Goal: Task Accomplishment & Management: Complete application form

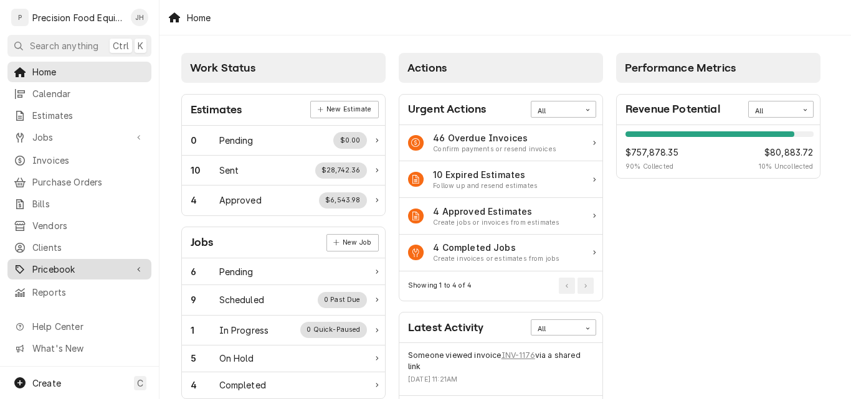
click at [47, 265] on span "Pricebook" at bounding box center [79, 269] width 94 height 13
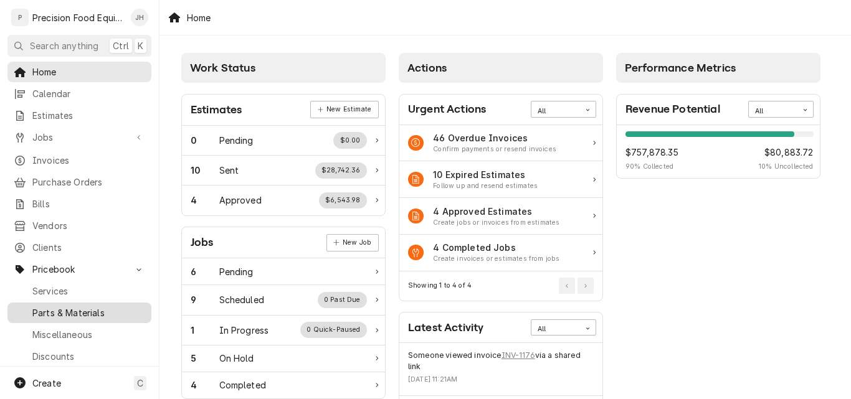
click at [81, 306] on span "Parts & Materials" at bounding box center [88, 312] width 113 height 13
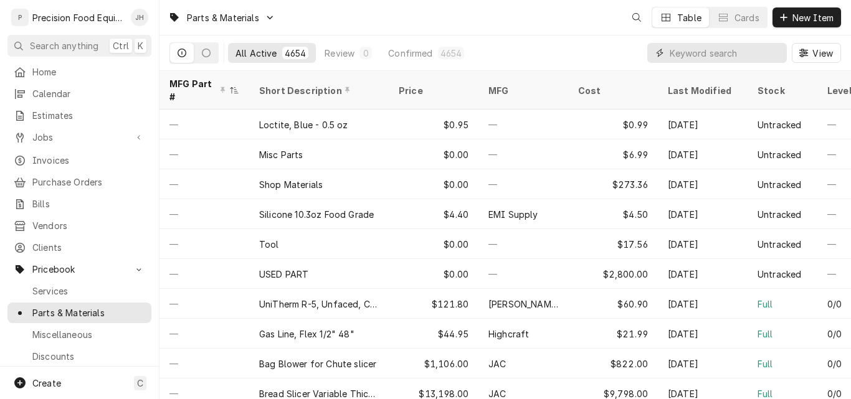
click at [720, 55] on input "Dynamic Content Wrapper" at bounding box center [725, 53] width 111 height 20
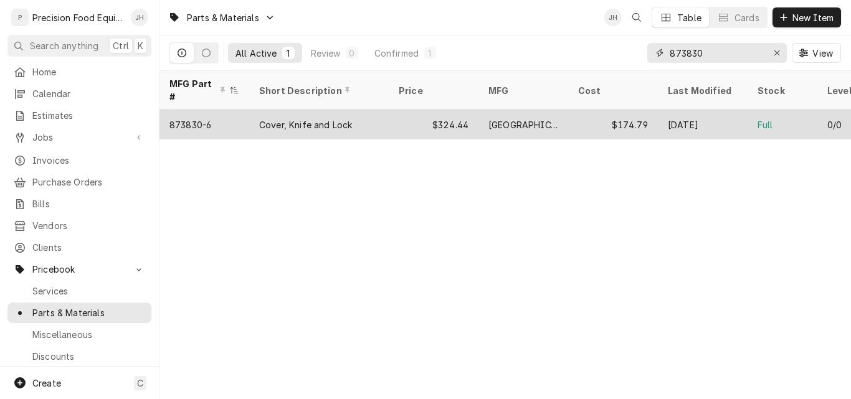
type input "873830"
click at [335, 118] on div "Cover, Knife and Lock" at bounding box center [305, 124] width 93 height 13
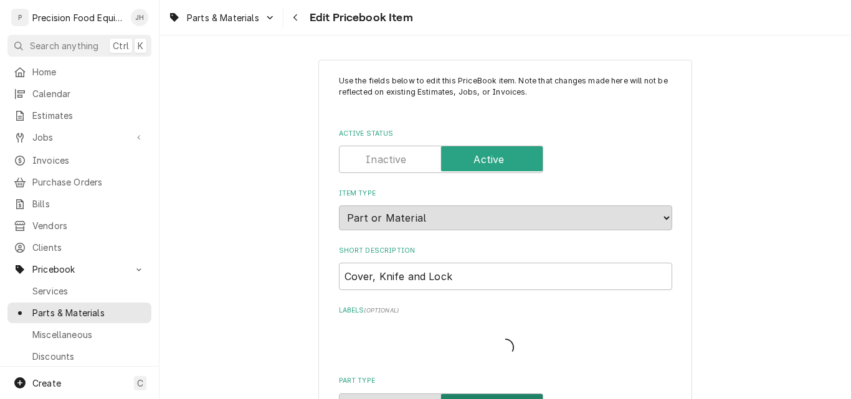
type textarea "x"
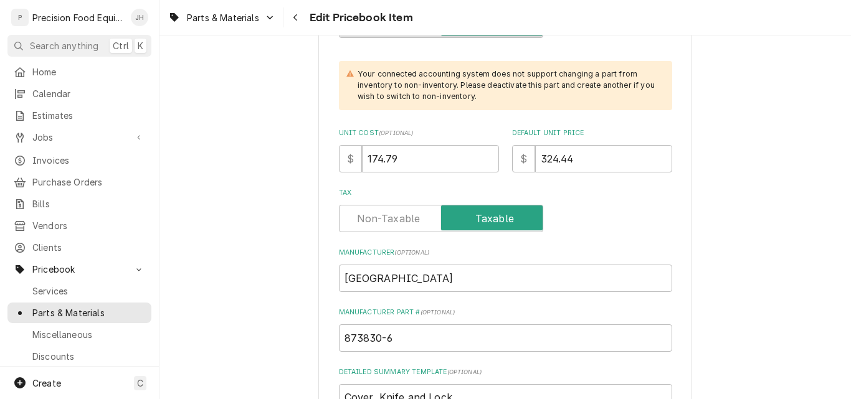
scroll to position [498, 0]
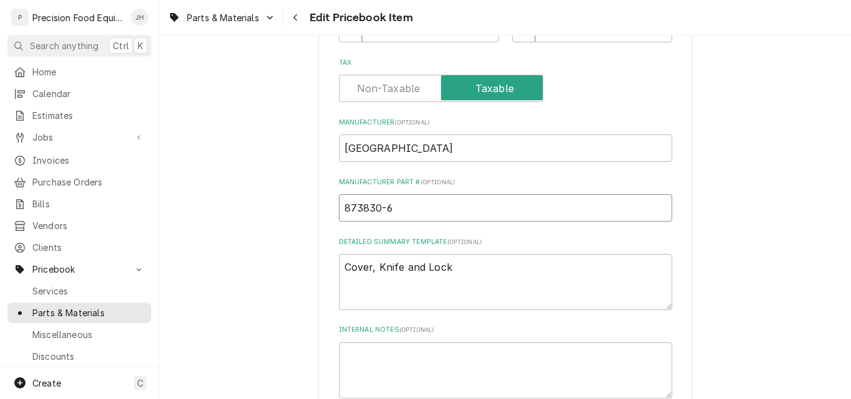
drag, startPoint x: 387, startPoint y: 205, endPoint x: 337, endPoint y: 212, distance: 50.3
click at [339, 212] on input "873830-6" at bounding box center [505, 207] width 333 height 27
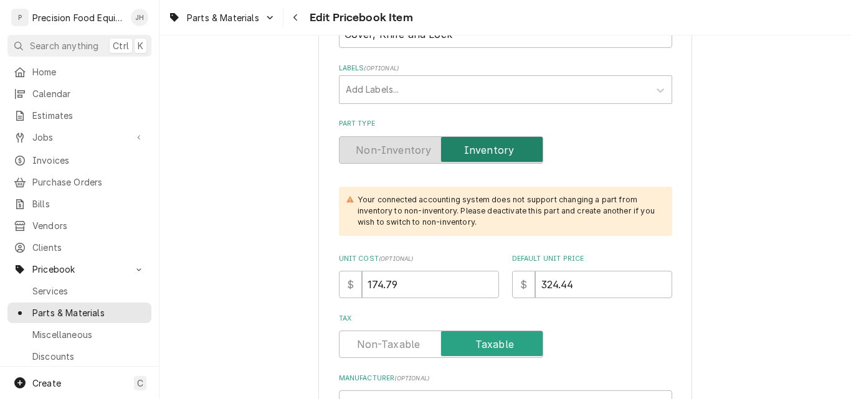
scroll to position [239, 0]
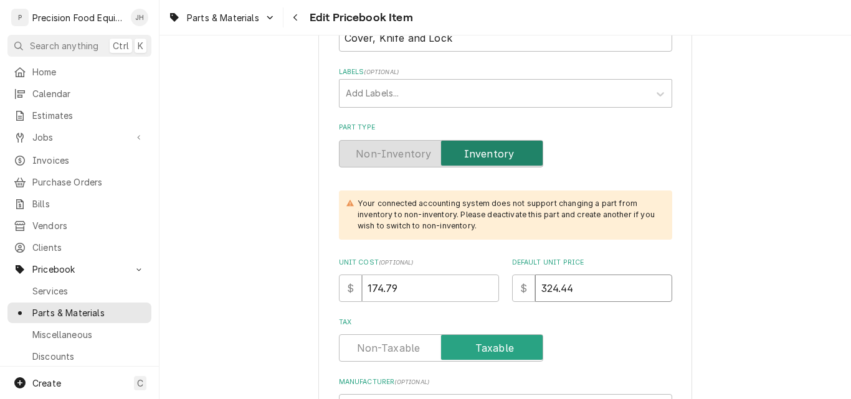
drag, startPoint x: 544, startPoint y: 285, endPoint x: 590, endPoint y: 287, distance: 46.1
click at [590, 287] on input "324.44" at bounding box center [603, 288] width 137 height 27
type input "356"
type textarea "x"
type input "356"
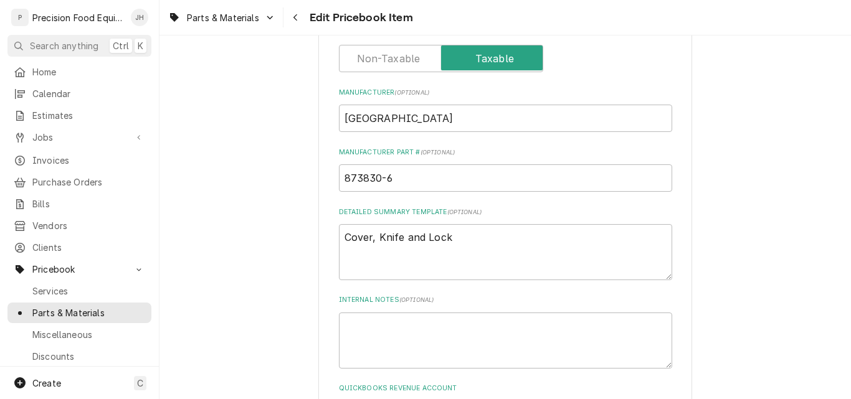
scroll to position [550, 0]
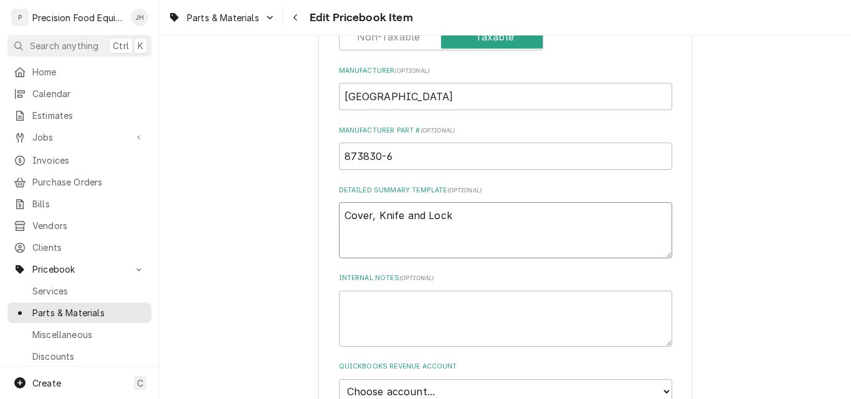
click at [339, 217] on textarea "Cover, Knife and Lock" at bounding box center [505, 230] width 333 height 56
type textarea "UCover, Knife and Lock"
type textarea "x"
type textarea "UsCover, Knife and Lock"
type textarea "x"
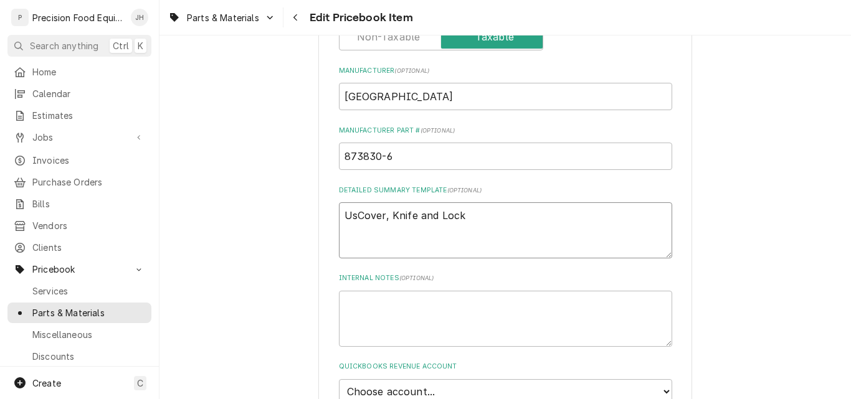
type textarea "UseCover, Knife and Lock"
type textarea "x"
type textarea "UsedCover, Knife and Lock"
type textarea "x"
type textarea "Used Cover, Knife and Lock"
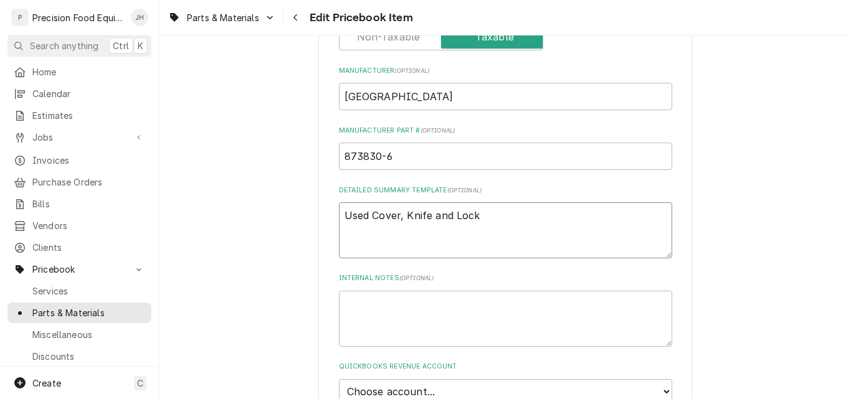
type textarea "x"
type textarea "UsedCover, Knife and Lock"
type textarea "x"
type textarea "UseCover, Knife and Lock"
type textarea "x"
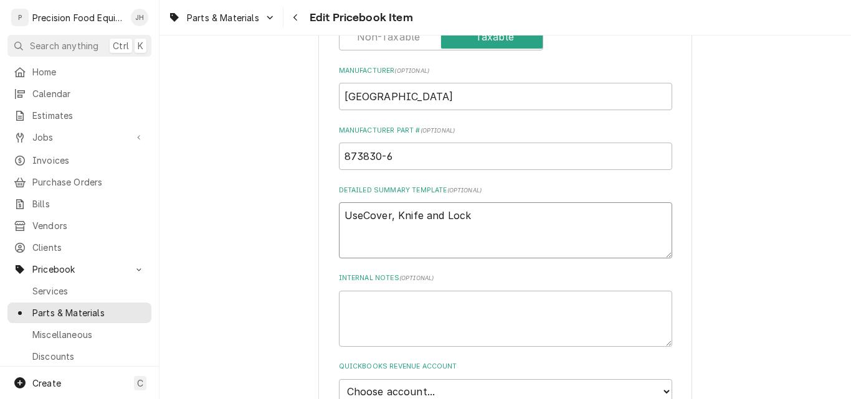
type textarea "UsCover, Knife and Lock"
type textarea "x"
type textarea "UCover, Knife and Lock"
type textarea "x"
type textarea "Cover, Knife and Lock"
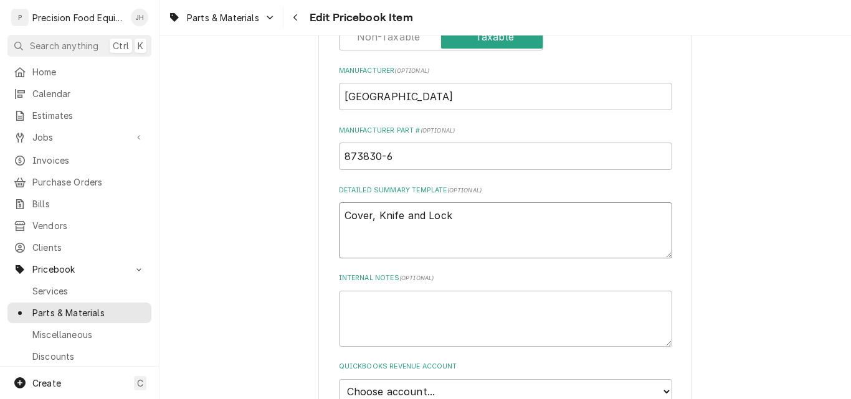
click at [467, 215] on textarea "Cover, Knife and Lock" at bounding box center [505, 230] width 333 height 56
type textarea "x"
type textarea "Cover, Knife and Lock-"
type textarea "x"
type textarea "Cover, Knife and Lock-"
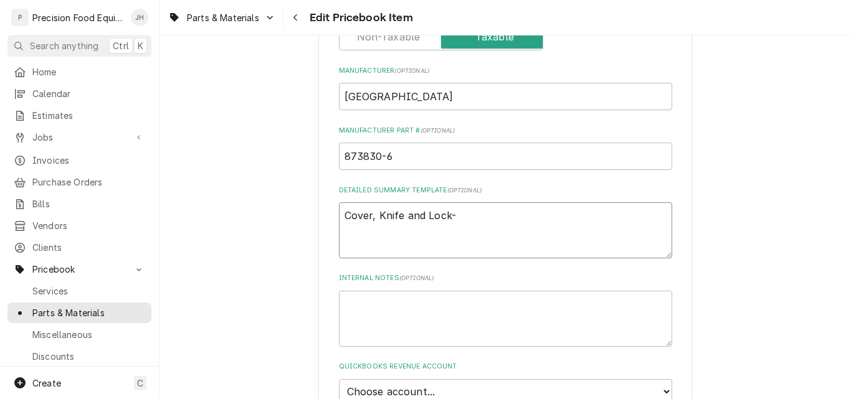
type textarea "x"
type textarea "Cover, Knife and Lock"
type textarea "x"
type textarea "Cover, Knife and Lock"
type textarea "x"
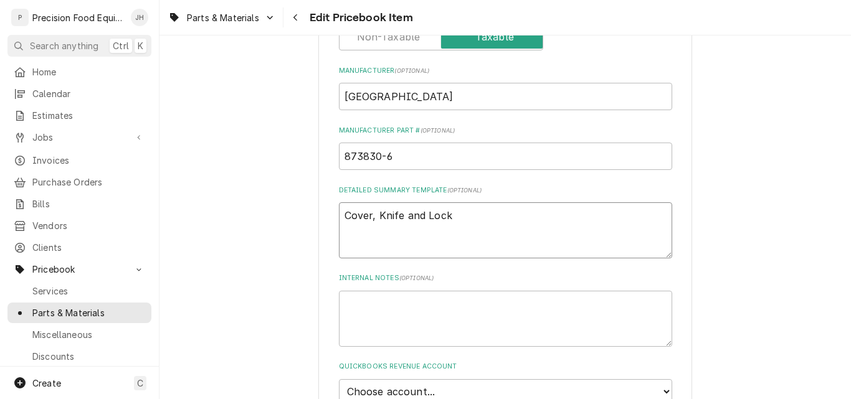
type textarea "Cover, Knife and Lock -"
type textarea "x"
type textarea "Cover, Knife and Lock -"
type textarea "x"
type textarea "Cover, Knife and Lock - U"
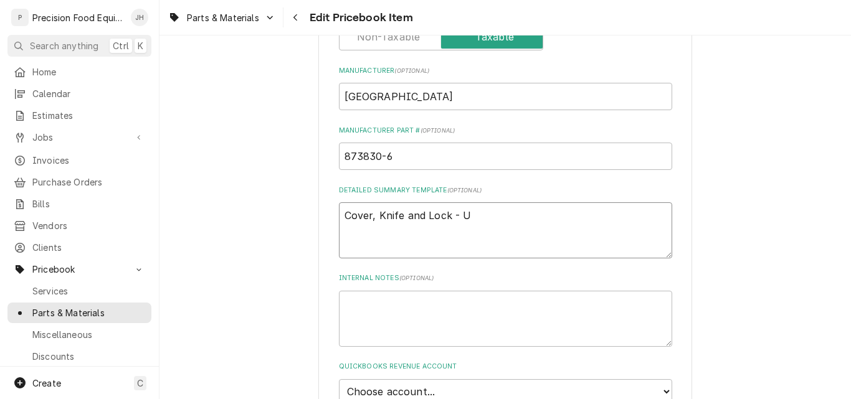
type textarea "x"
type textarea "Cover, Knife and Lock - Us"
type textarea "x"
type textarea "Cover, Knife and Lock - Use"
type textarea "x"
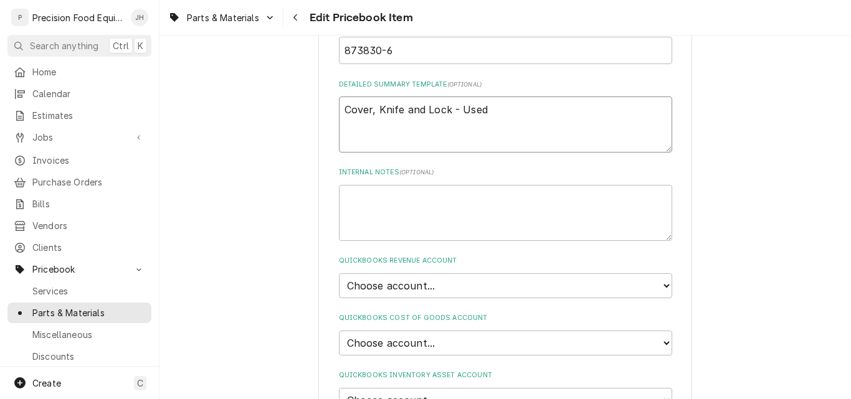
scroll to position [674, 0]
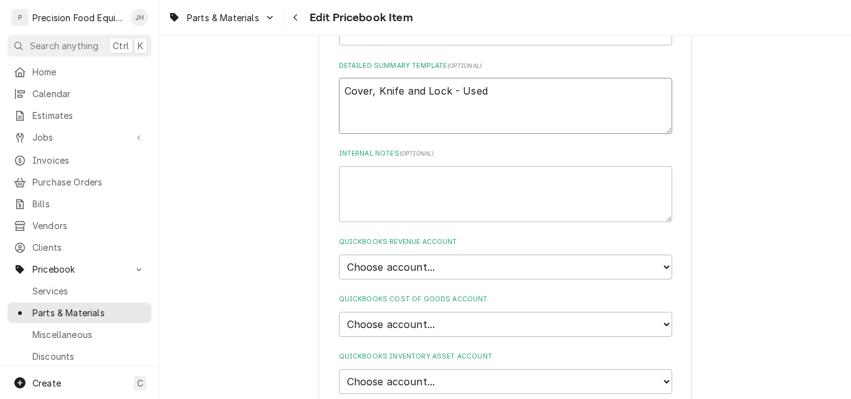
type textarea "Cover, Knife and Lock - Used"
click at [462, 273] on select "Choose account... Discount Income Misc Income Non taxable issues 46600: Parts a…" at bounding box center [505, 267] width 333 height 25
select select "8000000A-1210141275"
click at [339, 255] on select "Choose account... Discount Income Misc Income Non taxable issues 46600: Parts a…" at bounding box center [505, 267] width 333 height 25
type textarea "x"
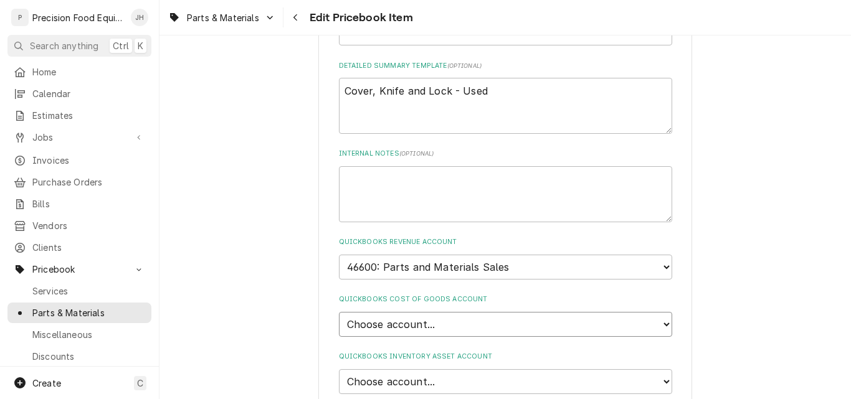
click at [461, 323] on select "Choose account... Loss Expense Loss Expense 11/3/2014 Loss Expense 11/4/2014 Co…" at bounding box center [505, 324] width 333 height 25
select select "80000023-1210145225"
click at [339, 312] on select "Choose account... Loss Expense Loss Expense 11/3/2014 Loss Expense 11/4/2014 Co…" at bounding box center [505, 324] width 333 height 25
type textarea "x"
click at [458, 377] on select "Choose account... Undeposited Funds Inventory Asset Payroll Asset" at bounding box center [505, 381] width 333 height 25
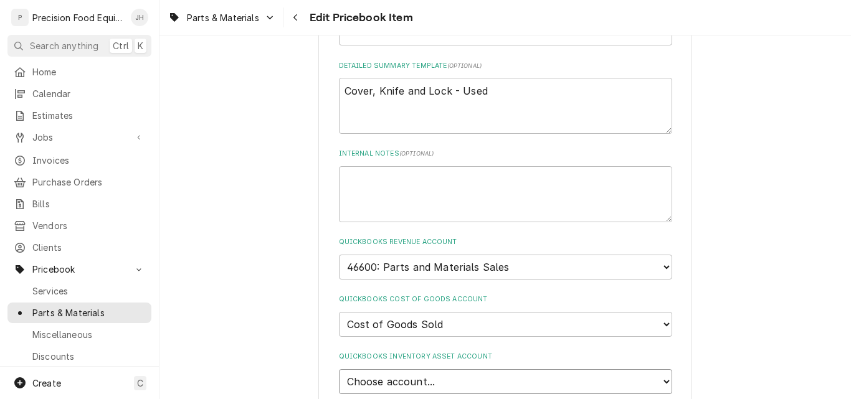
select select "80000022-1210145225"
click at [339, 369] on select "Choose account... Undeposited Funds Inventory Asset Payroll Asset" at bounding box center [505, 381] width 333 height 25
type textarea "x"
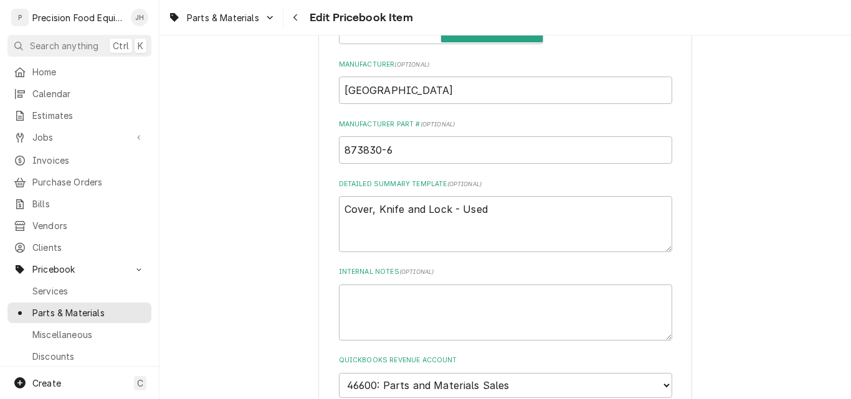
scroll to position [550, 0]
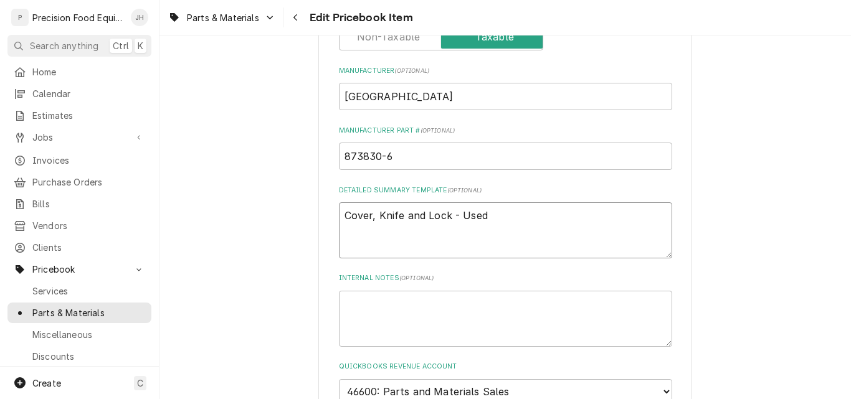
click at [491, 214] on textarea "Cover, Knife and Lock - Used" at bounding box center [505, 230] width 333 height 56
type textarea "Cover, Knife and Lock - Use"
type textarea "x"
type textarea "Cover, Knife and Lock - Us"
type textarea "x"
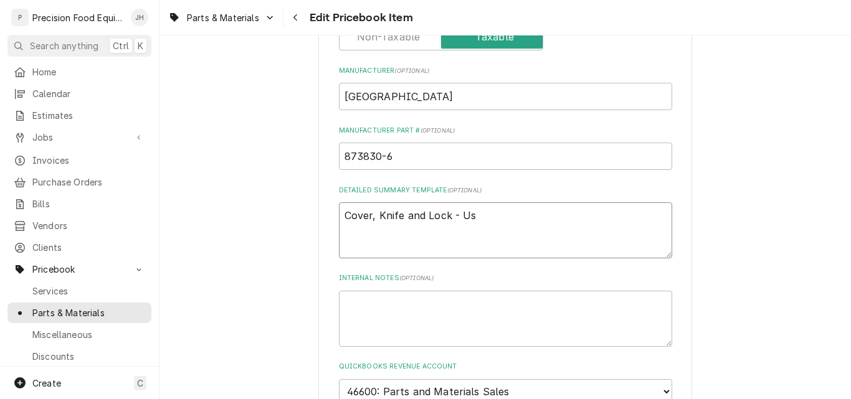
type textarea "Cover, Knife and Lock - U"
type textarea "x"
type textarea "Cover, Knife and Lock -"
type textarea "x"
type textarea "Cover, Knife and Lock -"
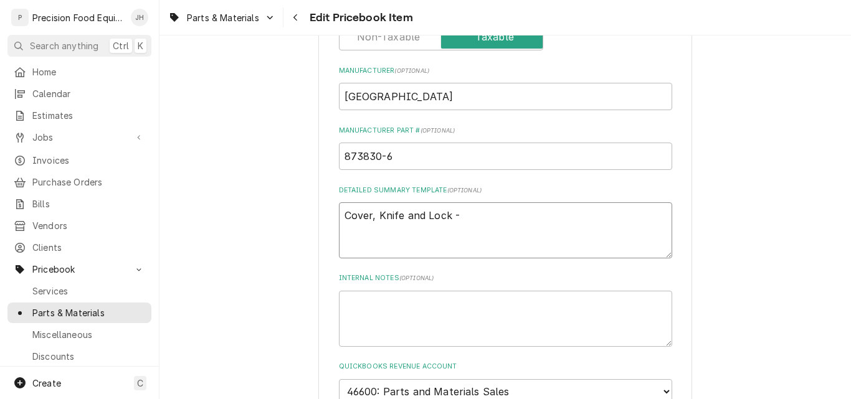
type textarea "x"
type textarea "Cover, Knife and Lock"
type textarea "x"
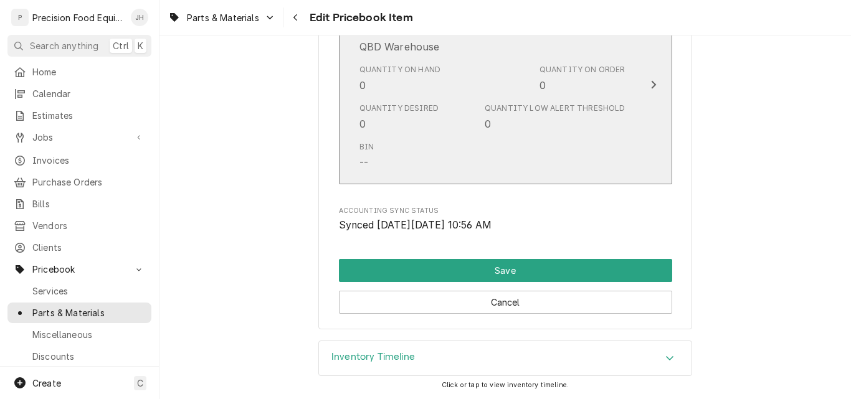
scroll to position [1360, 0]
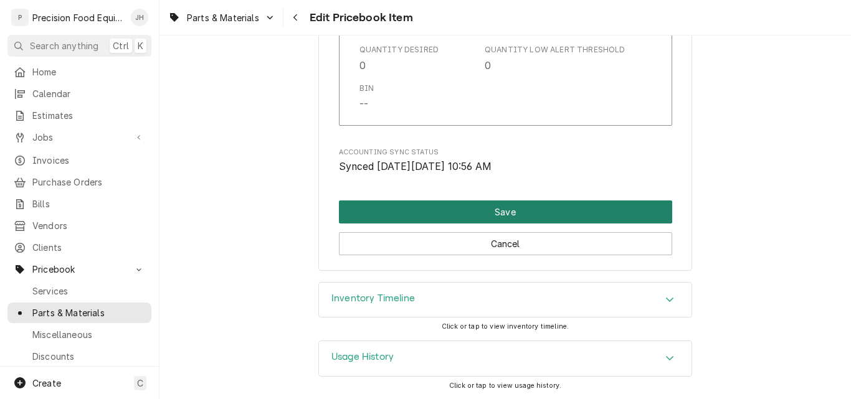
type textarea "Cover, Knife and Lock"
click at [531, 212] on button "Save" at bounding box center [505, 212] width 333 height 23
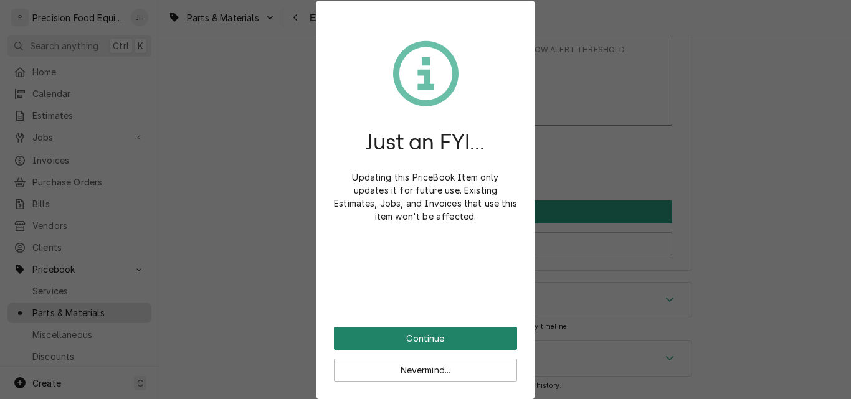
click at [437, 336] on button "Continue" at bounding box center [425, 338] width 183 height 23
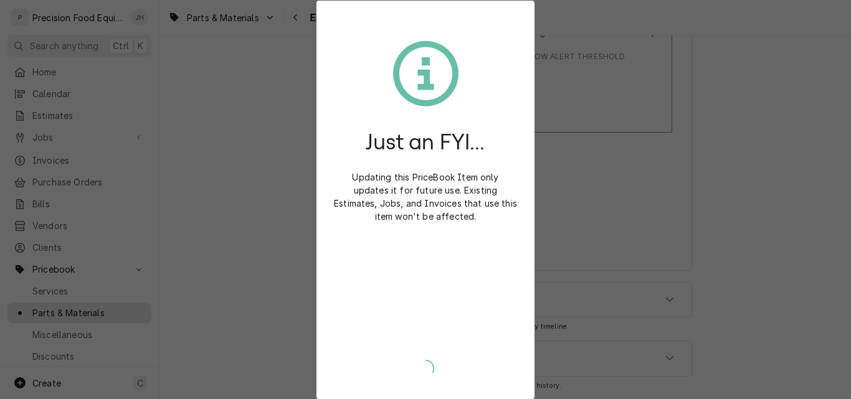
scroll to position [1353, 0]
type textarea "x"
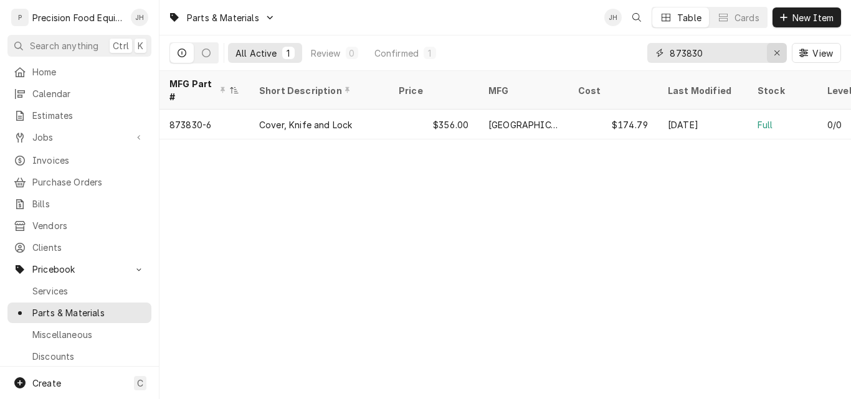
click at [775, 56] on icon "Erase input" at bounding box center [777, 53] width 7 height 9
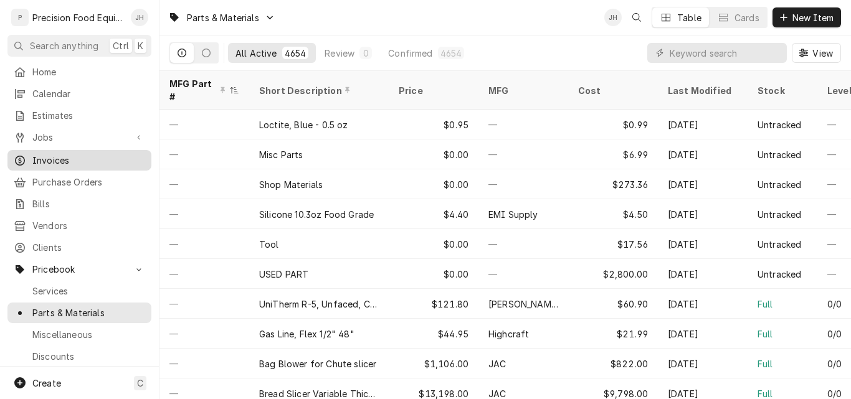
click at [45, 154] on span "Invoices" at bounding box center [88, 160] width 113 height 13
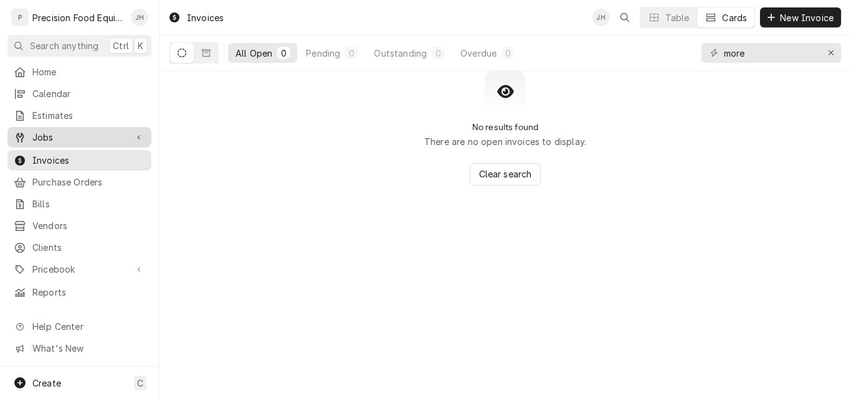
click at [45, 133] on span "Jobs" at bounding box center [79, 137] width 94 height 13
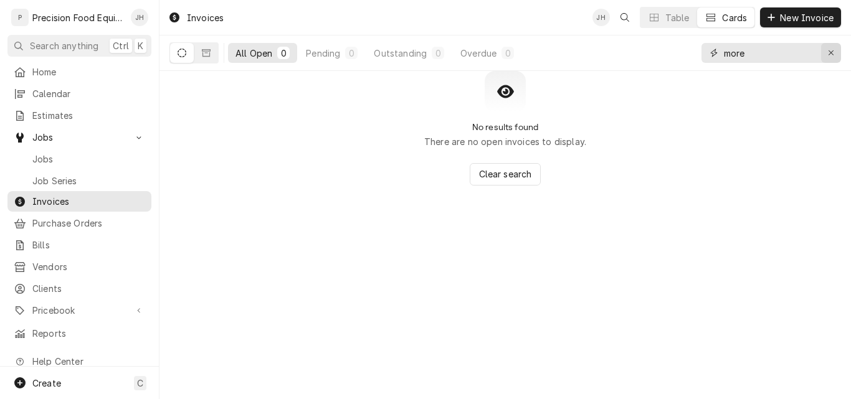
click at [832, 55] on icon "Erase input" at bounding box center [831, 53] width 7 height 9
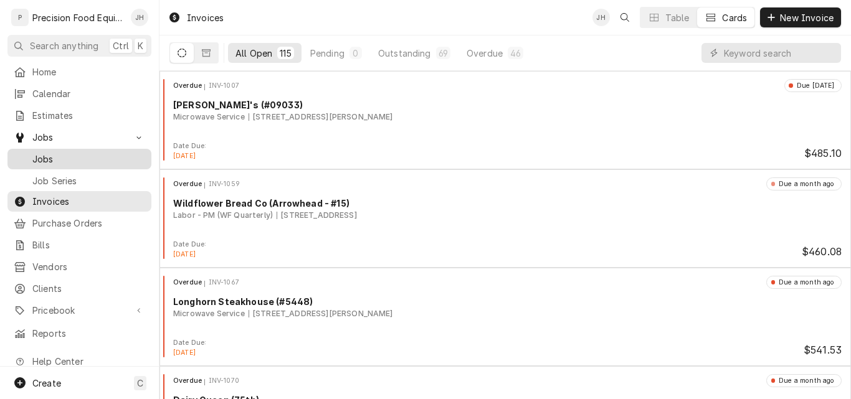
click at [54, 156] on span "Jobs" at bounding box center [88, 159] width 113 height 13
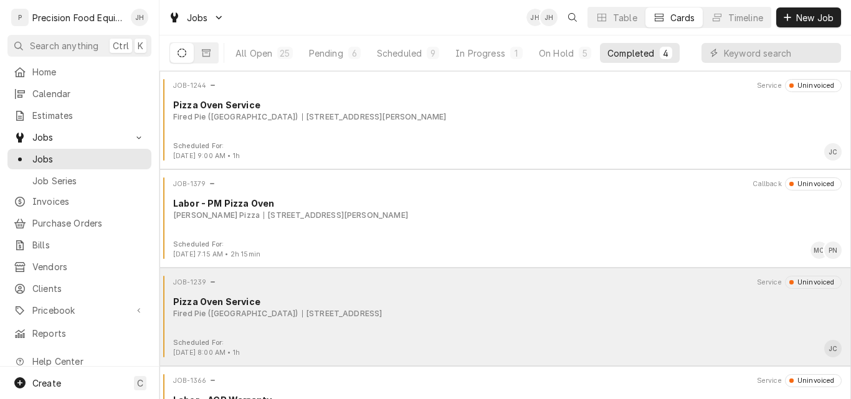
scroll to position [65, 0]
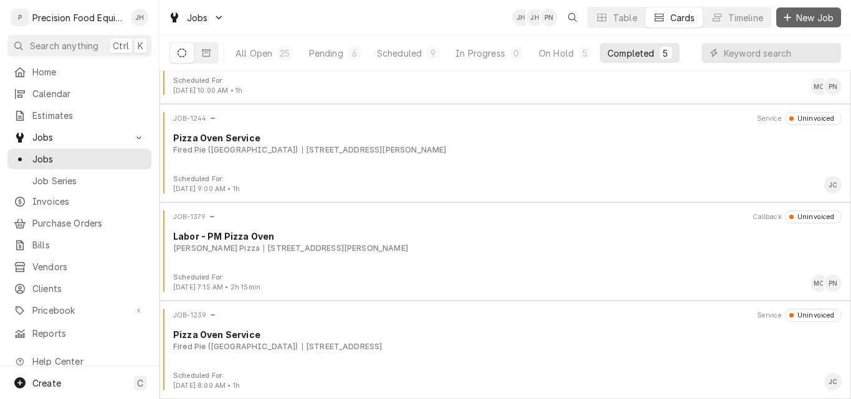
click at [802, 21] on span "New Job" at bounding box center [814, 17] width 42 height 13
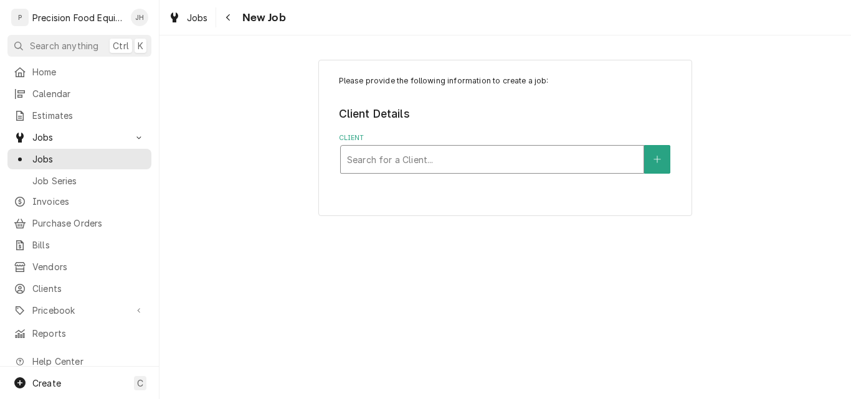
click at [419, 162] on div "Client" at bounding box center [492, 159] width 290 height 22
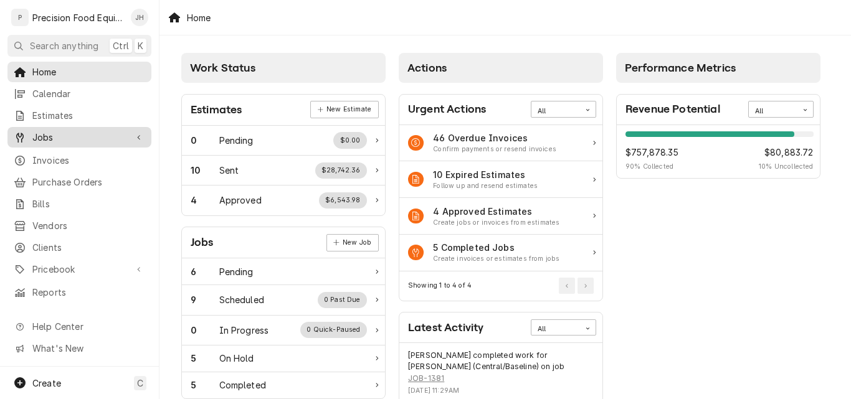
click at [52, 135] on span "Jobs" at bounding box center [79, 137] width 94 height 13
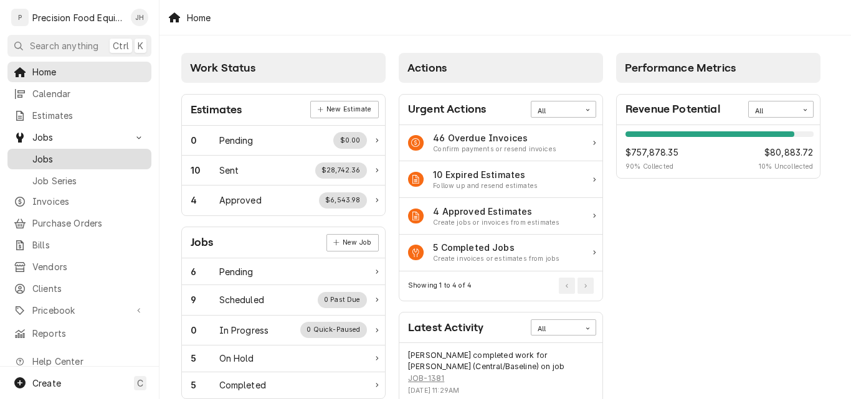
click at [54, 159] on span "Jobs" at bounding box center [88, 159] width 113 height 13
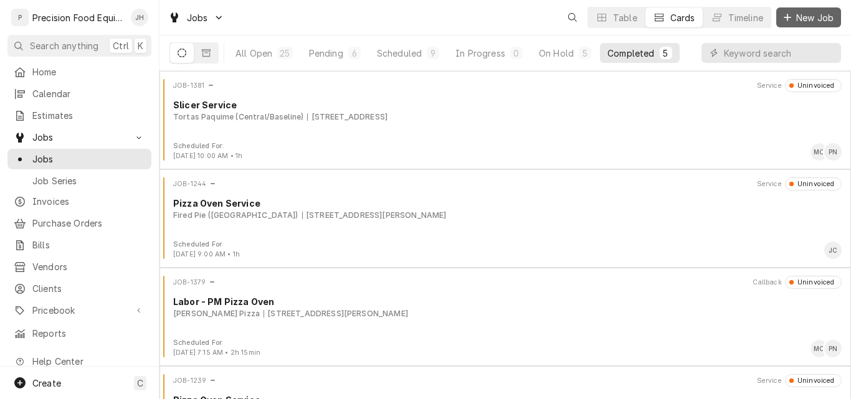
click at [808, 22] on span "New Job" at bounding box center [814, 17] width 42 height 13
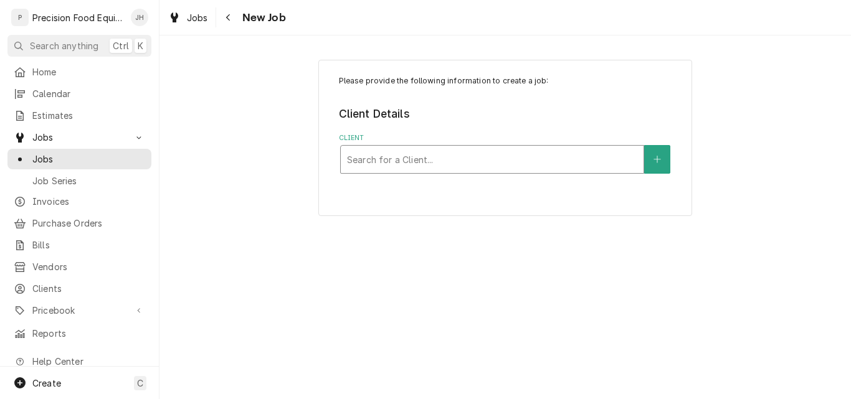
click at [406, 158] on div "Client" at bounding box center [492, 159] width 290 height 22
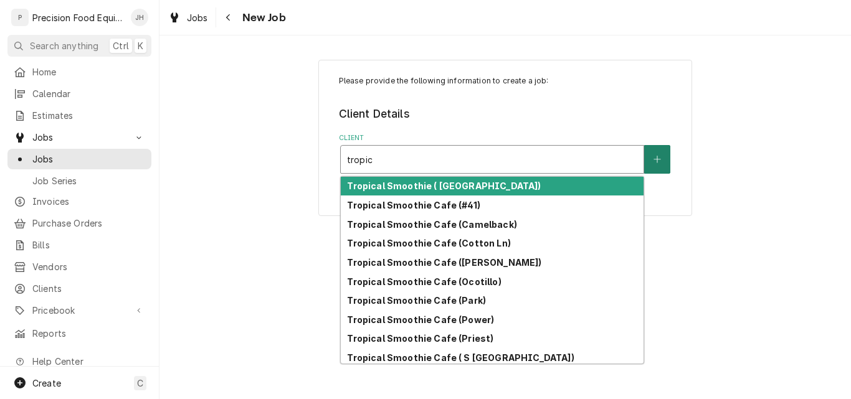
type input "tropic"
click at [660, 165] on button "Client" at bounding box center [657, 159] width 26 height 29
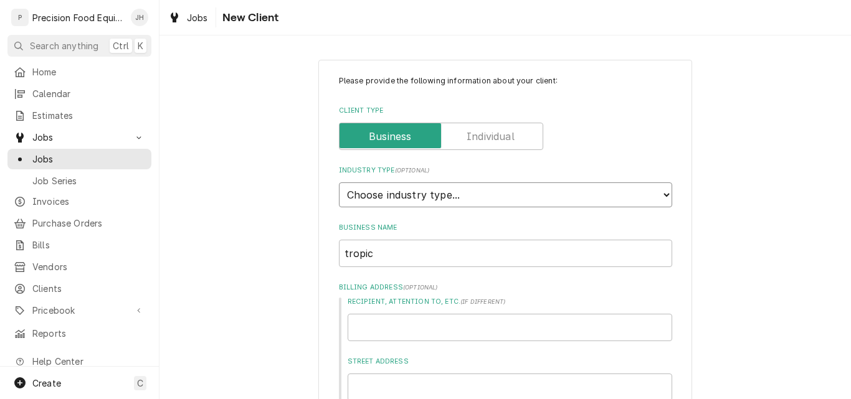
click at [459, 196] on select "Choose industry type... Residential Commercial Industrial Government" at bounding box center [505, 194] width 333 height 25
select select "2"
click at [339, 182] on select "Choose industry type... Residential Commercial Industrial Government" at bounding box center [505, 194] width 333 height 25
drag, startPoint x: 397, startPoint y: 257, endPoint x: 286, endPoint y: 262, distance: 110.9
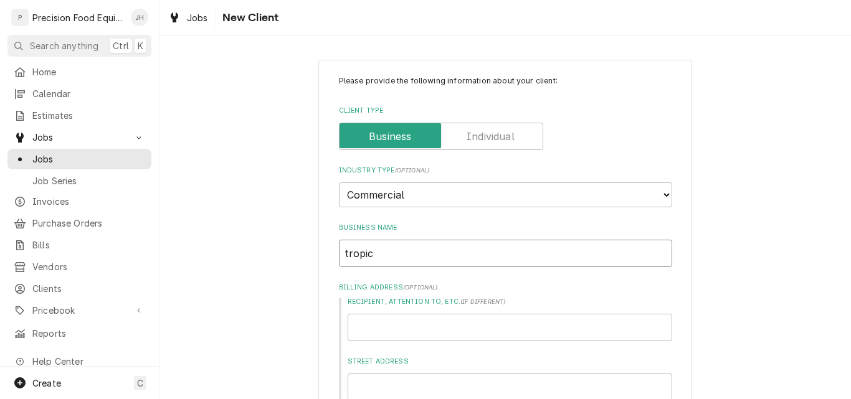
type textarea "x"
type input "T"
type textarea "x"
type input "Tr"
type textarea "x"
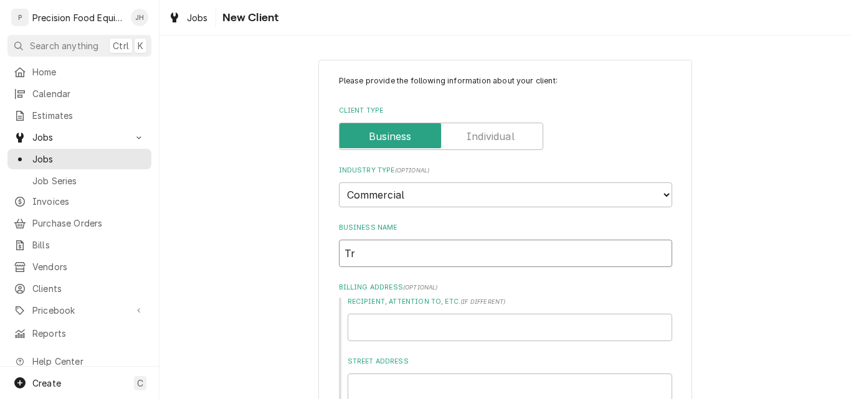
type input "Tro"
type textarea "x"
type input "Trop"
type textarea "x"
type input "Tropi"
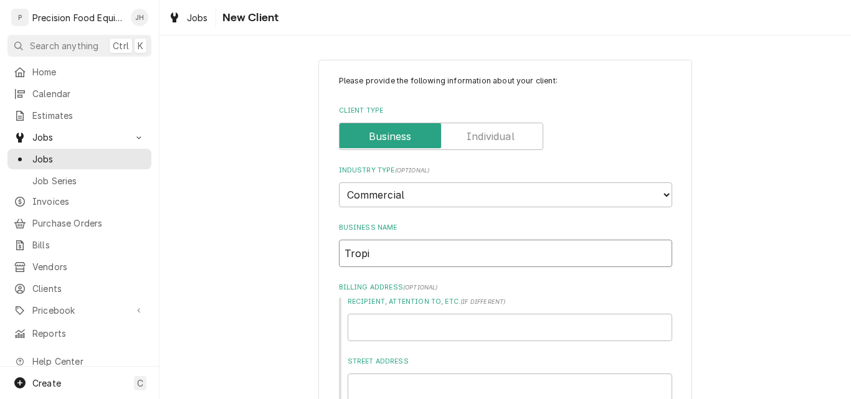
type textarea "x"
type input "Tropic"
type textarea "x"
type input "Tropica"
type textarea "x"
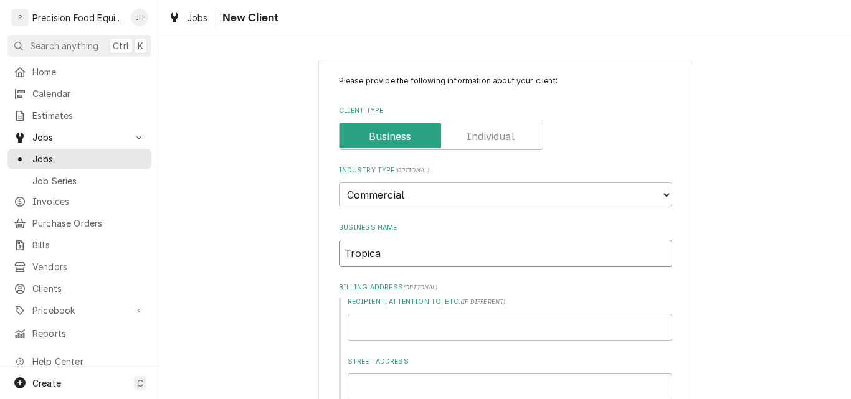
type input "Tropical"
type textarea "x"
type input "Tropical"
type textarea "x"
type input "Tropical S"
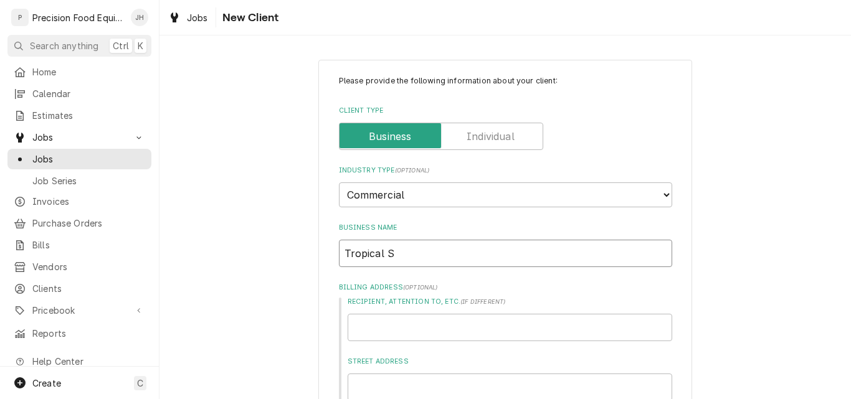
type textarea "x"
type input "Tropical Sm"
type textarea "x"
type input "Tropical Smo"
type textarea "x"
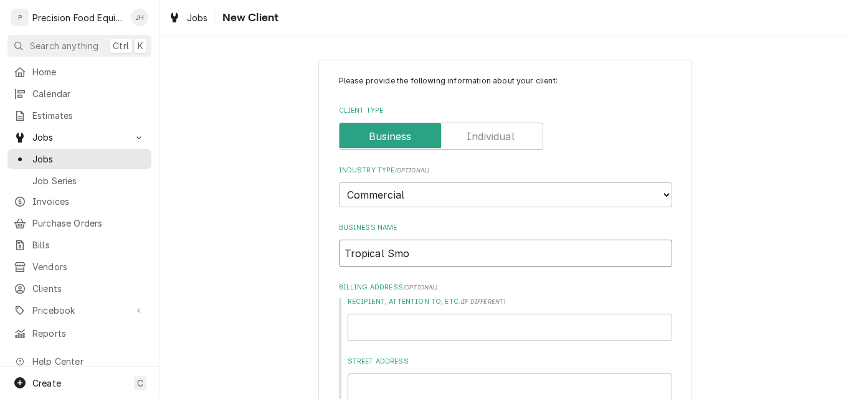
type input "Tropical Smoo"
type textarea "x"
type input "Tropical Smoot"
type textarea "x"
type input "Tropical Smooth"
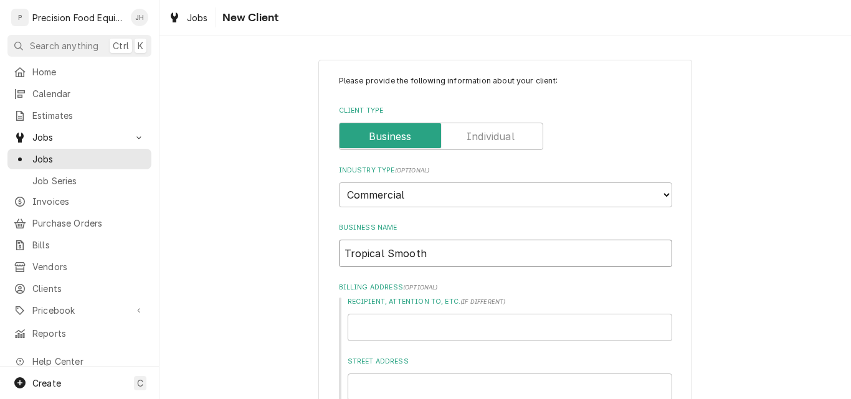
type textarea "x"
type input "Tropical Smoothi"
type textarea "x"
type input "Tropical Smoothie"
type textarea "x"
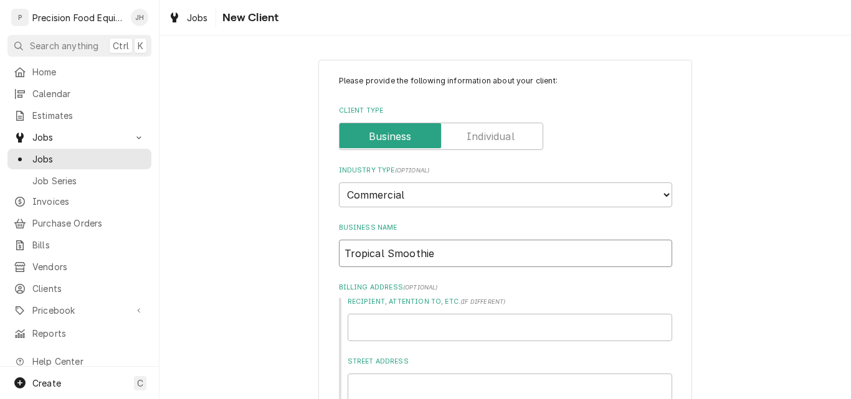
type input "Tropical Smoothie"
type textarea "x"
type input "Tropical Smoothie C"
type textarea "x"
type input "Tropical Smoothie Ca"
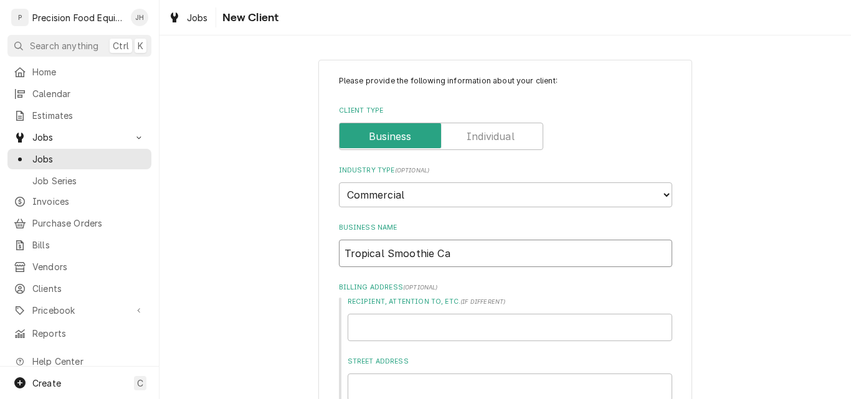
type textarea "x"
type input "Tropical Smoothie Caf"
type textarea "x"
type input "Tropical Smoothie Cafe"
type textarea "x"
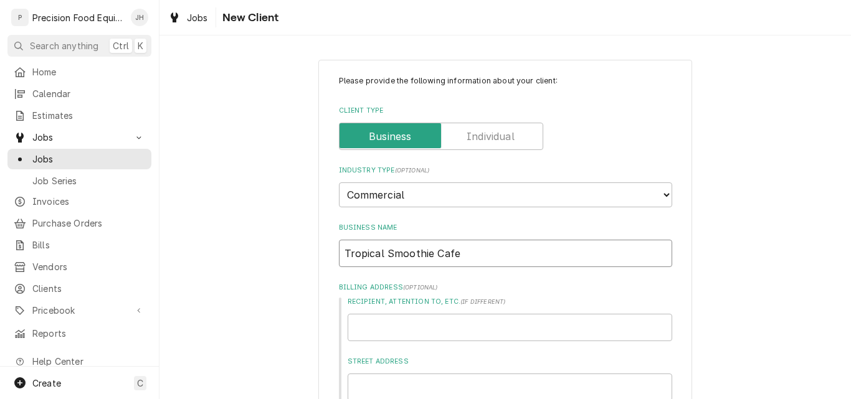
type input "Tropical Smoothie Cafe"
type textarea "x"
type input "Tropical Smoothie Cafe ("
type textarea "x"
type input "Tropical Smoothie Cafe (T"
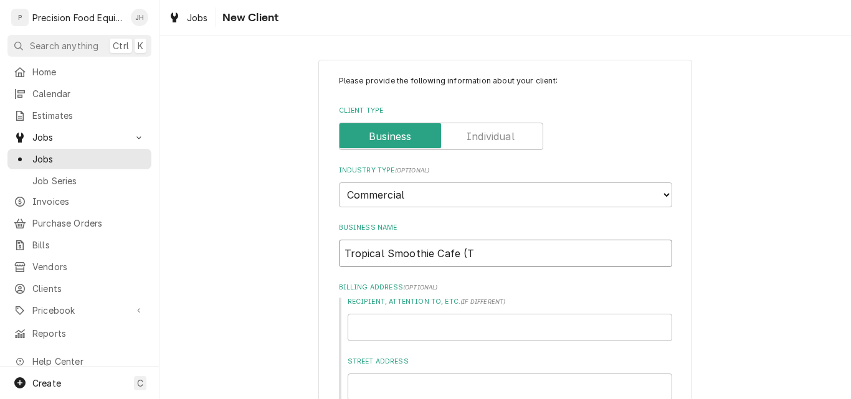
type textarea "x"
type input "Tropical Smoothie Cafe (To"
type textarea "x"
type input "Tropical Smoothie Cafe (Tol"
type textarea "x"
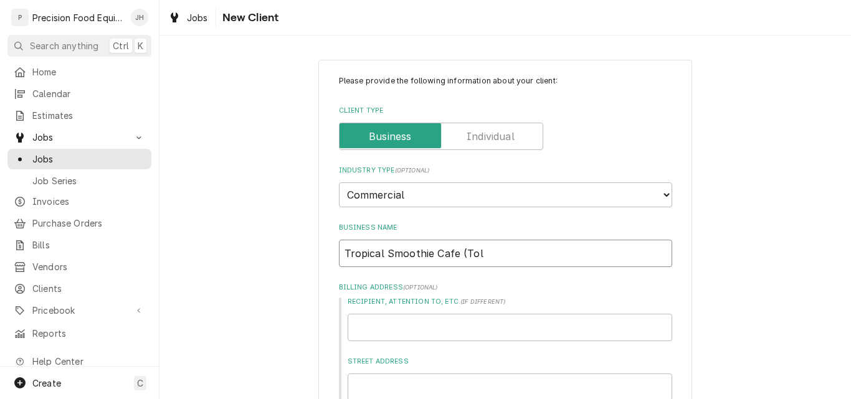
type input "Tropical Smoothie Cafe (Toll"
type textarea "x"
type input "Tropical Smoothie Cafe (Tolle"
type textarea "x"
type input "Tropical Smoothie Cafe (Tolles"
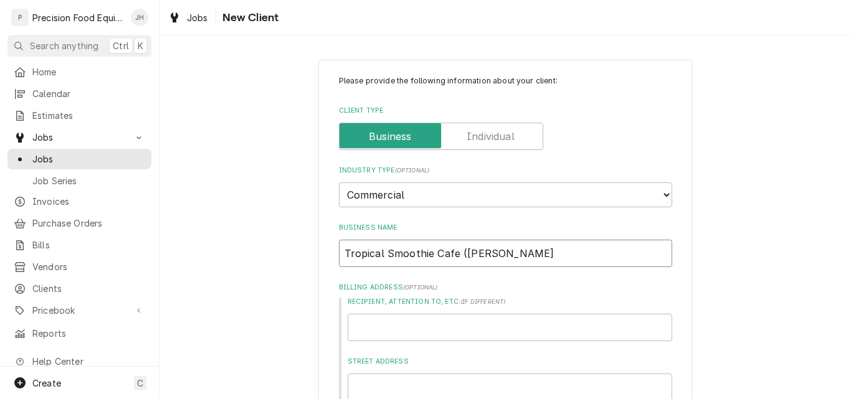
type textarea "x"
type input "Tropical Smoothie Cafe (Tolleso"
type textarea "x"
type input "Tropical Smoothie Cafe (Tolleson"
type textarea "x"
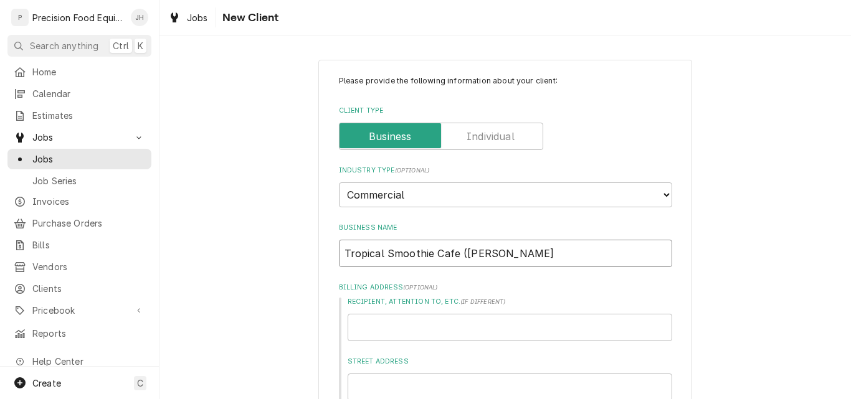
type input "Tropical Smoothie Cafe (Tolleson)"
type textarea "x"
type input "Tropical Smoothie Cafe (Tolleson)"
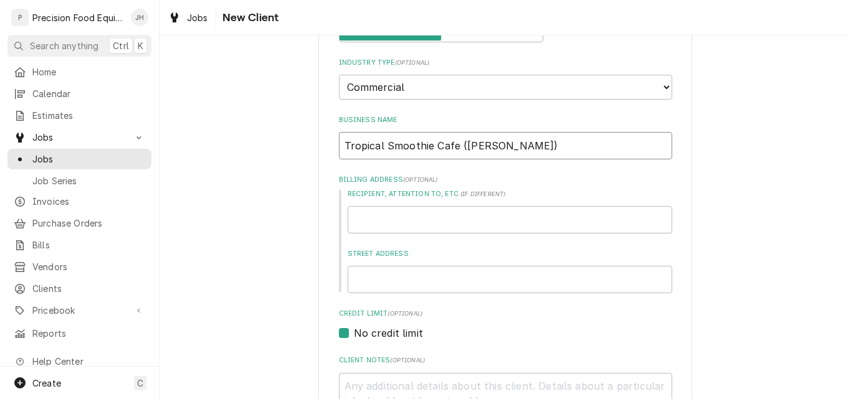
scroll to position [125, 0]
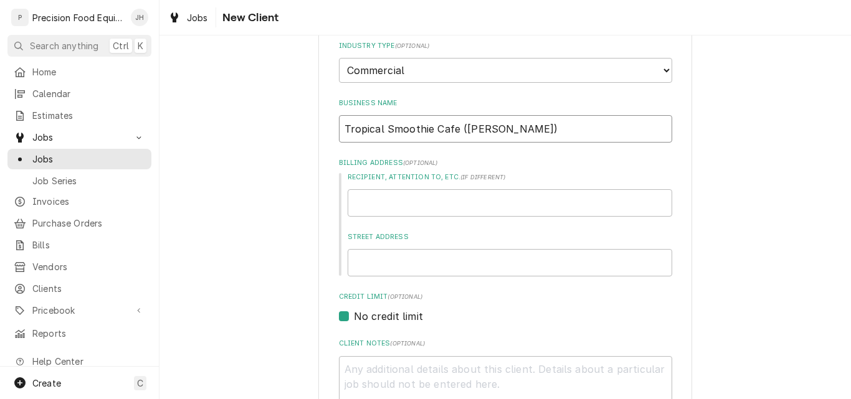
drag, startPoint x: 446, startPoint y: 133, endPoint x: 305, endPoint y: 133, distance: 141.4
click at [305, 133] on div "Please provide the following information about your client: Client Type Industr…" at bounding box center [504, 333] width 691 height 818
click at [388, 197] on input "Recipient, Attention To, etc. ( if different )" at bounding box center [510, 202] width 324 height 27
paste input "Tropical Smoothie Cafe (Tolleson)"
type textarea "x"
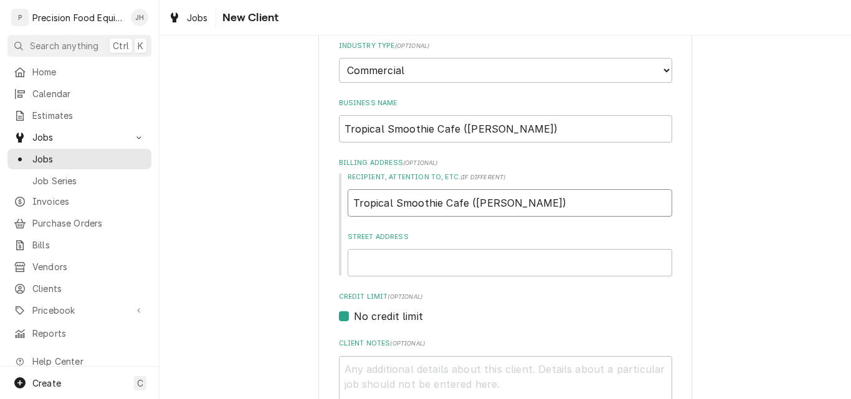
type input "Tropical Smoothie Cafe (Tolleson)"
type textarea "x"
type input "30"
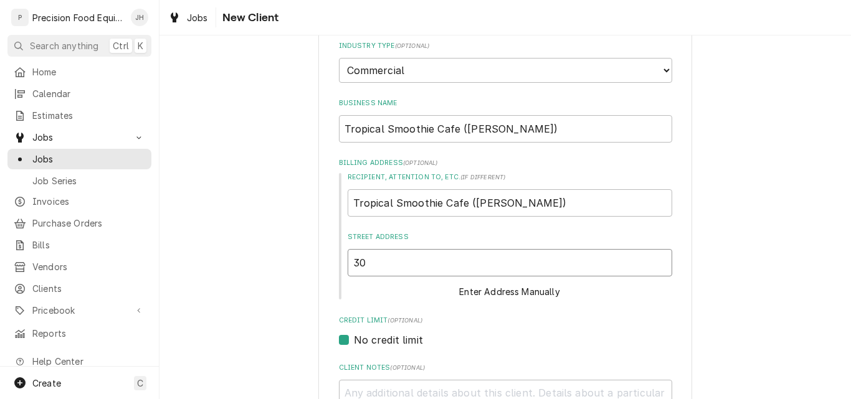
type textarea "x"
type input "301"
type textarea "x"
type input "3010"
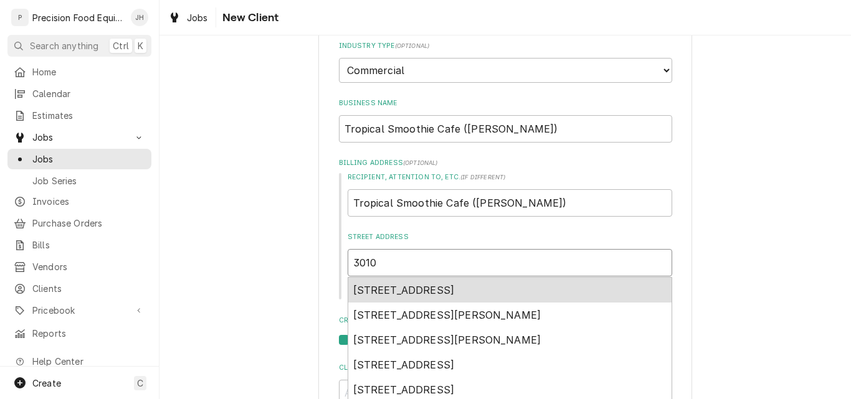
type textarea "x"
type input "3010"
type textarea "x"
type input "3010 s"
type textarea "x"
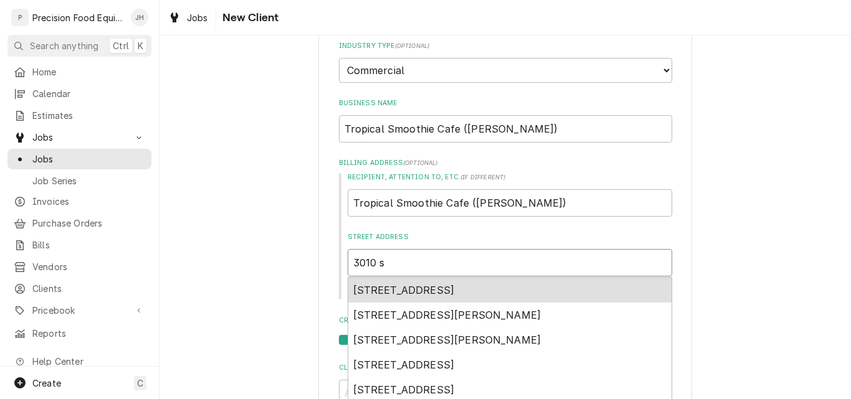
type input "3010 s"
type textarea "x"
type input "3010 s 9"
type textarea "x"
type input "3010 s 99"
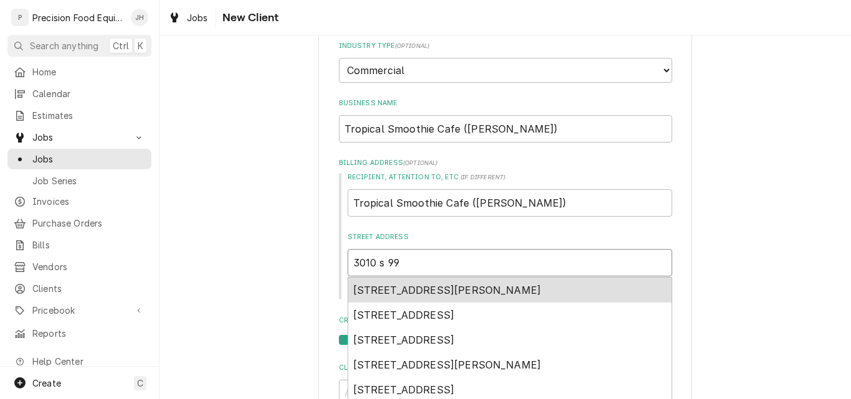
click at [463, 290] on span "3010 South 99th Avenue, Tolleson, AZ, USA" at bounding box center [447, 290] width 188 height 12
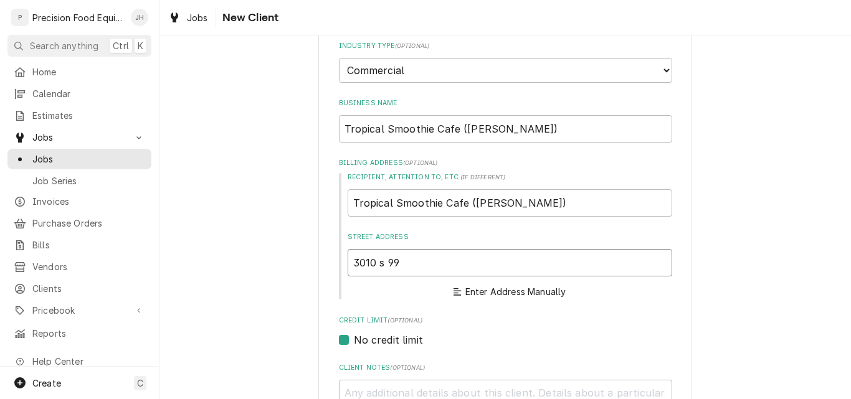
type textarea "x"
type input "3010 S 99th Ave"
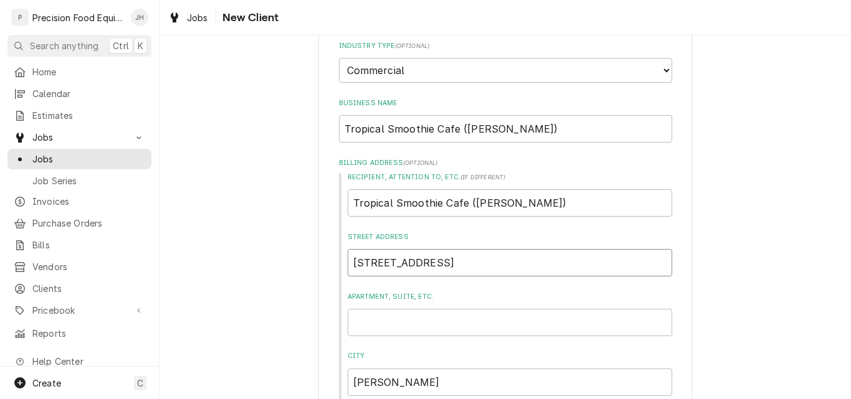
type textarea "x"
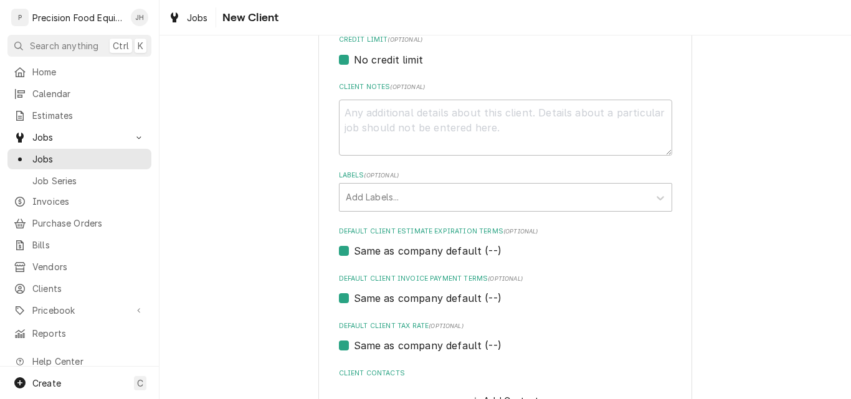
scroll to position [647, 0]
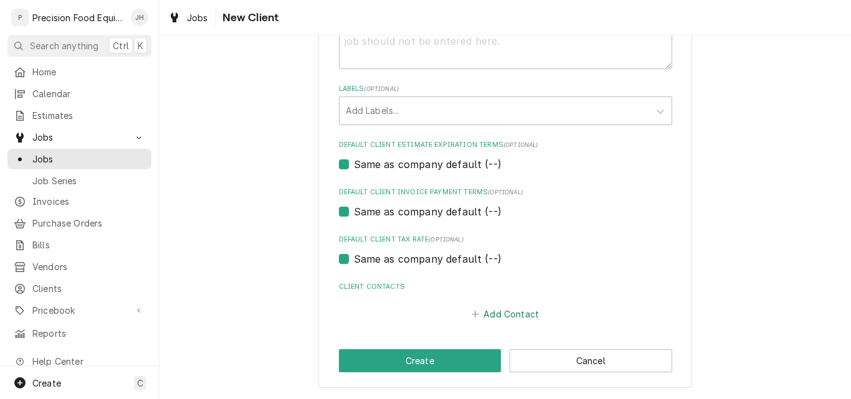
type input "3010 S 99th Ave"
click at [496, 316] on button "Add Contact" at bounding box center [505, 314] width 72 height 17
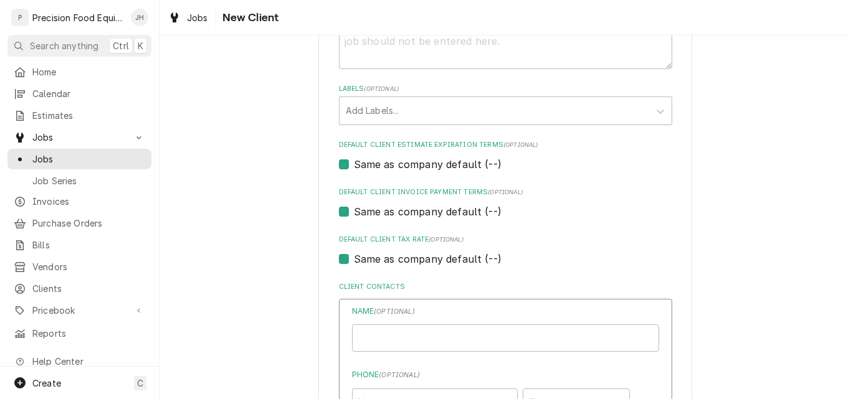
type textarea "x"
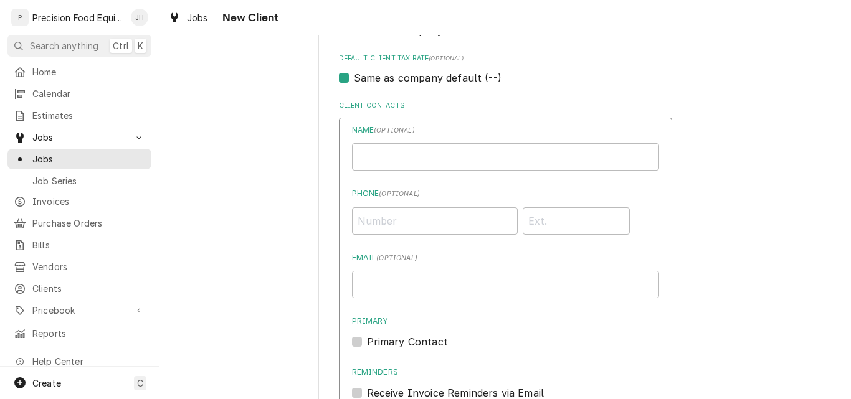
scroll to position [834, 0]
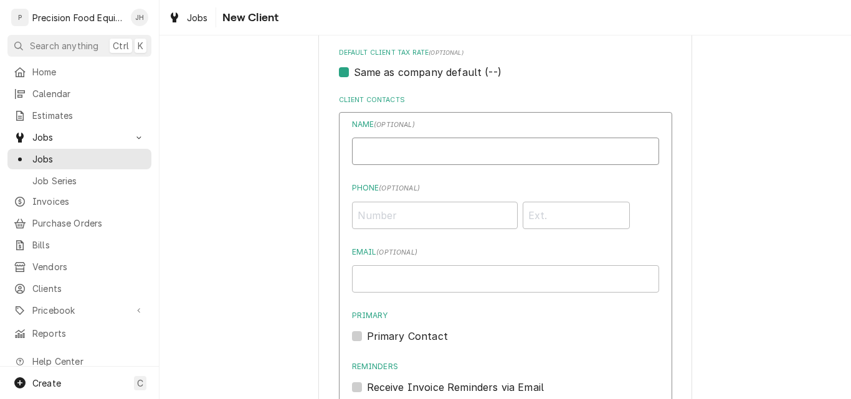
click at [437, 149] on input "Business Name" at bounding box center [505, 151] width 307 height 27
drag, startPoint x: 442, startPoint y: 148, endPoint x: 273, endPoint y: 148, distance: 168.8
type input "AP"
click at [367, 276] on input "Email ( optional )" at bounding box center [505, 278] width 307 height 27
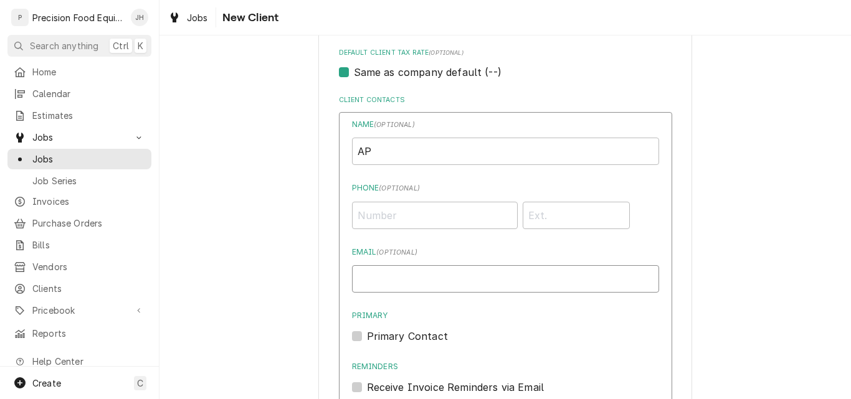
paste input "[EMAIL_ADDRESS][DOMAIN_NAME]"
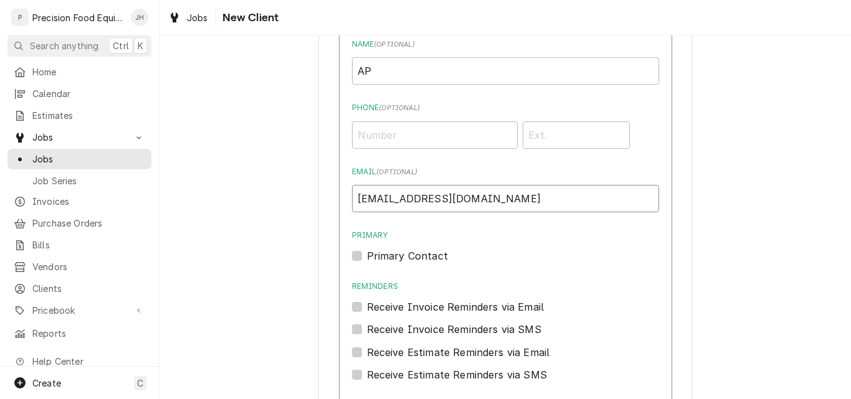
scroll to position [1021, 0]
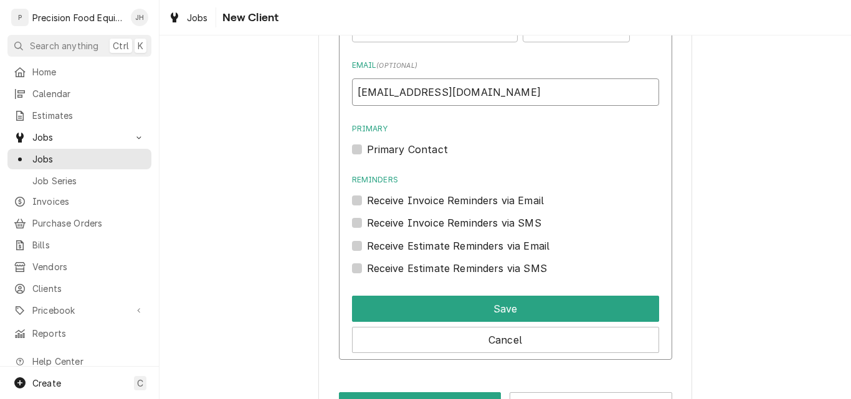
type input "[EMAIL_ADDRESS][DOMAIN_NAME]"
click at [367, 151] on label "Primary Contact" at bounding box center [407, 149] width 81 height 15
click at [367, 151] on input "Primary" at bounding box center [520, 155] width 307 height 27
checkbox input "true"
click at [352, 194] on div "Receive Invoice Reminders via Email" at bounding box center [505, 200] width 307 height 15
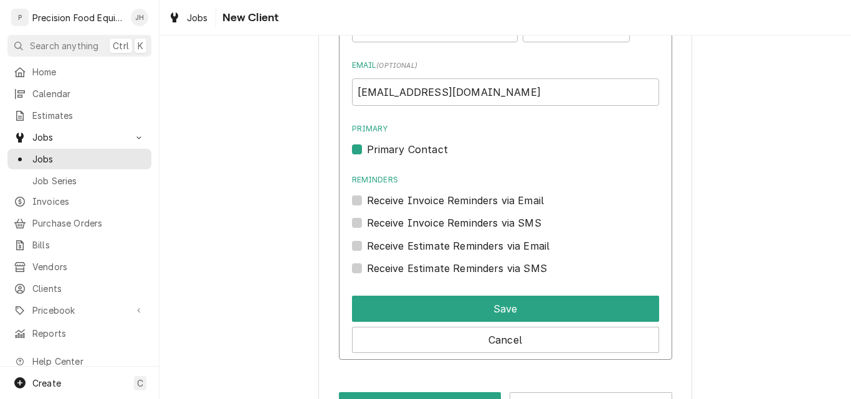
click at [367, 245] on label "Receive Estimate Reminders via Email" at bounding box center [458, 246] width 183 height 15
click at [367, 245] on input "Contact Edit Form" at bounding box center [520, 252] width 307 height 27
checkbox input "true"
click at [354, 194] on div "Receive Invoice Reminders via Email" at bounding box center [505, 200] width 307 height 15
click at [367, 199] on label "Receive Invoice Reminders via Email" at bounding box center [455, 200] width 177 height 15
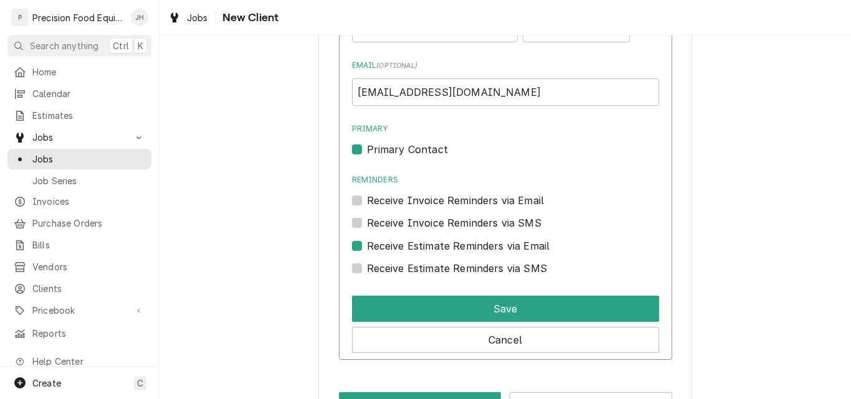
click at [367, 199] on input "Reminders" at bounding box center [520, 206] width 307 height 27
checkbox input "true"
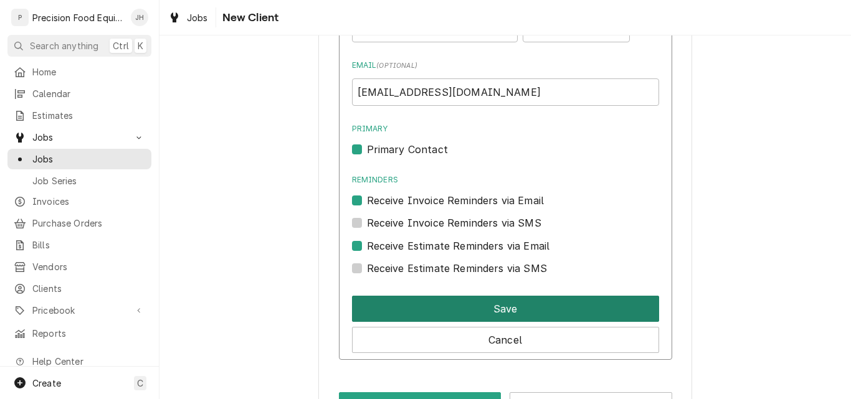
click at [473, 303] on button "Save" at bounding box center [505, 309] width 307 height 26
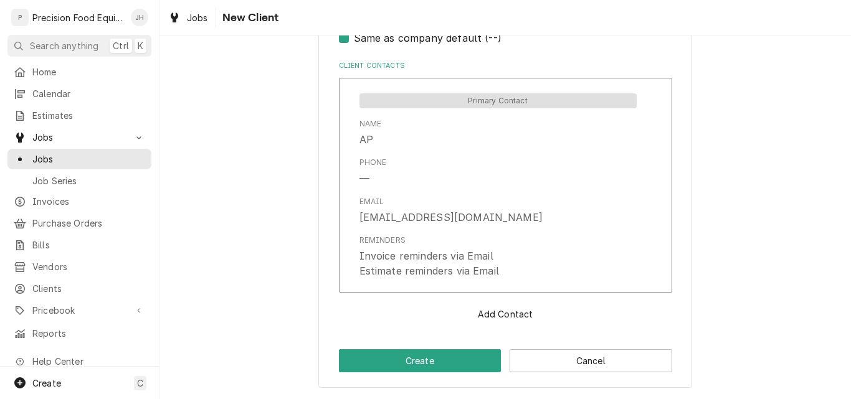
scroll to position [868, 0]
click at [497, 319] on button "Add Contact" at bounding box center [505, 314] width 72 height 17
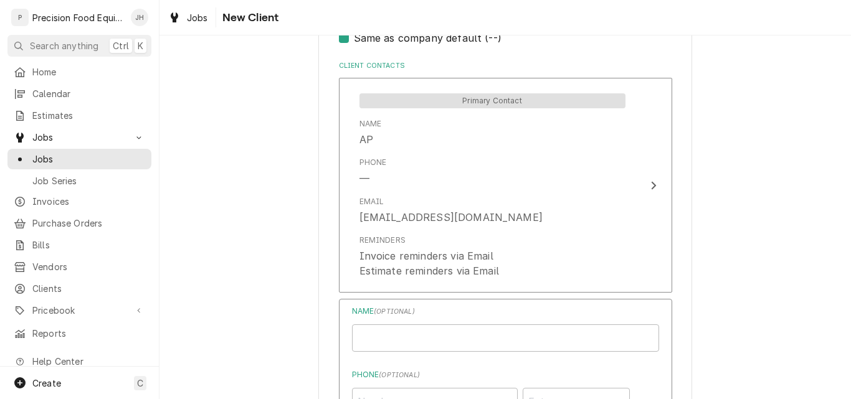
type textarea "x"
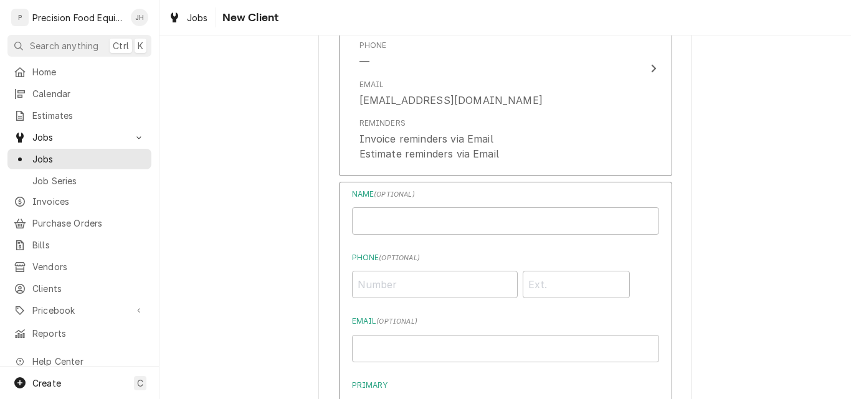
scroll to position [993, 0]
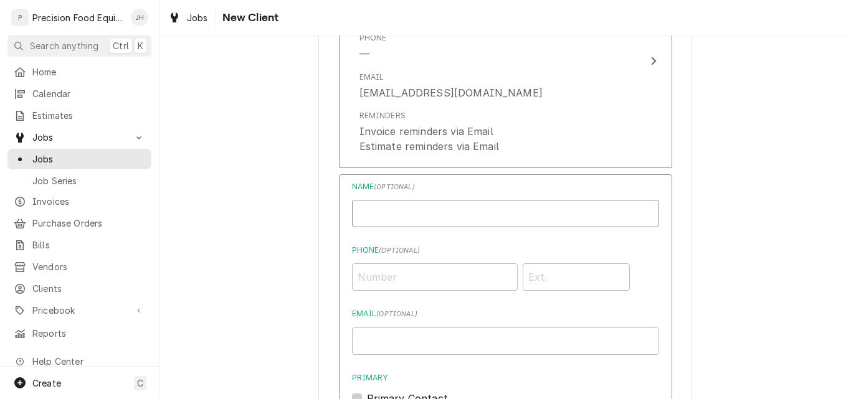
click at [382, 211] on input "Business Name" at bounding box center [505, 213] width 307 height 27
type input "Nicolette Rudolph"
click at [420, 344] on input "Email ( optional )" at bounding box center [505, 341] width 307 height 27
paste input "nico@jndtropics.ne"
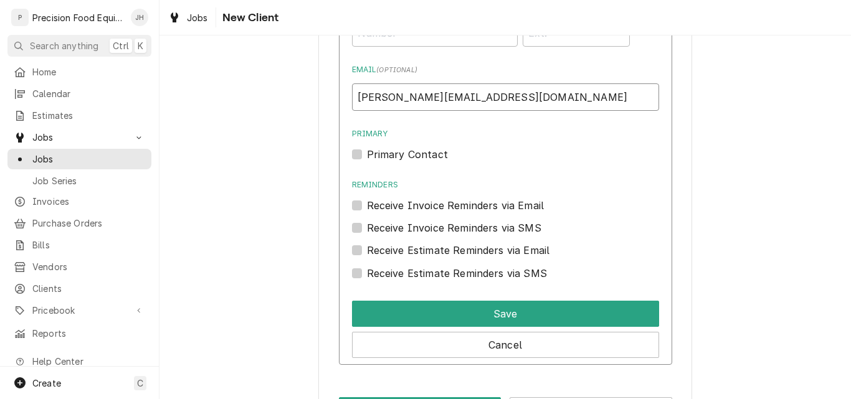
scroll to position [1242, 0]
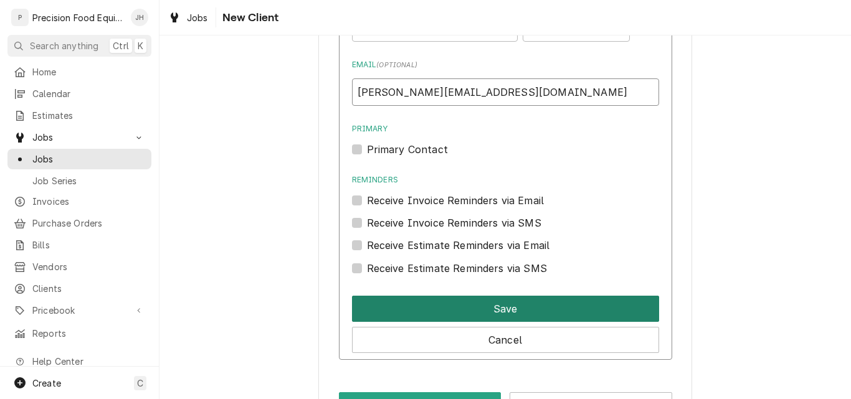
type input "nico@jndtropics.ne"
click at [433, 306] on button "Save" at bounding box center [505, 309] width 307 height 26
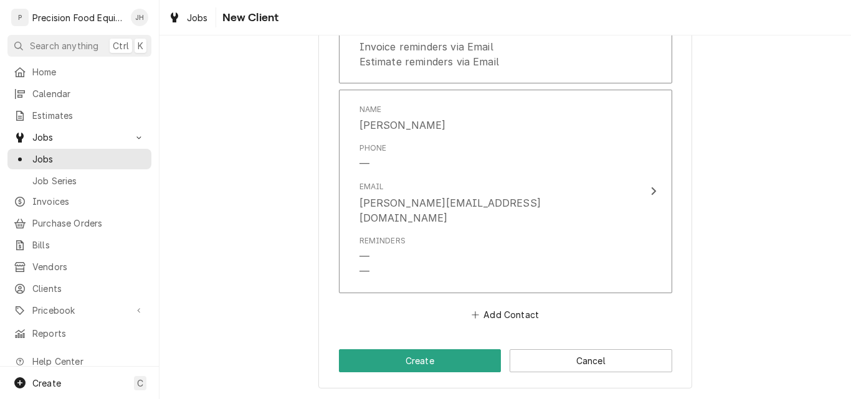
scroll to position [1062, 0]
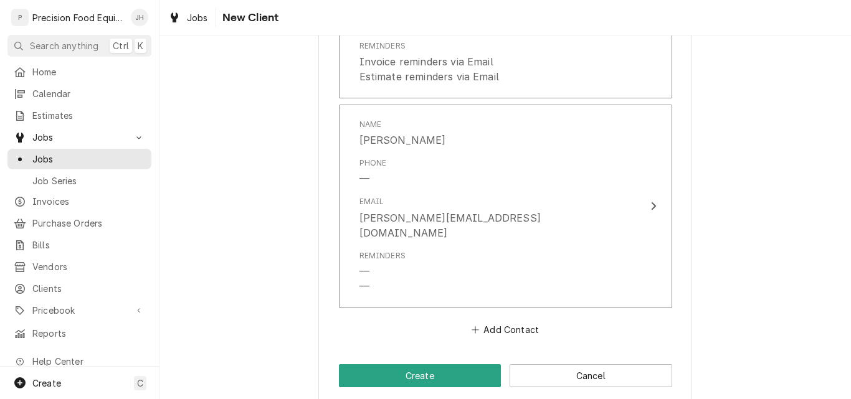
type textarea "x"
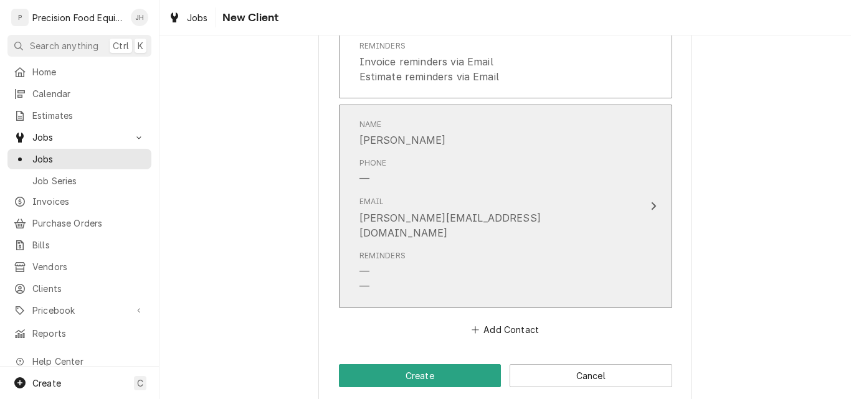
click at [474, 219] on div "Email nico@jndtropics.ne" at bounding box center [492, 218] width 266 height 54
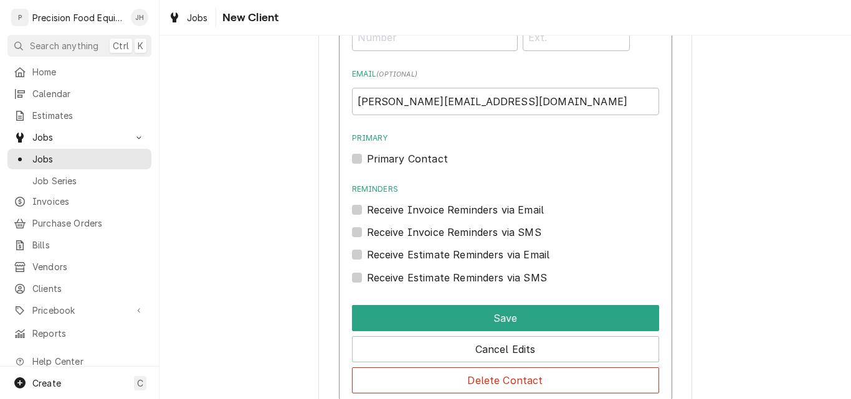
scroll to position [1249, 0]
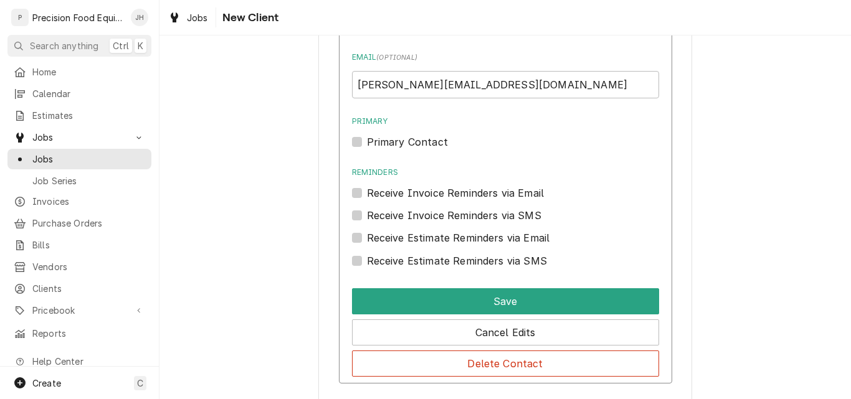
click at [463, 193] on label "Receive Invoice Reminders via Email" at bounding box center [455, 193] width 177 height 15
click at [463, 193] on input "Reminders" at bounding box center [520, 199] width 307 height 27
checkbox input "true"
click at [398, 238] on label "Receive Estimate Reminders via Email" at bounding box center [458, 237] width 183 height 15
click at [398, 238] on input "Contact Edit Form" at bounding box center [520, 243] width 307 height 27
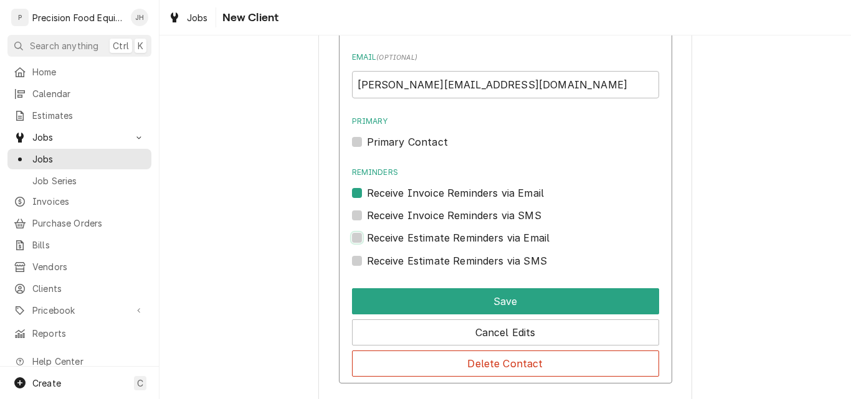
checkbox input "true"
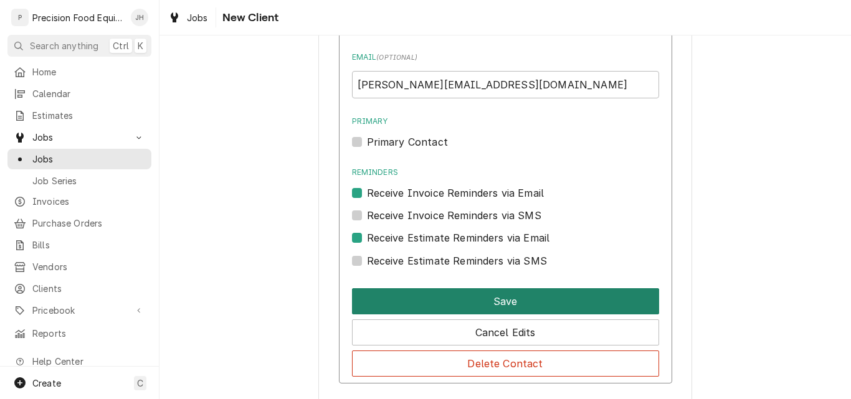
click at [457, 293] on button "Save" at bounding box center [505, 301] width 307 height 26
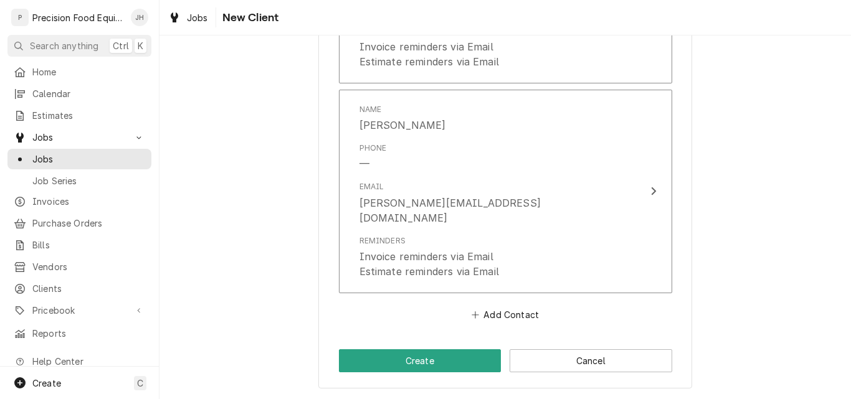
scroll to position [1062, 0]
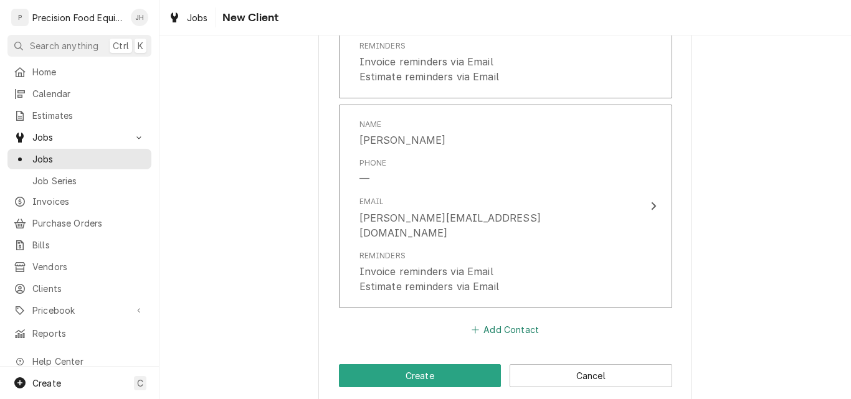
click at [490, 321] on button "Add Contact" at bounding box center [505, 329] width 72 height 17
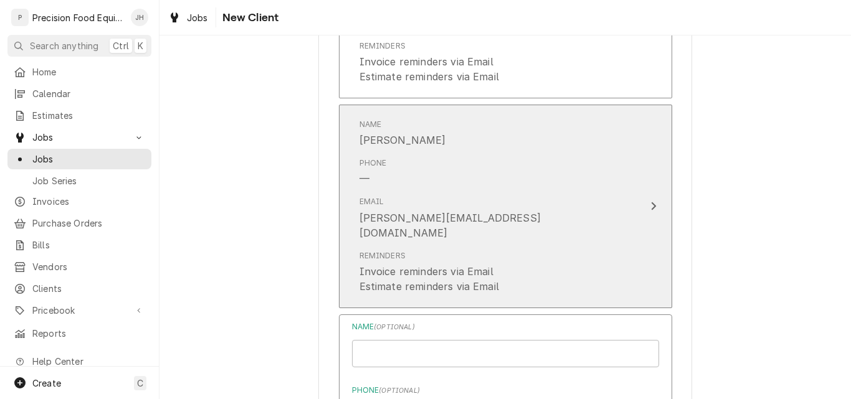
type textarea "x"
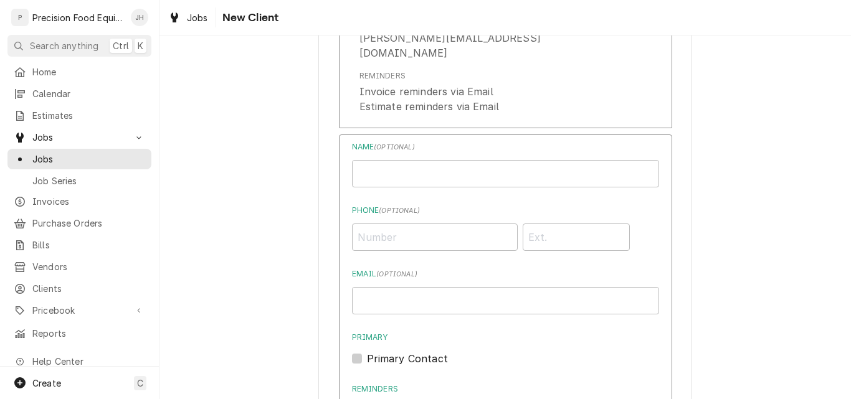
scroll to position [1249, 0]
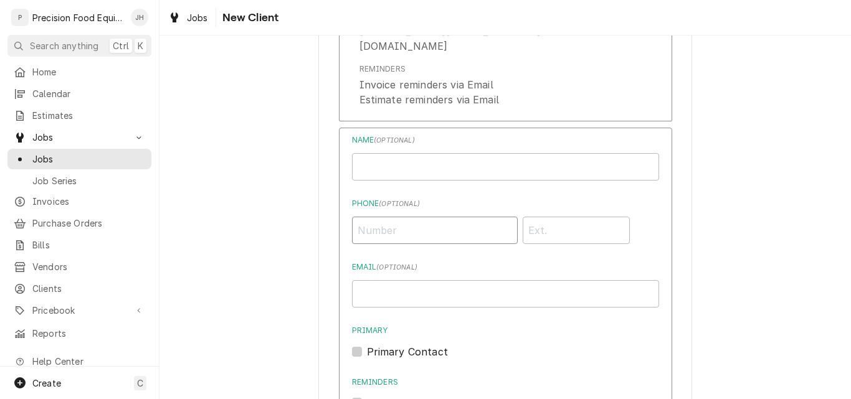
paste input "Phone"
click at [394, 282] on input "Email ( optional )" at bounding box center [505, 293] width 307 height 27
paste input "jroberts.jnd@gmail.com"
type input "jroberts.jnd@gmail.com"
click at [383, 223] on input "Phone ( optional )" at bounding box center [435, 230] width 166 height 27
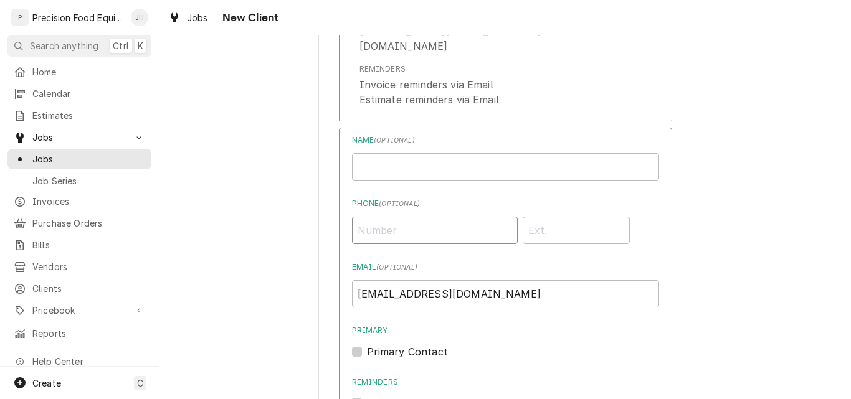
paste input "(623) 225-9845"
type input "(623) 225-9845"
click at [387, 153] on input "Business Name" at bounding box center [505, 166] width 307 height 27
paste input "Jessica Roberts"
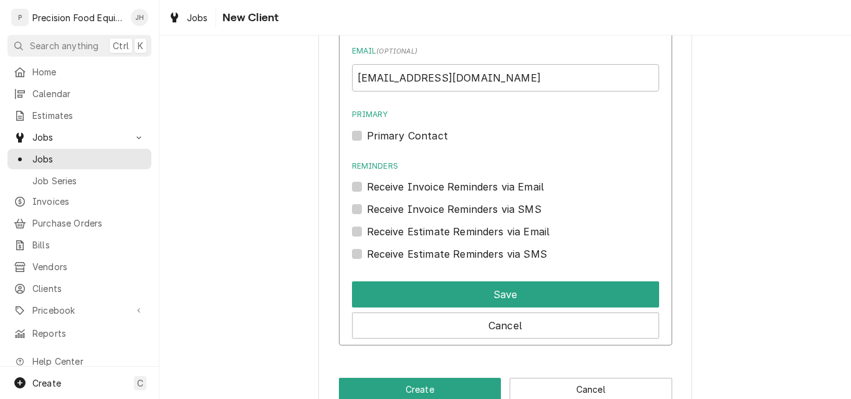
scroll to position [1479, 0]
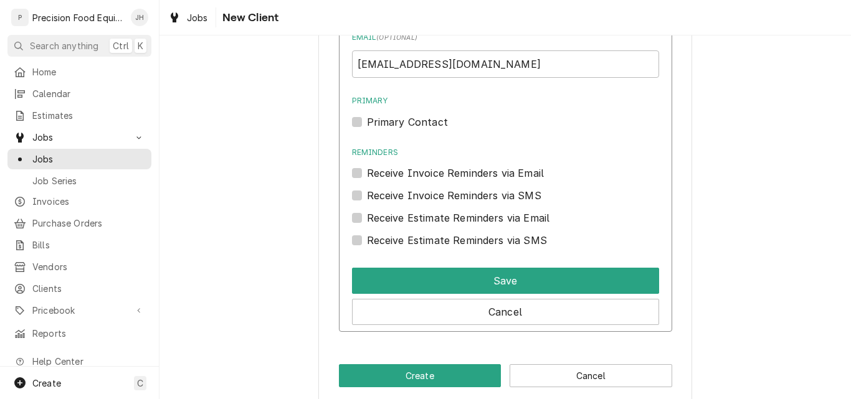
type input "Jessica Roberts"
click at [374, 115] on label "Primary Contact" at bounding box center [407, 122] width 81 height 15
click at [374, 115] on input "Primary" at bounding box center [520, 128] width 307 height 27
checkbox input "true"
click at [374, 166] on label "Receive Invoice Reminders via Email" at bounding box center [455, 173] width 177 height 15
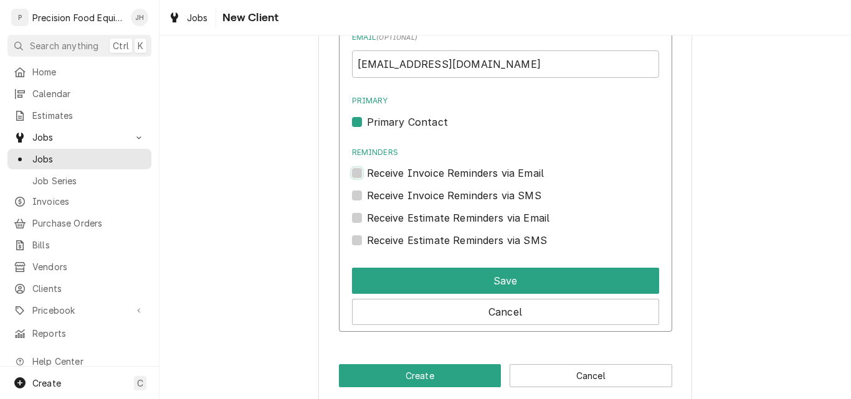
click at [374, 166] on input "Reminders" at bounding box center [520, 179] width 307 height 27
checkbox input "true"
click at [373, 211] on label "Receive Estimate Reminders via Email" at bounding box center [458, 218] width 183 height 15
click at [373, 211] on input "Contact Edit Form" at bounding box center [520, 224] width 307 height 27
checkbox input "true"
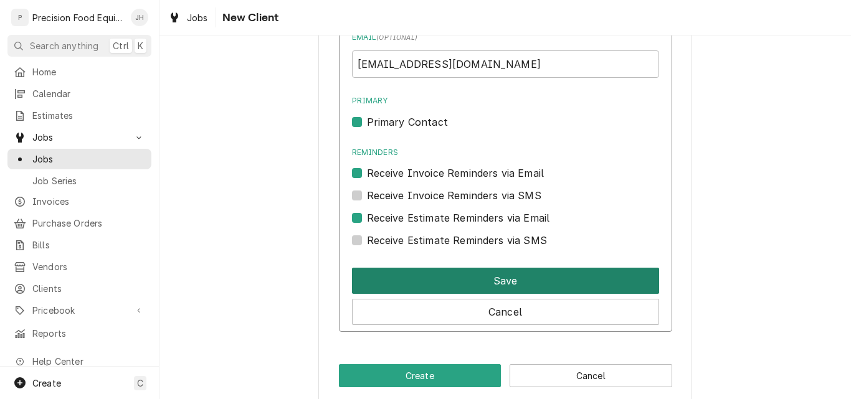
click at [486, 268] on button "Save" at bounding box center [505, 281] width 307 height 26
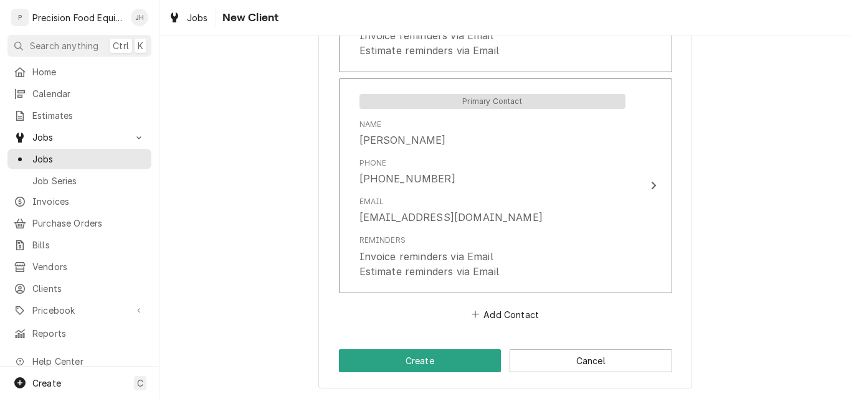
scroll to position [1257, 0]
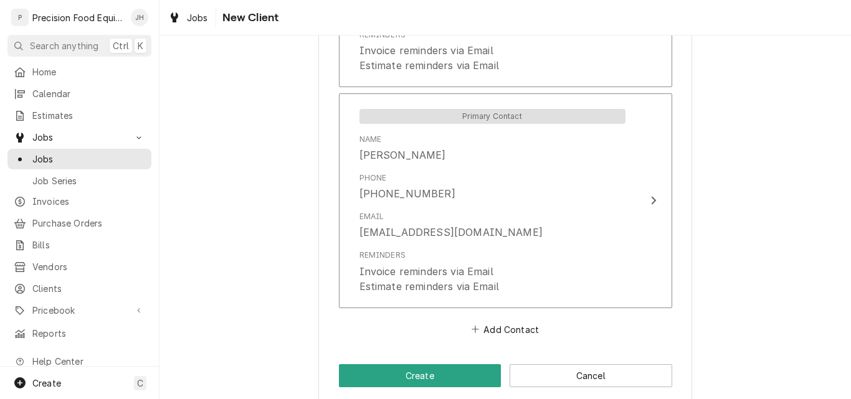
type textarea "x"
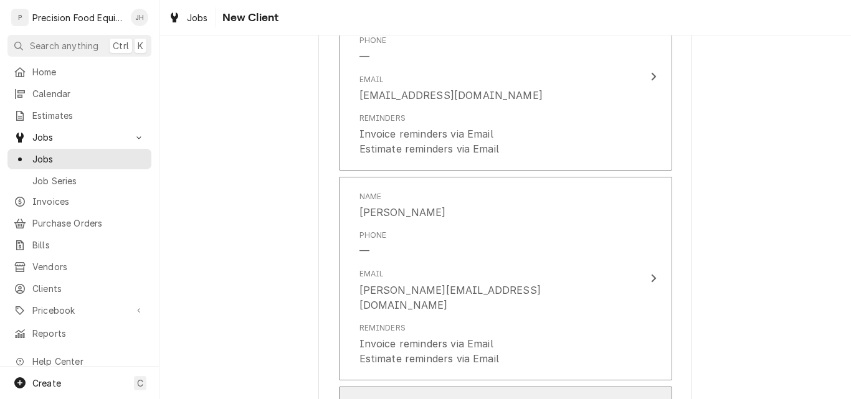
scroll to position [946, 0]
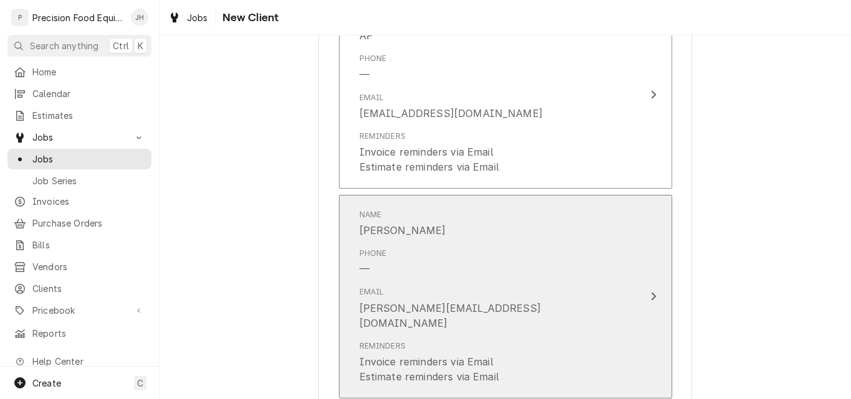
click at [513, 287] on div "Email nico@jndtropics.ne" at bounding box center [492, 309] width 266 height 54
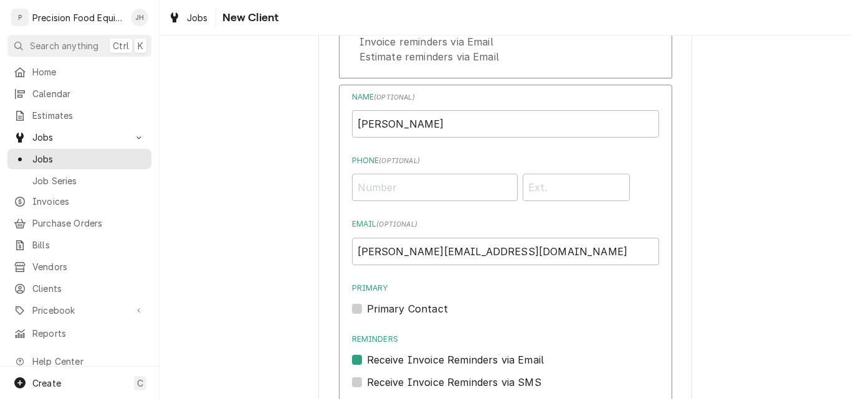
scroll to position [1071, 0]
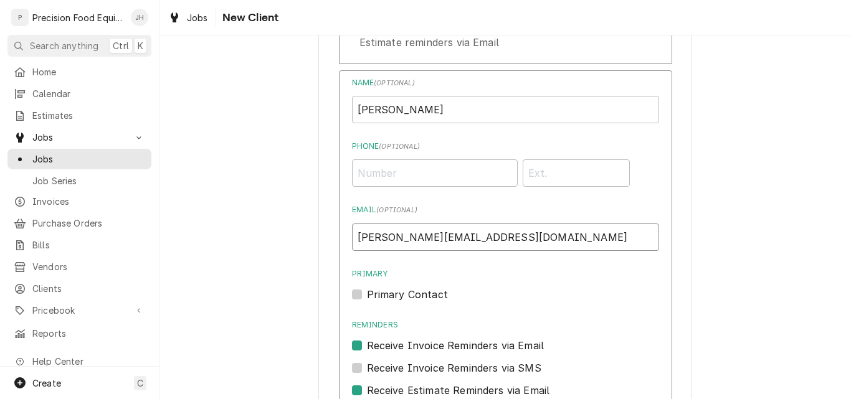
click at [451, 245] on input "nico@jndtropics.ne" at bounding box center [505, 237] width 307 height 27
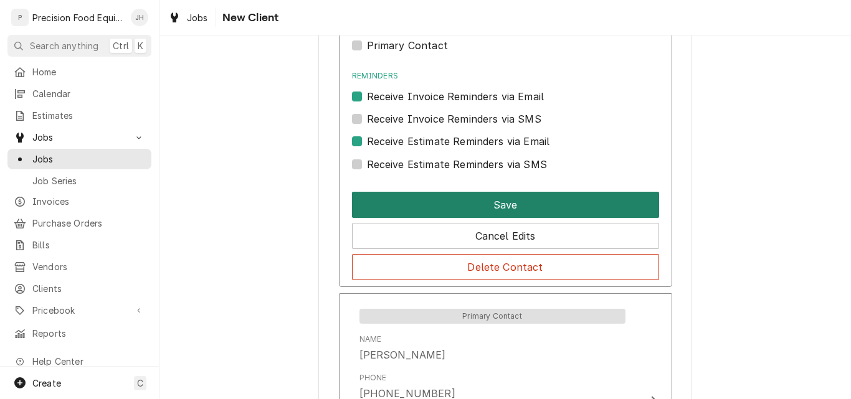
type input "nico@jndtropics.net"
click at [537, 213] on button "Save" at bounding box center [505, 205] width 307 height 26
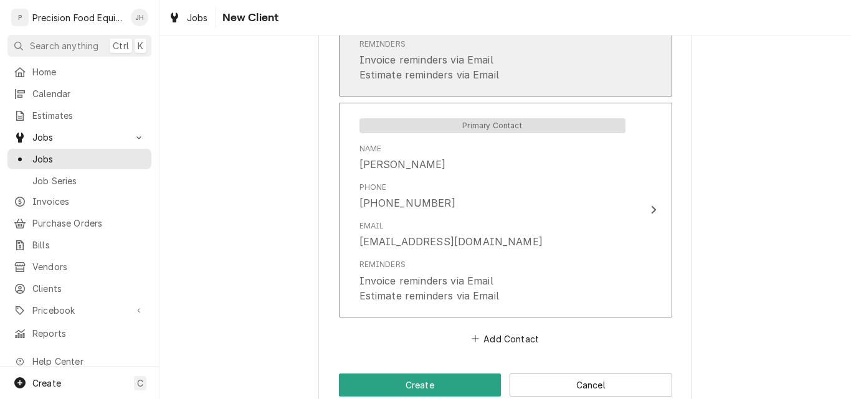
scroll to position [1257, 0]
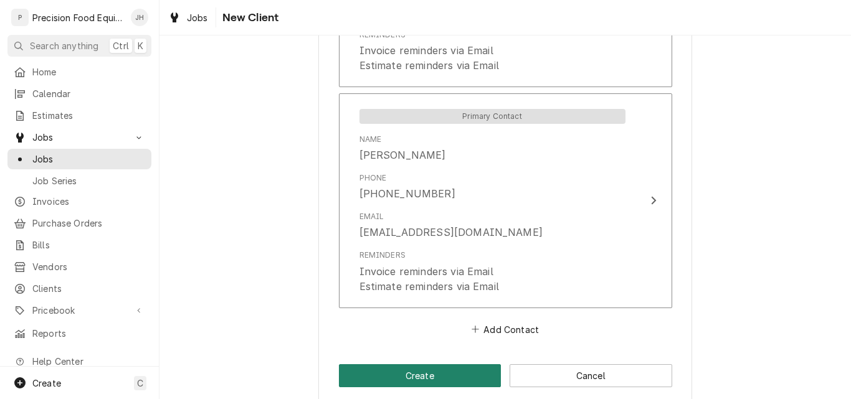
click at [442, 364] on button "Create" at bounding box center [420, 375] width 163 height 23
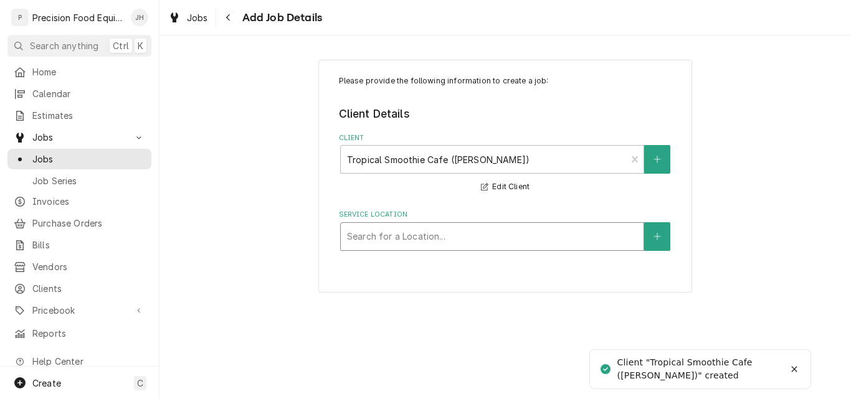
click at [493, 237] on div "Service Location" at bounding box center [492, 236] width 290 height 22
click at [538, 155] on div "Client" at bounding box center [483, 159] width 273 height 22
click at [511, 162] on div "Client" at bounding box center [483, 159] width 273 height 22
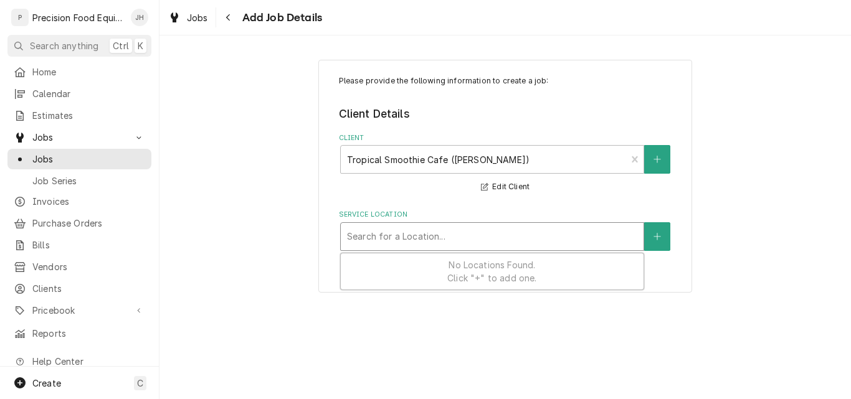
click at [452, 240] on div "Service Location" at bounding box center [492, 236] width 290 height 22
click at [655, 245] on button "Service Location" at bounding box center [657, 236] width 26 height 29
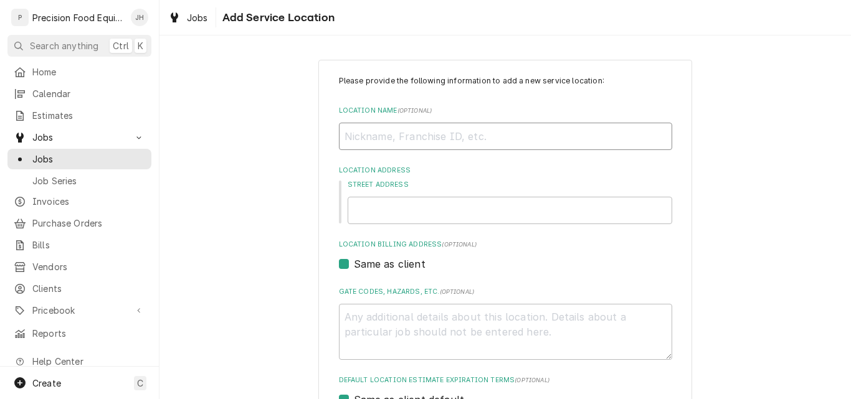
click at [436, 141] on input "Location Name ( optional )" at bounding box center [505, 136] width 333 height 27
paste input "Jessica Roberts"
type textarea "x"
type input "Jessica Roberts"
drag, startPoint x: 429, startPoint y: 143, endPoint x: 308, endPoint y: 138, distance: 121.0
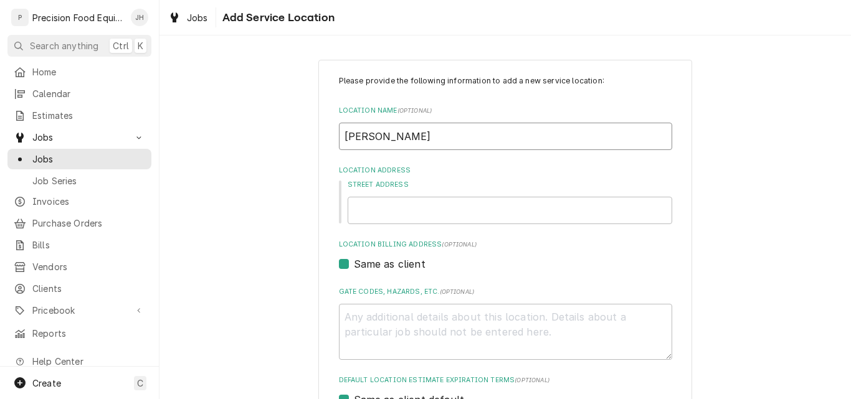
click at [308, 138] on div "Please provide the following information to add a new service location: Locatio…" at bounding box center [504, 341] width 691 height 585
type textarea "x"
type input "T"
type textarea "x"
type input "Tr"
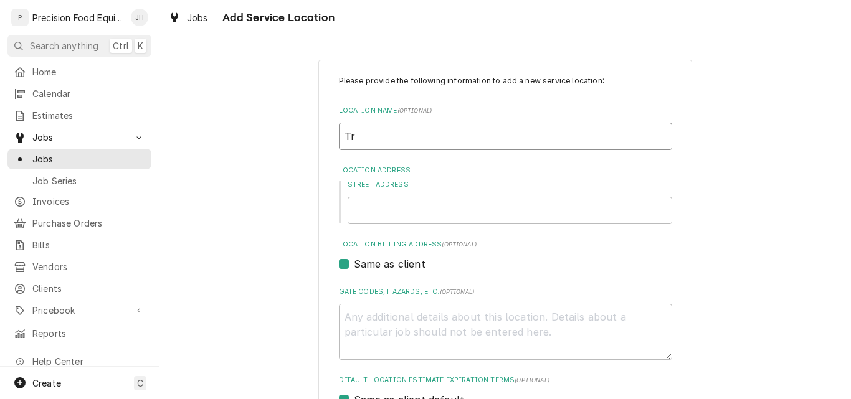
type textarea "x"
type input "Tro"
type textarea "x"
type input "Trop"
type textarea "x"
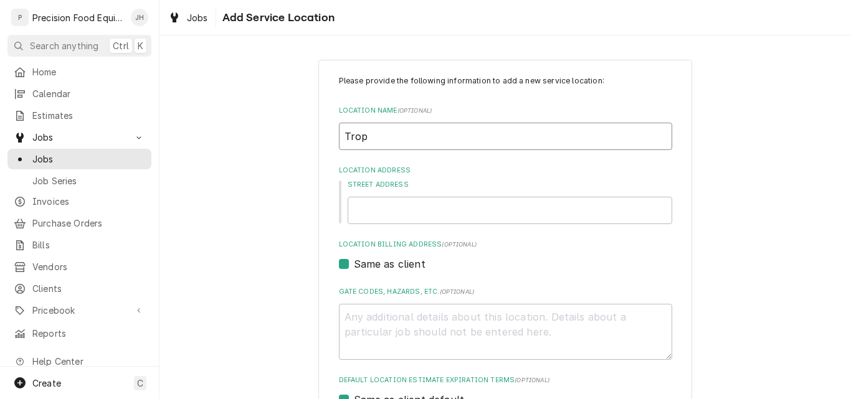
type input "Tropi"
type textarea "x"
type input "Tropic"
type textarea "x"
type input "Tropica"
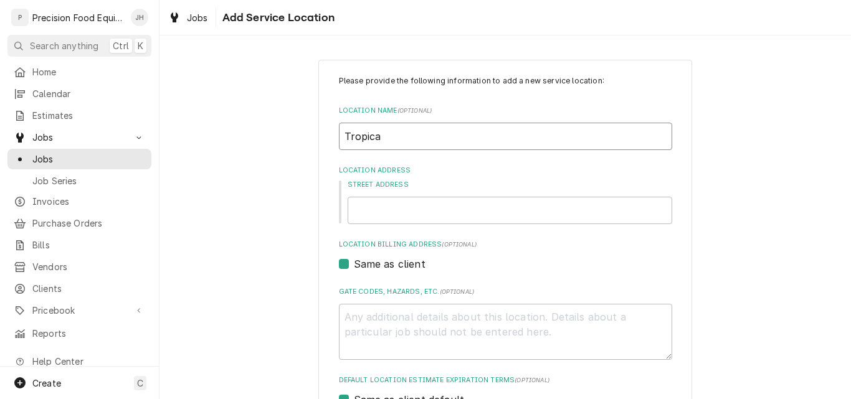
type textarea "x"
type input "Tropical"
type textarea "x"
type input "Tropical"
type textarea "x"
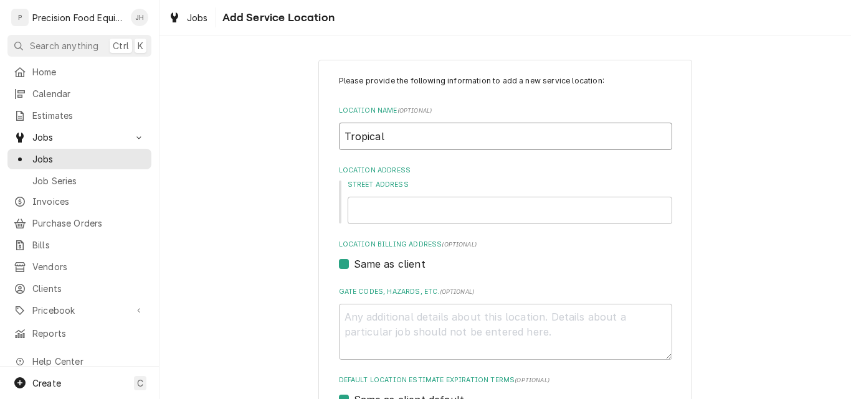
type input "Tropical S"
type textarea "x"
type input "Tropical Sm"
type textarea "x"
type input "Tropical Smo"
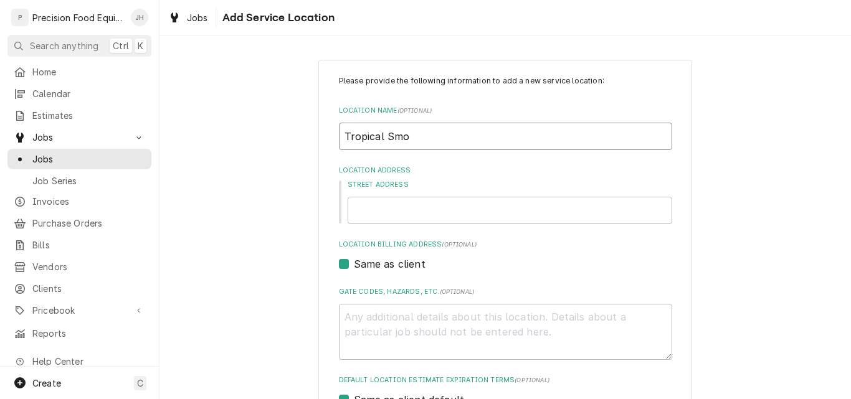
type textarea "x"
type input "Tropical Smoo"
type textarea "x"
type input "Tropical Smoot"
type textarea "x"
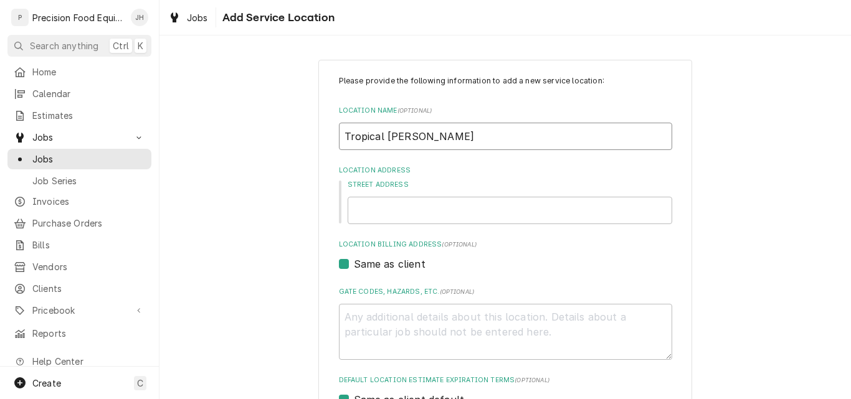
type input "Tropical Smooth"
type textarea "x"
type input "Tropical Smoothi"
type textarea "x"
type input "Tropical Smoothie"
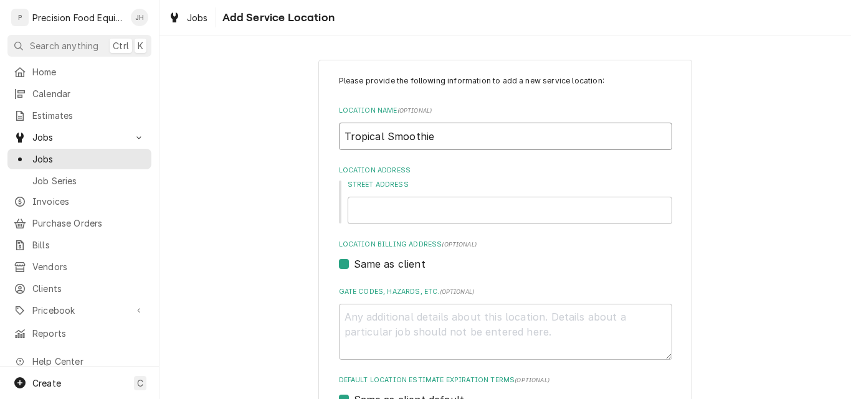
type textarea "x"
type input "Tropical Smoothie"
type textarea "x"
type input "Tropical Smoothie C"
type textarea "x"
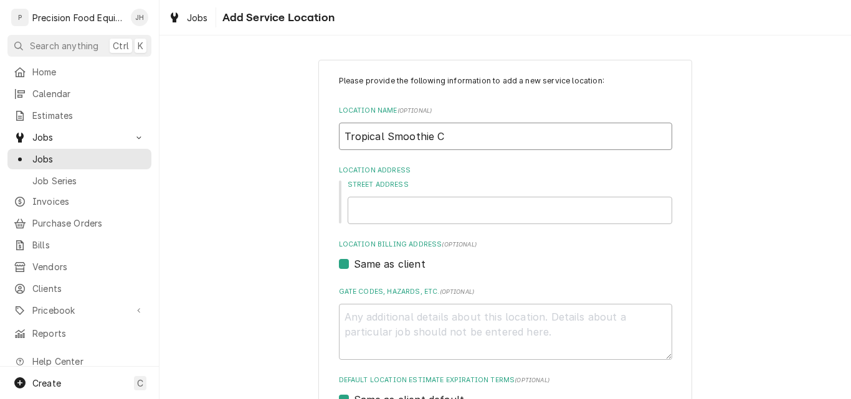
type input "Tropical Smoothie Ca"
type textarea "x"
type input "Tropical Smoothie Caf"
type textarea "x"
type input "Tropical Smoothie Cafe"
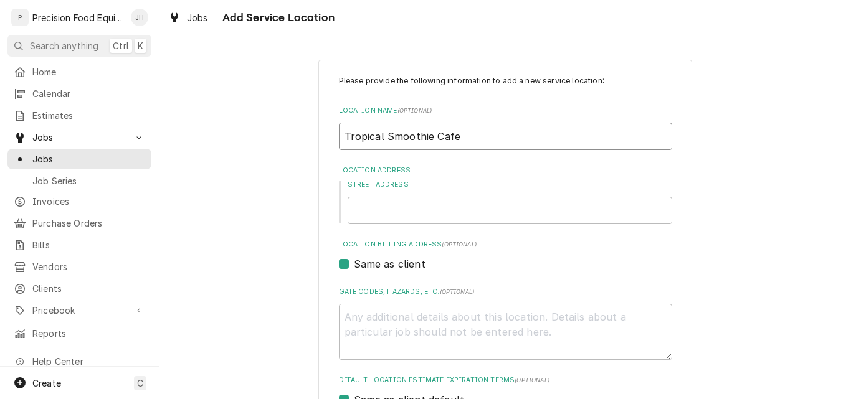
type textarea "x"
type input "Tropical Smoothie Cafe"
type textarea "x"
type input "Tropical Smoothie Cafe ("
type textarea "x"
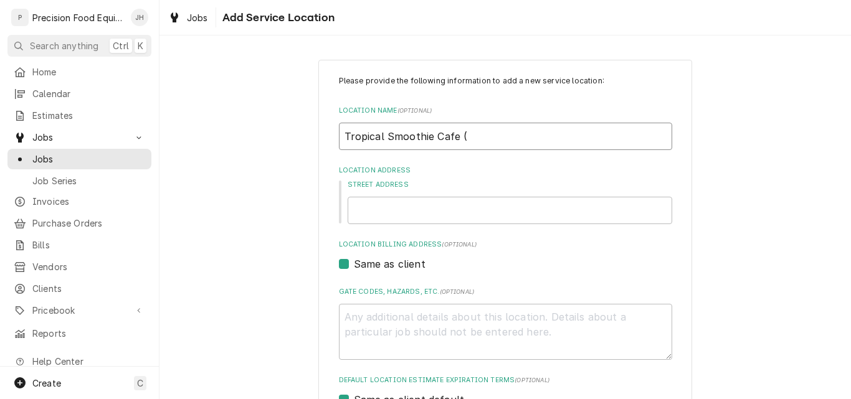
type input "Tropical Smoothie Cafe (T"
type textarea "x"
type input "Tropical Smoothie Cafe (To"
type textarea "x"
type input "Tropical Smoothie Cafe (Tol"
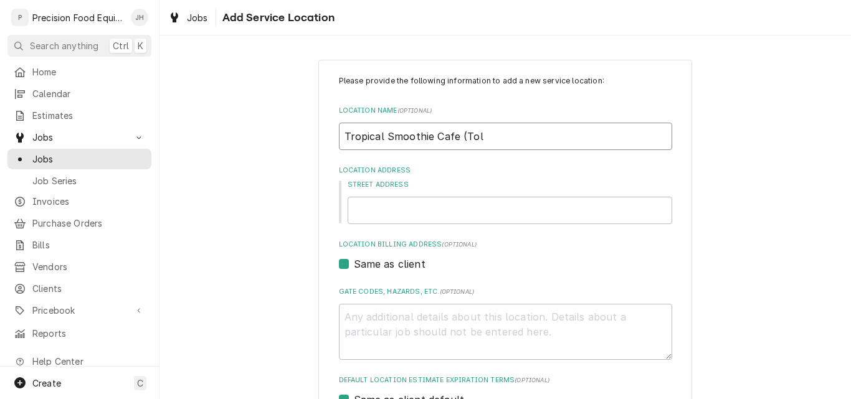
type textarea "x"
type input "Tropical Smoothie Cafe (Toll"
type textarea "x"
type input "Tropical Smoothie Cafe (Tolle"
type textarea "x"
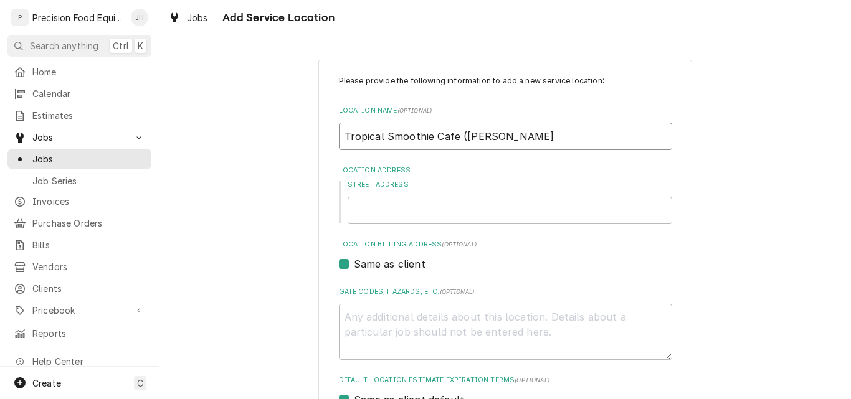
type input "Tropical Smoothie Cafe (Tolles"
type textarea "x"
type input "Tropical Smoothie Cafe (Tolleson"
type textarea "x"
type input "Tropical Smoothie Cafe (Tolleson)"
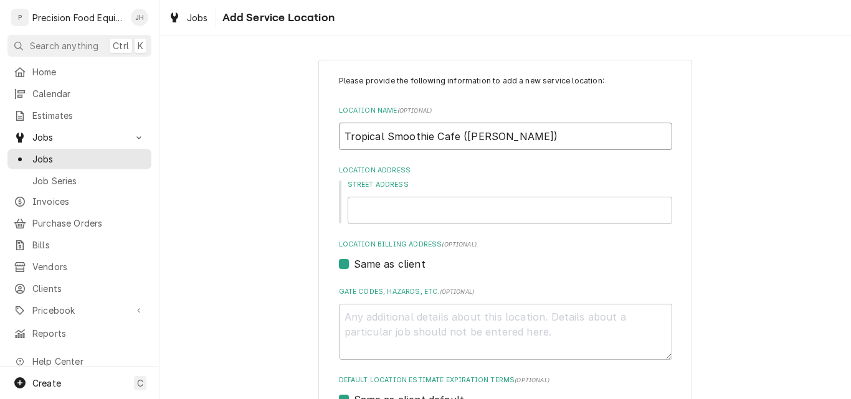
type textarea "x"
type input "Tropical Smoothie Cafe (Tolleson)"
type input "30"
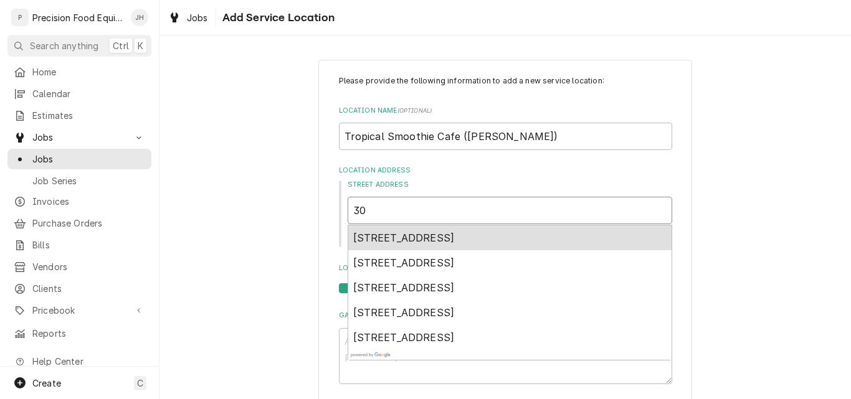
type textarea "x"
type input "301"
type textarea "x"
type input "3010"
type textarea "x"
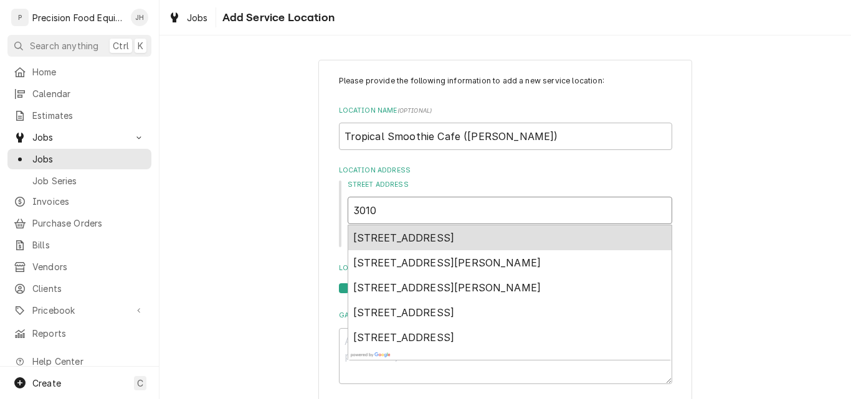
type input "3010"
type textarea "x"
type input "3010 s"
type textarea "x"
type input "3010 s"
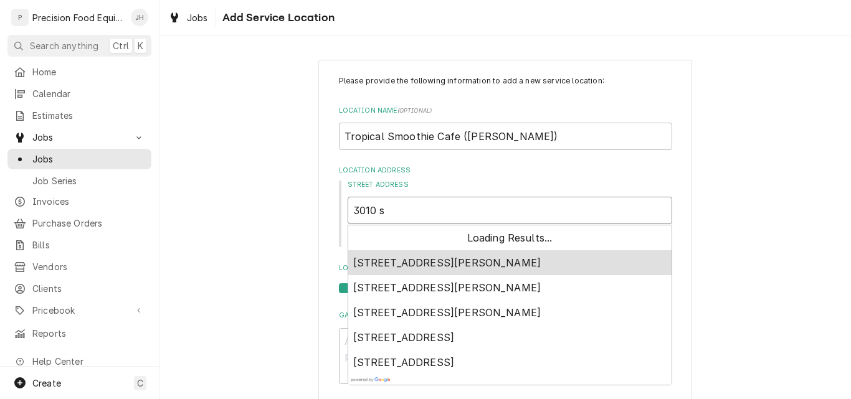
type textarea "x"
type input "3010 s 9"
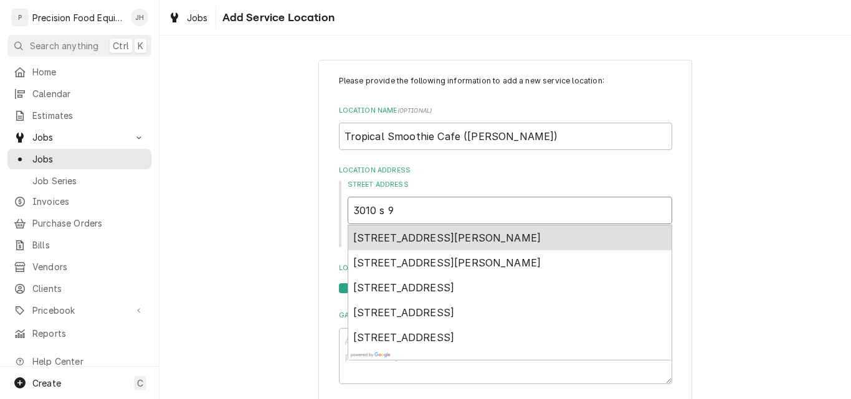
type textarea "x"
type input "3010 s 99"
click at [448, 234] on span "3010 South 99th Avenue, Tolleson, AZ, USA" at bounding box center [447, 238] width 188 height 12
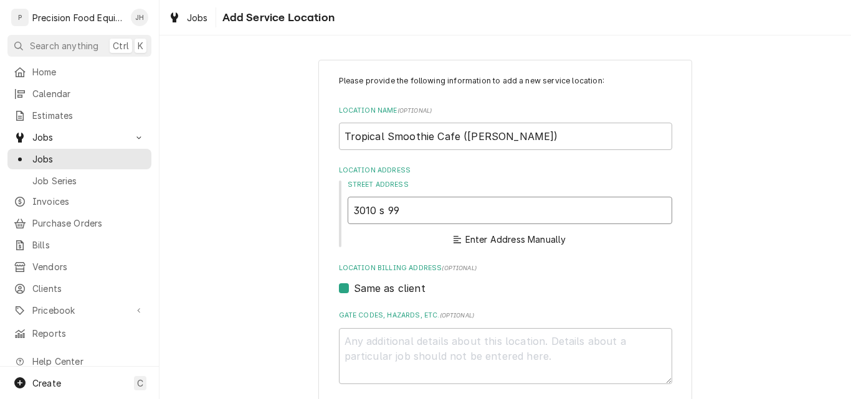
type textarea "x"
type input "3010 S 99th Ave"
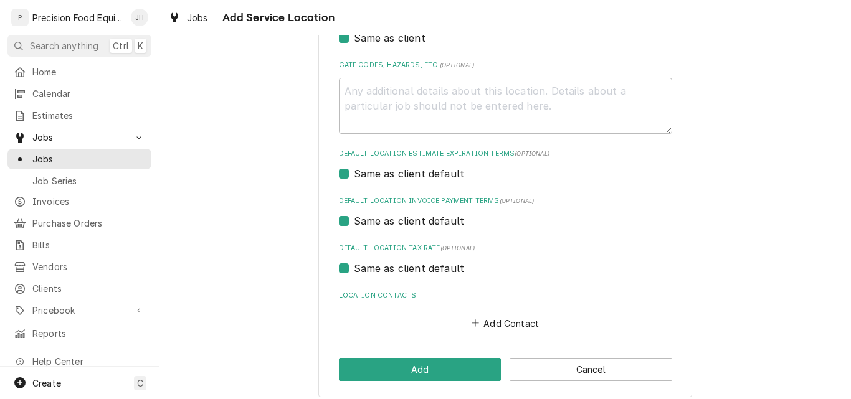
scroll to position [414, 0]
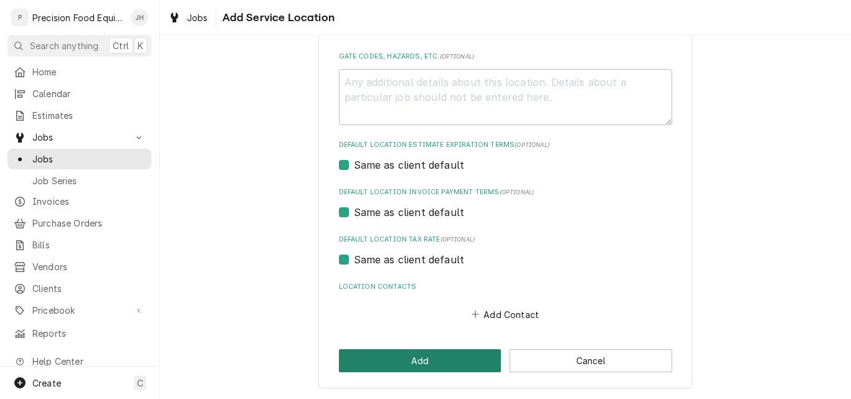
click at [424, 360] on button "Add" at bounding box center [420, 360] width 163 height 23
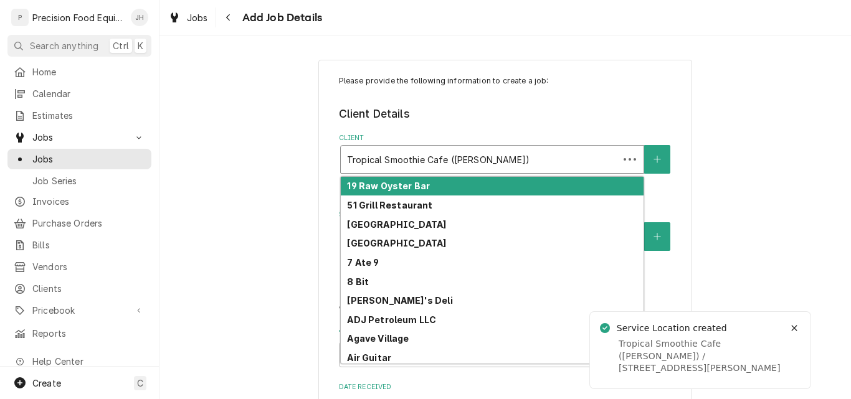
click at [552, 158] on div "Client" at bounding box center [479, 159] width 265 height 22
click at [552, 159] on div "Client" at bounding box center [483, 159] width 273 height 22
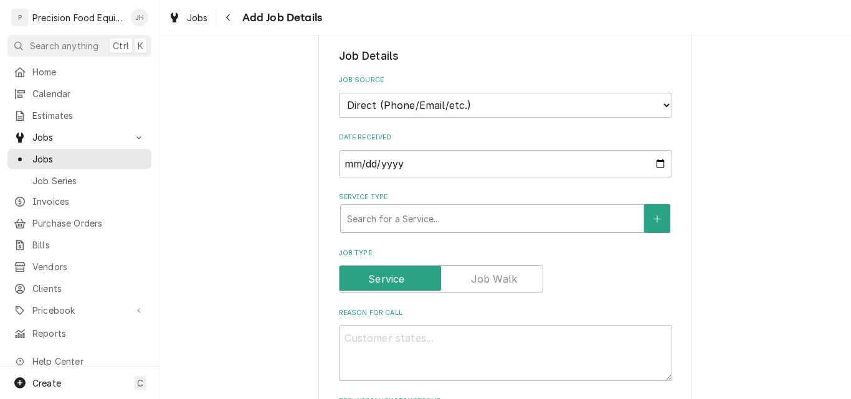
scroll to position [249, 0]
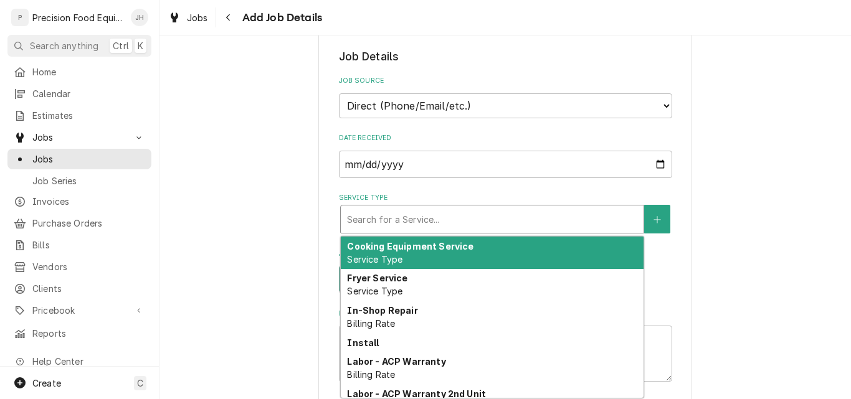
click at [458, 219] on div "Service Type" at bounding box center [492, 219] width 290 height 22
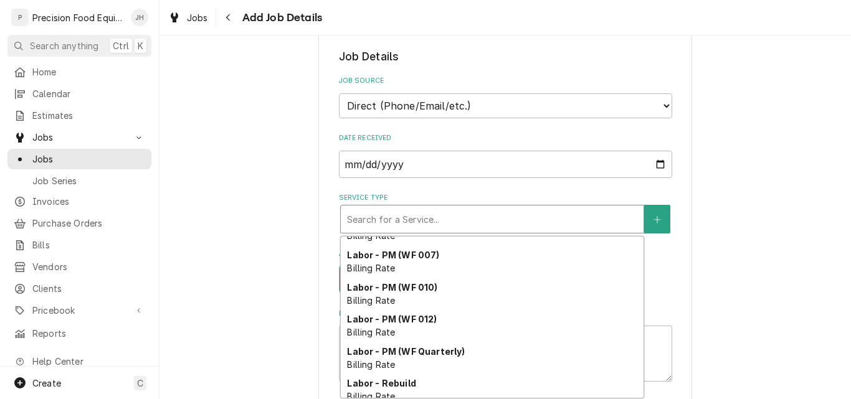
scroll to position [455, 0]
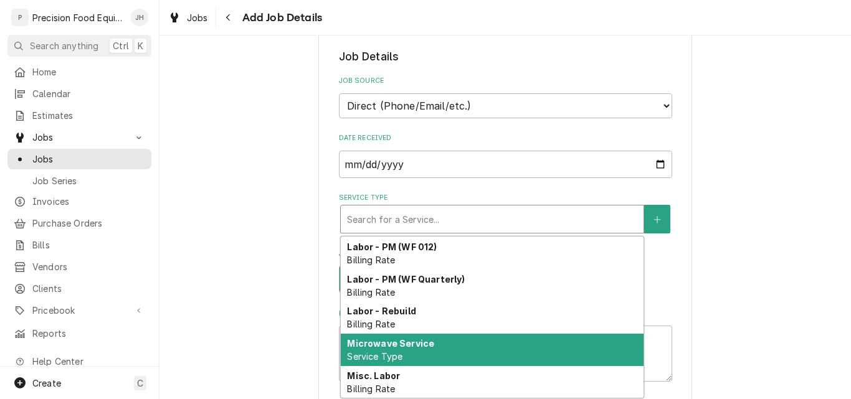
click at [424, 346] on strong "Microwave Service" at bounding box center [390, 343] width 87 height 11
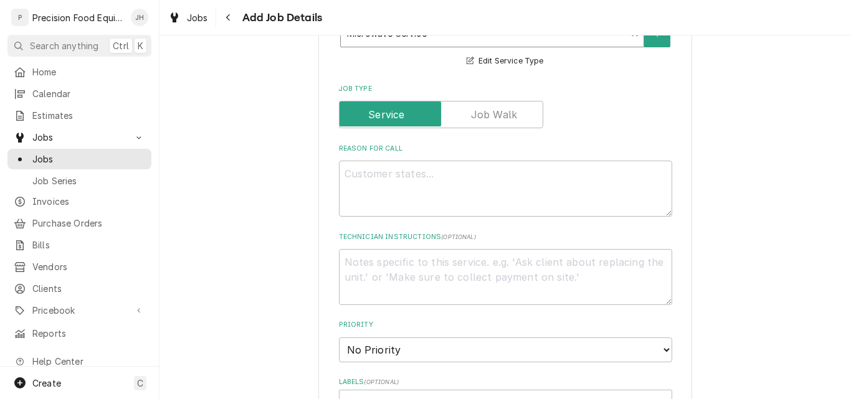
scroll to position [436, 0]
click at [363, 192] on textarea "Reason For Call" at bounding box center [505, 188] width 333 height 56
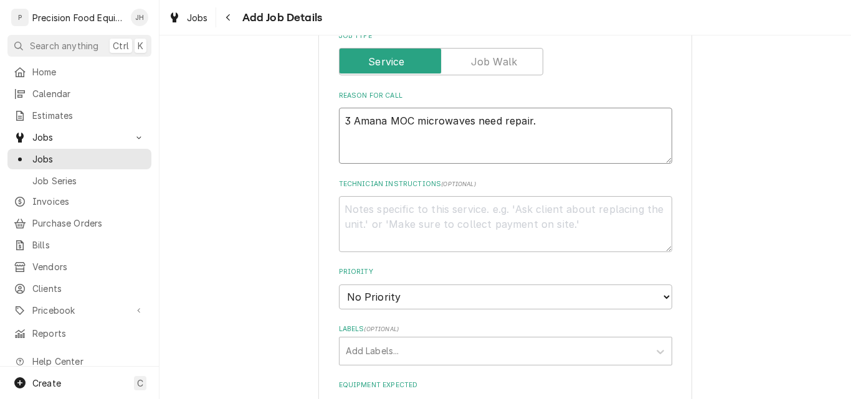
scroll to position [623, 0]
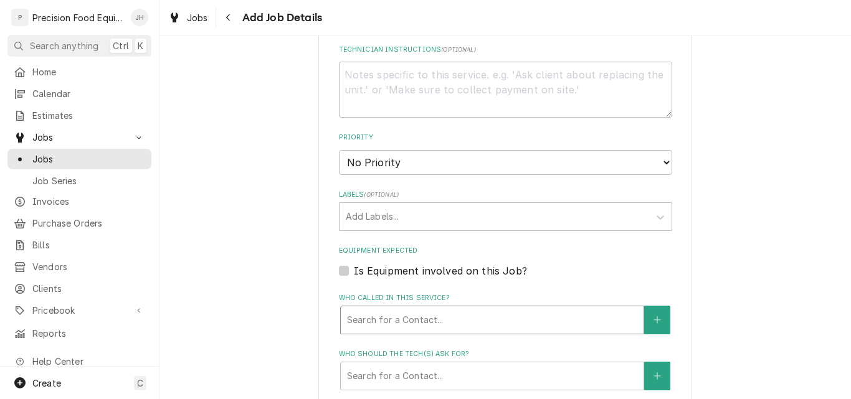
click at [446, 318] on div "Who called in this service?" at bounding box center [492, 320] width 290 height 22
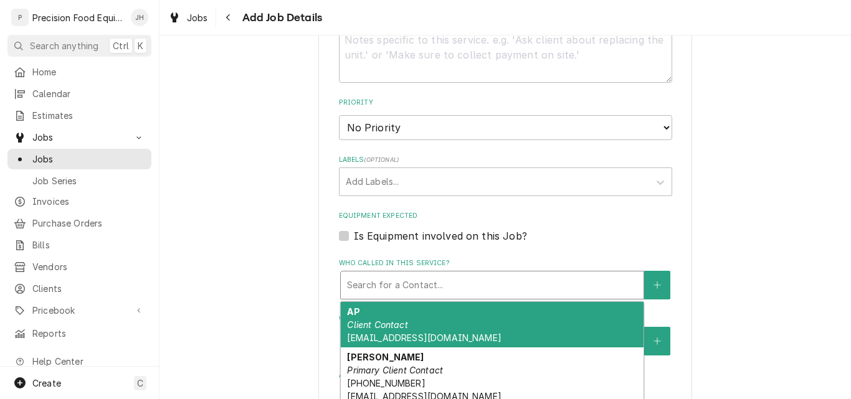
scroll to position [747, 0]
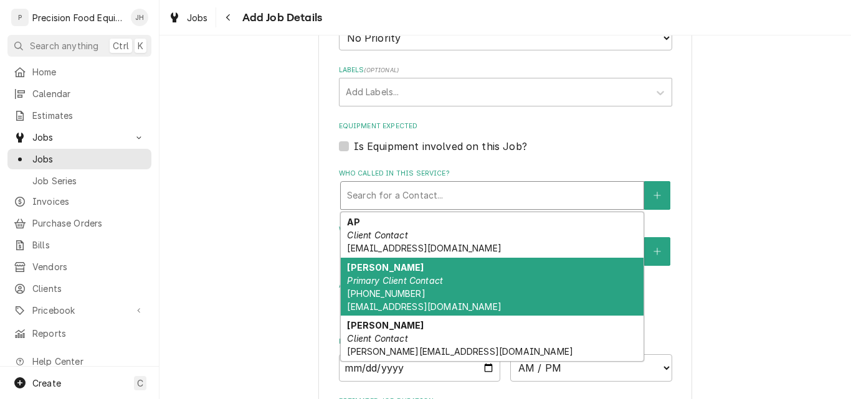
click at [477, 293] on div "Jessica Roberts Primary Client Contact (623) 225-9845 jroberts.jnd@gmail.com" at bounding box center [492, 287] width 303 height 59
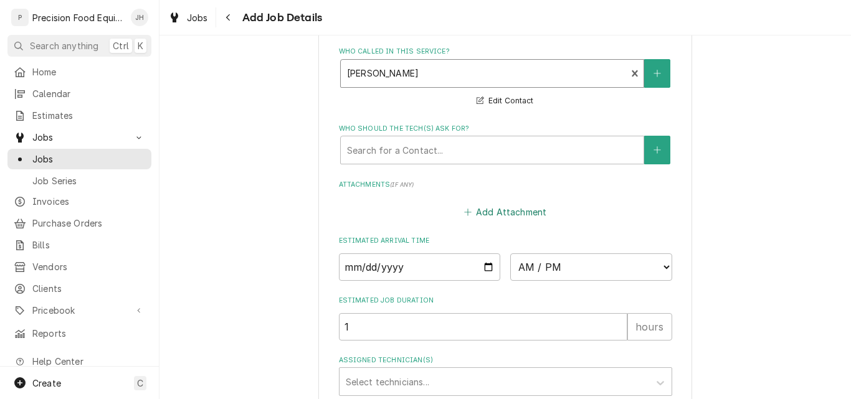
scroll to position [872, 0]
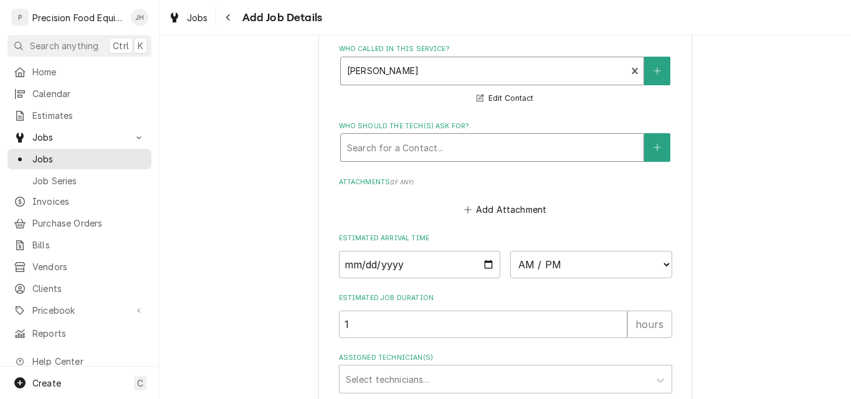
click at [468, 153] on div "Who should the tech(s) ask for?" at bounding box center [492, 147] width 290 height 22
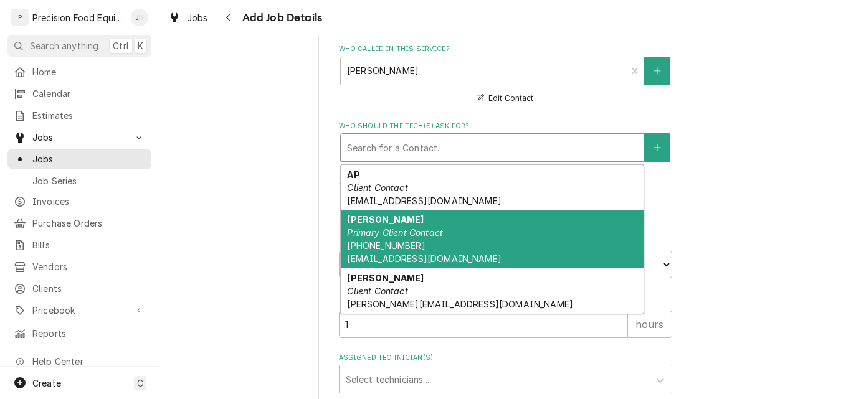
click at [406, 243] on span "(623) 225-9845 jroberts.jnd@gmail.com" at bounding box center [424, 252] width 154 height 24
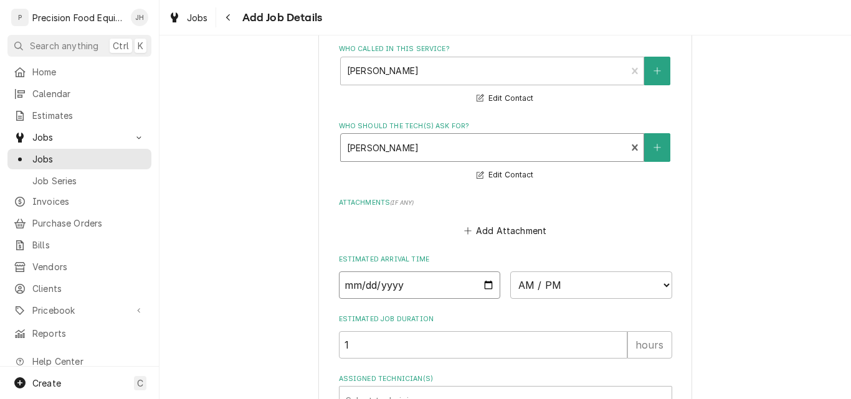
click at [482, 288] on input "Date" at bounding box center [420, 285] width 162 height 27
click at [584, 289] on select "AM / PM 6:00 AM 6:15 AM 6:30 AM 6:45 AM 7:00 AM 7:15 AM 7:30 AM 7:45 AM 8:00 AM…" at bounding box center [591, 285] width 162 height 27
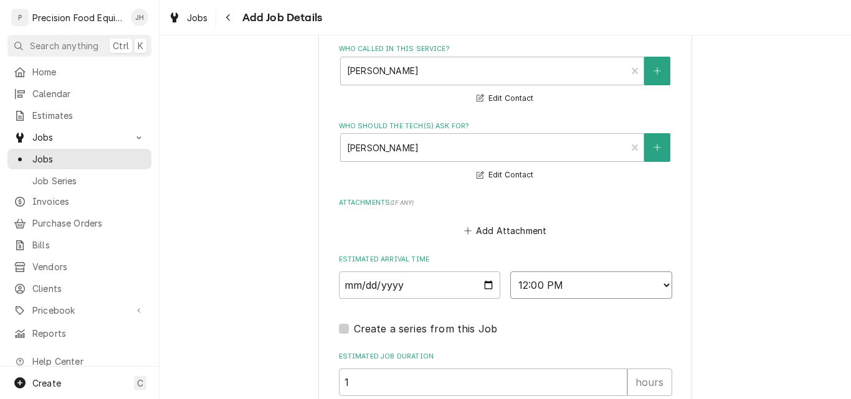
scroll to position [1033, 0]
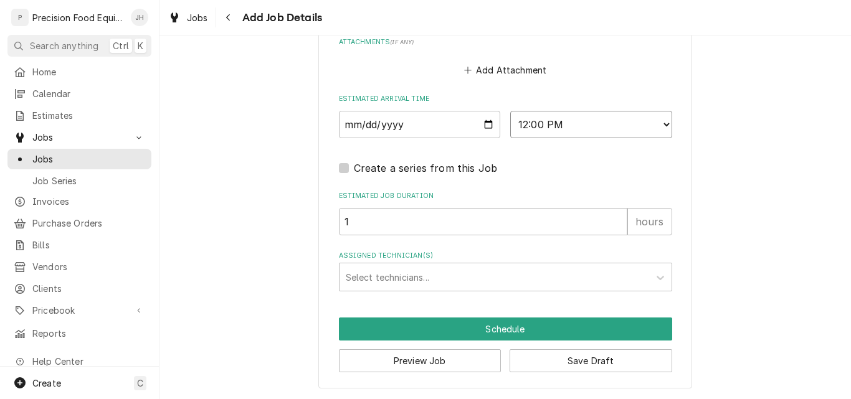
click at [547, 125] on select "AM / PM 6:00 AM 6:15 AM 6:30 AM 6:45 AM 7:00 AM 7:15 AM 7:30 AM 7:45 AM 8:00 AM…" at bounding box center [591, 124] width 162 height 27
click at [510, 111] on select "AM / PM 6:00 AM 6:15 AM 6:30 AM 6:45 AM 7:00 AM 7:15 AM 7:30 AM 7:45 AM 8:00 AM…" at bounding box center [591, 124] width 162 height 27
click at [393, 282] on div "Assigned Technician(s)" at bounding box center [494, 277] width 297 height 22
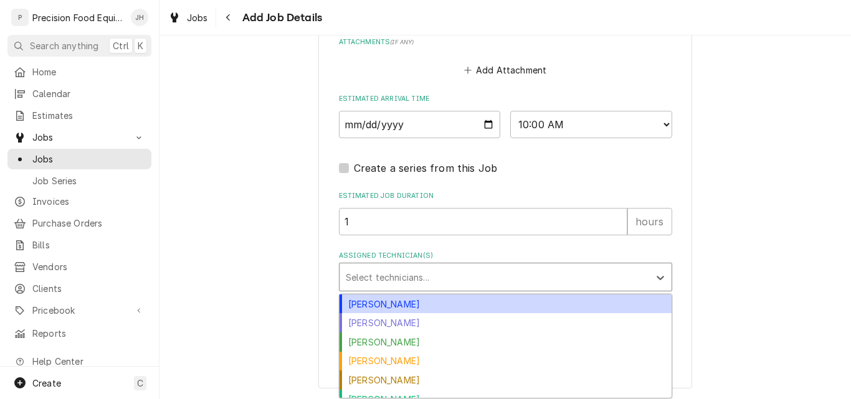
click at [413, 302] on div "Anthony Ellinger" at bounding box center [505, 304] width 332 height 19
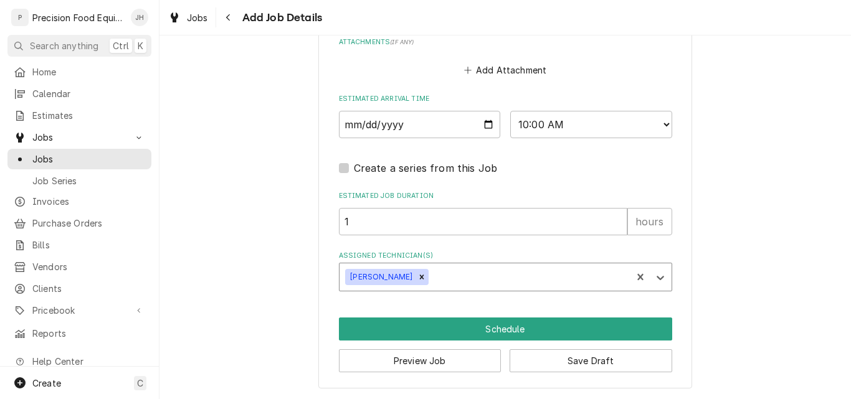
click at [454, 282] on div "Assigned Technician(s)" at bounding box center [528, 277] width 194 height 22
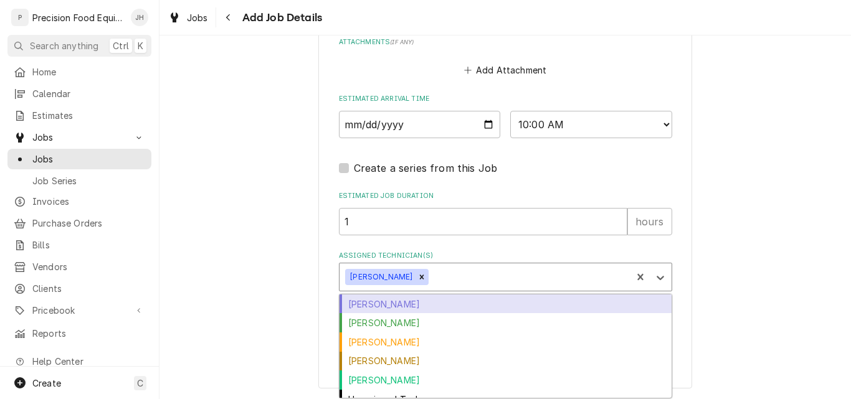
click at [428, 310] on div "Jacob Cardenas" at bounding box center [505, 304] width 332 height 19
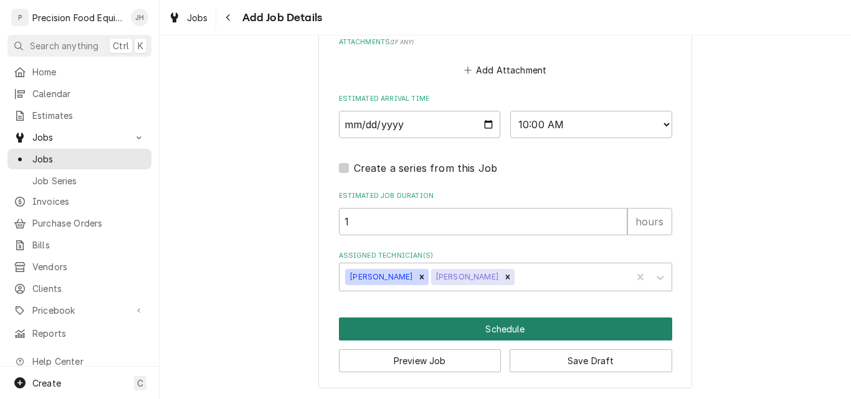
click at [488, 333] on button "Schedule" at bounding box center [505, 329] width 333 height 23
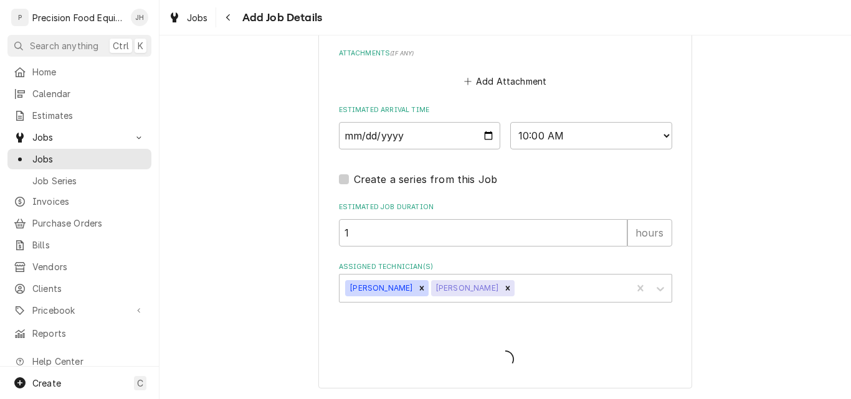
scroll to position [1021, 0]
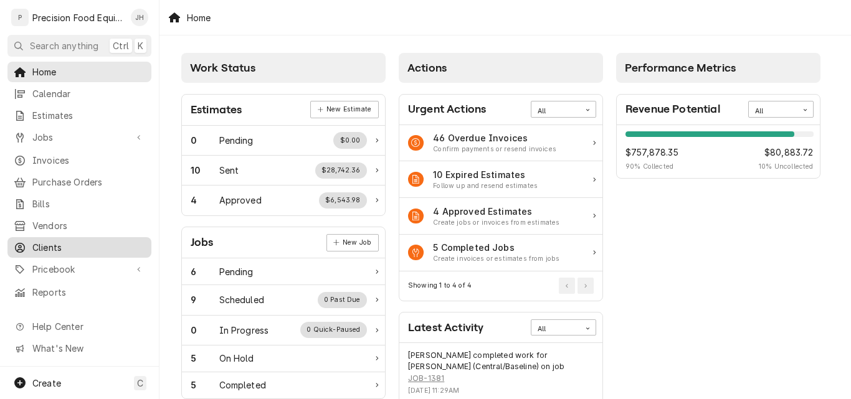
click at [46, 241] on span "Clients" at bounding box center [88, 247] width 113 height 13
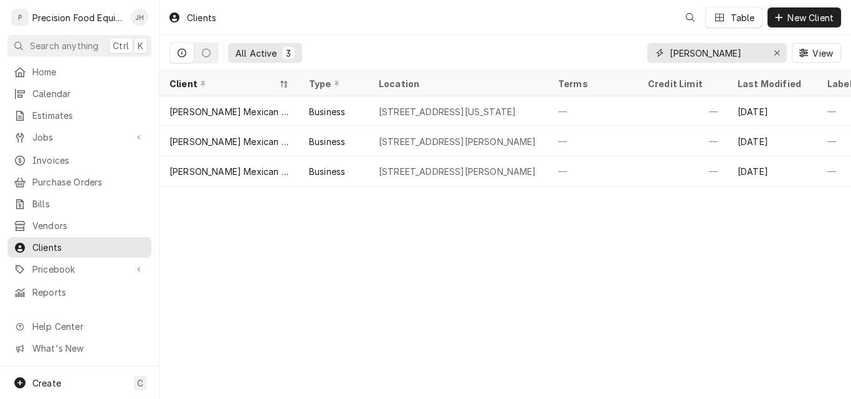
drag, startPoint x: 709, startPoint y: 59, endPoint x: 590, endPoint y: 60, distance: 119.0
click at [590, 60] on div "All Active 3 [PERSON_NAME] View" at bounding box center [504, 52] width 671 height 35
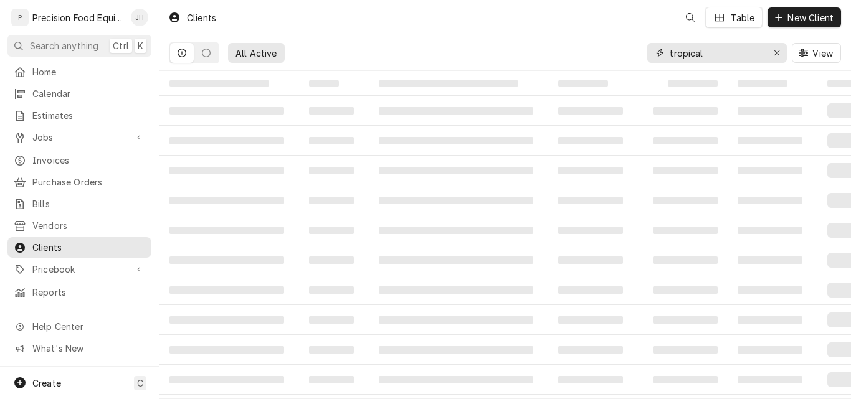
type input "tropical"
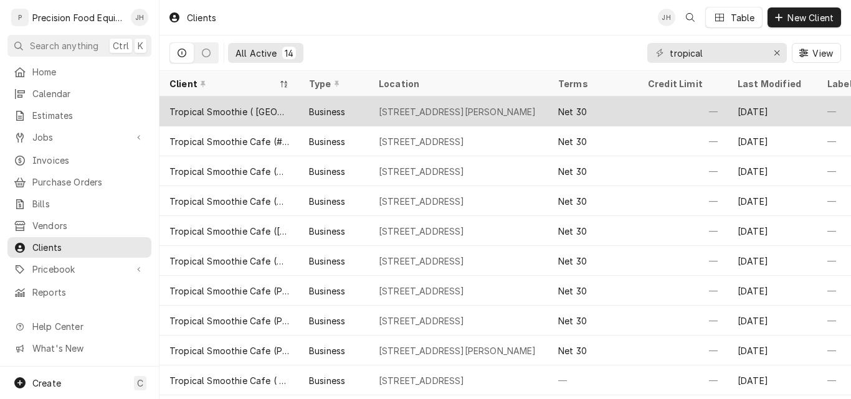
click at [245, 115] on div "Tropical Smoothie ( [GEOGRAPHIC_DATA])" at bounding box center [229, 111] width 120 height 13
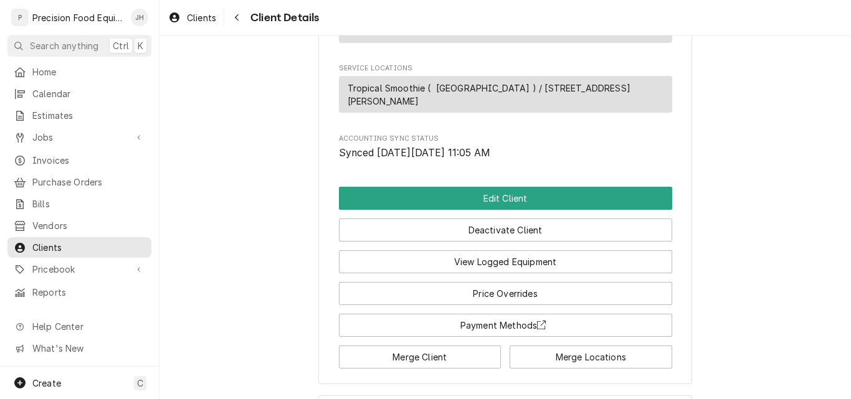
scroll to position [561, 0]
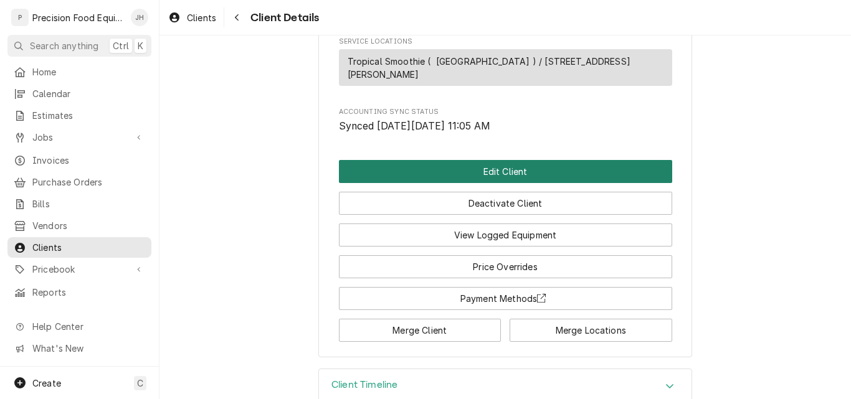
click at [509, 175] on button "Edit Client" at bounding box center [505, 171] width 333 height 23
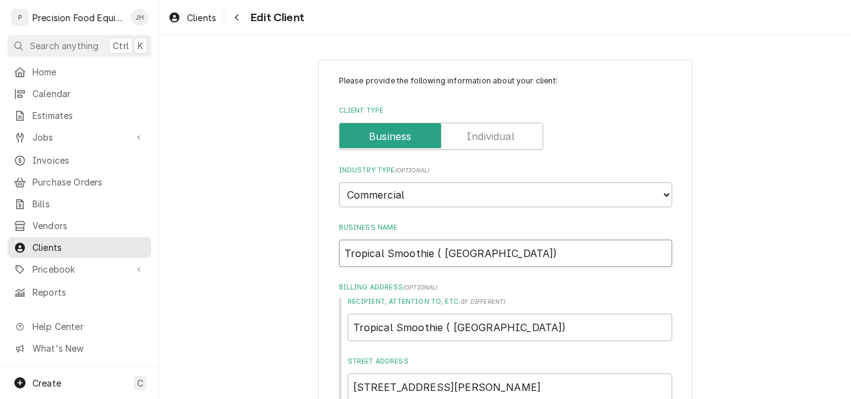
click at [430, 251] on input "Tropical Smoothie ( [GEOGRAPHIC_DATA])" at bounding box center [505, 253] width 333 height 27
type textarea "x"
type input "Tropical Smoothie C( [GEOGRAPHIC_DATA])"
type textarea "x"
type input "Tropical Smoothie Ca( [GEOGRAPHIC_DATA])"
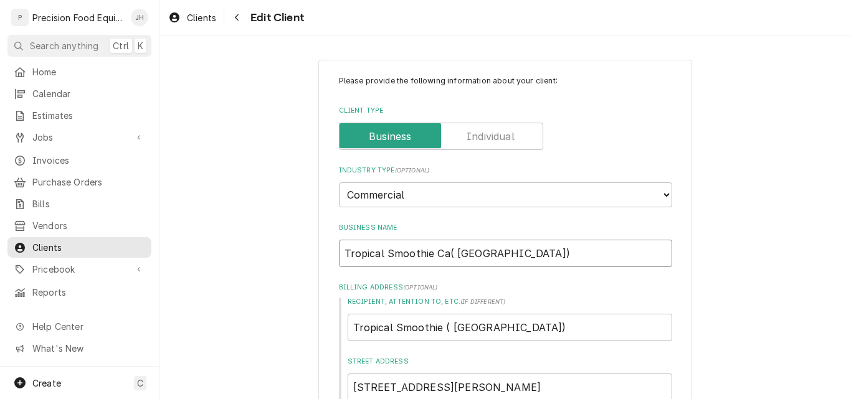
type textarea "x"
type input "Tropical Smoothie Caf( [GEOGRAPHIC_DATA])"
type textarea "x"
type input "Tropical Smoothie Cafe( [GEOGRAPHIC_DATA])"
type textarea "x"
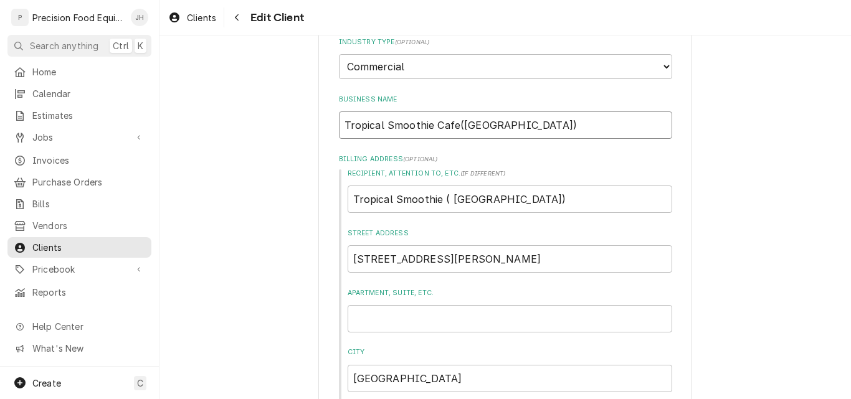
scroll to position [125, 0]
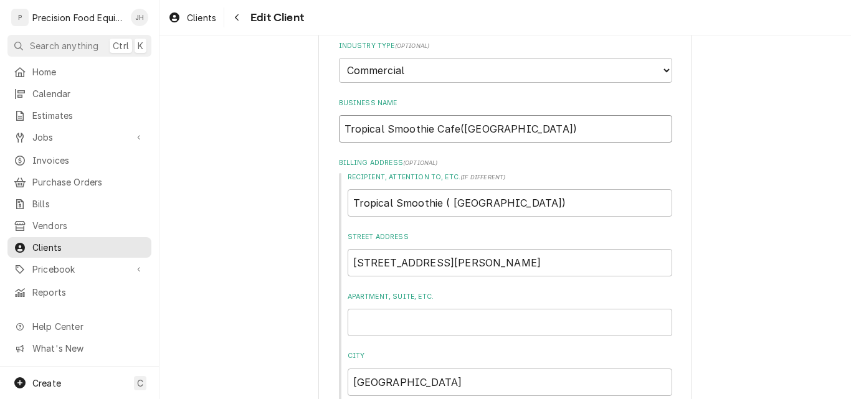
type input "Tropical Smoothie Cafe([GEOGRAPHIC_DATA])"
click at [437, 202] on input "Tropical Smoothie ( [GEOGRAPHIC_DATA])" at bounding box center [510, 202] width 324 height 27
type textarea "x"
type input "Tropical Smoothie ( [GEOGRAPHIC_DATA])"
type textarea "x"
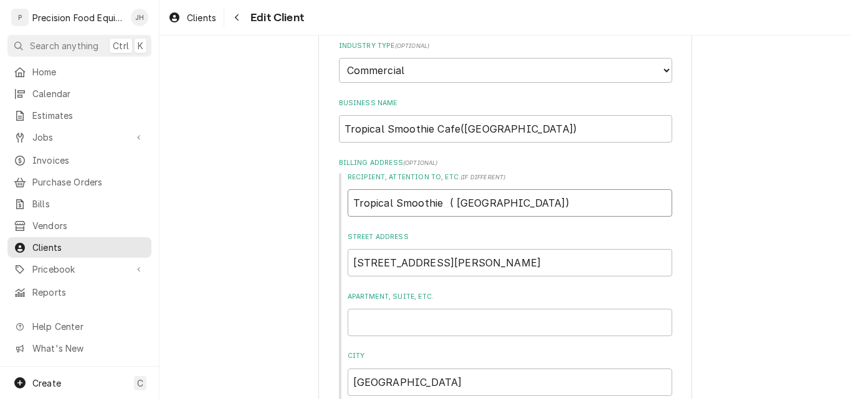
type input "Tropical Smoothie C ( [GEOGRAPHIC_DATA])"
type textarea "x"
type input "Tropical Smoothie Ca ( [GEOGRAPHIC_DATA])"
type textarea "x"
type input "Tropical Smoothie Caf ( [GEOGRAPHIC_DATA])"
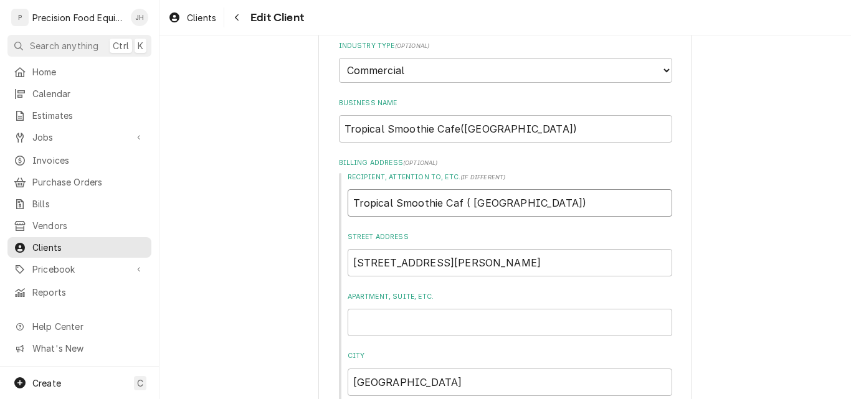
type textarea "x"
type input "Tropical Smoothie Cafe ( [GEOGRAPHIC_DATA])"
type textarea "x"
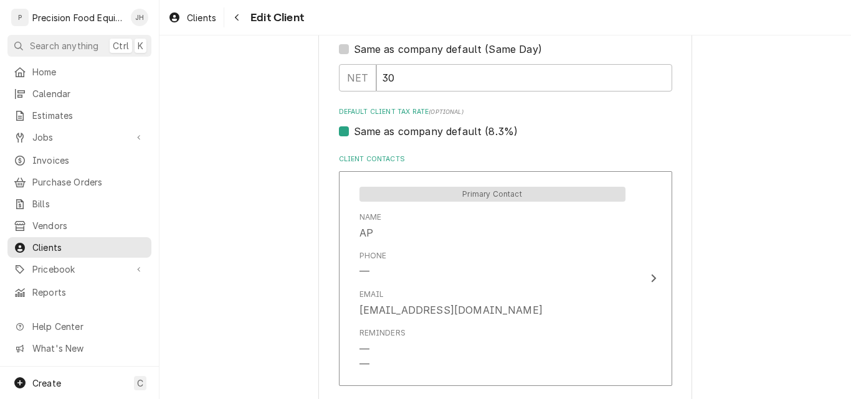
scroll to position [934, 0]
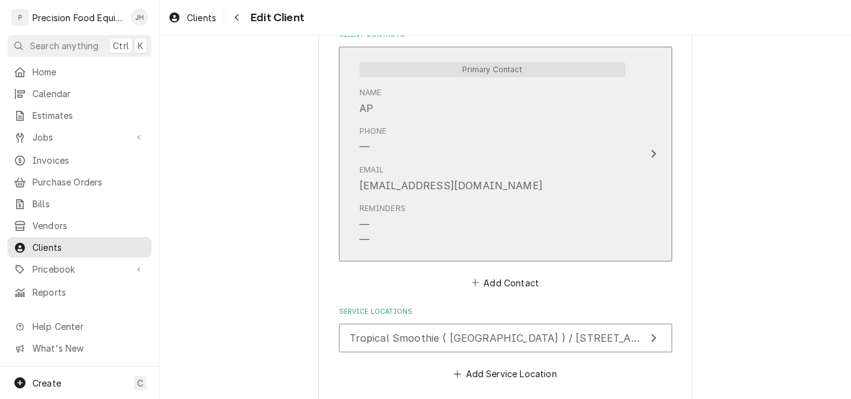
type input "Tropical Smoothie Cafe ([GEOGRAPHIC_DATA])"
click at [638, 158] on button "Primary Contact Name AP Phone — Email [EMAIL_ADDRESS][DOMAIN_NAME] Reminders — —" at bounding box center [505, 154] width 333 height 215
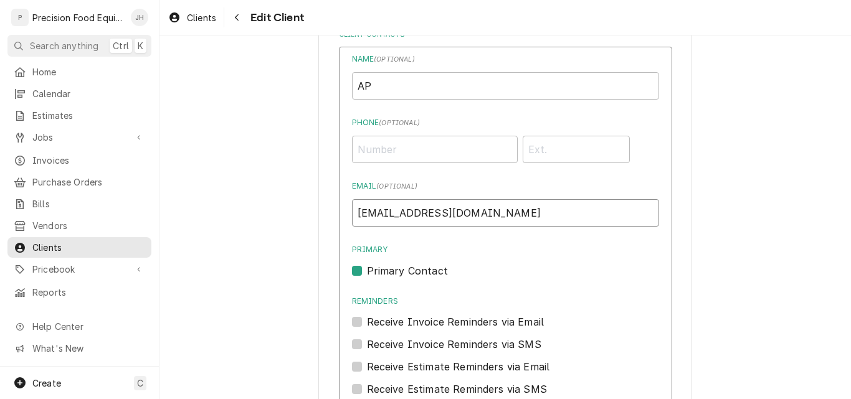
drag, startPoint x: 572, startPoint y: 212, endPoint x: 342, endPoint y: 210, distance: 229.8
click at [342, 210] on div "Name ( optional ) AP Phone ( optional ) Email ( optional ) cmiller@atthetableac…" at bounding box center [505, 280] width 333 height 466
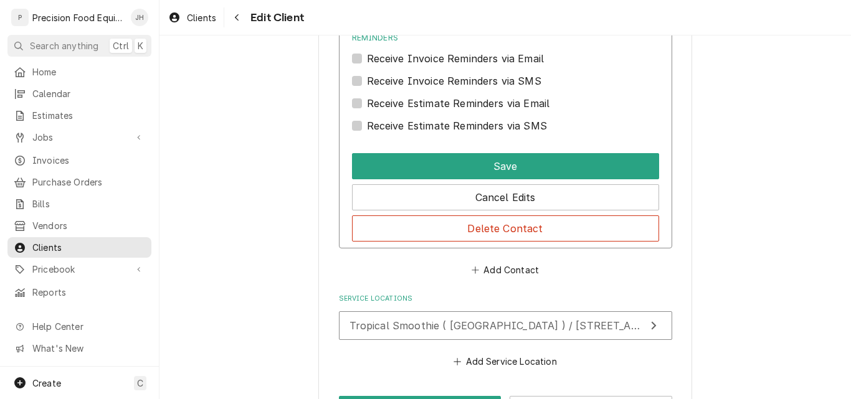
scroll to position [1244, 0]
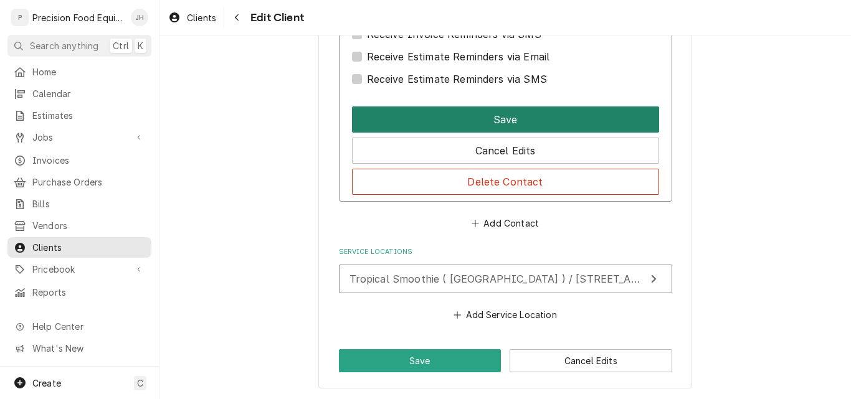
click at [519, 118] on button "Save" at bounding box center [505, 119] width 307 height 26
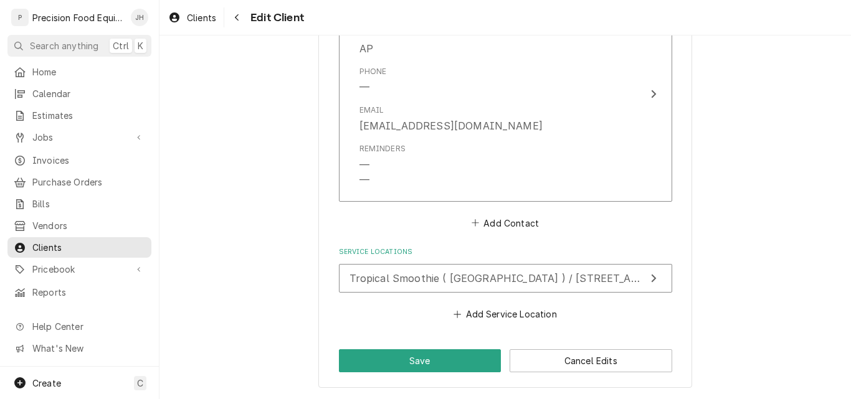
scroll to position [994, 0]
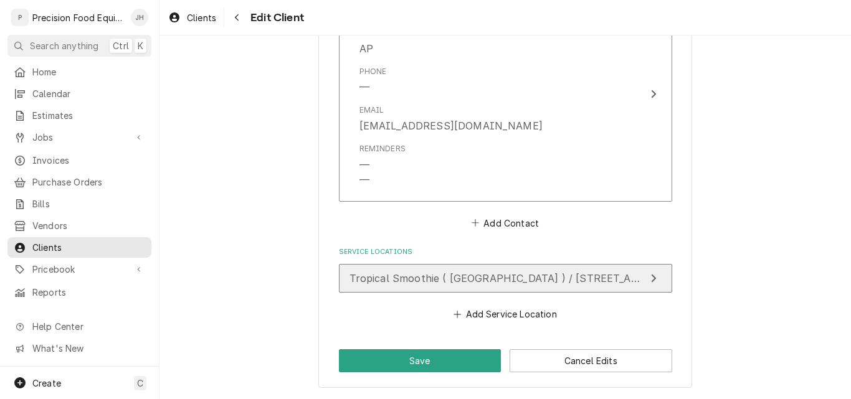
click at [575, 273] on span "Tropical Smoothie ( Bell Road ) / 7708 W Bell Rd, Glendale, AZ 85308" at bounding box center [556, 278] width 414 height 12
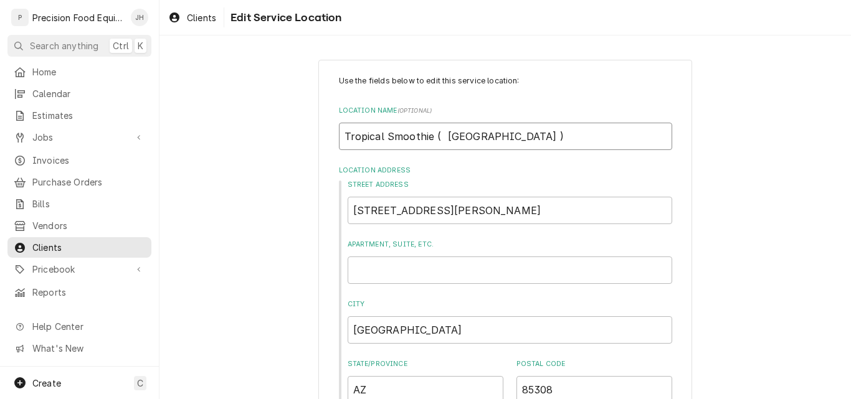
click at [428, 136] on input "Tropical Smoothie ( Bell Road )" at bounding box center [505, 136] width 333 height 27
type textarea "x"
type input "Tropical Smoothie C( Bell Road )"
type textarea "x"
type input "Tropical Smoothie Ca( Bell Road )"
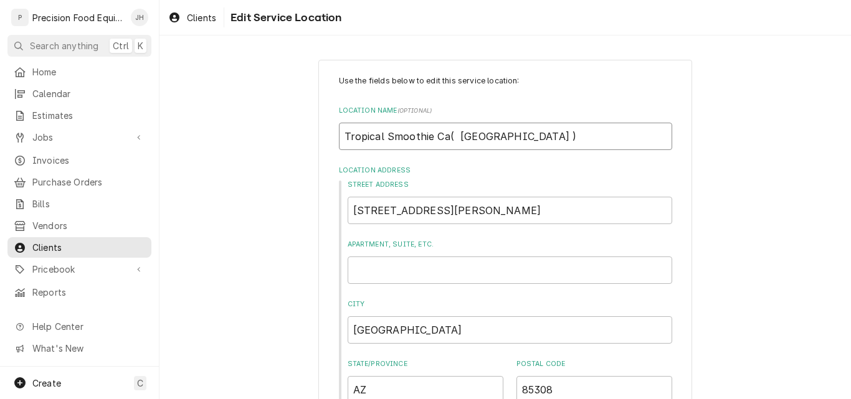
type textarea "x"
type input "Tropical Smoothie Cafe( Bell Road )"
type textarea "x"
type input "Tropical Smoothie Cafe ( Bell Road )"
type textarea "x"
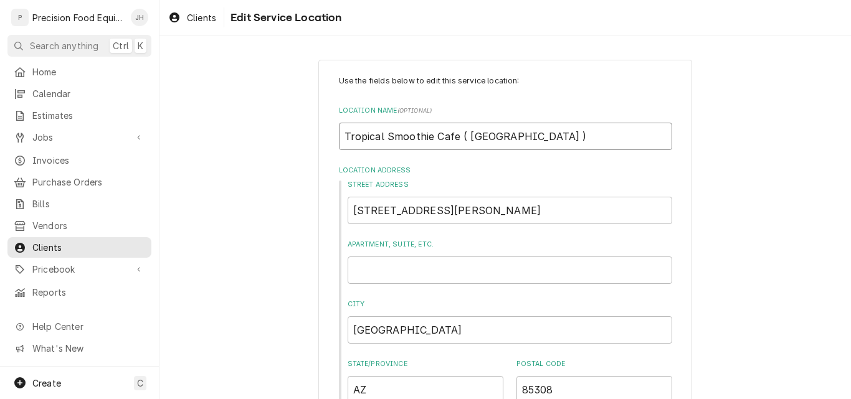
type input "Tropical Smoothie Cafe Bell Road )"
type textarea "x"
type input "(Tropical Smoothie Cafe Bell Road )"
type textarea "x"
type input "Tropical Smoothie Cafe Bell Road )"
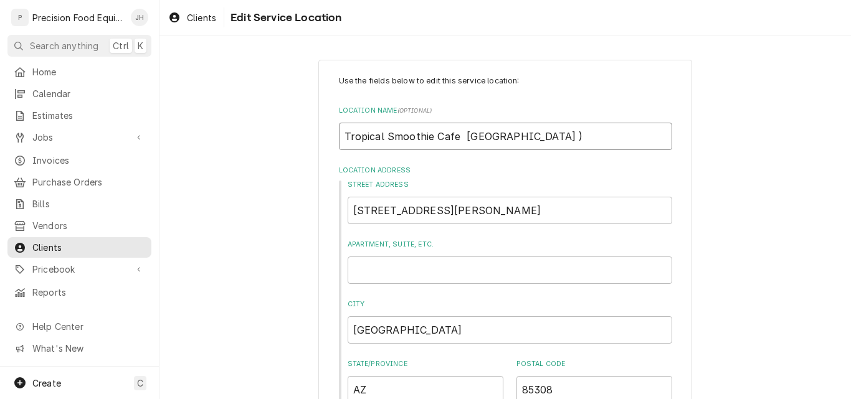
click at [458, 133] on input "Tropical Smoothie Cafe Bell Road )" at bounding box center [505, 136] width 333 height 27
type textarea "x"
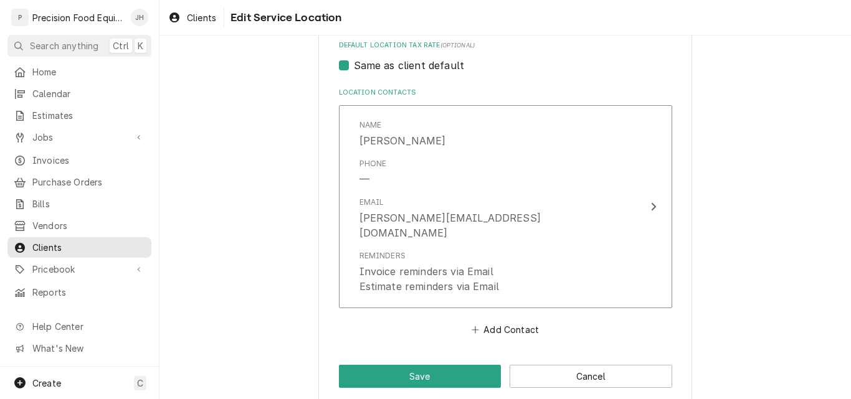
scroll to position [609, 0]
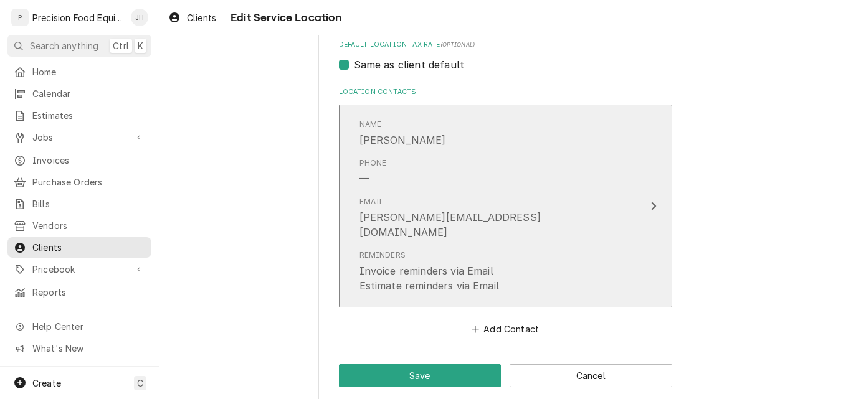
type input "Tropical Smoothie Cafe (Bell Road )"
click at [497, 245] on div "Reminders Invoice reminders via Email Estimate reminders via Email" at bounding box center [492, 272] width 266 height 54
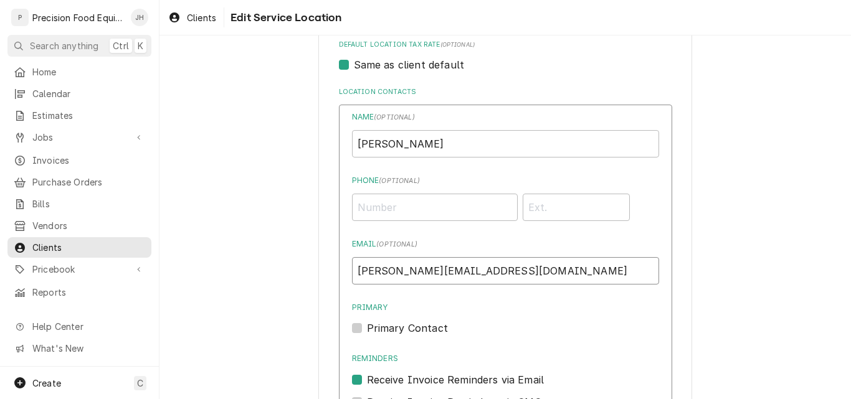
drag, startPoint x: 450, startPoint y: 273, endPoint x: 441, endPoint y: 274, distance: 9.4
click at [441, 274] on input "nico@jndtropics.ne" at bounding box center [505, 270] width 307 height 27
click at [454, 274] on input "nico@jndtropics.ne" at bounding box center [505, 270] width 307 height 27
drag, startPoint x: 447, startPoint y: 272, endPoint x: 348, endPoint y: 273, distance: 99.0
click at [352, 273] on input "nico@jndtropics.ne" at bounding box center [505, 270] width 307 height 27
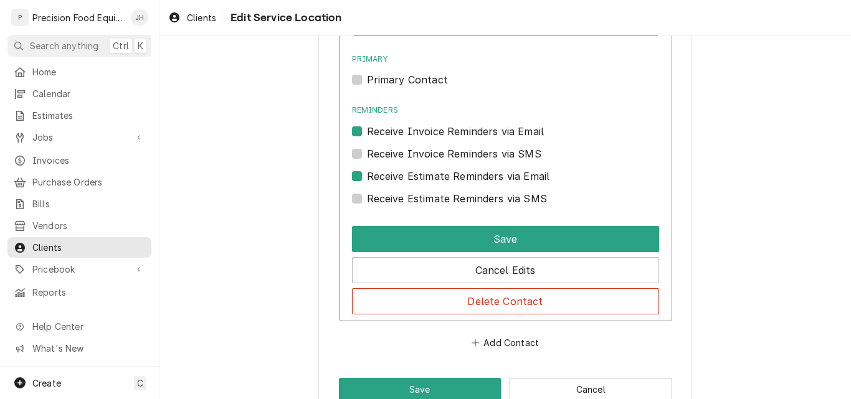
scroll to position [858, 0]
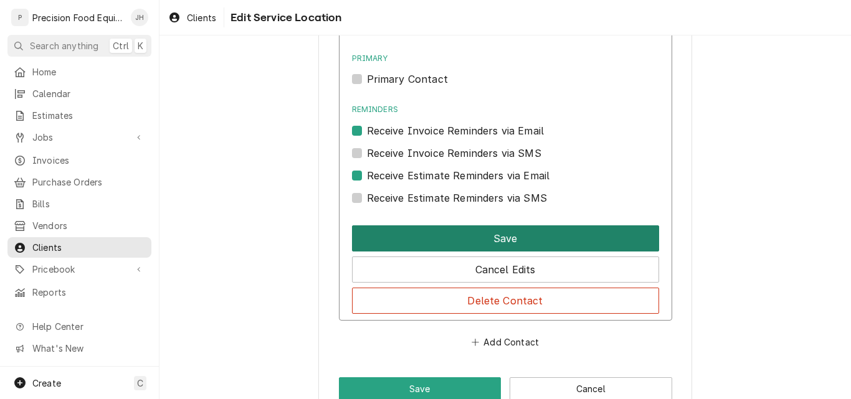
click at [496, 240] on button "Save" at bounding box center [505, 238] width 307 height 26
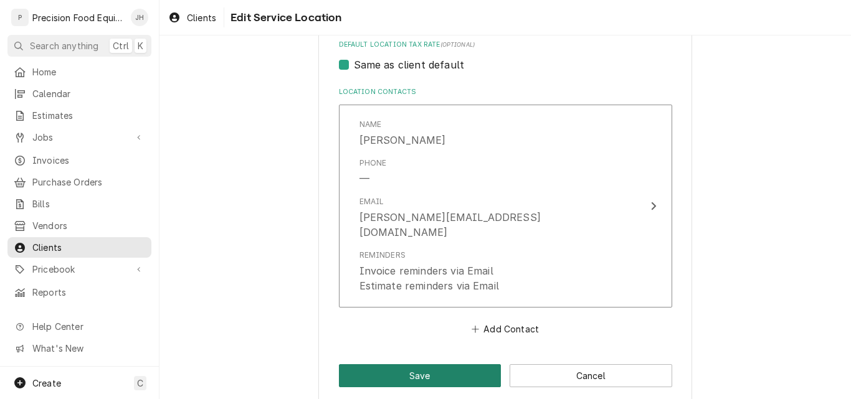
click at [463, 364] on button "Save" at bounding box center [420, 375] width 163 height 23
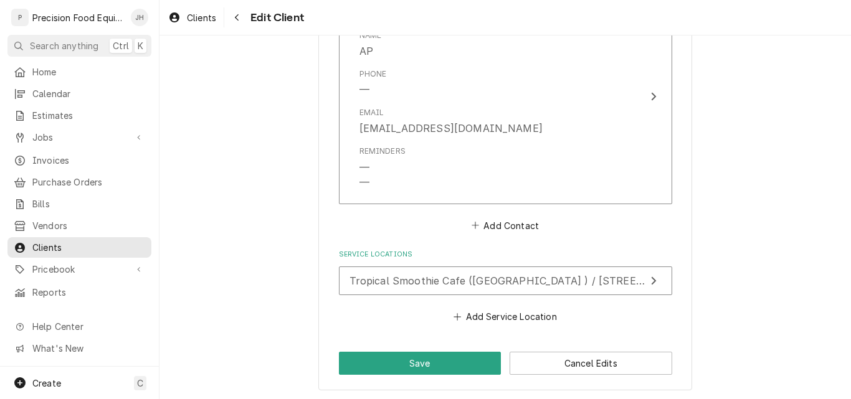
scroll to position [994, 0]
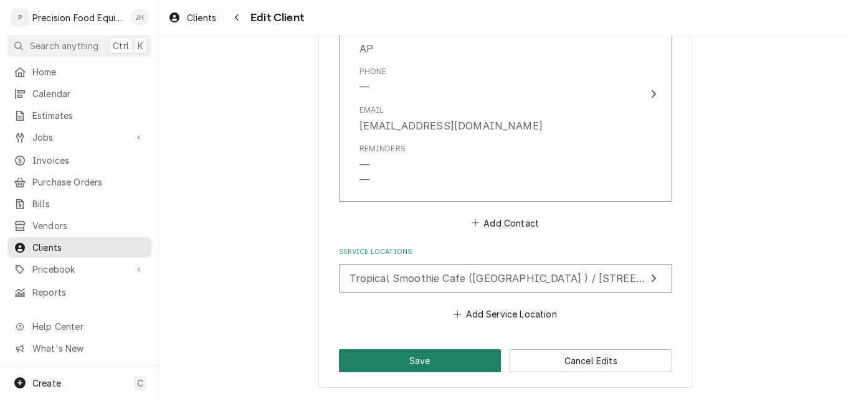
click at [407, 361] on button "Save" at bounding box center [420, 360] width 163 height 23
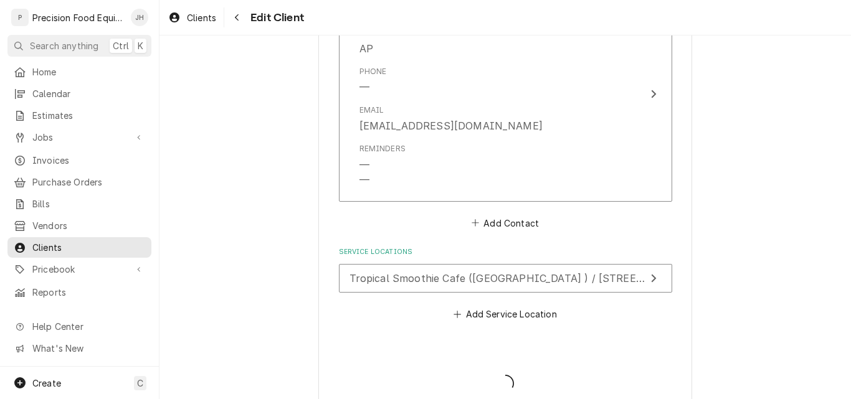
type textarea "x"
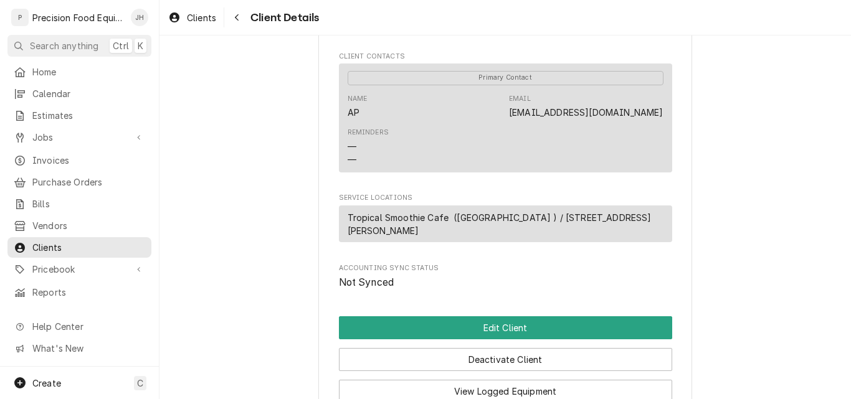
scroll to position [436, 0]
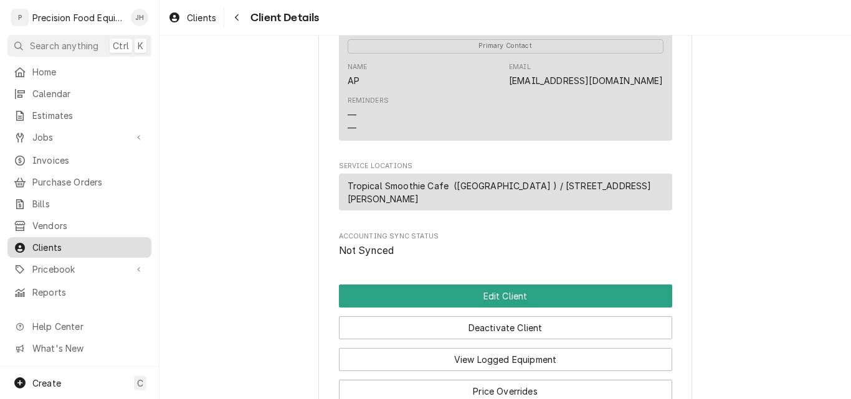
click at [72, 241] on span "Clients" at bounding box center [88, 247] width 113 height 13
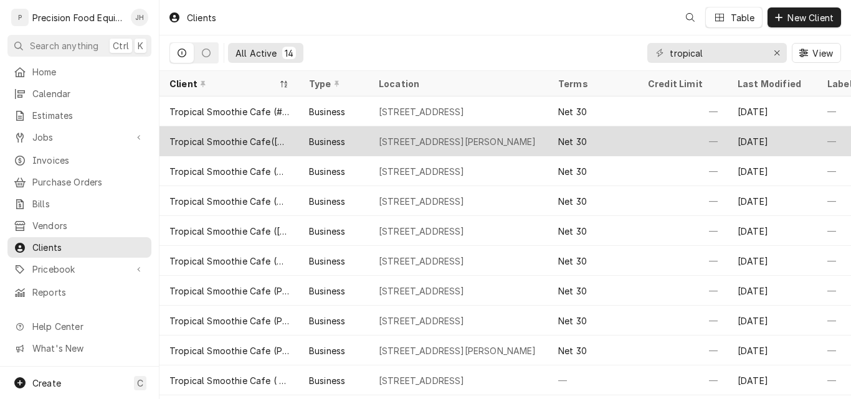
click at [262, 141] on tbody "Tropical Smoothie Cafe (#41) Business [STREET_ADDRESS] Net [DATE] — Tropical Sm…" at bounding box center [504, 248] width 691 height 303
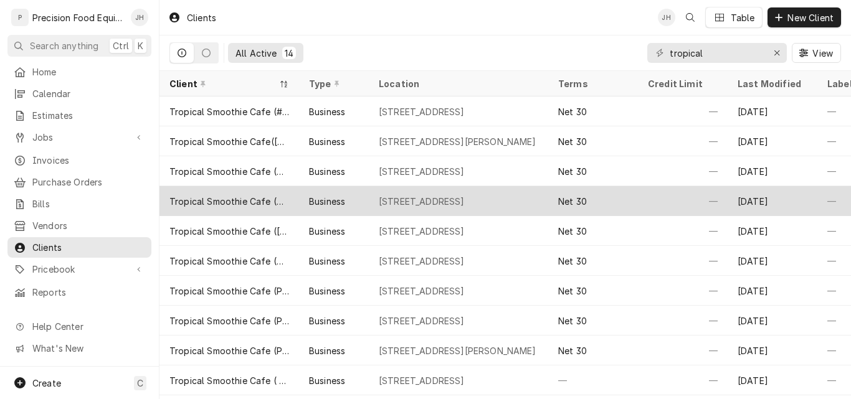
click at [264, 141] on div "Tropical Smoothie Cafe([GEOGRAPHIC_DATA])" at bounding box center [229, 141] width 120 height 13
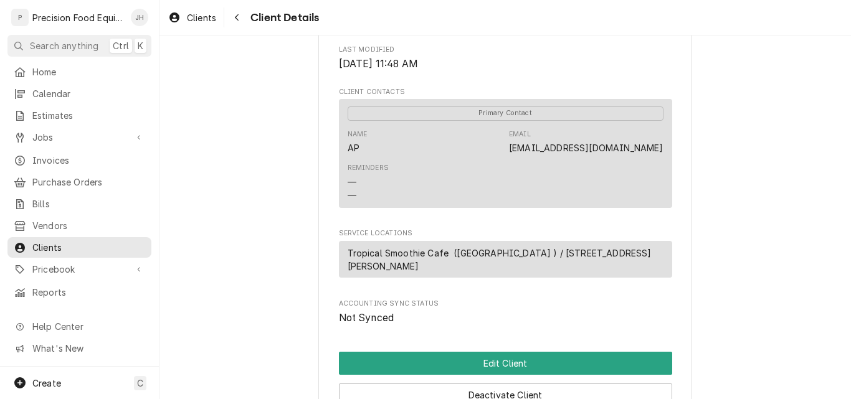
scroll to position [374, 0]
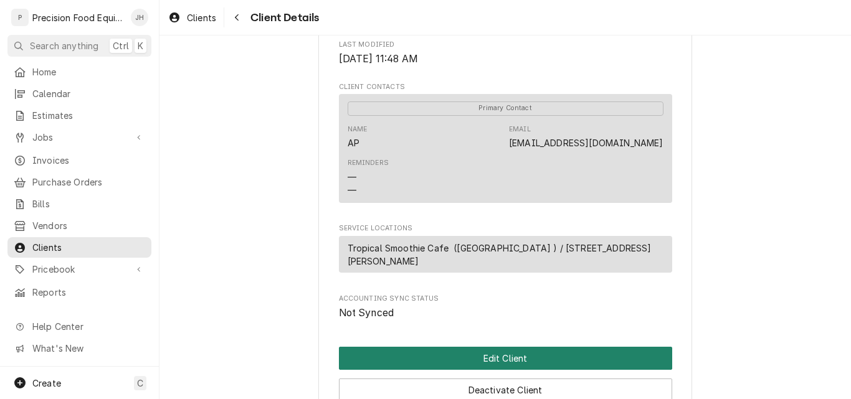
click at [470, 356] on button "Edit Client" at bounding box center [505, 358] width 333 height 23
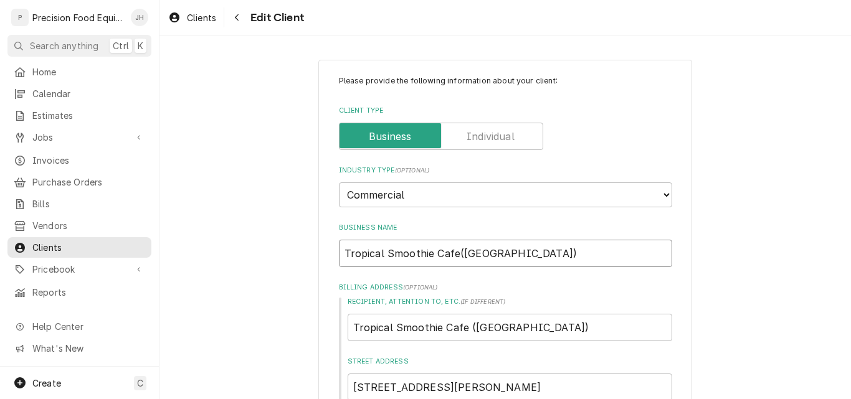
click at [453, 254] on input "Tropical Smoothie Cafe([GEOGRAPHIC_DATA])" at bounding box center [505, 253] width 333 height 27
type textarea "x"
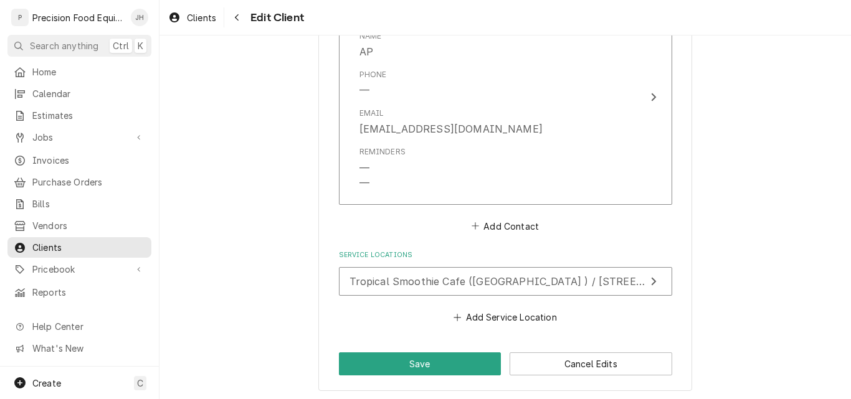
scroll to position [994, 0]
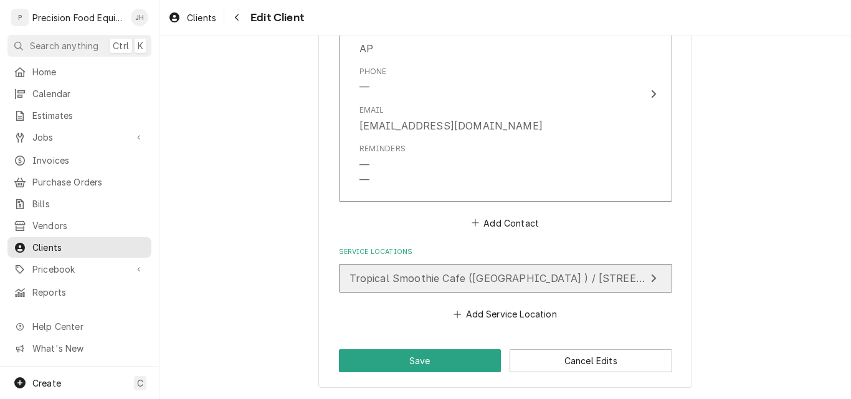
type input "Tropical Smoothie Cafe ([GEOGRAPHIC_DATA])"
click at [625, 285] on div "Tropical Smoothie Cafe (Bell Road ) / 7708 W Bell Rd, Glendale, AZ 85308" at bounding box center [497, 278] width 296 height 15
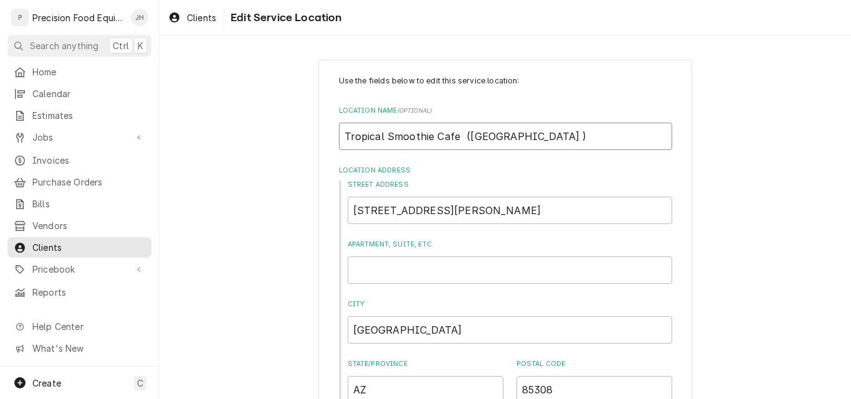
click at [506, 137] on input "Tropical Smoothie Cafe (Bell Road )" at bounding box center [505, 136] width 333 height 27
type textarea "x"
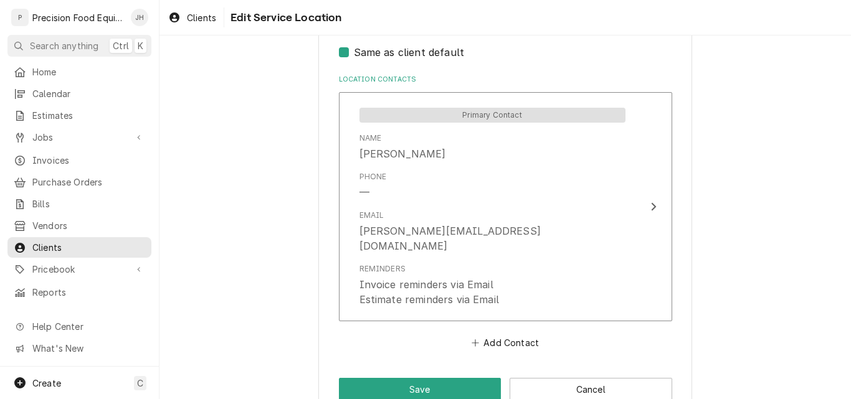
scroll to position [623, 0]
type input "Tropical Smoothie Cafe (Bell Road)"
click at [440, 377] on button "Save" at bounding box center [420, 388] width 163 height 23
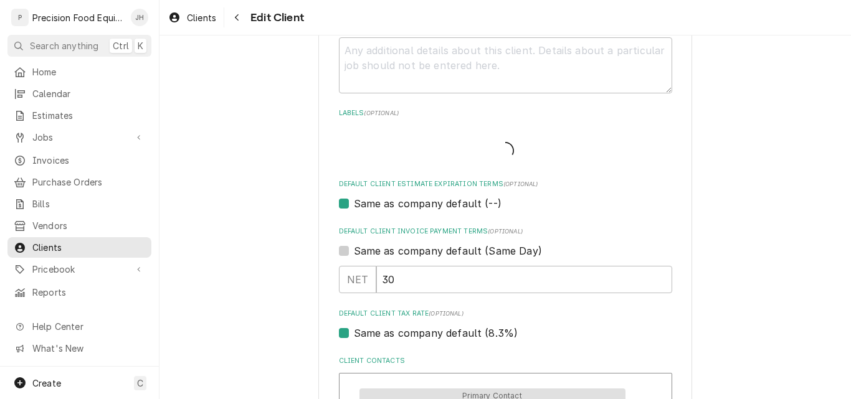
scroll to position [979, 0]
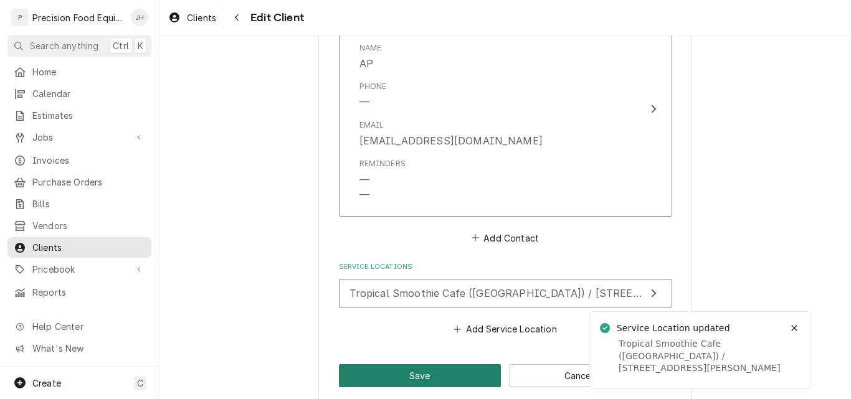
click at [415, 374] on button "Save" at bounding box center [420, 375] width 163 height 23
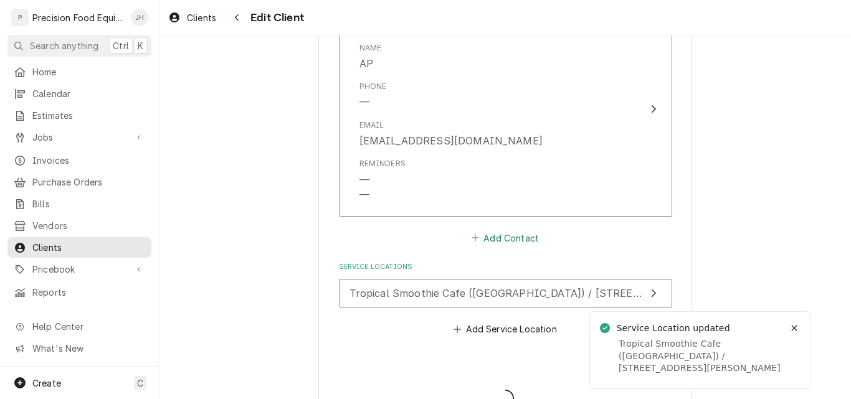
type textarea "x"
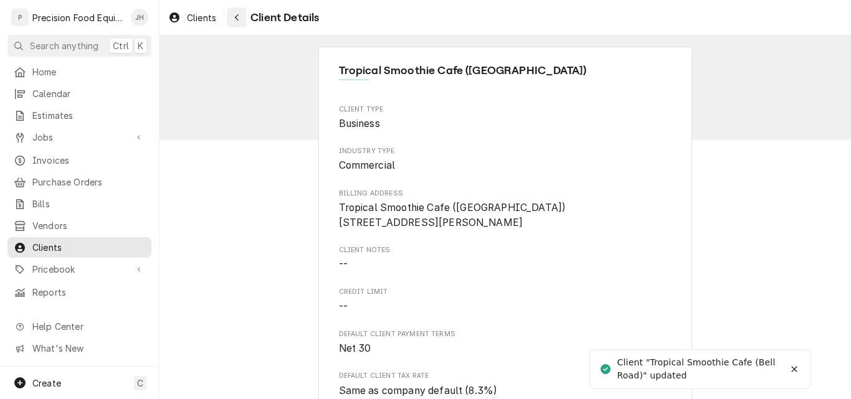
click at [241, 15] on div "Navigate back" at bounding box center [236, 17] width 12 height 12
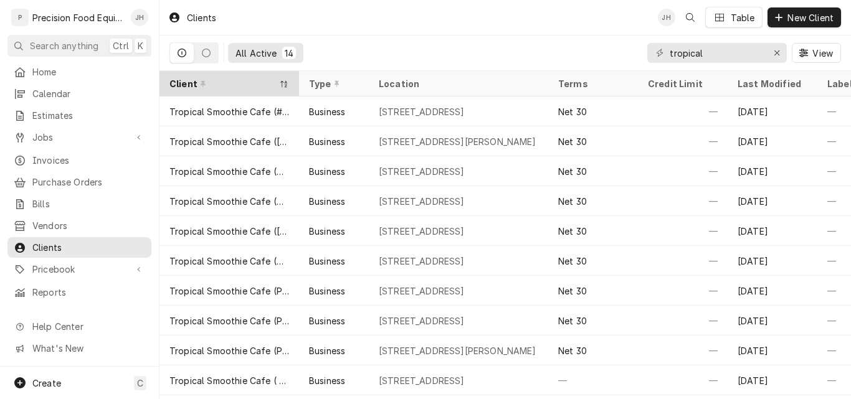
click at [296, 81] on th "Client" at bounding box center [229, 84] width 140 height 26
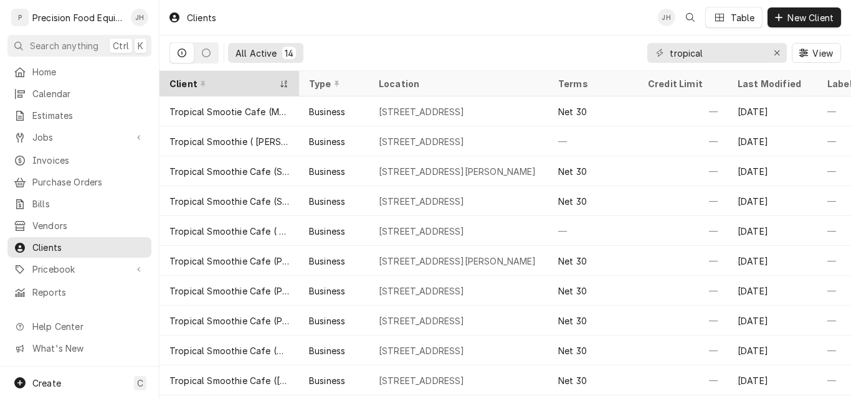
click at [281, 84] on icon "Dynamic Content Wrapper" at bounding box center [284, 83] width 9 height 7
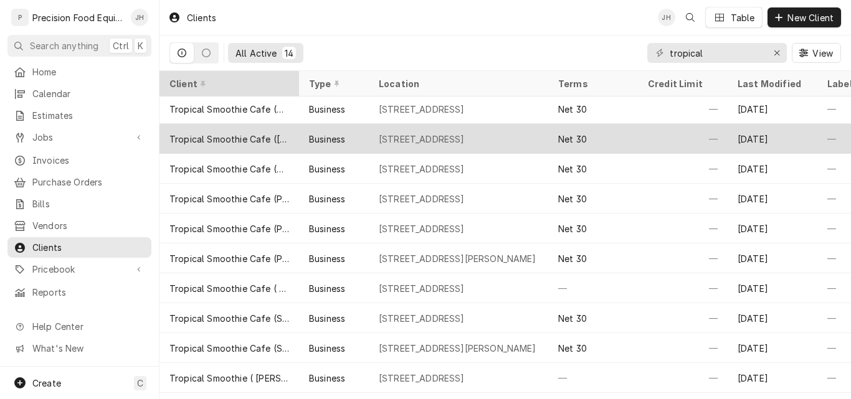
scroll to position [122, 0]
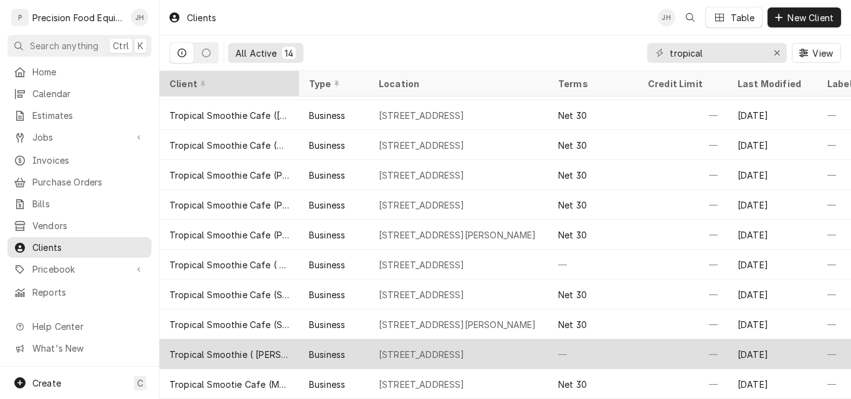
click at [244, 348] on div "Tropical Smoothie ( [PERSON_NAME])" at bounding box center [229, 354] width 120 height 13
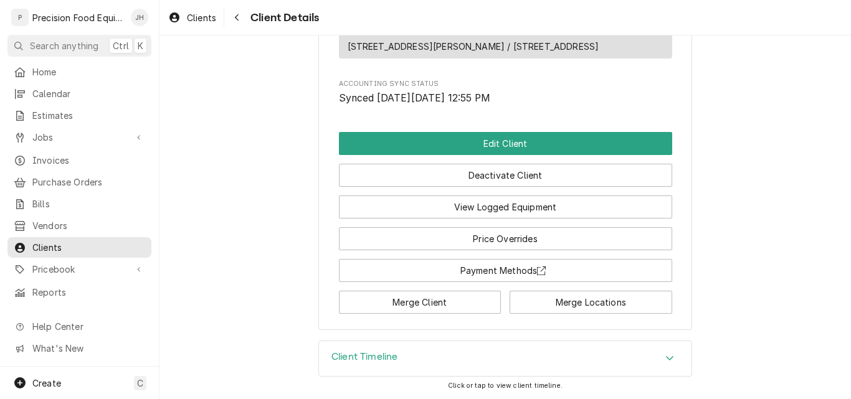
scroll to position [498, 0]
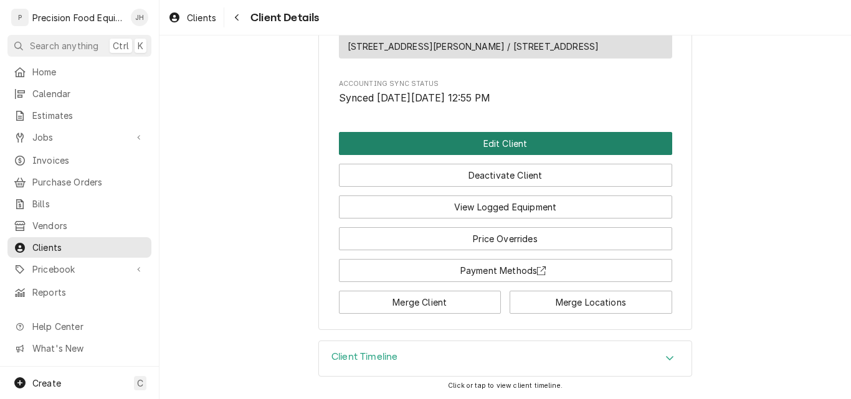
click at [493, 147] on button "Edit Client" at bounding box center [505, 143] width 333 height 23
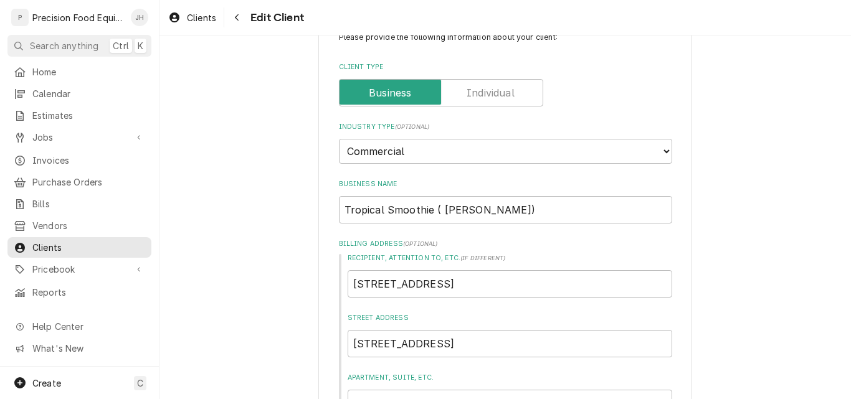
scroll to position [62, 0]
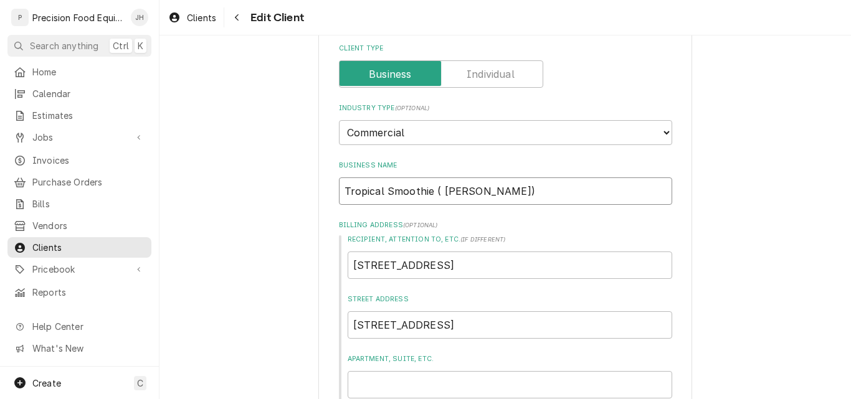
click at [430, 185] on input "Tropical Smoothie ( [PERSON_NAME])" at bounding box center [505, 190] width 333 height 27
type textarea "x"
type input "Tropical Smoothie C( [PERSON_NAME])"
type textarea "x"
type input "Tropical Smoothie Ca( [PERSON_NAME])"
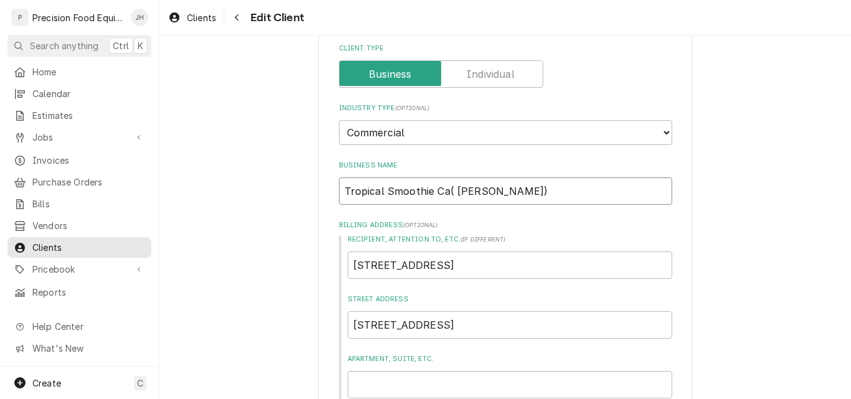
type textarea "x"
type input "Tropical Smoothie Cafe( [PERSON_NAME])"
type textarea "x"
type input "Tropical Smoothie Cafe ( [PERSON_NAME])"
type textarea "x"
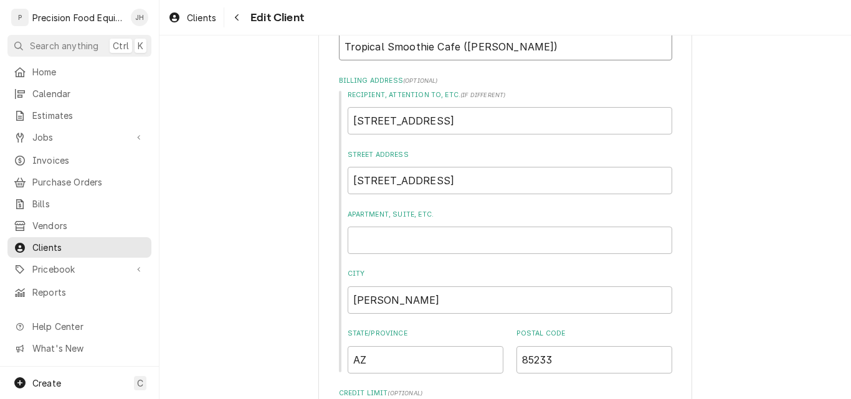
scroll to position [125, 0]
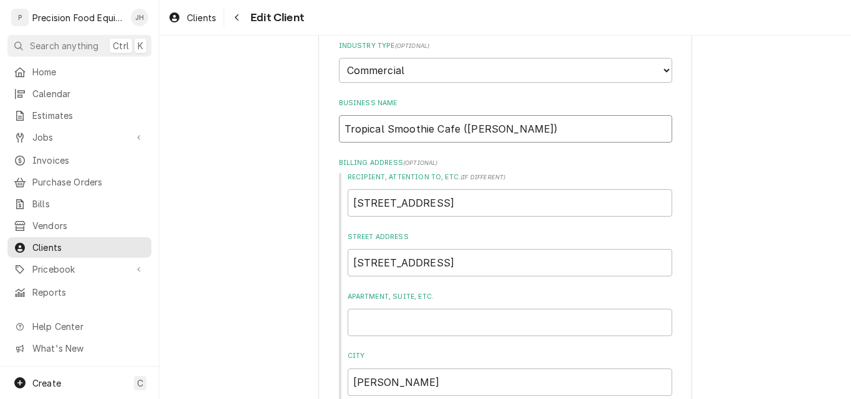
drag, startPoint x: 505, startPoint y: 133, endPoint x: 272, endPoint y: 112, distance: 233.8
type input "Tropical Smoothie Cafe ([PERSON_NAME])"
drag, startPoint x: 589, startPoint y: 207, endPoint x: 277, endPoint y: 214, distance: 312.7
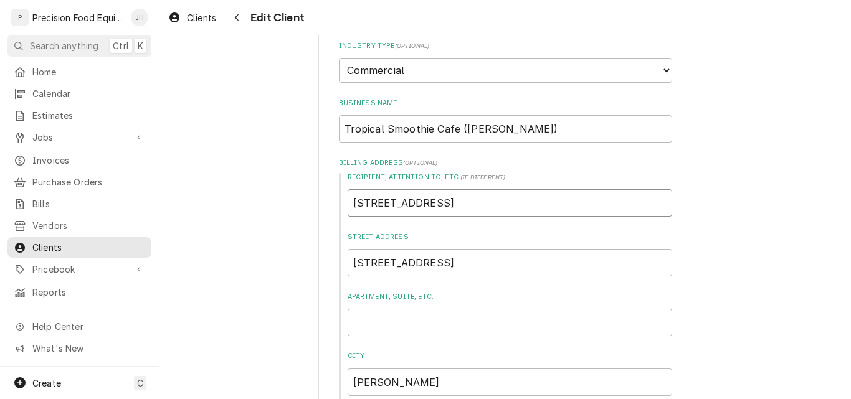
paste input "Tropical Smoothie Cafe (Gilbert)"
type textarea "x"
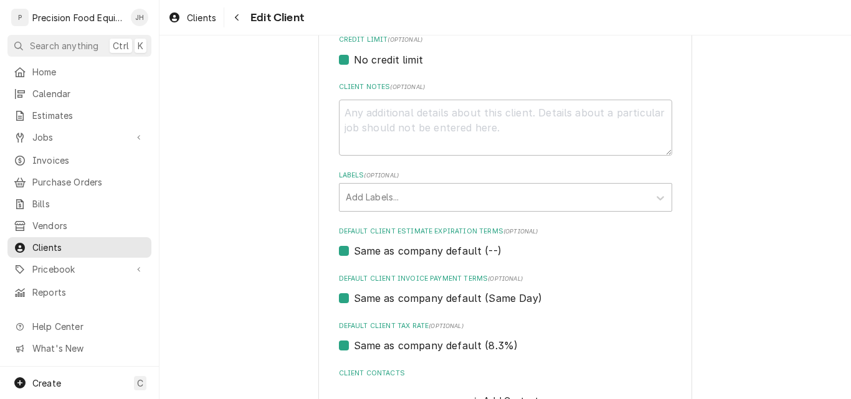
scroll to position [685, 0]
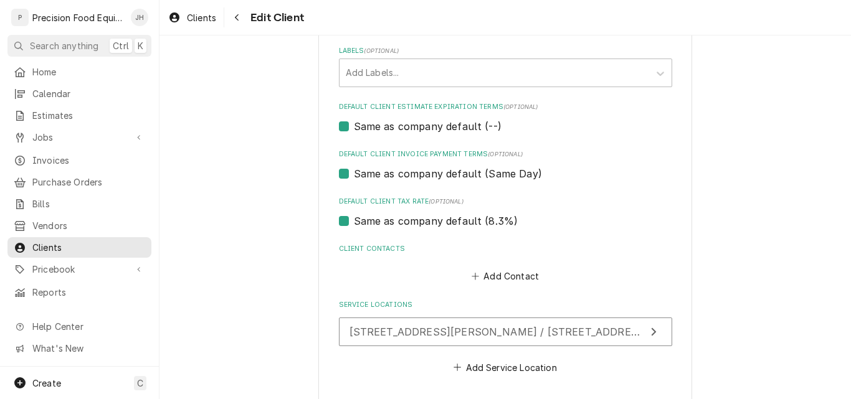
type input "Tropical Smoothie Cafe (Gilbert)"
click at [405, 173] on label "Same as company default (Same Day)" at bounding box center [448, 173] width 188 height 15
click at [405, 173] on input "Same as company default (Same Day)" at bounding box center [520, 179] width 333 height 27
checkbox input "false"
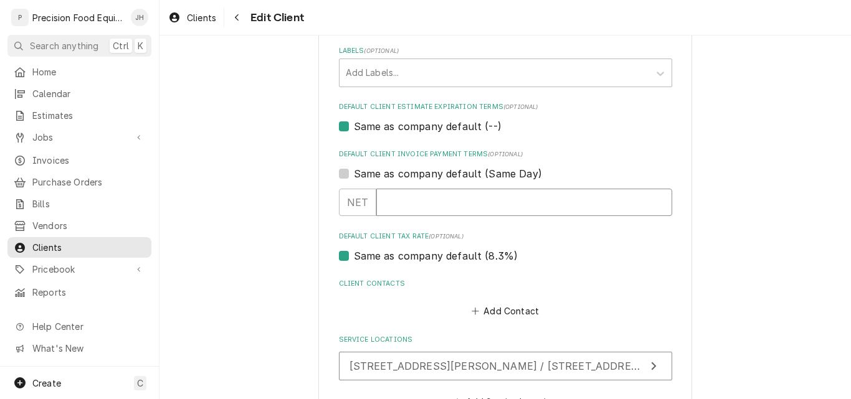
click at [405, 199] on input "Default Client Invoice Payment Terms" at bounding box center [524, 202] width 296 height 27
type textarea "x"
type input "30"
type textarea "x"
type input "30"
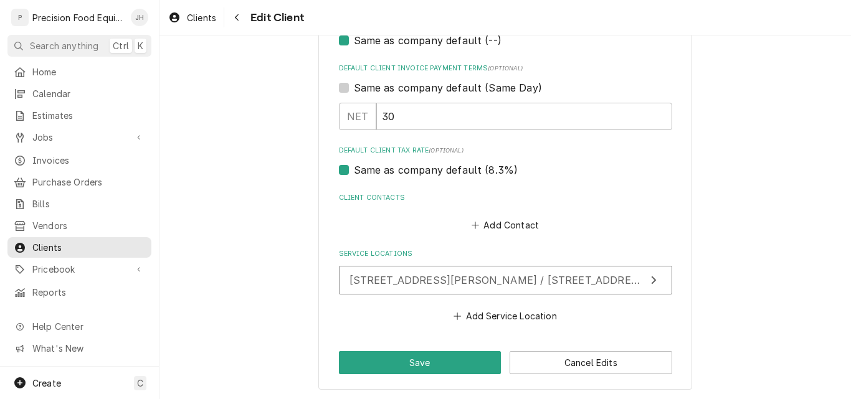
scroll to position [773, 0]
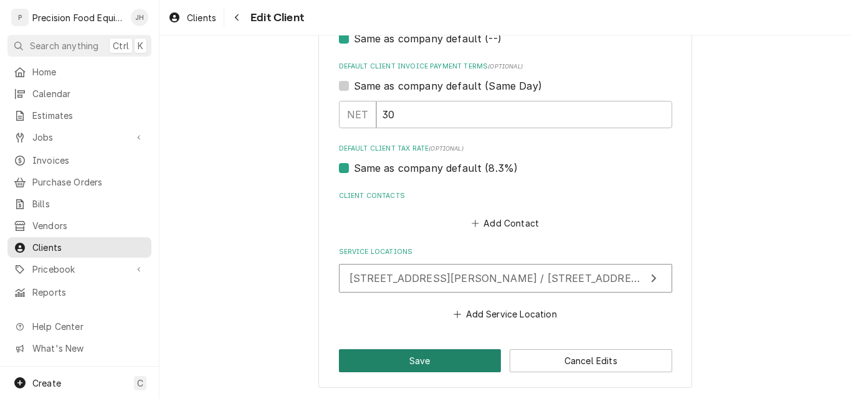
click at [455, 362] on button "Save" at bounding box center [420, 360] width 163 height 23
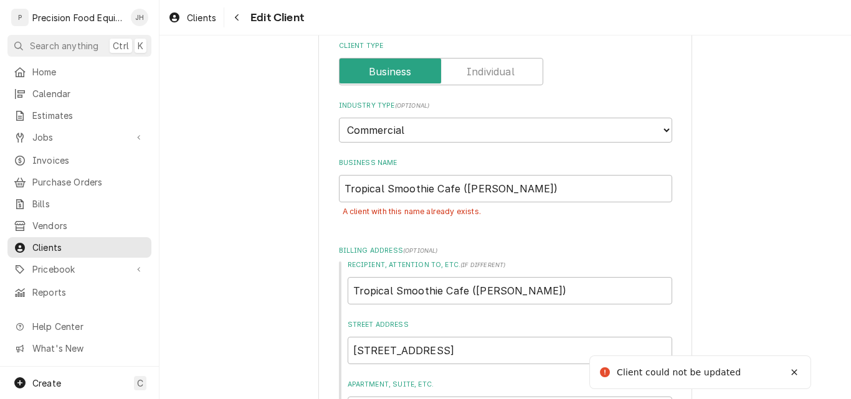
scroll to position [187, 0]
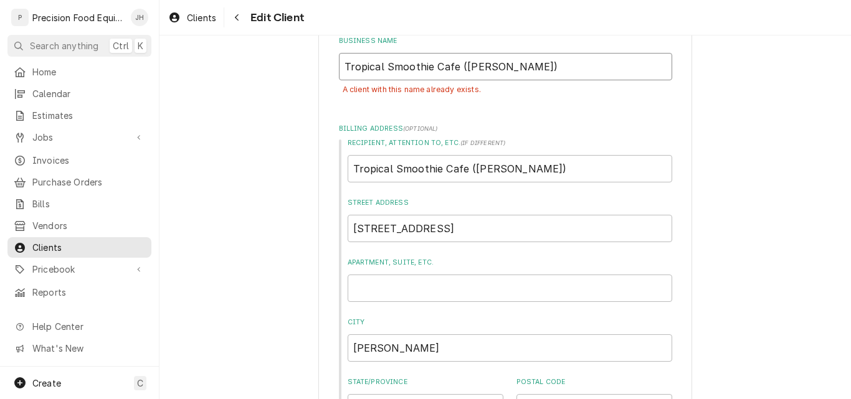
click at [499, 69] on input "Tropical Smoothie Cafe ([PERSON_NAME])" at bounding box center [505, 66] width 333 height 27
type textarea "x"
type input "Tropical Smoothie Cafe ([PERSON_NAME])"
type textarea "x"
type input "Tropical Smoothie Cafe (Gilbert) D"
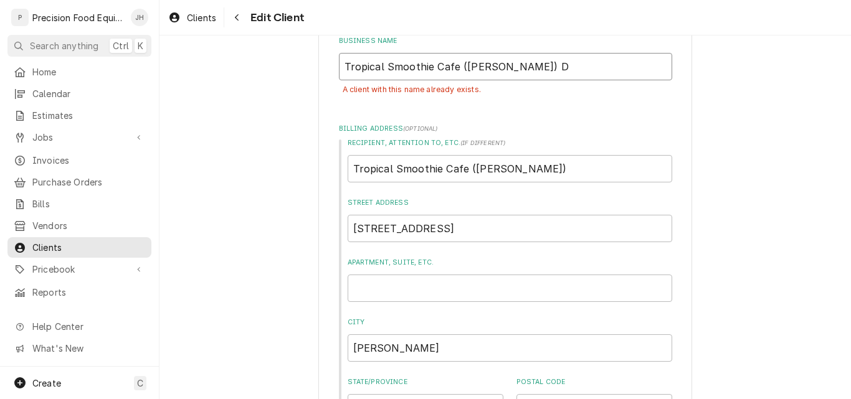
type textarea "x"
type input "Tropical Smoothie Cafe (Gilbert) Du"
type textarea "x"
type input "Tropical Smoothie Cafe (Gilbert) Dup"
type textarea "x"
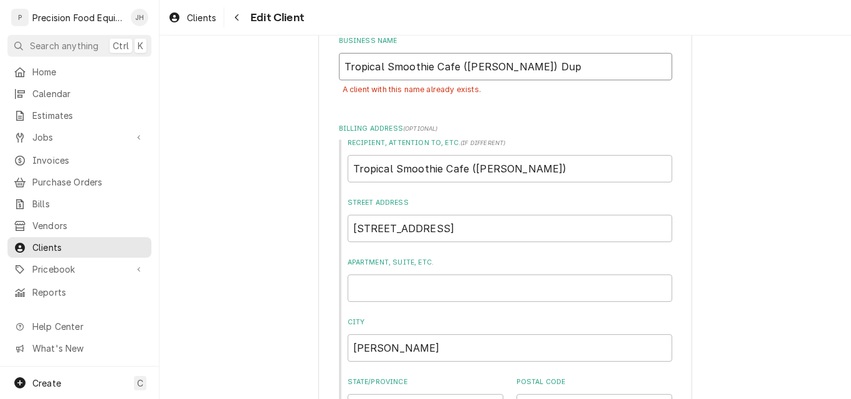
type input "Tropical Smoothie Cafe (Gilbert) Dupl"
type textarea "x"
type input "Tropical Smoothie Cafe (Gilbert) Dupli"
type textarea "x"
type input "Tropical Smoothie Cafe (Gilbert) Duplic"
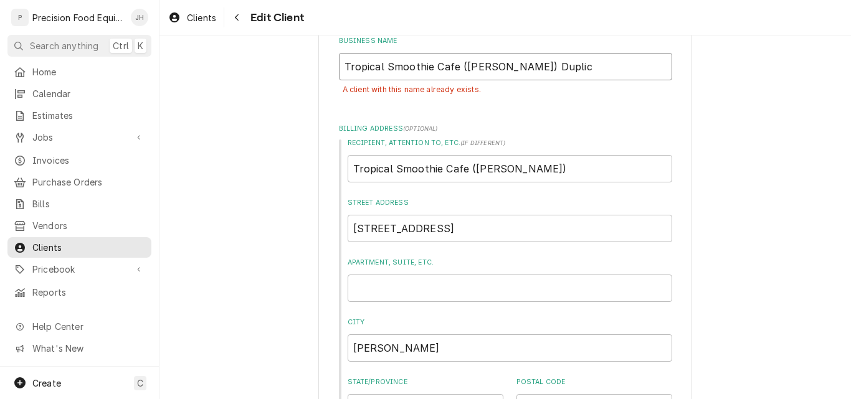
type textarea "x"
type input "Tropical Smoothie Cafe (Gilbert) Duplica"
type textarea "x"
type input "Tropical Smoothie Cafe (Gilbert) Duplicat"
type textarea "x"
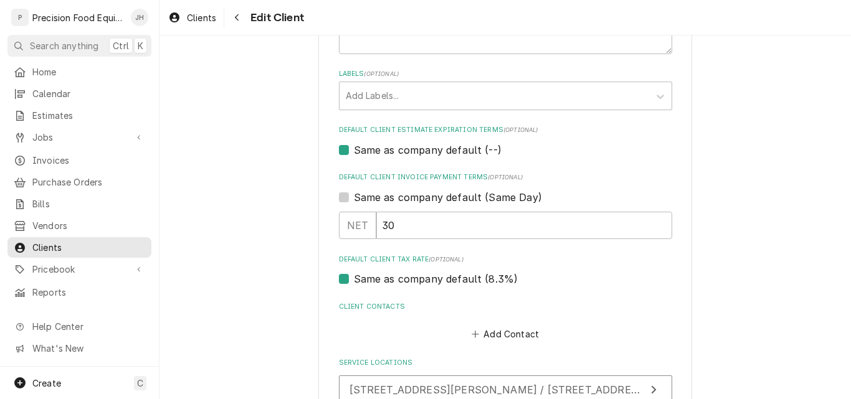
scroll to position [801, 0]
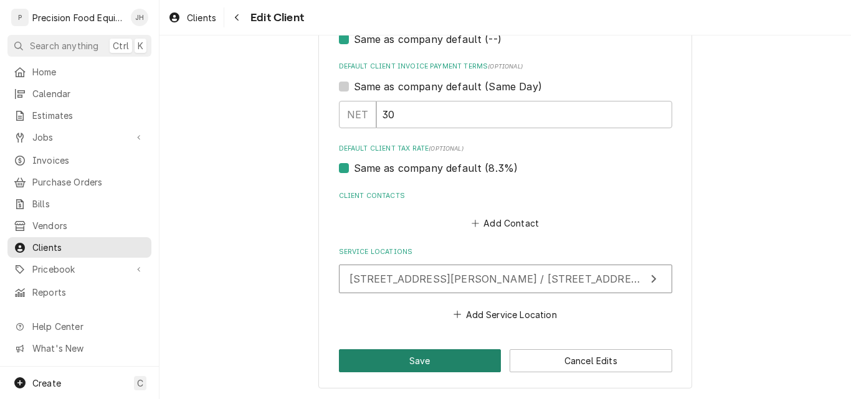
type input "Tropical Smoothie Cafe ([PERSON_NAME]) Duplicate"
click at [435, 354] on button "Save" at bounding box center [420, 360] width 163 height 23
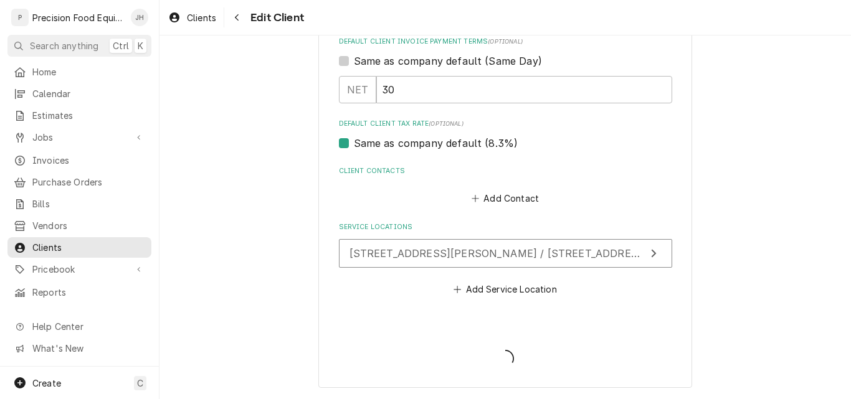
scroll to position [772, 0]
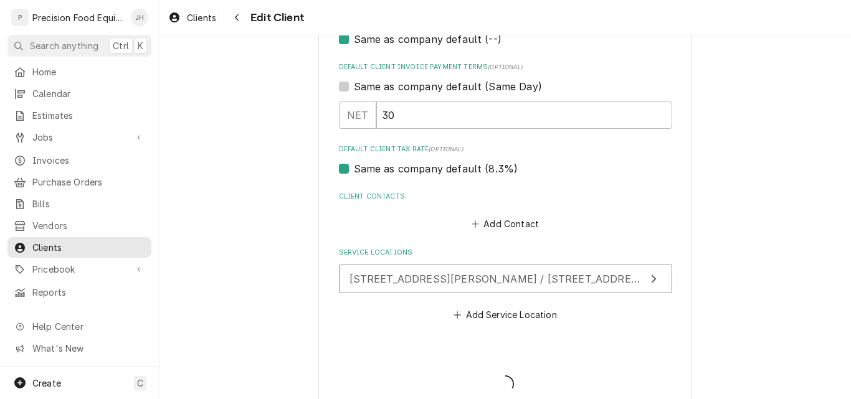
type textarea "x"
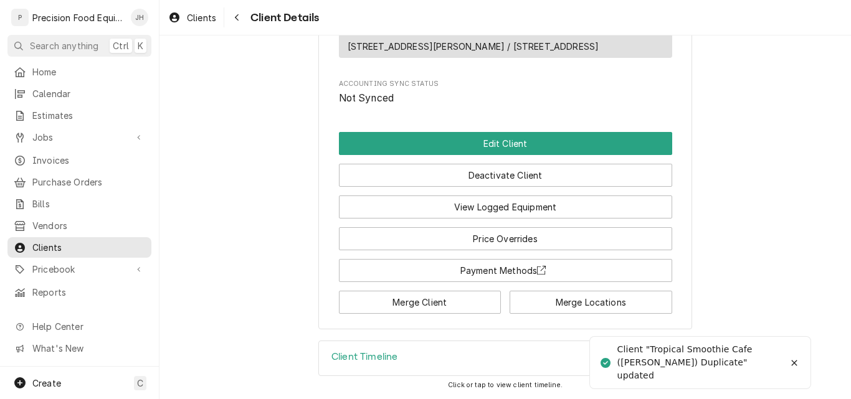
scroll to position [502, 0]
click at [58, 241] on span "Clients" at bounding box center [88, 247] width 113 height 13
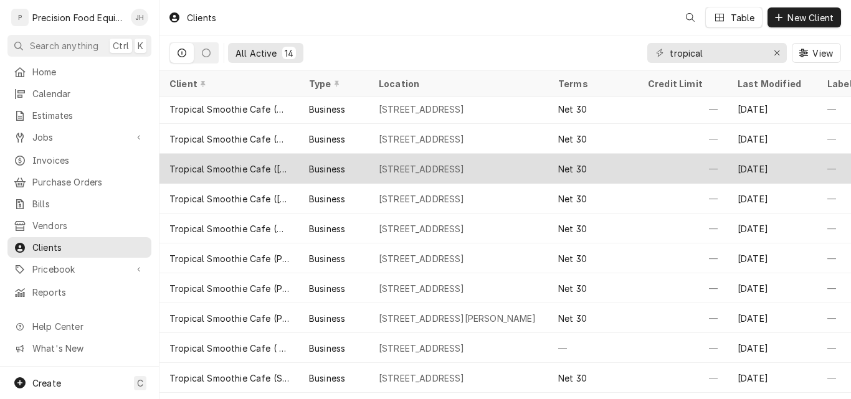
scroll to position [122, 0]
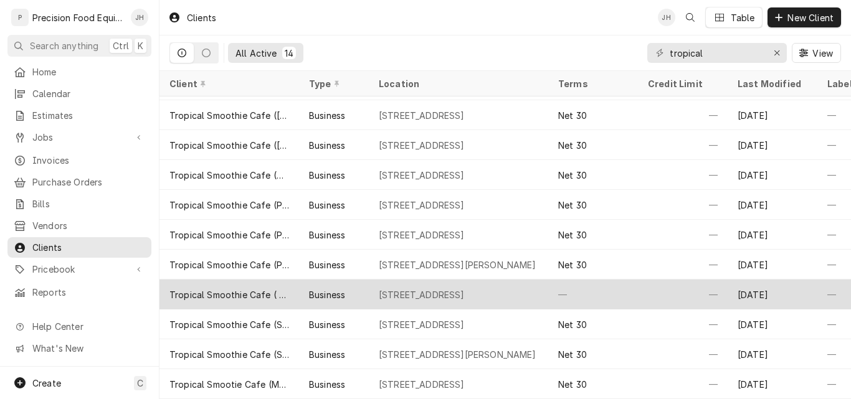
click at [240, 289] on div "Tropical Smoothie Cafe ( S [GEOGRAPHIC_DATA])" at bounding box center [229, 294] width 120 height 13
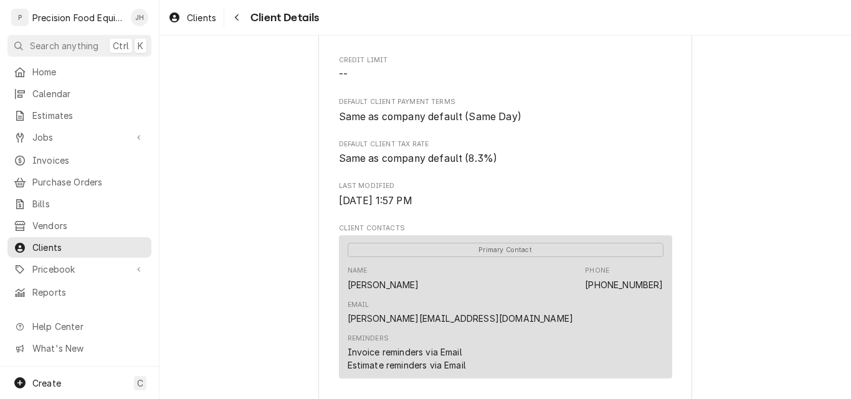
scroll to position [374, 0]
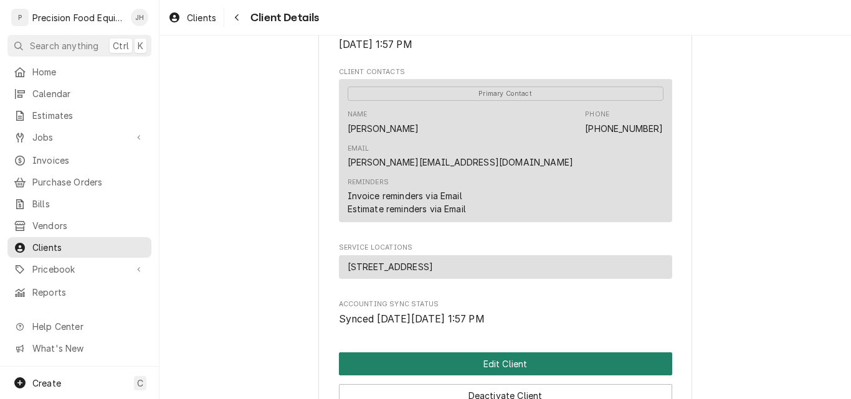
click at [490, 356] on button "Edit Client" at bounding box center [505, 364] width 333 height 23
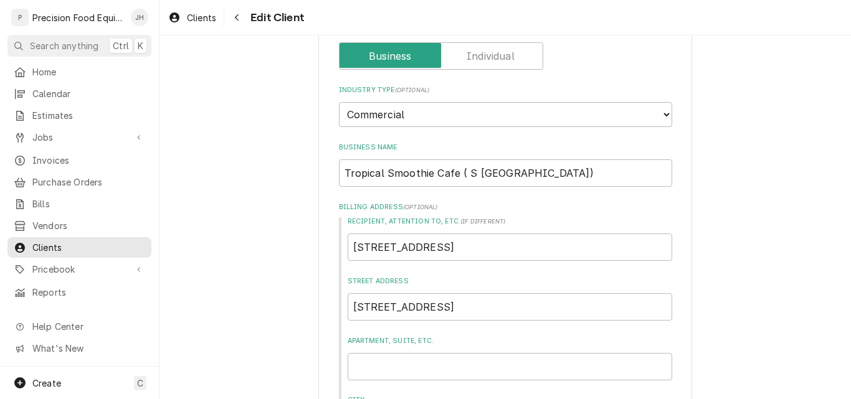
scroll to position [125, 0]
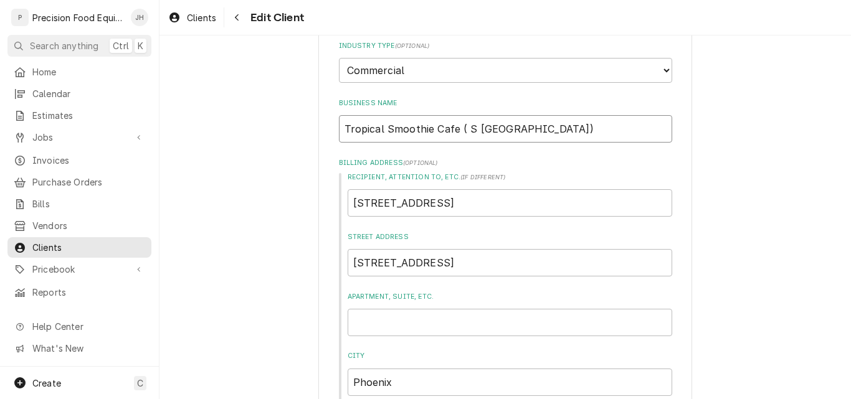
drag, startPoint x: 470, startPoint y: 126, endPoint x: 458, endPoint y: 130, distance: 13.0
click at [458, 130] on input "Tropical Smoothie Cafe ( S [GEOGRAPHIC_DATA])" at bounding box center [505, 128] width 333 height 27
type textarea "x"
click at [508, 123] on input "Tropical Smoothie Cafe (48th St)" at bounding box center [505, 128] width 333 height 27
drag, startPoint x: 506, startPoint y: 129, endPoint x: 303, endPoint y: 134, distance: 203.7
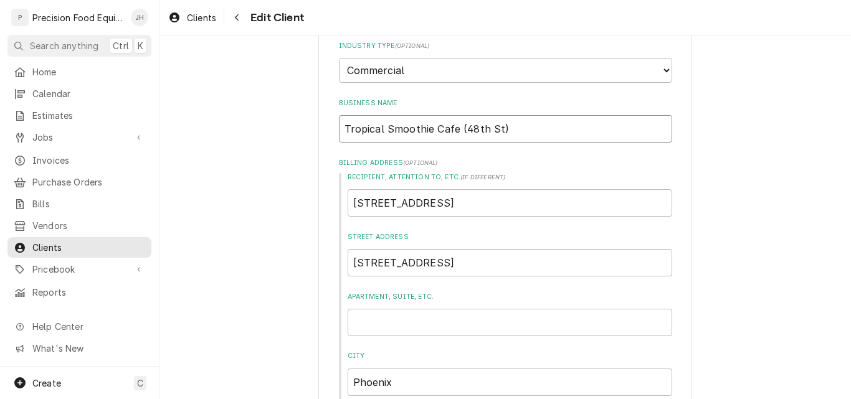
type input "Tropical Smoothie Cafe (48th St)"
drag, startPoint x: 420, startPoint y: 202, endPoint x: 324, endPoint y: 202, distance: 95.9
paste input "Tropical Smoothie Cafe (48th St)"
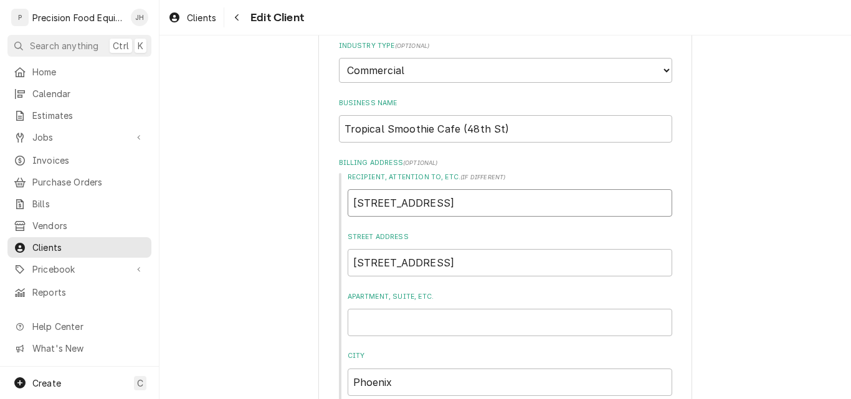
type textarea "x"
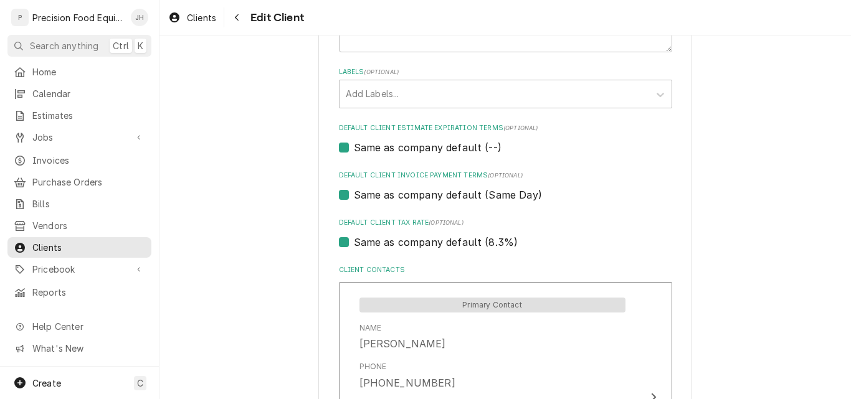
scroll to position [747, 0]
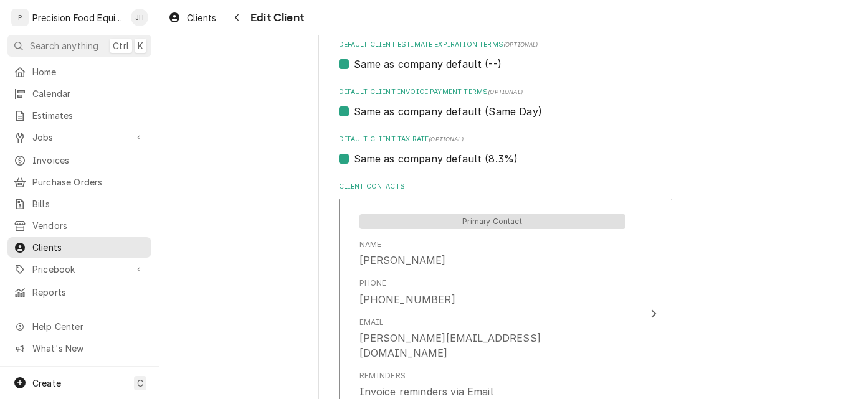
type input "Tropical Smoothie Cafe (48th St)"
click at [410, 113] on label "Same as company default (Same Day)" at bounding box center [448, 111] width 188 height 15
click at [410, 113] on input "Same as company default (Same Day)" at bounding box center [520, 117] width 333 height 27
checkbox input "false"
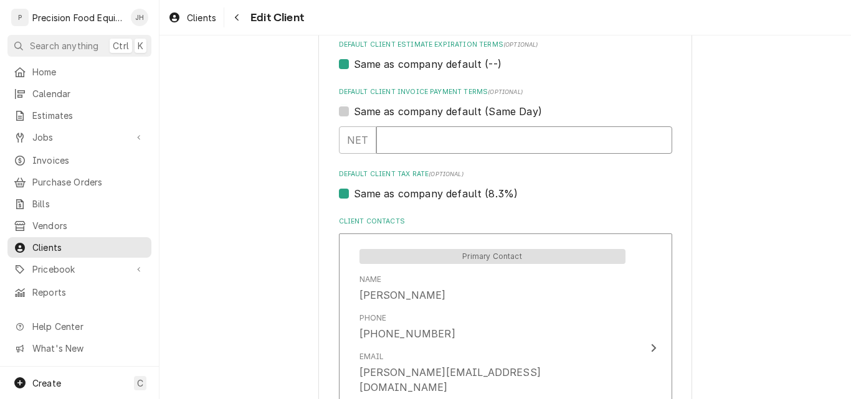
click at [390, 148] on input "Default Client Invoice Payment Terms" at bounding box center [524, 139] width 296 height 27
type textarea "x"
type input "30"
type textarea "x"
type input "30"
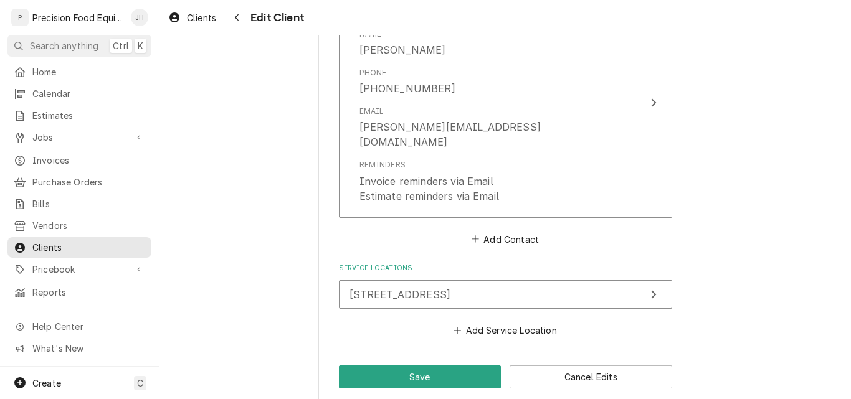
scroll to position [994, 0]
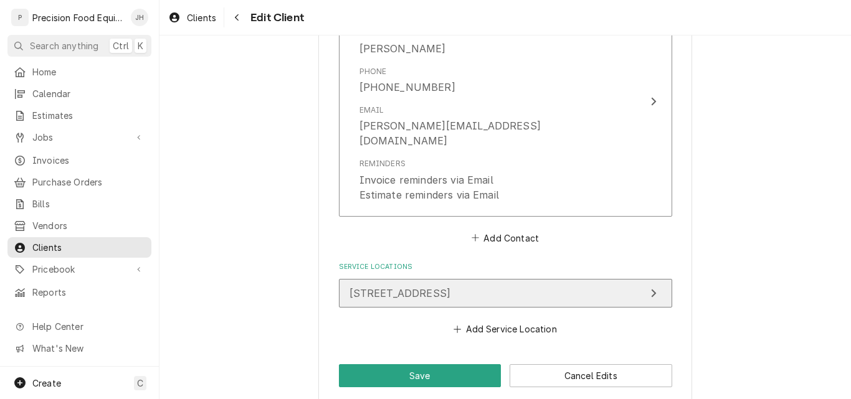
click at [577, 279] on button "[STREET_ADDRESS]" at bounding box center [505, 293] width 333 height 29
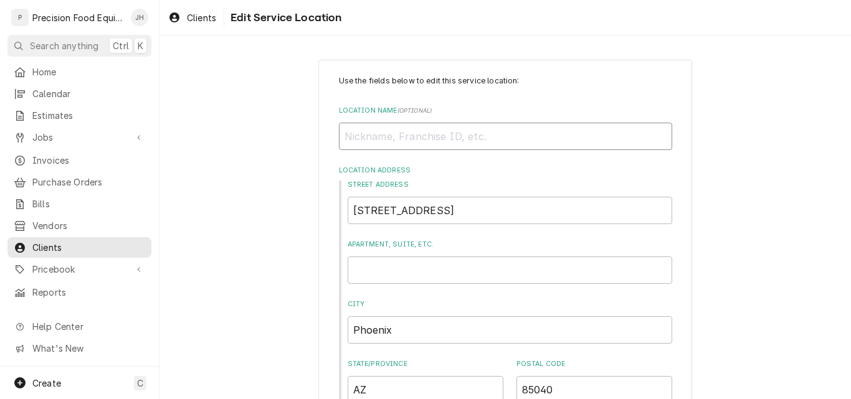
click at [377, 140] on input "Location Name ( optional )" at bounding box center [505, 136] width 333 height 27
paste input "Tropical Smoothie Cafe (48th St)"
type textarea "x"
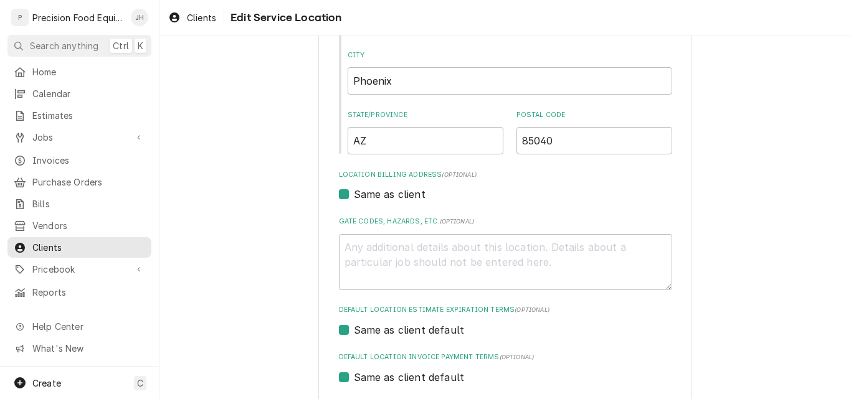
scroll to position [414, 0]
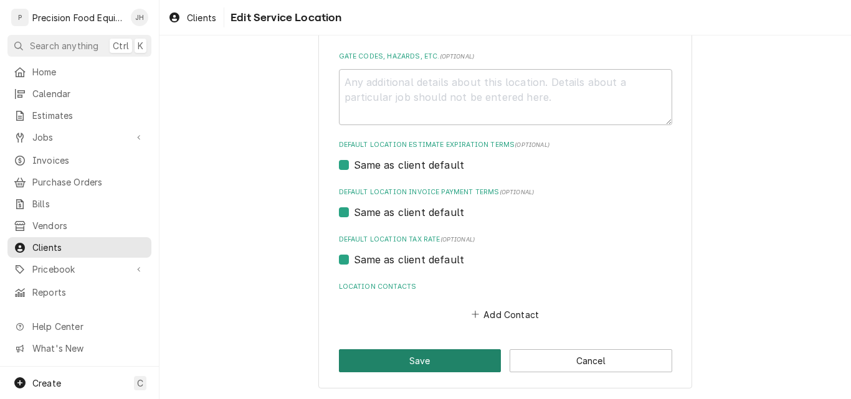
type input "Tropical Smoothie Cafe (48th St)"
click at [432, 362] on button "Save" at bounding box center [420, 360] width 163 height 23
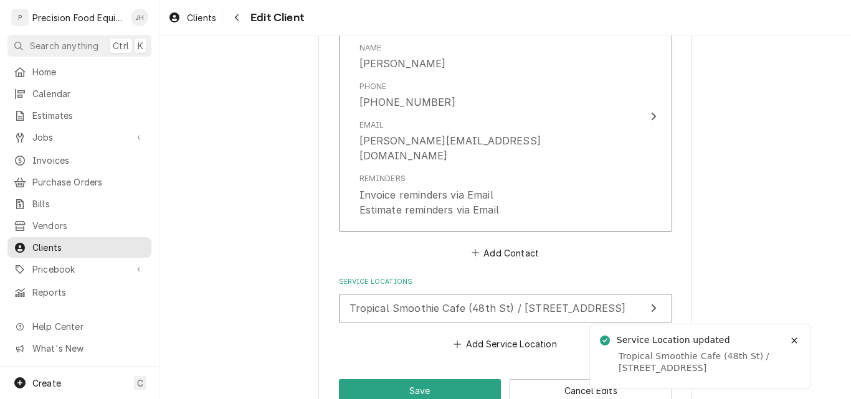
scroll to position [994, 0]
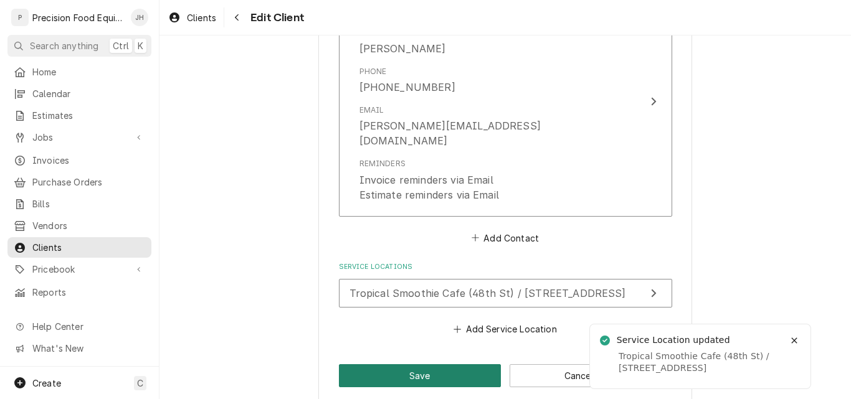
click at [403, 364] on button "Save" at bounding box center [420, 375] width 163 height 23
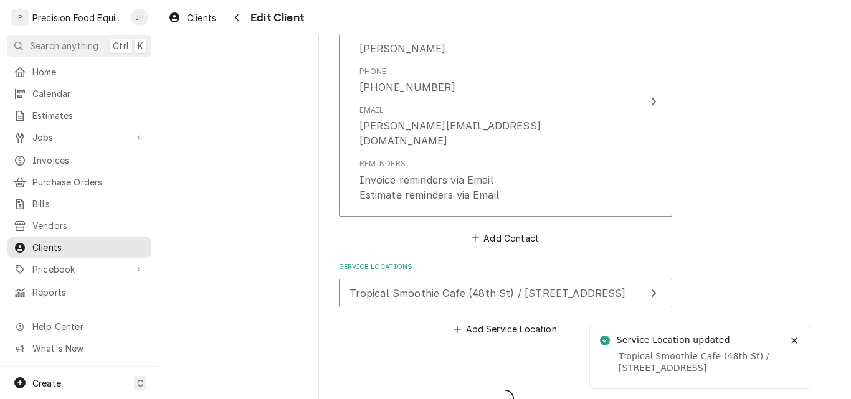
type textarea "x"
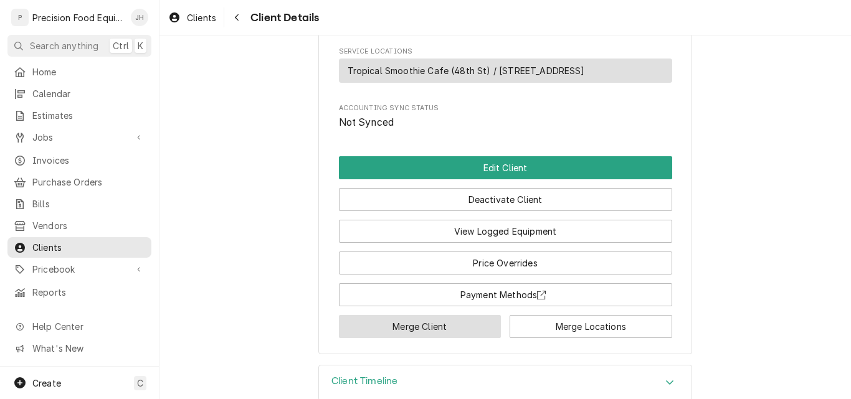
scroll to position [590, 0]
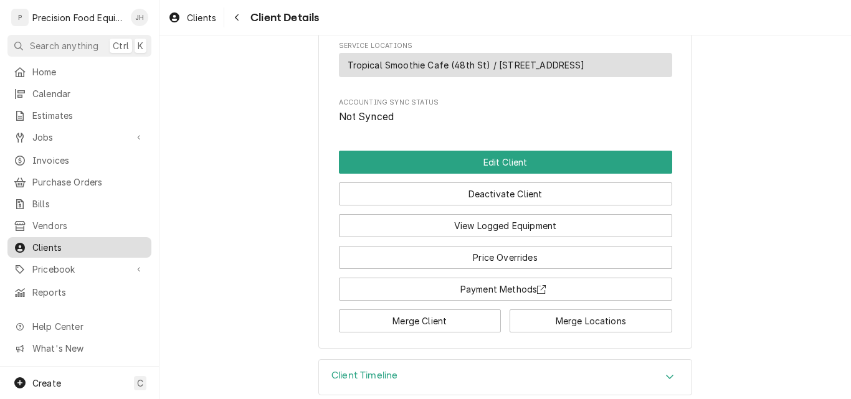
click at [73, 241] on span "Clients" at bounding box center [88, 247] width 113 height 13
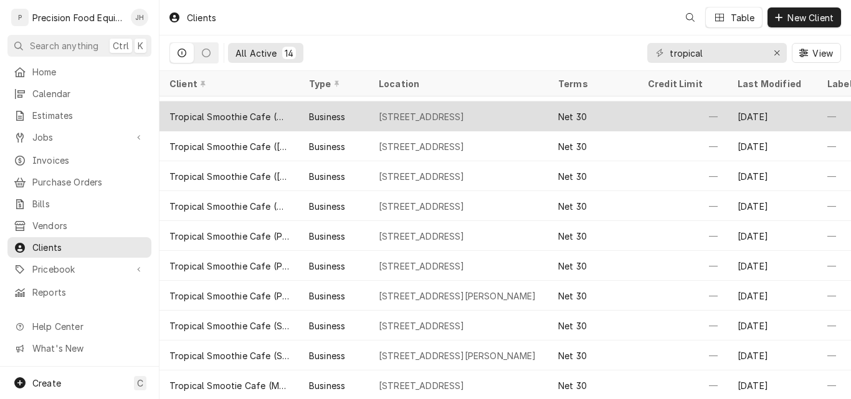
scroll to position [122, 0]
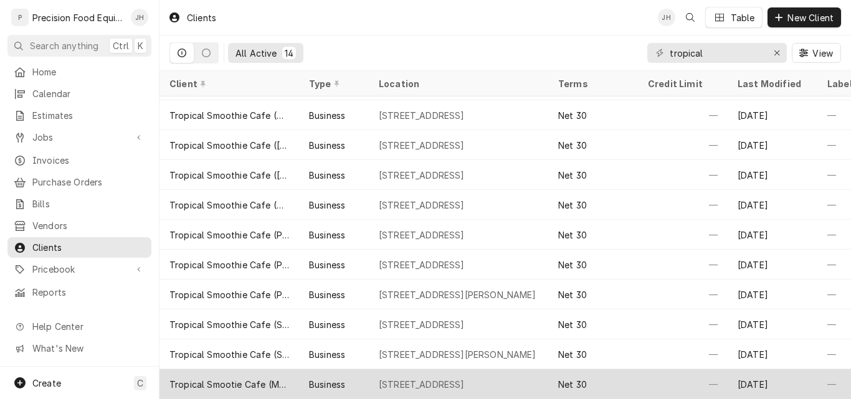
click at [240, 378] on div "Tropical Smootie Cafe (Metro)" at bounding box center [229, 384] width 120 height 13
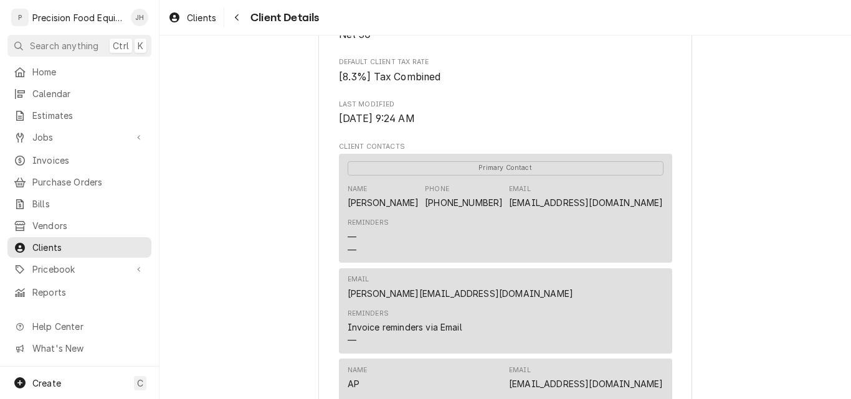
scroll to position [374, 0]
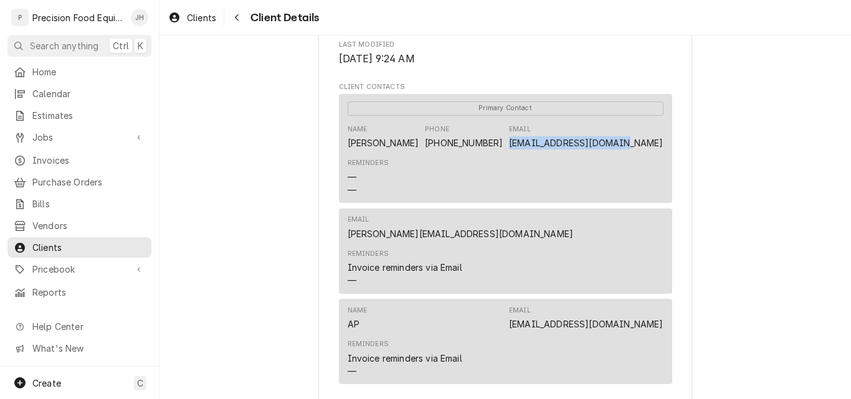
drag, startPoint x: 557, startPoint y: 161, endPoint x: 665, endPoint y: 163, distance: 107.8
click at [665, 163] on div "Primary Contact Name Jessica Roberts Phone (623) 225-9845 Email jroberts.jnd@gm…" at bounding box center [505, 148] width 333 height 109
copy link "[EMAIL_ADDRESS][DOMAIN_NAME]"
click at [468, 148] on link "(623) 225-9845" at bounding box center [464, 143] width 78 height 11
drag, startPoint x: 448, startPoint y: 159, endPoint x: 516, endPoint y: 158, distance: 67.3
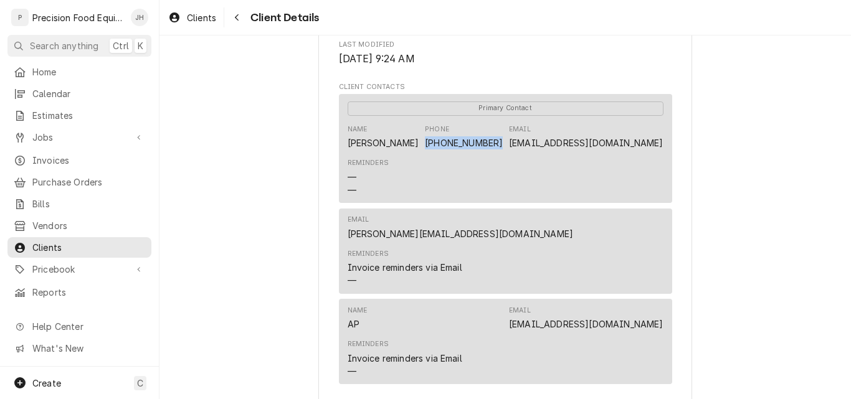
click at [516, 154] on div "Name Jessica Roberts Phone (623) 225-9845 Email jroberts.jnd@gmail.com" at bounding box center [506, 137] width 316 height 34
copy link "(623) 225-9845"
drag, startPoint x: 416, startPoint y: 160, endPoint x: 343, endPoint y: 162, distance: 73.5
click at [348, 154] on div "Name Jessica Roberts Phone (623) 225-9845 Email jroberts.jnd@gmail.com" at bounding box center [506, 137] width 316 height 34
copy div "[PERSON_NAME]"
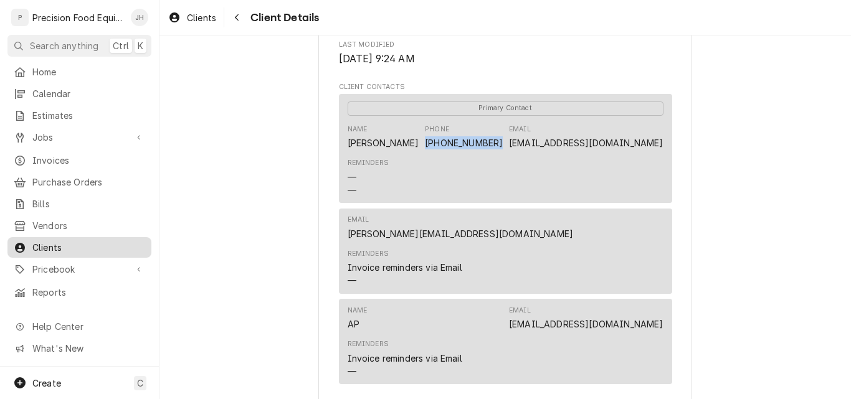
click at [72, 237] on link "Clients" at bounding box center [79, 247] width 144 height 21
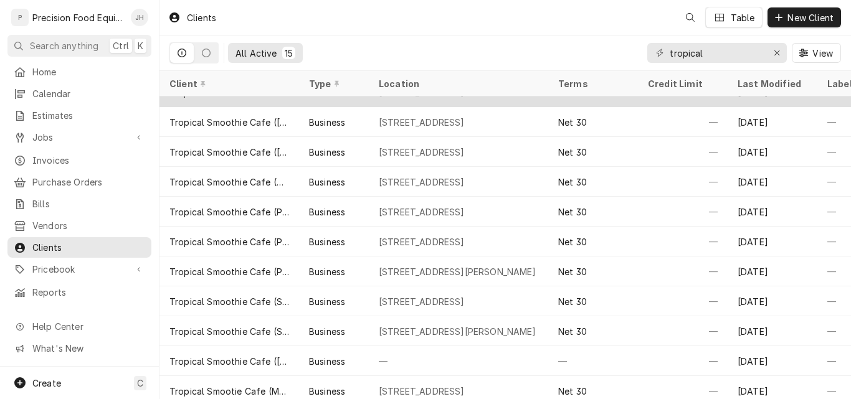
scroll to position [152, 0]
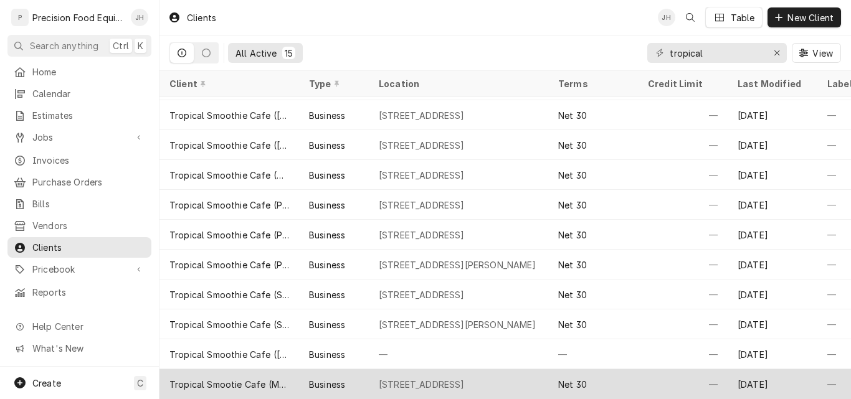
click at [235, 378] on div "Tropical Smootie Cafe (Metro)" at bounding box center [229, 384] width 120 height 13
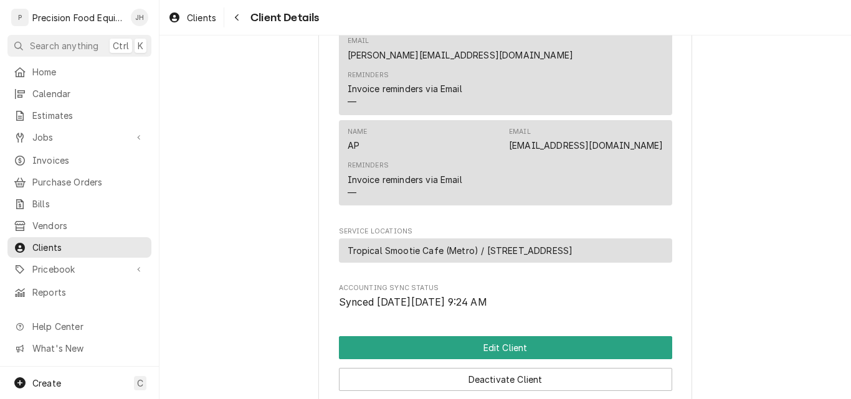
scroll to position [623, 0]
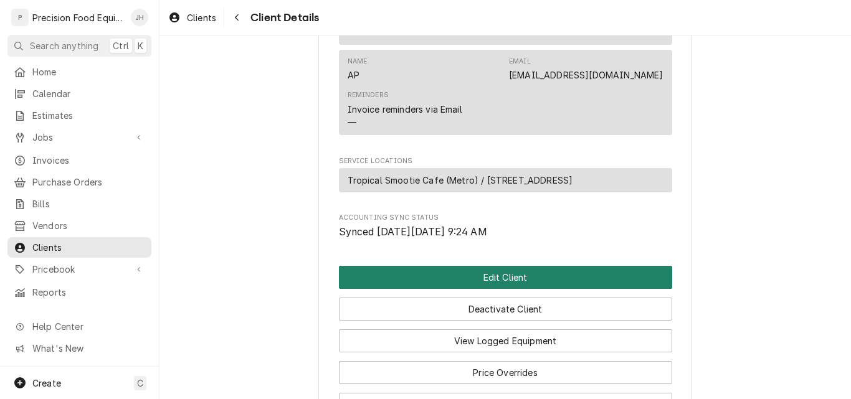
click at [511, 289] on button "Edit Client" at bounding box center [505, 277] width 333 height 23
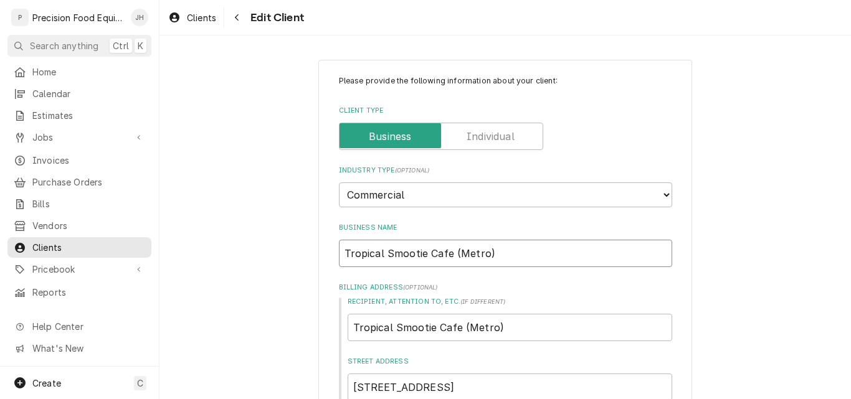
click at [411, 255] on input "Tropical Smootie Cafe (Metro)" at bounding box center [505, 253] width 333 height 27
type textarea "x"
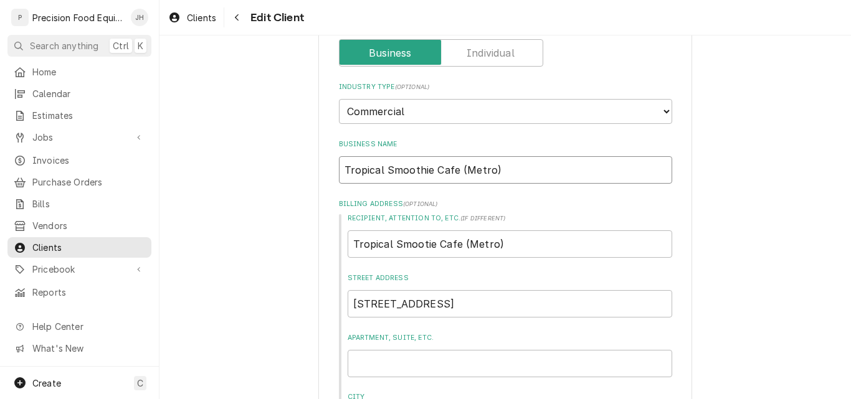
scroll to position [249, 0]
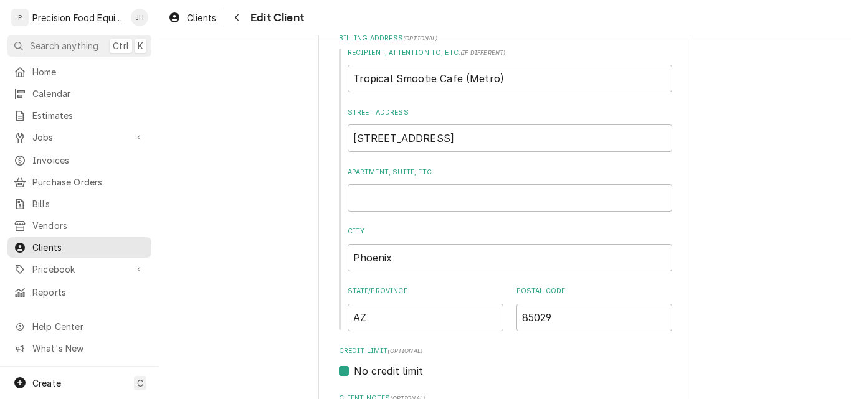
type input "Tropical Smoothie Cafe (Metro)"
click at [420, 78] on input "Tropical Smootie Cafe (Metro)" at bounding box center [510, 78] width 324 height 27
type textarea "x"
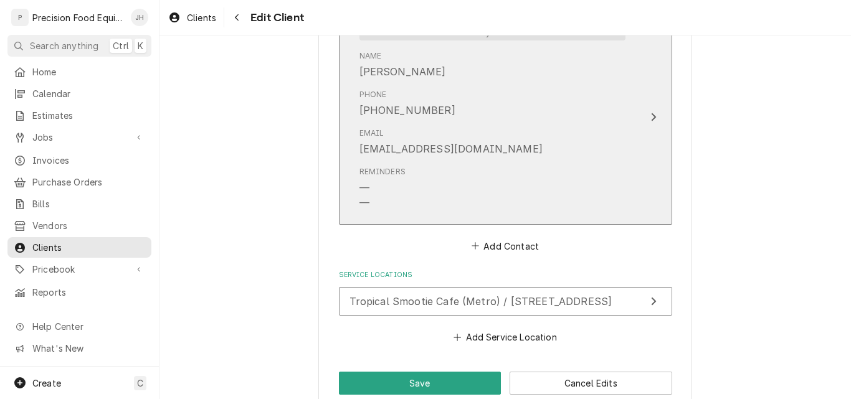
scroll to position [1435, 0]
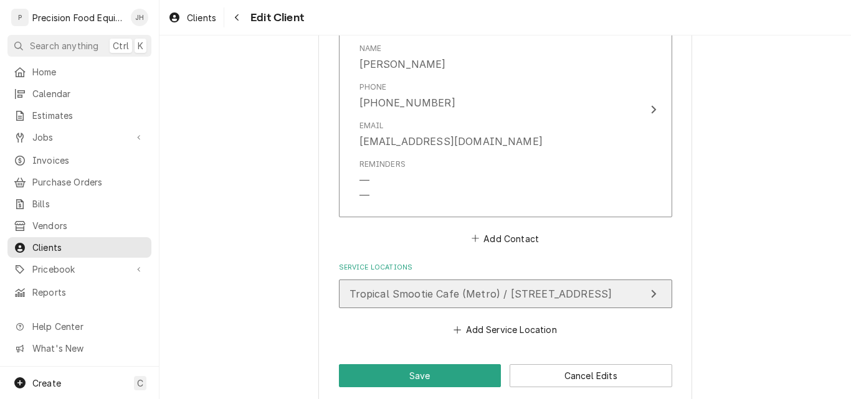
type input "Tropical Smoothie Cafe (Metro)"
click at [595, 288] on span "Tropical Smootie Cafe (Metro) / 2815 W Peoria Ave, Phoenix, AZ 85029" at bounding box center [480, 294] width 263 height 12
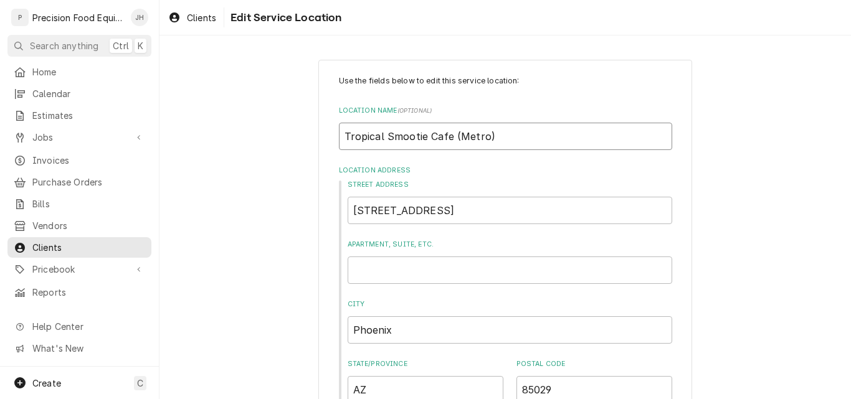
click at [410, 136] on input "Tropical Smootie Cafe (Metro)" at bounding box center [505, 136] width 333 height 27
type textarea "x"
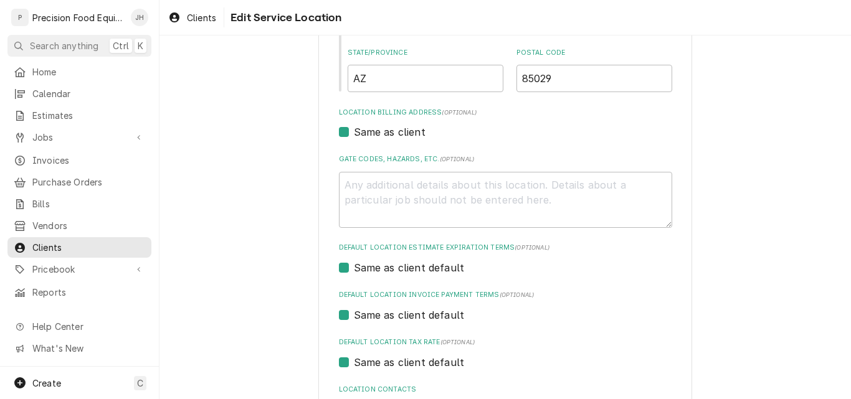
scroll to position [414, 0]
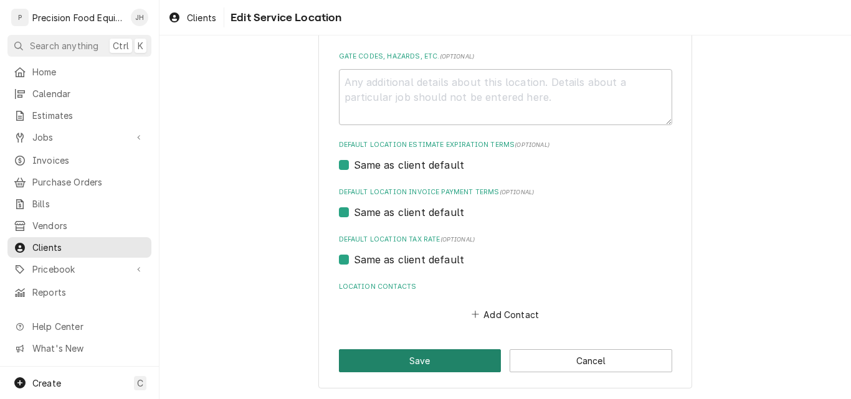
type input "Tropical Smoothie Cafe (Metro)"
click at [425, 357] on button "Save" at bounding box center [420, 360] width 163 height 23
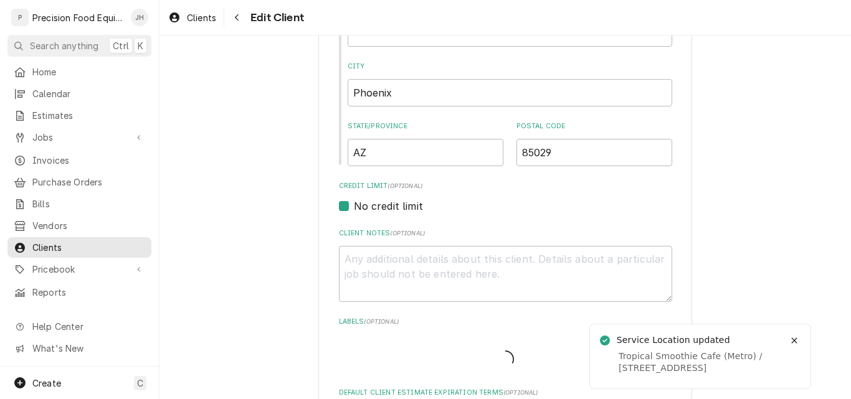
scroll to position [1420, 0]
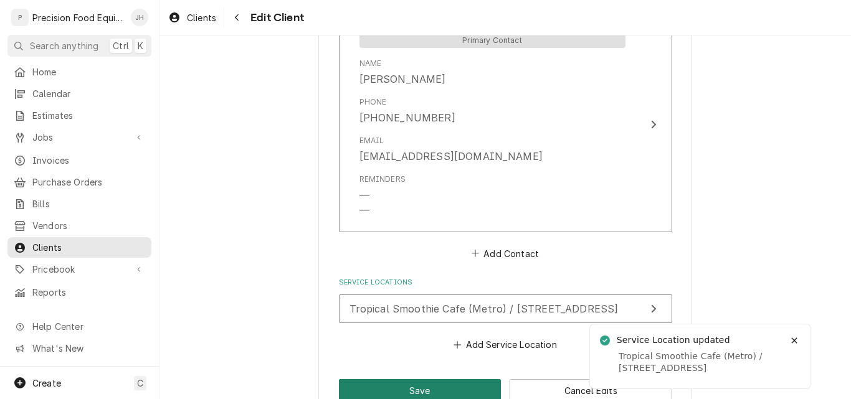
click at [407, 379] on button "Save" at bounding box center [420, 390] width 163 height 23
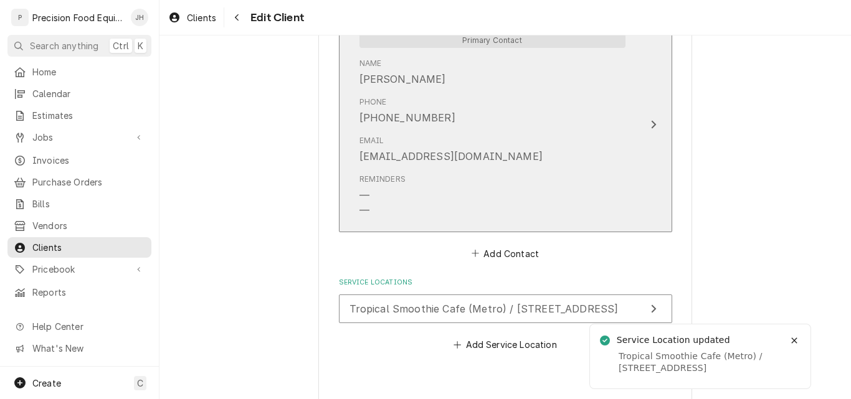
type textarea "x"
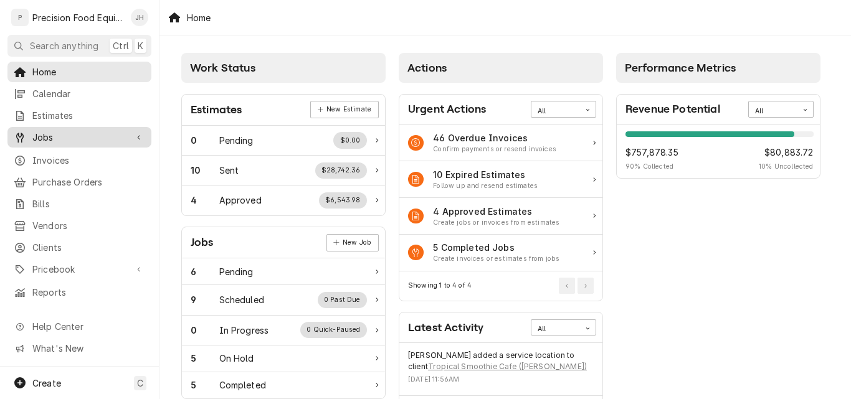
click at [51, 137] on span "Jobs" at bounding box center [79, 137] width 94 height 13
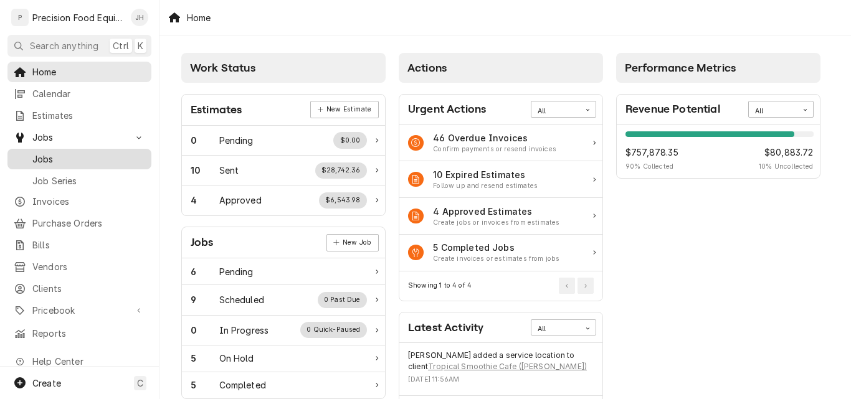
click at [70, 153] on span "Jobs" at bounding box center [88, 159] width 113 height 13
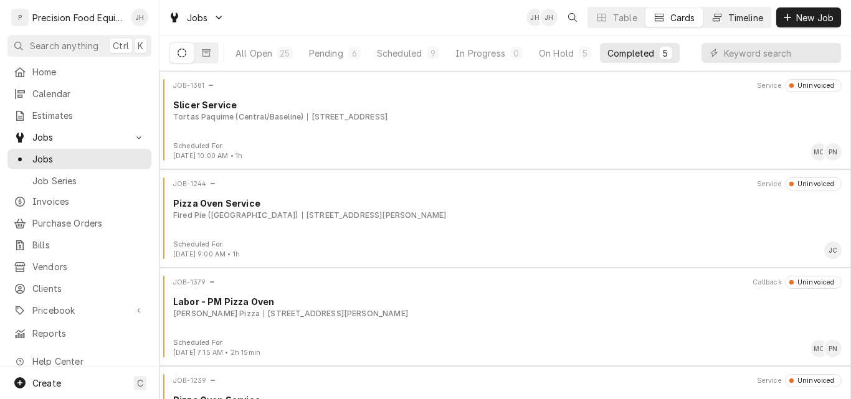
click at [749, 16] on div "Timeline" at bounding box center [745, 17] width 35 height 13
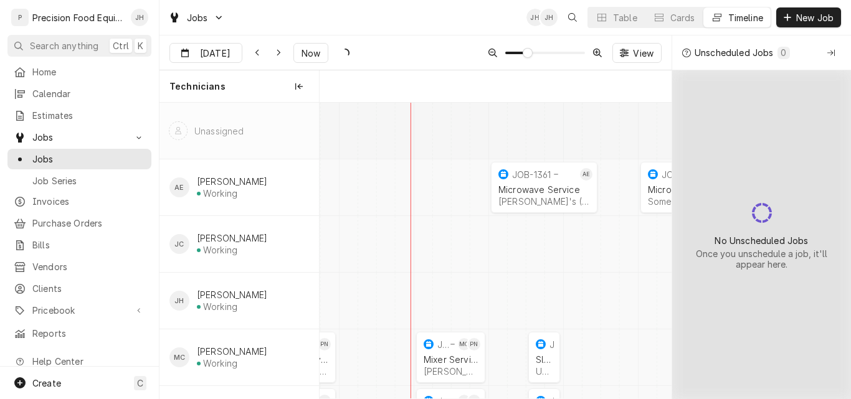
scroll to position [0, 6987]
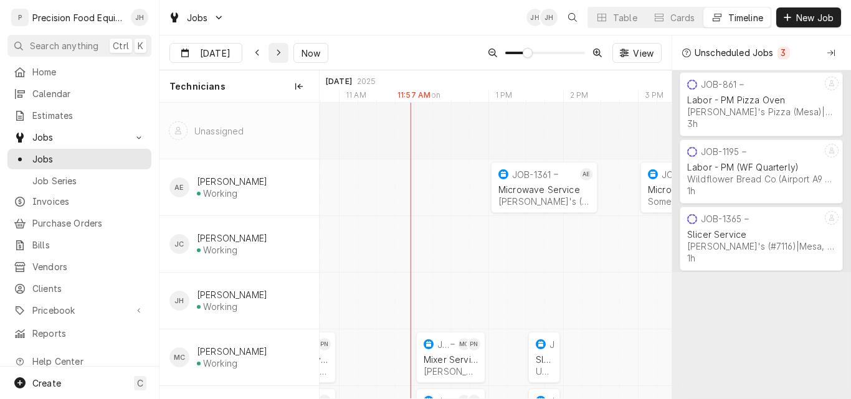
click at [282, 54] on div "Dynamic Content Wrapper" at bounding box center [278, 53] width 12 height 12
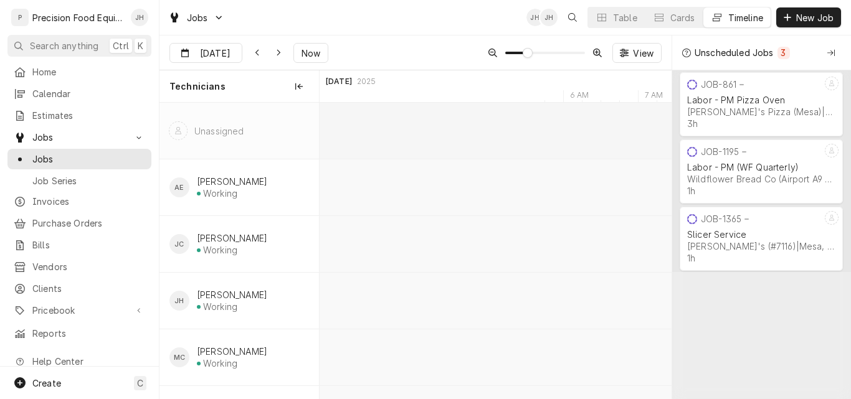
scroll to position [0, 8416]
type input "[DATE]"
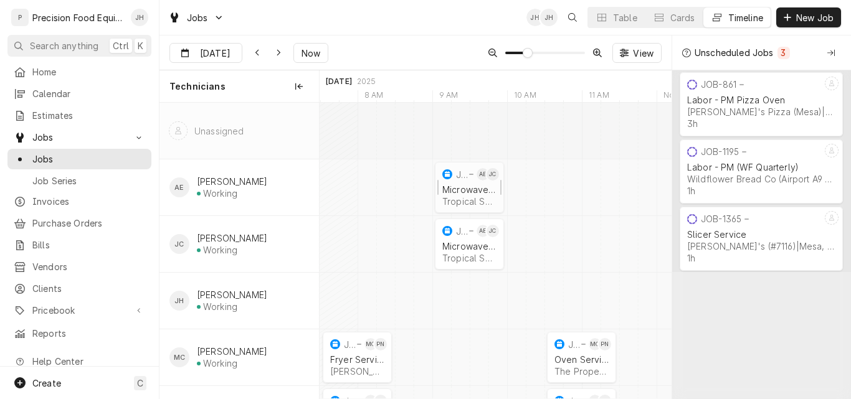
drag, startPoint x: 474, startPoint y: 195, endPoint x: 465, endPoint y: 187, distance: 11.9
click at [465, 187] on div "Microwave Service" at bounding box center [469, 189] width 54 height 11
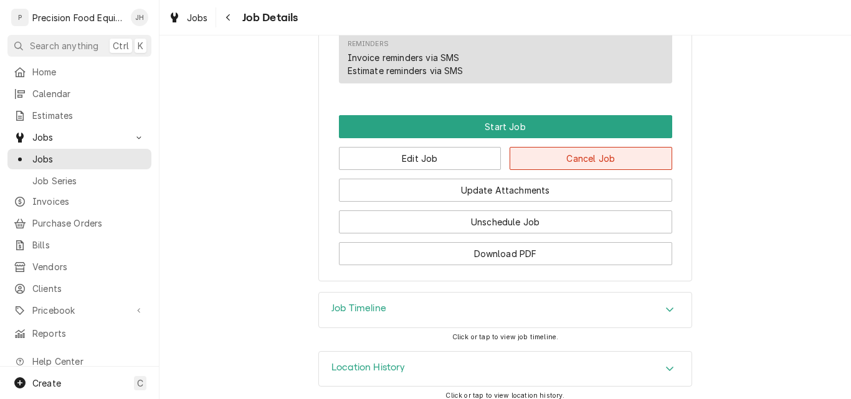
scroll to position [883, 0]
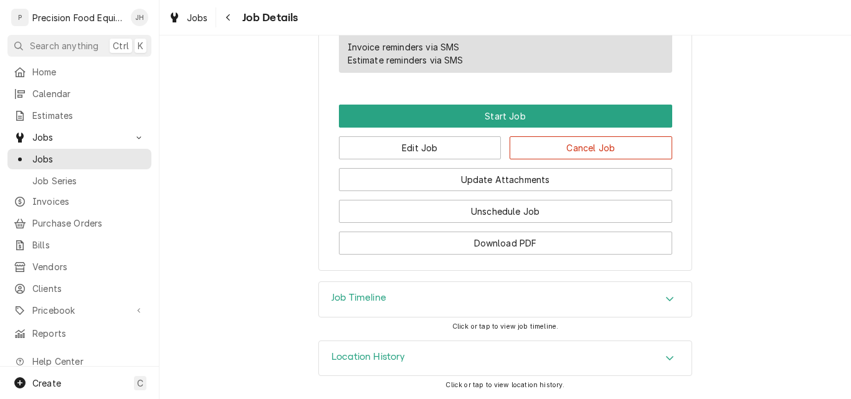
click at [481, 357] on div "Location History" at bounding box center [505, 358] width 372 height 35
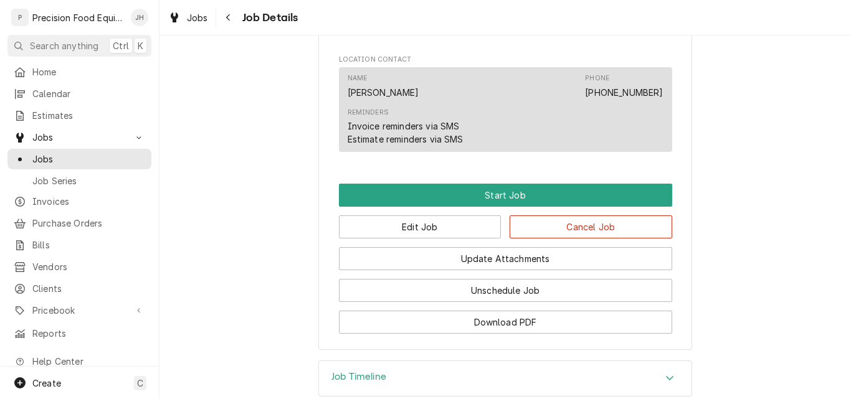
scroll to position [749, 0]
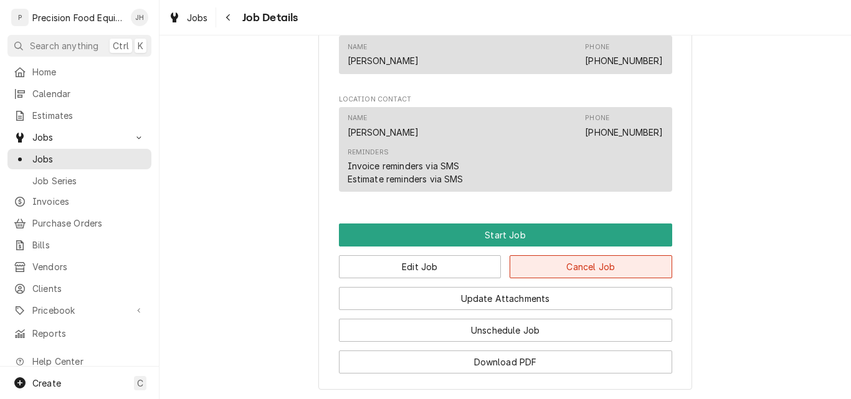
click at [575, 278] on button "Cancel Job" at bounding box center [590, 266] width 163 height 23
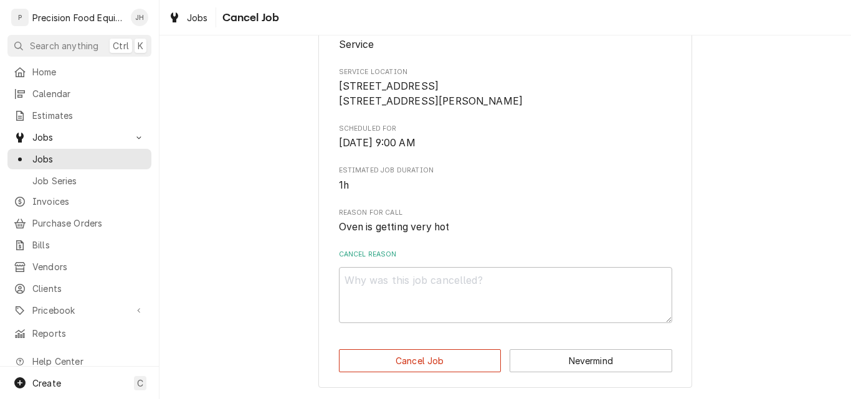
scroll to position [180, 0]
click at [395, 290] on textarea "Cancel Reason" at bounding box center [505, 295] width 333 height 56
type textarea "x"
type textarea "D"
type textarea "x"
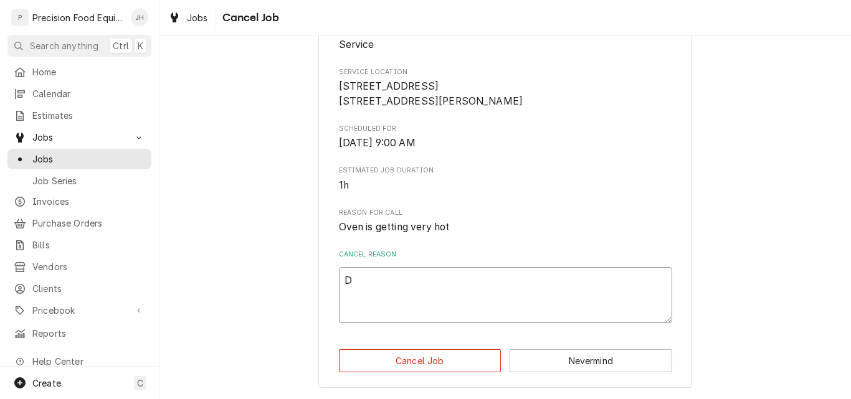
type textarea "Du"
type textarea "x"
type textarea "Dup"
type textarea "x"
type textarea "Dupl"
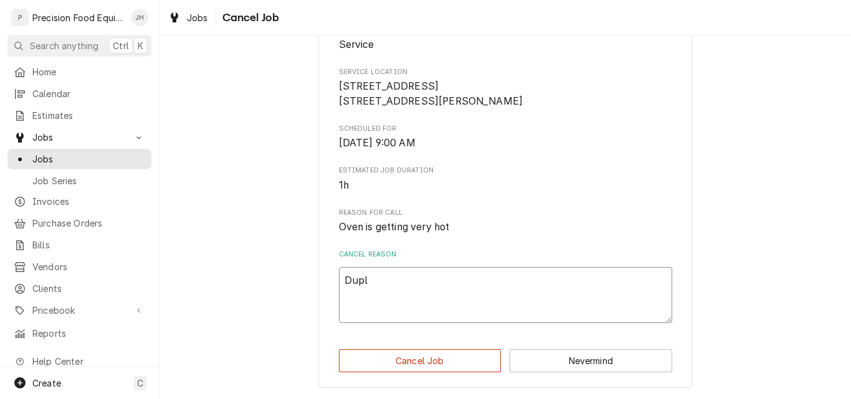
type textarea "x"
type textarea "Dupli"
type textarea "x"
type textarea "Duplic"
type textarea "x"
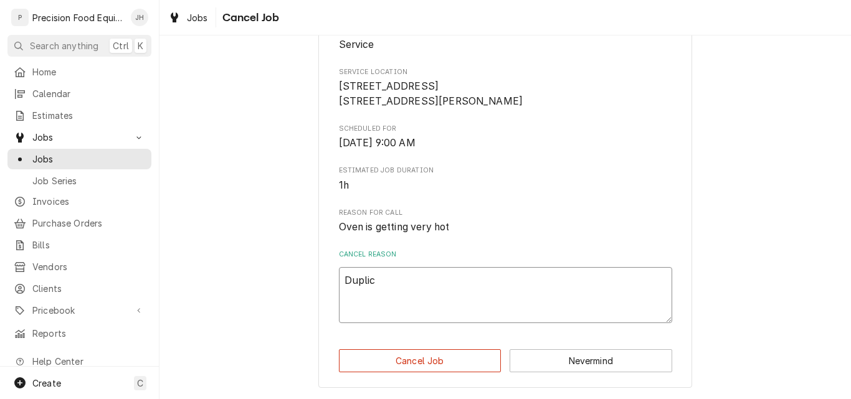
type textarea "Duplica"
type textarea "x"
type textarea "Duplicat"
type textarea "x"
type textarea "Duplicate"
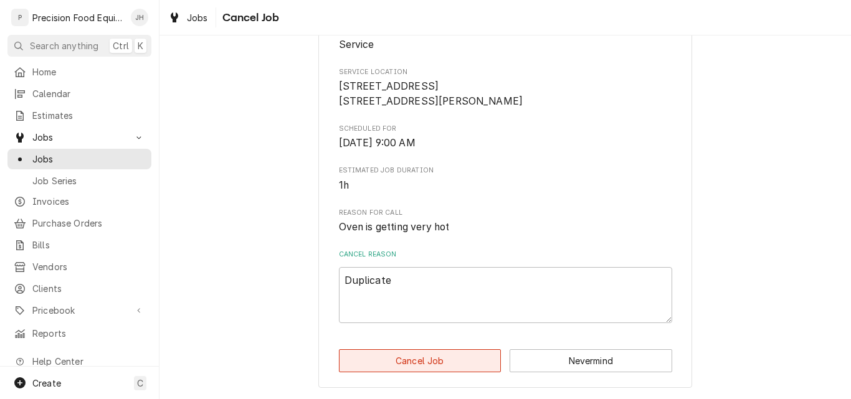
click at [457, 360] on button "Cancel Job" at bounding box center [420, 360] width 163 height 23
type textarea "x"
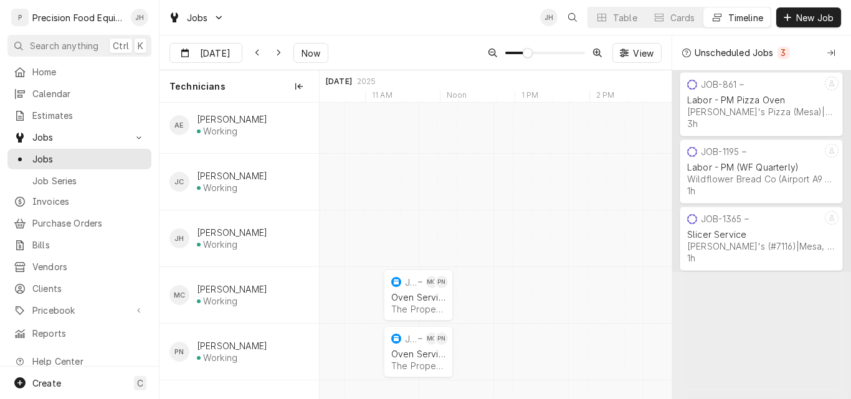
scroll to position [0, 7150]
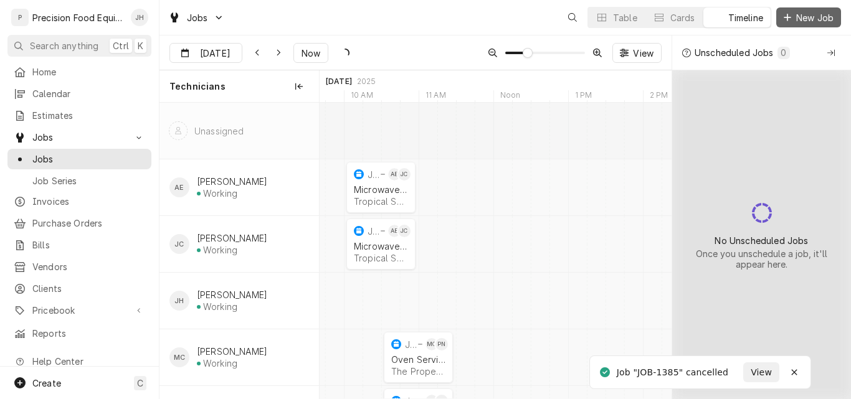
scroll to position [0, 6982]
click at [813, 16] on span "New Job" at bounding box center [814, 17] width 42 height 13
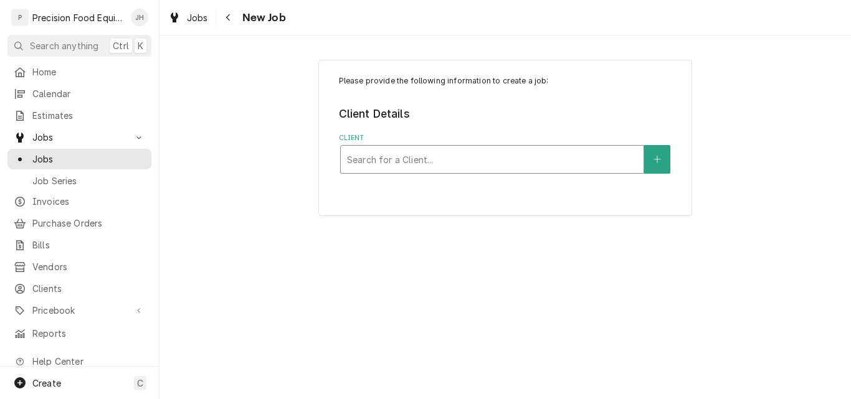
click at [374, 154] on div "Client" at bounding box center [492, 159] width 290 height 22
type input "tropi"
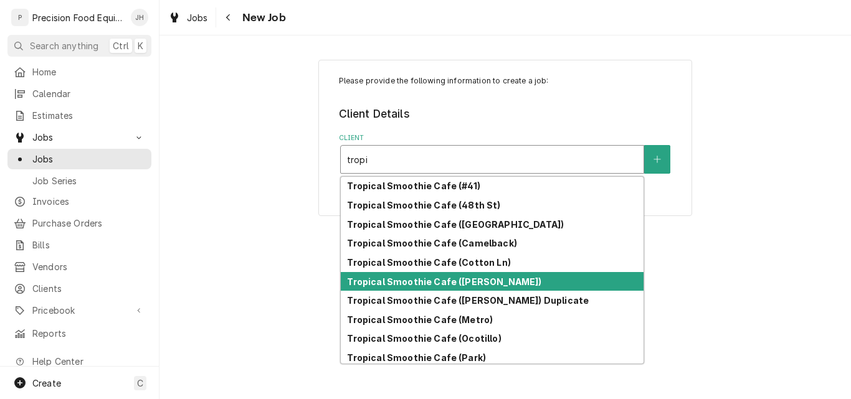
click at [480, 282] on strong "Tropical Smoothie Cafe ([PERSON_NAME])" at bounding box center [444, 282] width 194 height 11
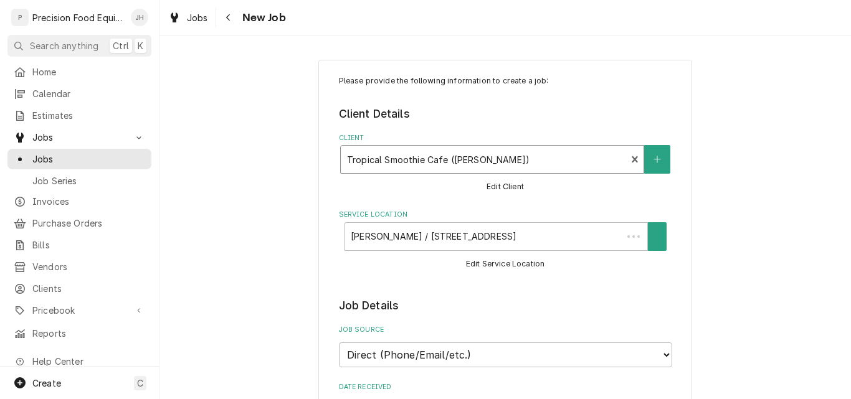
type textarea "x"
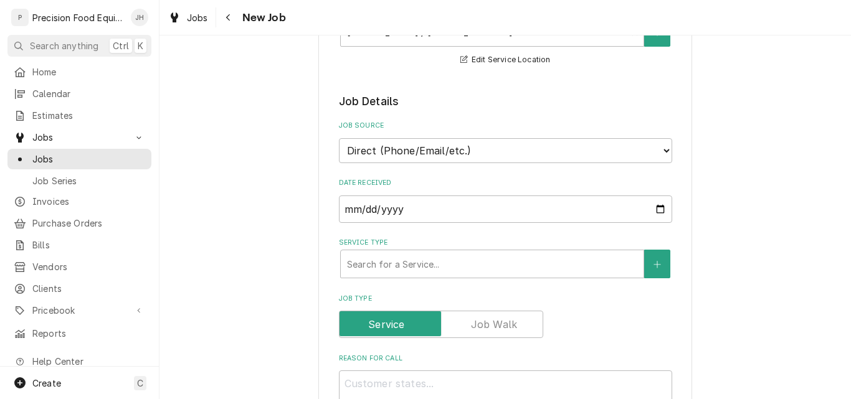
scroll to position [185, 0]
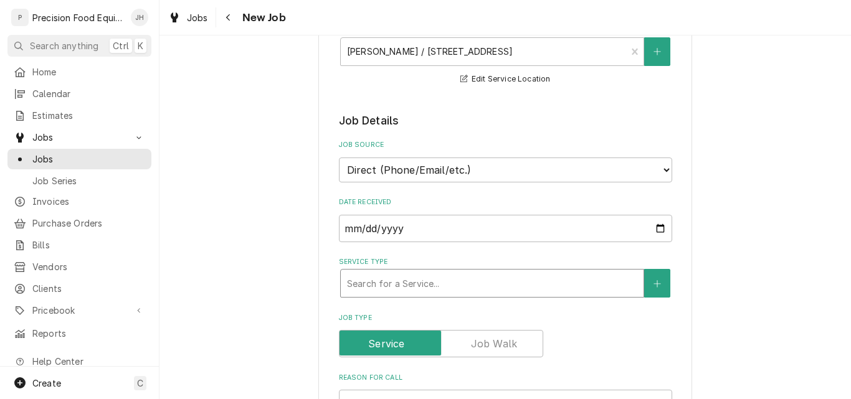
click at [434, 289] on div "Service Type" at bounding box center [492, 283] width 290 height 22
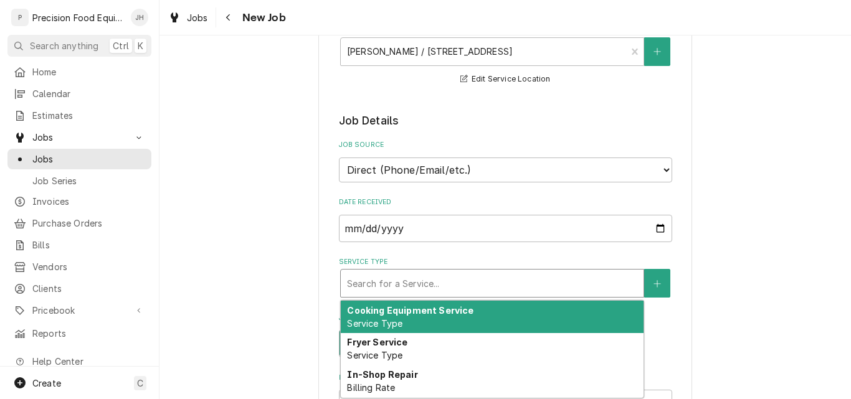
type input "m"
type textarea "x"
type input "mi"
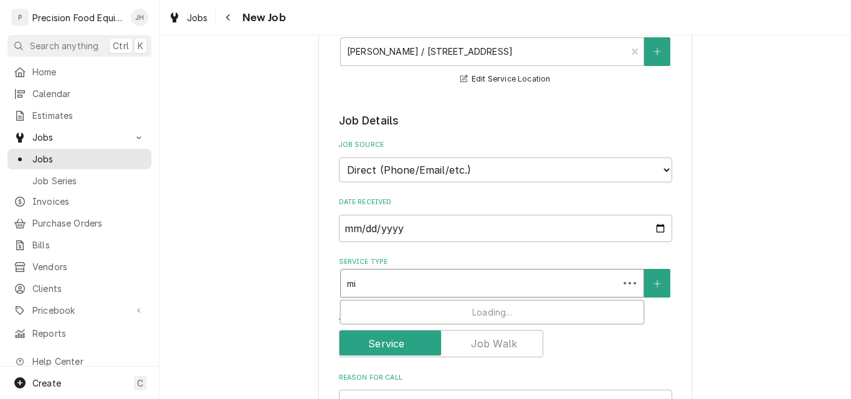
type textarea "x"
type input "micr"
type textarea "x"
type input "micro"
type textarea "x"
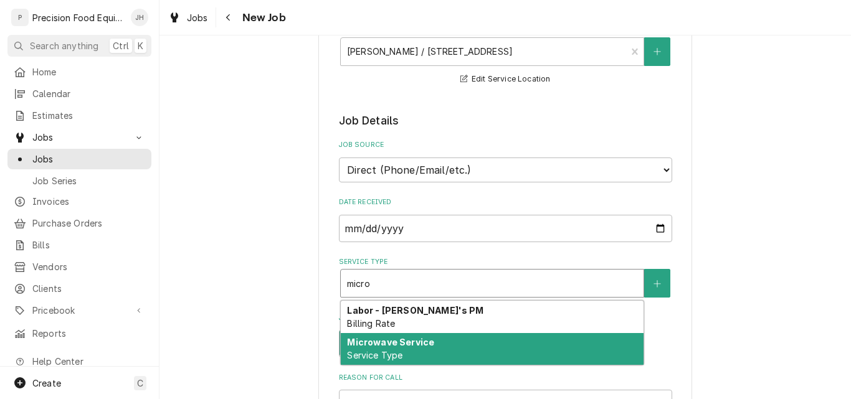
click at [395, 354] on span "Service Type" at bounding box center [374, 355] width 55 height 11
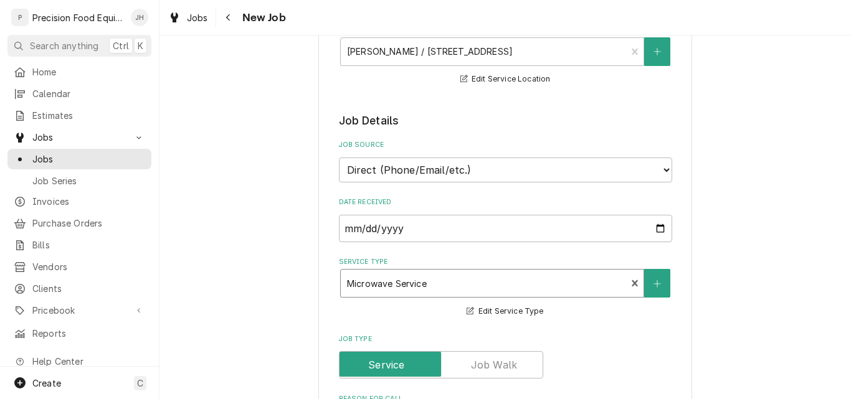
type textarea "x"
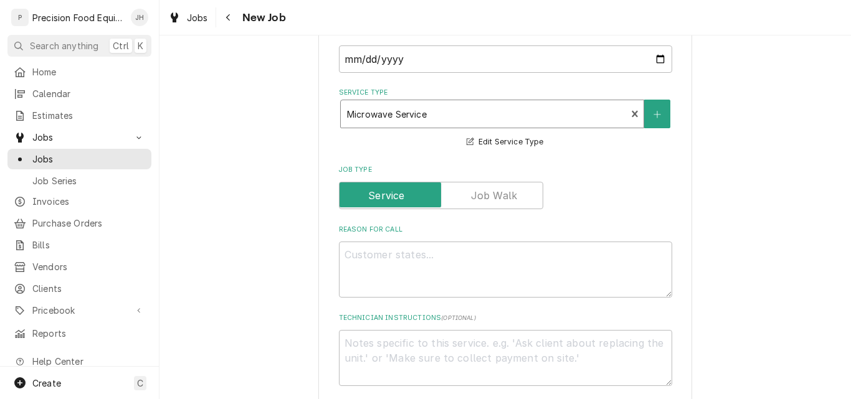
scroll to position [372, 0]
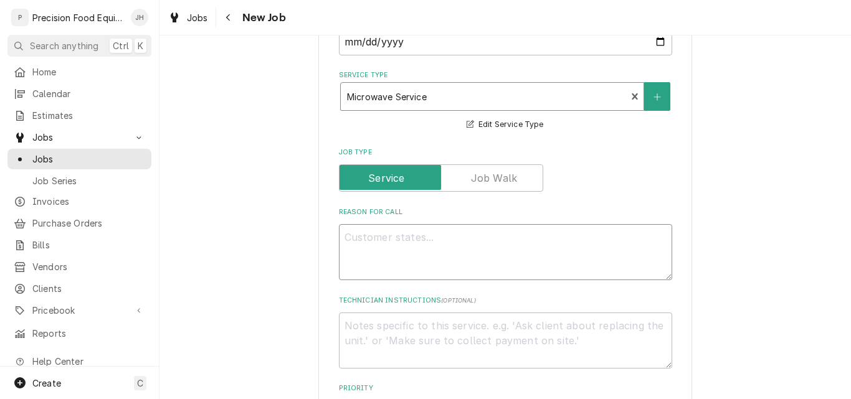
click at [409, 242] on textarea "Reason For Call" at bounding box center [505, 252] width 333 height 56
type textarea "M"
type textarea "x"
type textarea "MX"
type textarea "x"
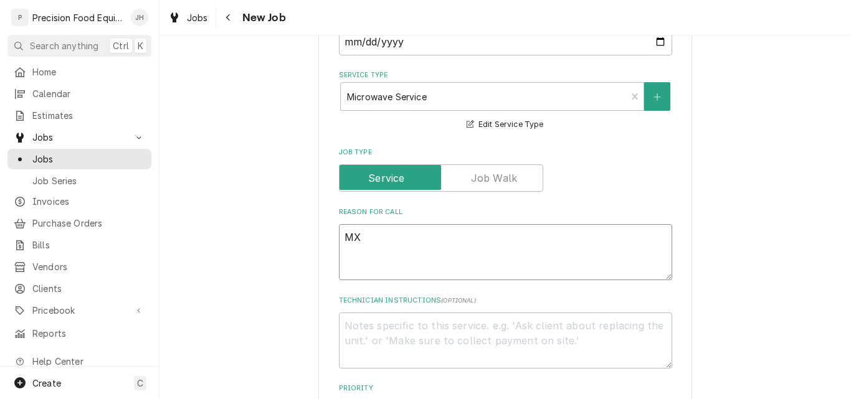
type textarea "MXP"
type textarea "x"
type textarea "MXP"
type textarea "x"
type textarea "MXP o"
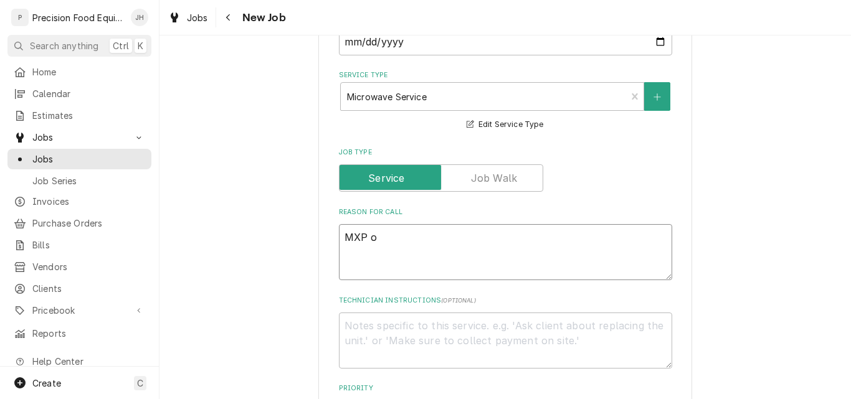
type textarea "x"
type textarea "MXP ov"
type textarea "x"
type textarea "MXP ove"
type textarea "x"
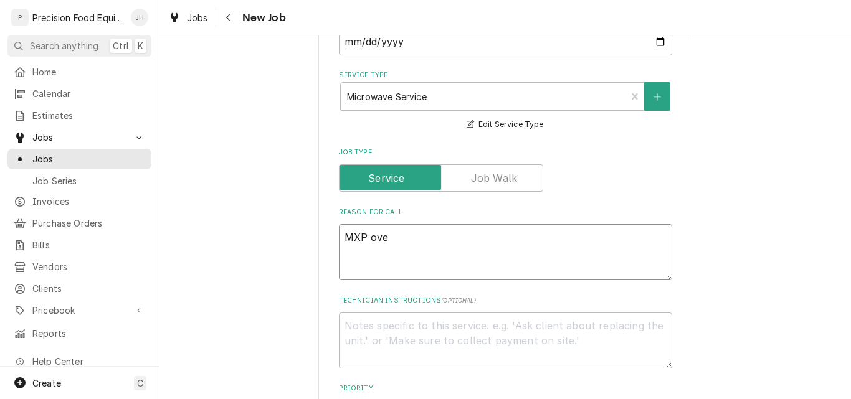
type textarea "MXP oven"
type textarea "x"
type textarea "MXP oven"
type textarea "x"
type textarea "MXP oven c"
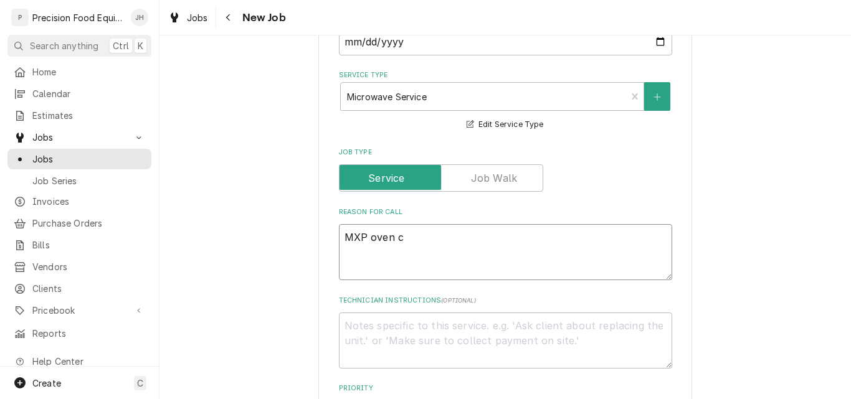
type textarea "x"
type textarea "MXP oven ca"
type textarea "x"
type textarea "MXP oven cav"
type textarea "x"
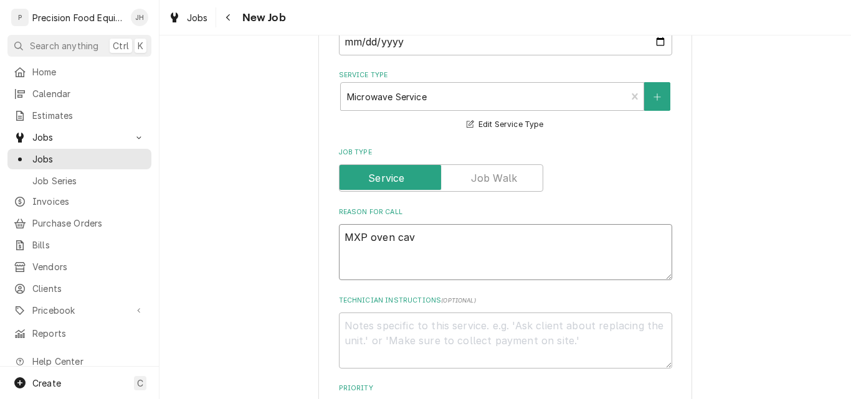
type textarea "MXP oven cavi"
type textarea "x"
type textarea "MXP oven cavit"
type textarea "x"
type textarea "MXP oven cavity"
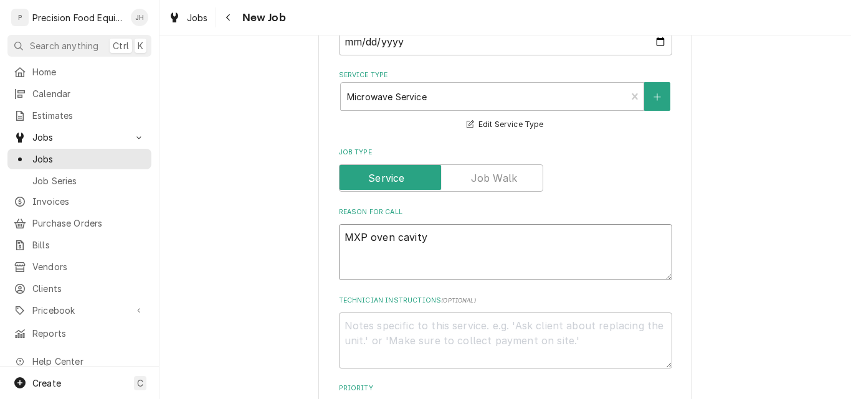
type textarea "x"
type textarea "MXP oven cavity"
type textarea "x"
type textarea "MXP oven cavity i"
type textarea "x"
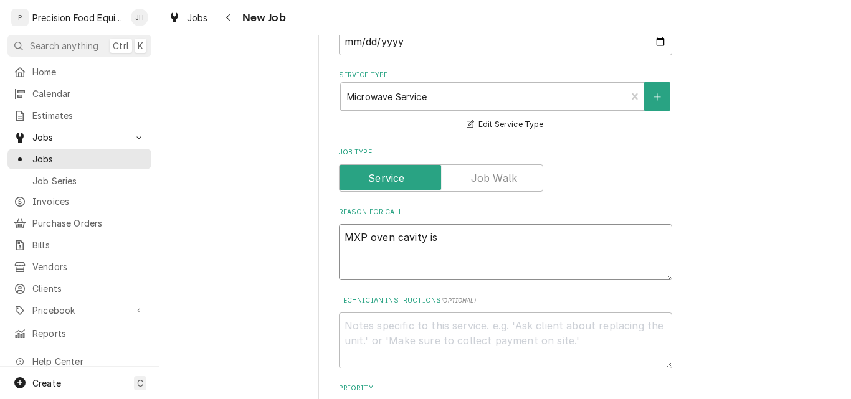
type textarea "MXP oven cavity is"
type textarea "x"
type textarea "MXP oven cavity is t"
type textarea "x"
type textarea "MXP oven cavity is to"
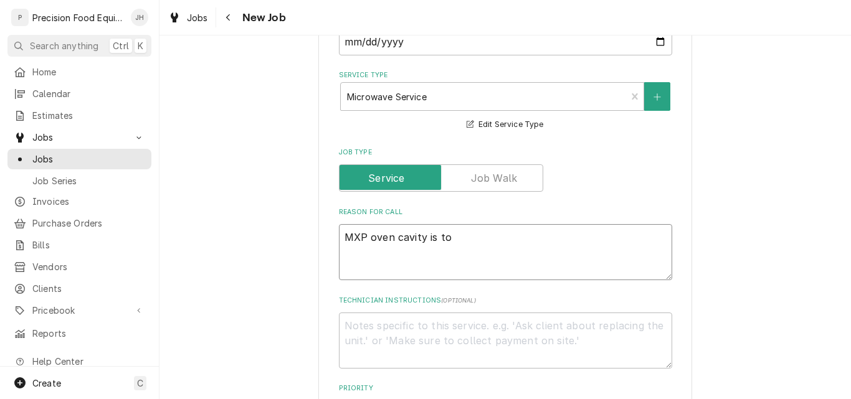
type textarea "x"
type textarea "MXP oven cavity is too"
type textarea "x"
type textarea "MXP oven cavity is too"
type textarea "x"
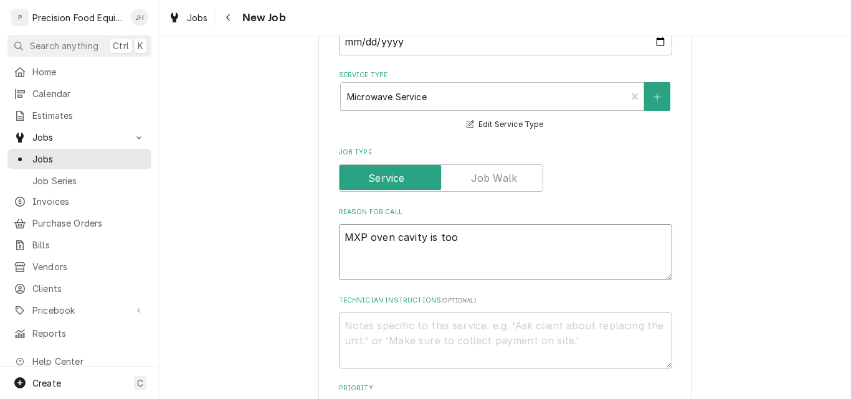
type textarea "MXP oven cavity is too h"
type textarea "x"
type textarea "MXP oven cavity is too ho"
type textarea "x"
type textarea "MXP oven cavity is too hot"
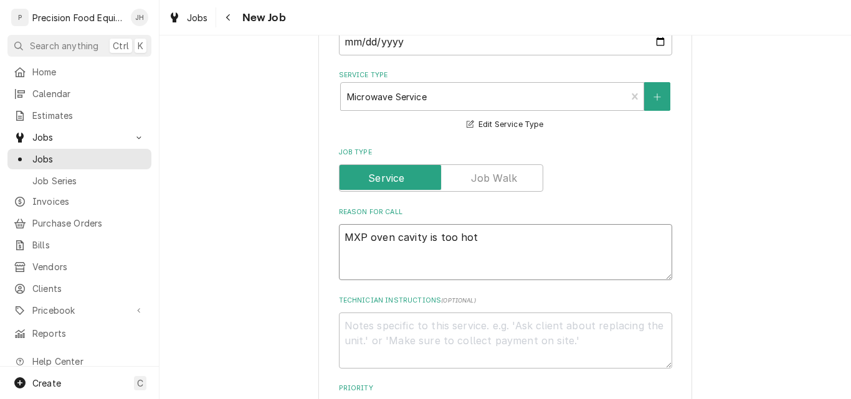
type textarea "x"
type textarea "MXP oven cavity is too hot,"
type textarea "x"
type textarea "MXP oven cavity is too hot,"
type textarea "x"
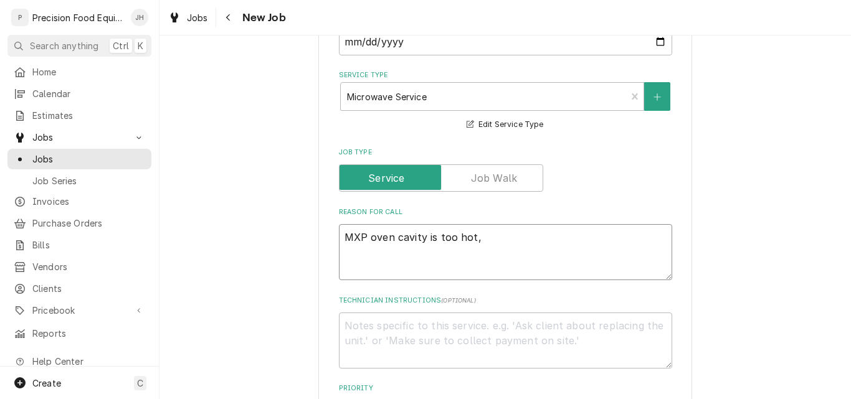
type textarea "MXP oven cavity is too hot, p"
type textarea "x"
type textarea "MXP oven cavity is too hot, pe"
type textarea "x"
type textarea "MXP oven cavity is too hot, per"
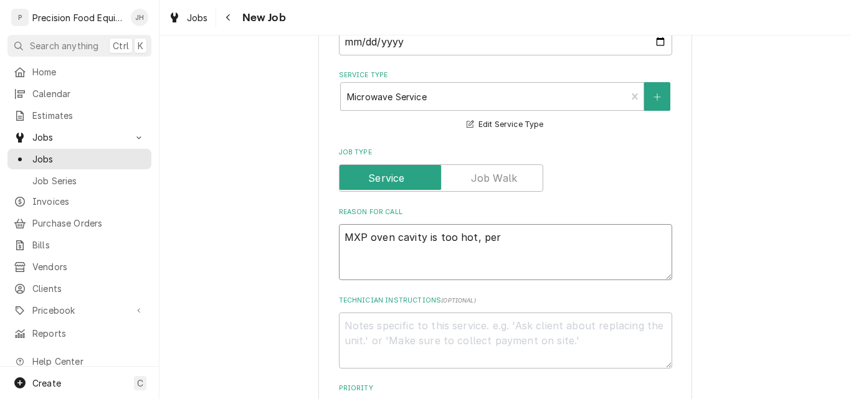
type textarea "x"
type textarea "MXP oven cavity is too hot, per"
type textarea "x"
type textarea "MXP oven cavity is too hot, per c"
type textarea "x"
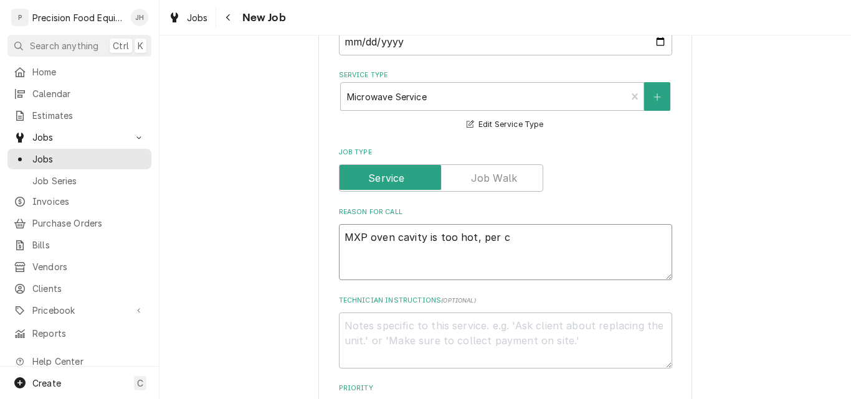
type textarea "MXP oven cavity is too hot, per cu"
type textarea "x"
type textarea "MXP oven cavity is too hot, per cus"
type textarea "x"
type textarea "MXP oven cavity is too hot, per cust"
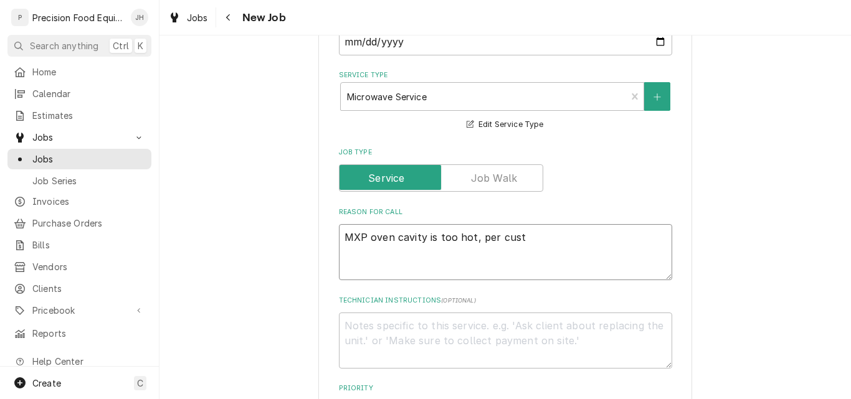
type textarea "x"
type textarea "MXP oven cavity is too hot, per custo"
type textarea "x"
type textarea "MXP oven cavity is too hot, per custom"
type textarea "x"
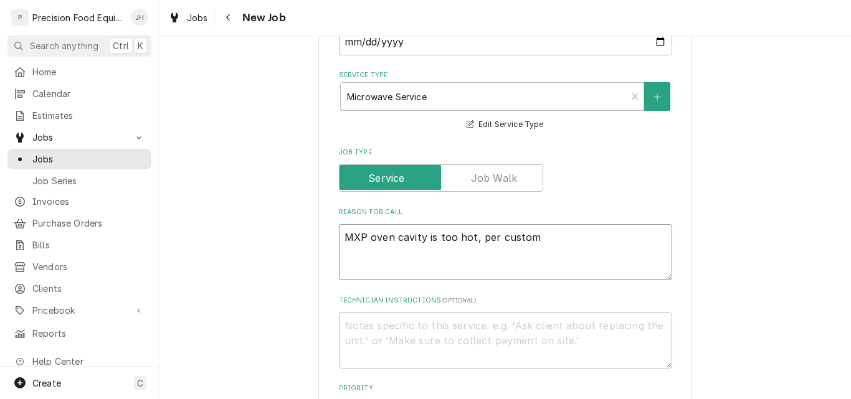
type textarea "MXP oven cavity is too hot, per custome"
type textarea "x"
type textarea "MXP oven cavity is too hot, per customer"
type textarea "x"
type textarea "MXP oven cavity is too hot, per customer."
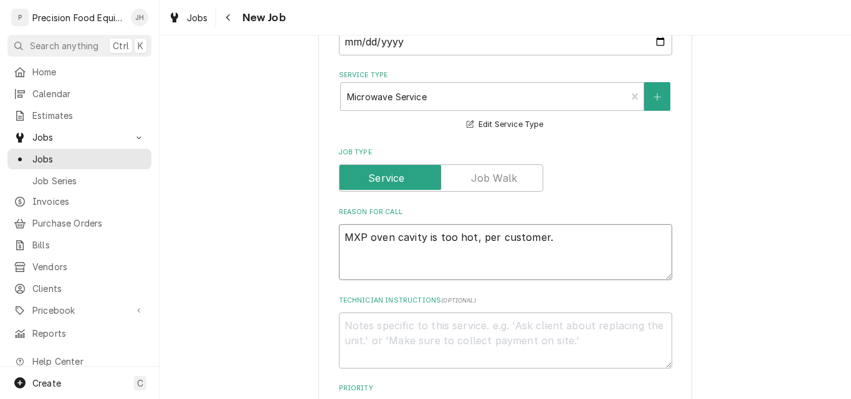
type textarea "x"
type textarea "MXP oven cavity is too hot, per customer."
type textarea "x"
type textarea "MXP oven cavity is too hot, per customer. M"
type textarea "x"
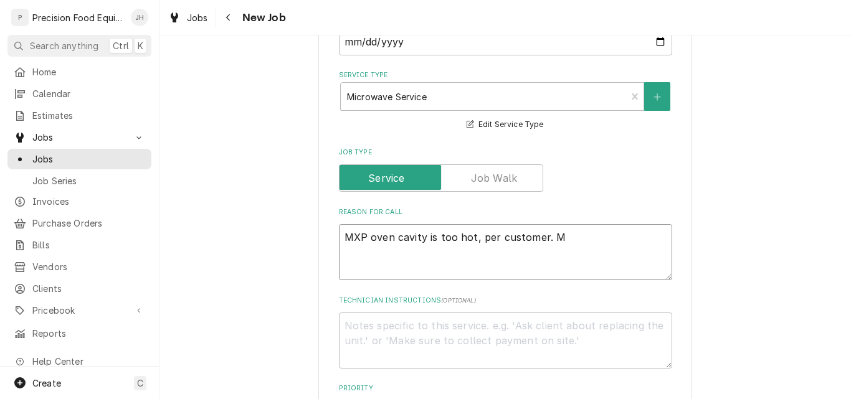
type textarea "MXP oven cavity is too hot, per customer. Ma"
type textarea "x"
type textarea "MXP oven cavity is too hot, per customer. Mak"
type textarea "x"
type textarea "MXP oven cavity is too hot, per customer. Make"
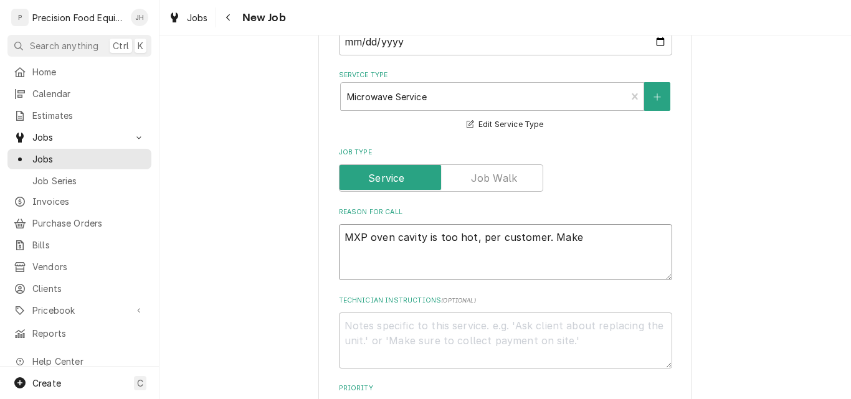
type textarea "x"
type textarea "MXP oven cavity is too hot, per customer. Make"
type textarea "x"
type textarea "MXP oven cavity is too hot, per customer. Make su"
type textarea "x"
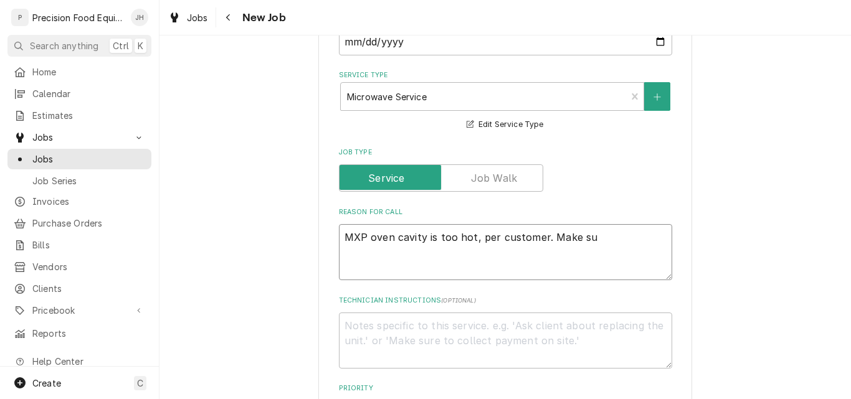
type textarea "MXP oven cavity is too hot, per customer. Make sur"
type textarea "x"
type textarea "MXP oven cavity is too hot, per customer. Make sure"
type textarea "x"
type textarea "MXP oven cavity is too hot, per customer. Make sure"
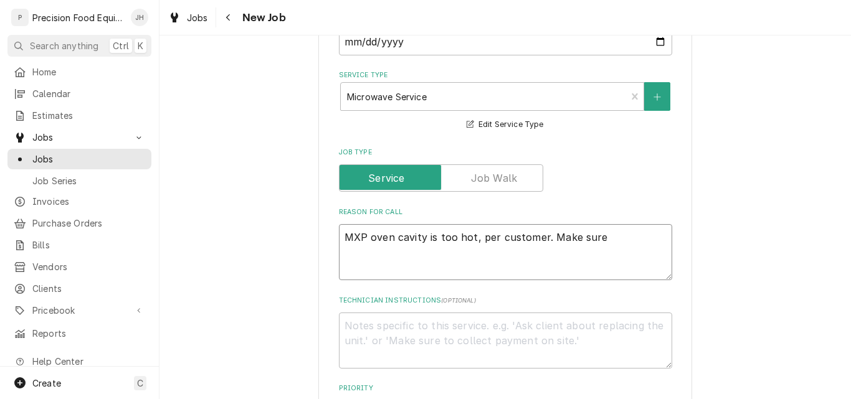
type textarea "x"
type textarea "MXP oven cavity is too hot, per customer. Make sure t"
type textarea "x"
type textarea "MXP oven cavity is too hot, per customer. Make sure te"
type textarea "x"
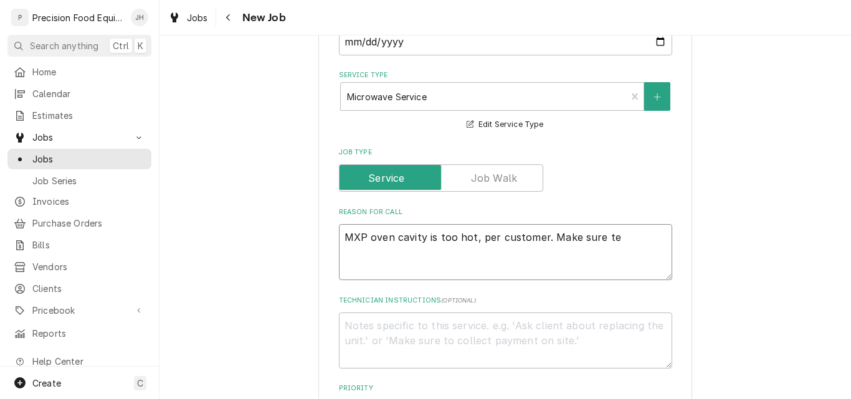
type textarea "MXP oven cavity is too hot, per customer. Make sure tem"
type textarea "x"
type textarea "MXP oven cavity is too hot, per customer. Make sure temp"
type textarea "x"
type textarea "MXP oven cavity is too hot, per customer. Make sure temp"
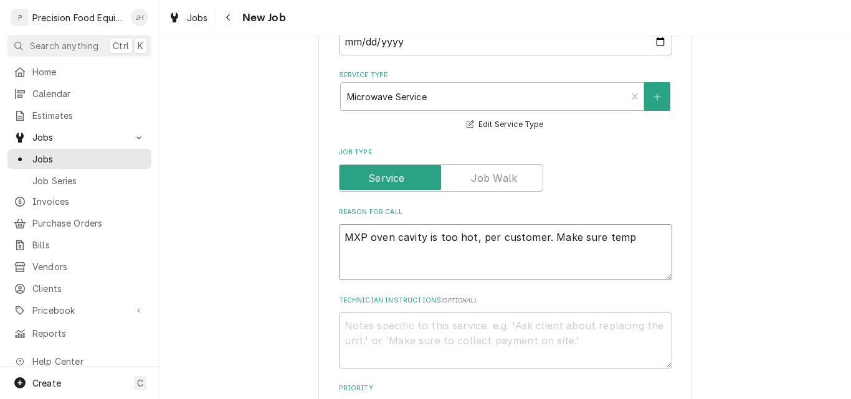
type textarea "x"
type textarea "MXP oven cavity is too hot, per customer. Make sure temp i"
type textarea "x"
type textarea "MXP oven cavity is too hot, per customer. Make sure temp is"
type textarea "x"
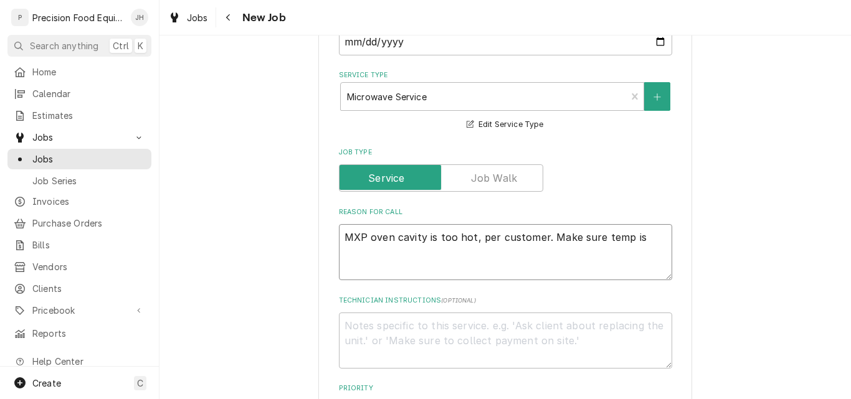
type textarea "MXP oven cavity is too hot, per customer. Make sure temp is"
type textarea "x"
type textarea "MXP oven cavity is too hot, per customer. Make sure temp is c"
type textarea "x"
type textarea "MXP oven cavity is too hot, per customer. Make sure temp is ca"
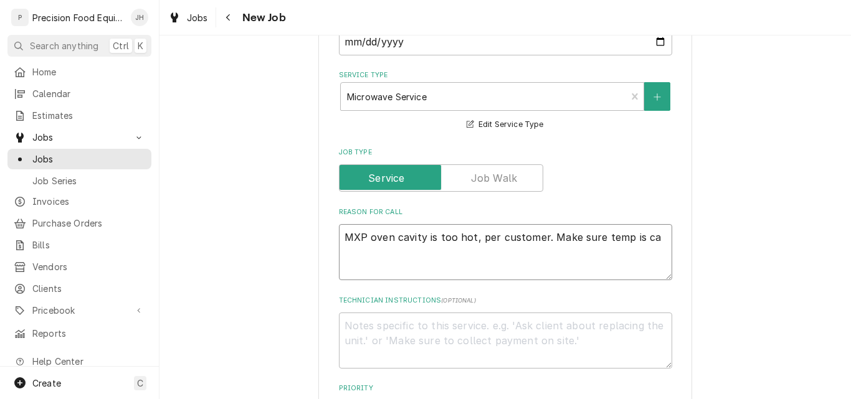
type textarea "x"
type textarea "MXP oven cavity is too hot, per customer. Make sure temp is cal"
type textarea "x"
type textarea "MXP oven cavity is too hot, per customer. Make sure temp is cali"
type textarea "x"
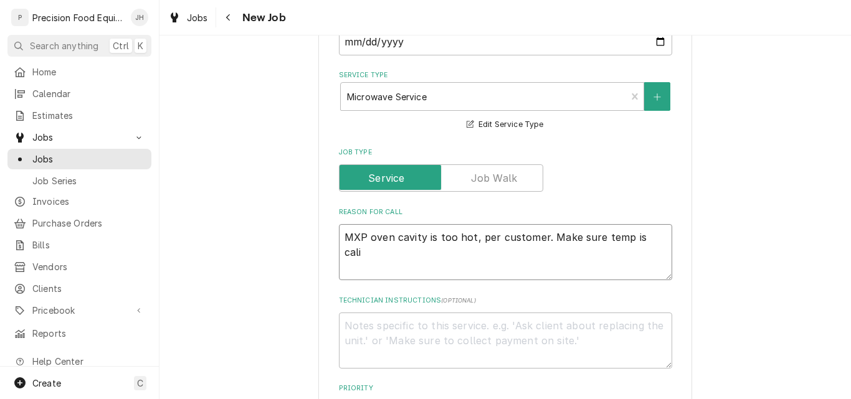
type textarea "MXP oven cavity is too hot, per customer. Make sure temp is calib"
type textarea "x"
type textarea "MXP oven cavity is too hot, per customer. Make sure temp is calibr"
type textarea "x"
type textarea "MXP oven cavity is too hot, per customer. Make sure temp is calibra"
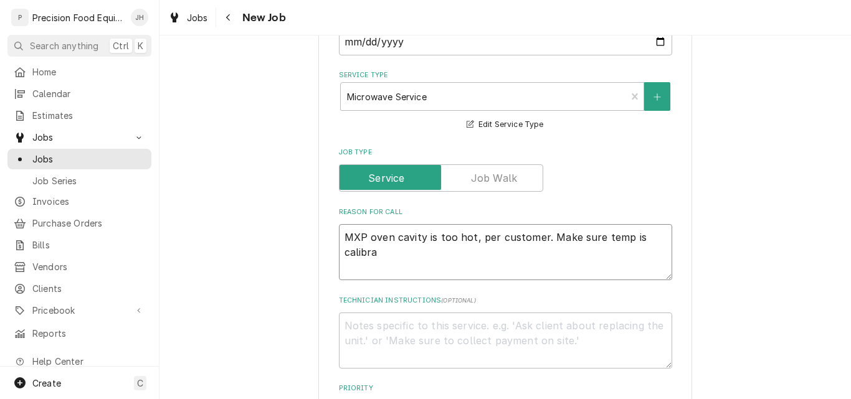
type textarea "x"
type textarea "MXP oven cavity is too hot, per customer. Make sure temp is calibrat"
type textarea "x"
type textarea "MXP oven cavity is too hot, per customer. Make sure temp is calibrate"
type textarea "x"
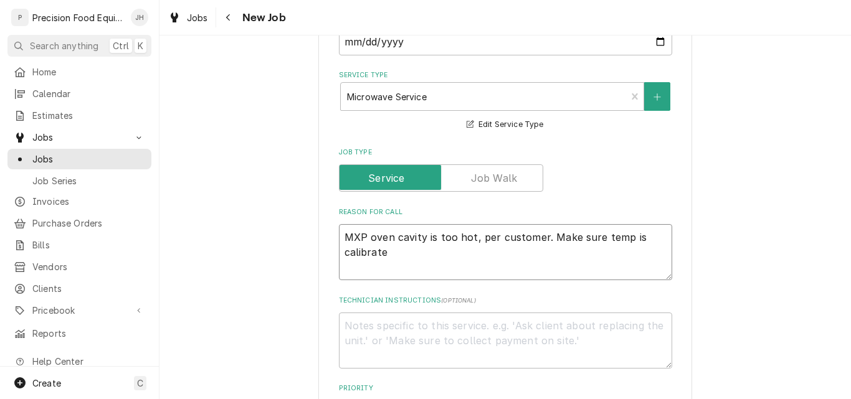
type textarea "MXP oven cavity is too hot, per customer. Make sure temp is calibrated"
type textarea "x"
type textarea "MXP oven cavity is too hot, per customer. Make sure temp is calibrated"
type textarea "x"
type textarea "MXP oven cavity is too hot, per customer. Make sure temp is calibrated"
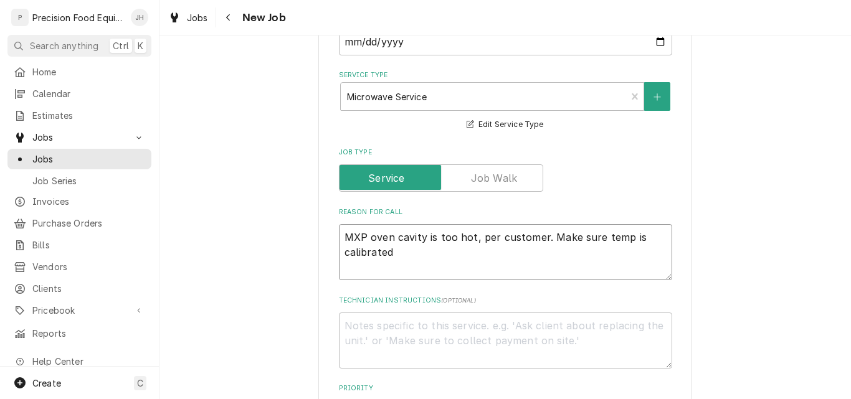
type textarea "x"
type textarea "MXP oven cavity is too hot, per customer. Make sure temp is s calibrated"
type textarea "x"
type textarea "MXP oven cavity is too hot, per customer. Make sure temp is se calibrated"
type textarea "x"
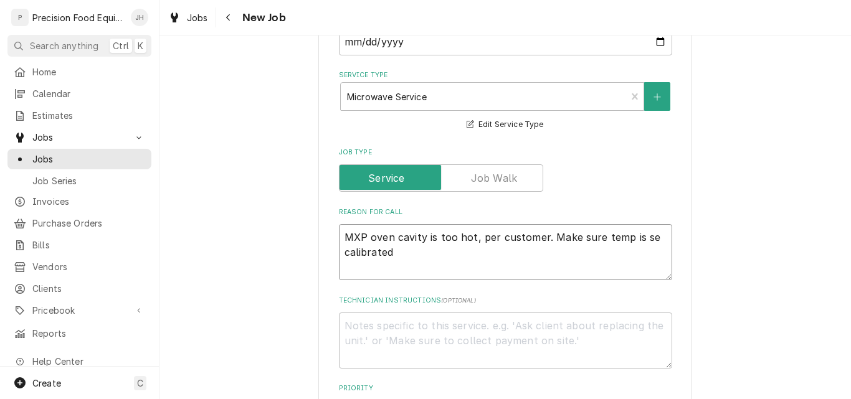
type textarea "MXP oven cavity is too hot, per customer. Make sure temp is set calibrated"
type textarea "x"
type textarea "MXP oven cavity is too hot, per customer. Make sure temp is set calibrated"
type textarea "x"
type textarea "MXP oven cavity is too hot, per customer. Make sure temp is set p calibrated"
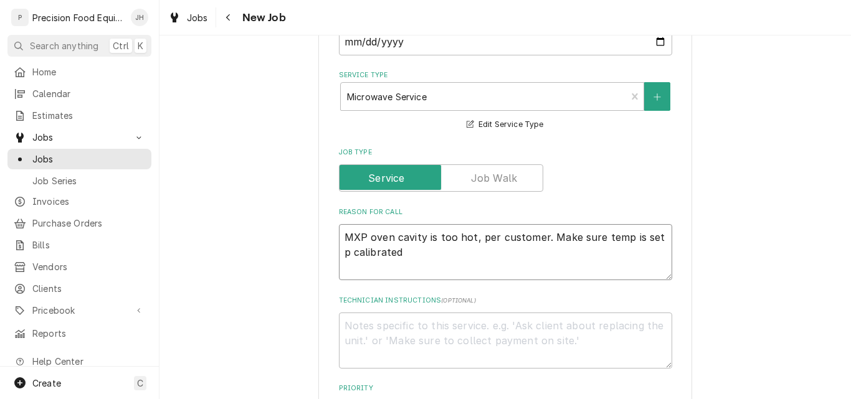
type textarea "x"
type textarea "MXP oven cavity is too hot, per customer. Make sure temp is set pr calibrated"
type textarea "x"
type textarea "MXP oven cavity is too hot, per customer. Make sure temp is set pro calibrated"
type textarea "x"
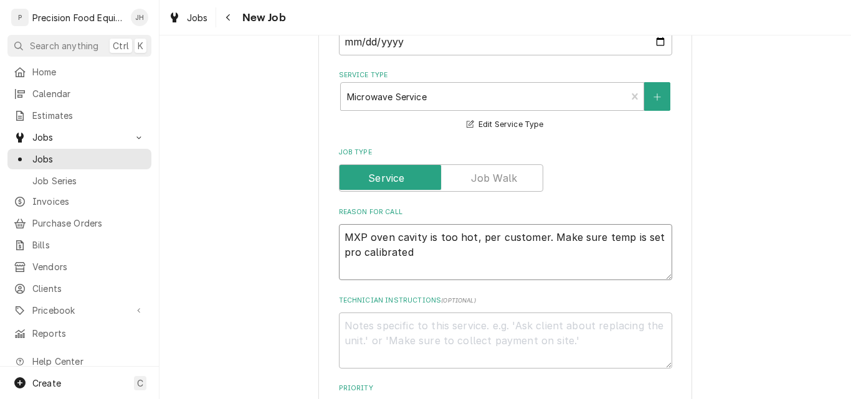
type textarea "MXP oven cavity is too hot, per customer. Make sure temp is set prop calibrated"
type textarea "x"
type textarea "MXP oven cavity is too hot, per customer. Make sure temp is set prope calibrated"
type textarea "x"
type textarea "MXP oven cavity is too hot, per customer. Make sure temp is set proper calibrat…"
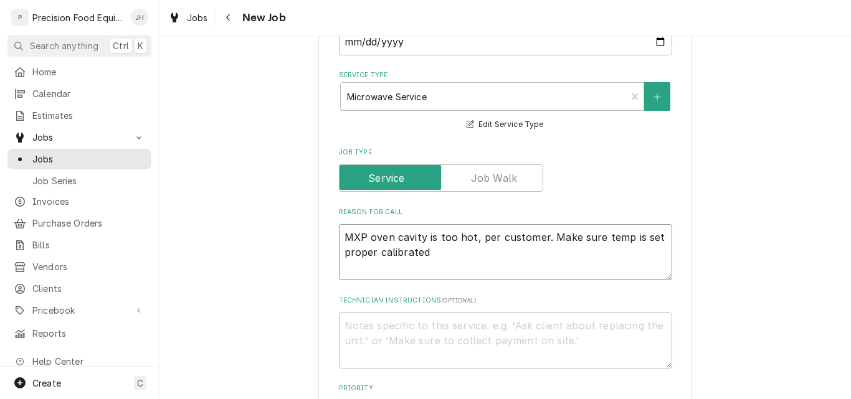
type textarea "x"
type textarea "MXP oven cavity is too hot, per customer. Make sure temp is set properl calibra…"
type textarea "x"
type textarea "MXP oven cavity is too hot, per customer. Make sure temp is set properly calibr…"
type textarea "x"
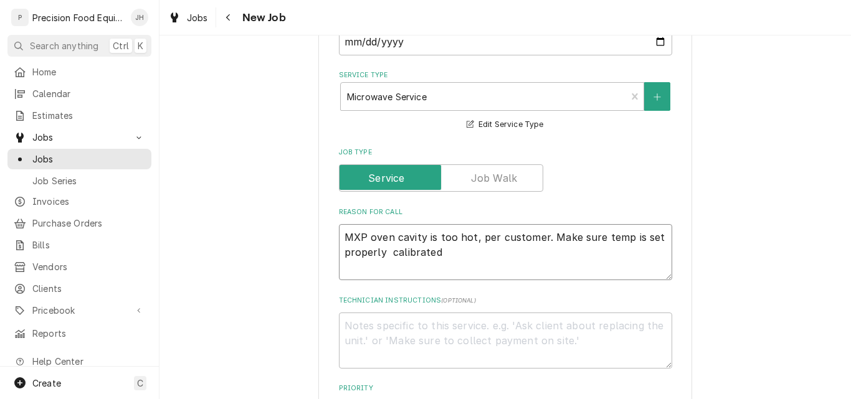
type textarea "MXP oven cavity is too hot, per customer. Make sure temp is set properly t cali…"
type textarea "x"
type textarea "MXP oven cavity is too hot, per customer. Make sure temp is set properly th cal…"
type textarea "x"
type textarea "MXP oven cavity is too hot, per customer. Make sure temp is set properly the ca…"
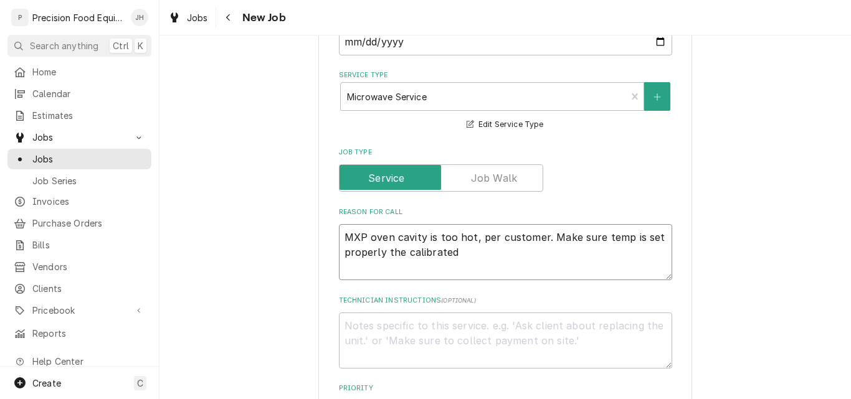
type textarea "x"
type textarea "MXP oven cavity is too hot, per customer. Make sure temp is set properly then c…"
type textarea "x"
type textarea "MXP oven cavity is too hot, per customer. Make sure temp is set properly then c…"
type textarea "x"
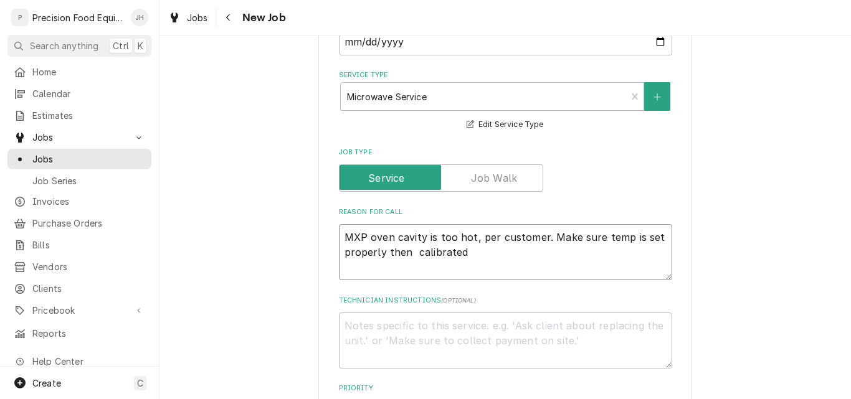
type textarea "MXP oven cavity is too hot, per customer. Make sure temp is set properly then c…"
type textarea "x"
type textarea "MXP oven cavity is too hot, per customer. Make sure temp is set properly then c…"
type textarea "x"
type textarea "MXP oven cavity is too hot, per customer. Make sure temp is set properly then c…"
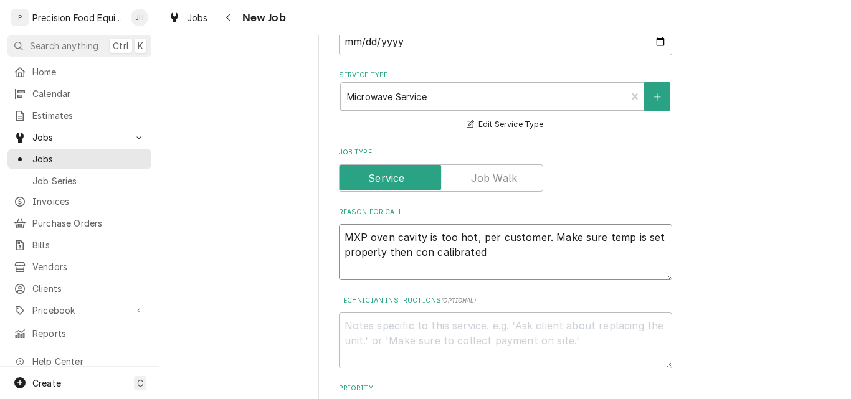
type textarea "x"
type textarea "MXP oven cavity is too hot, per customer. Make sure temp is set properly then c…"
type textarea "x"
type textarea "MXP oven cavity is too hot, per customer. Make sure temp is set properly then c…"
type textarea "x"
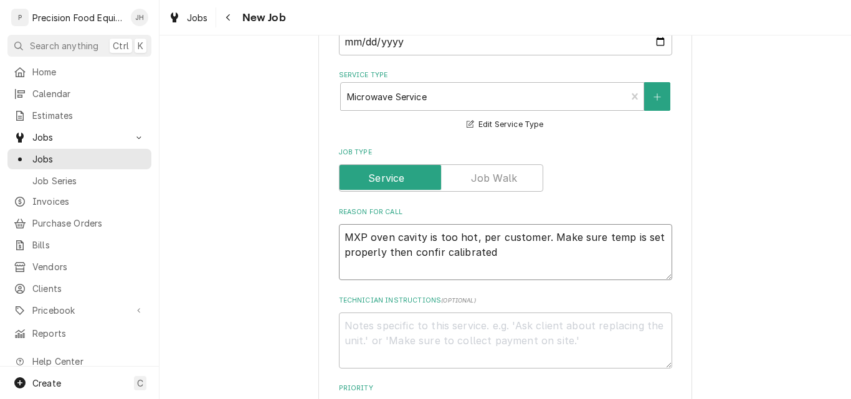
type textarea "MXP oven cavity is too hot, per customer. Make sure temp is set properly then c…"
type textarea "x"
type textarea "MXP oven cavity is too hot, per customer. Make sure temp is set properly then c…"
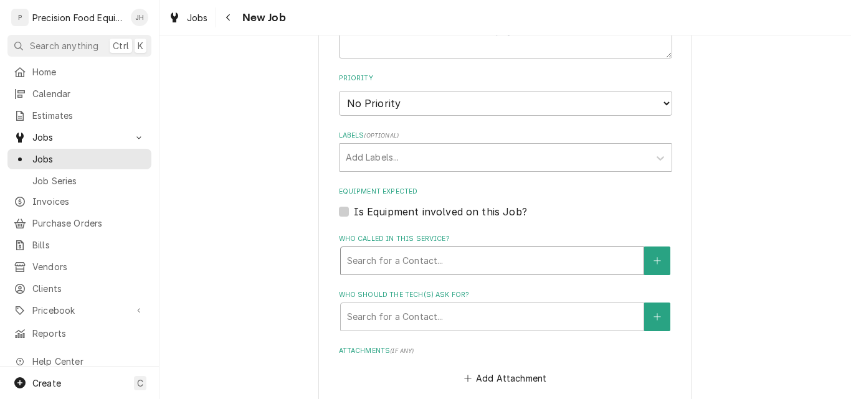
scroll to position [683, 0]
click at [425, 210] on label "Is Equipment involved on this Job?" at bounding box center [440, 210] width 173 height 15
click at [425, 210] on input "Equipment Expected" at bounding box center [520, 216] width 333 height 27
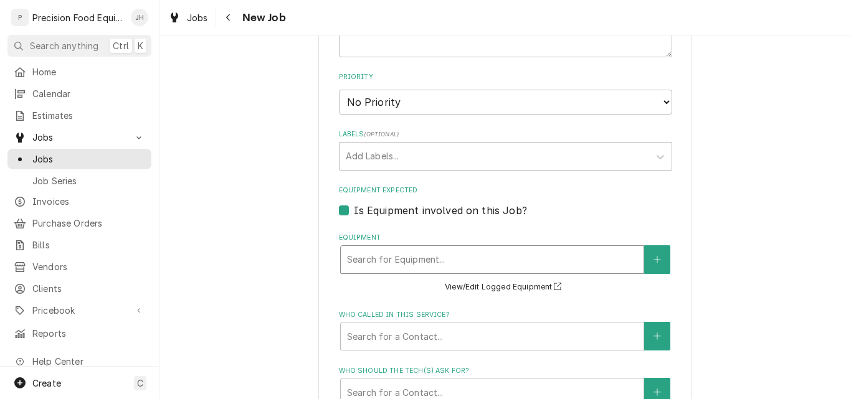
click at [405, 260] on div "Equipment" at bounding box center [492, 259] width 290 height 22
click at [408, 255] on div "Equipment" at bounding box center [492, 259] width 290 height 22
click at [344, 211] on div "Is Equipment involved on this Job?" at bounding box center [505, 210] width 333 height 15
click at [354, 213] on label "Is Equipment involved on this Job?" at bounding box center [440, 210] width 173 height 15
click at [354, 213] on input "Equipment Expected" at bounding box center [520, 216] width 333 height 27
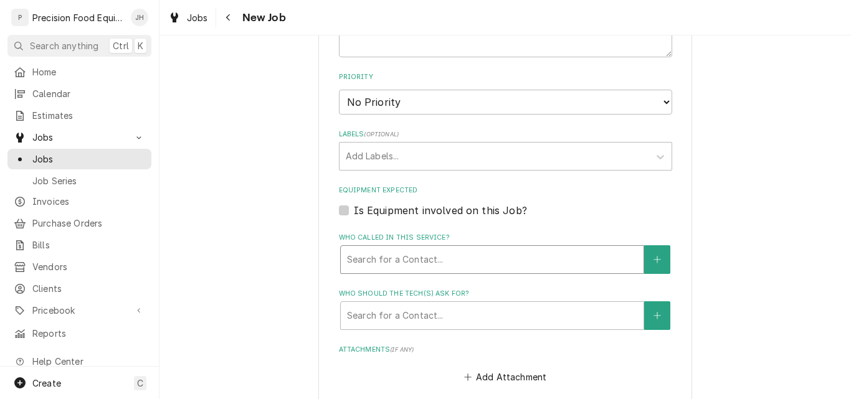
click at [455, 257] on div "Who called in this service?" at bounding box center [492, 259] width 290 height 22
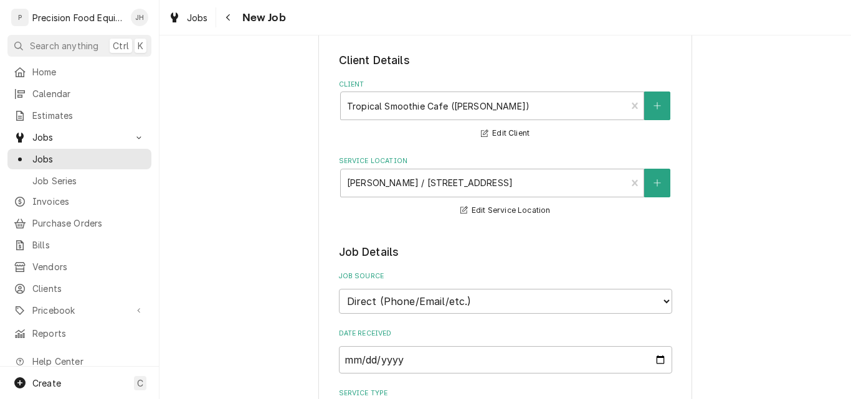
scroll to position [0, 0]
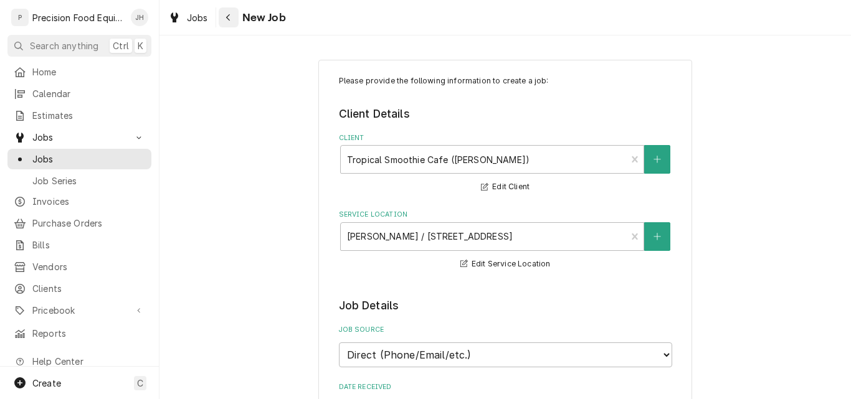
click at [233, 20] on div "Navigate back" at bounding box center [228, 17] width 12 height 12
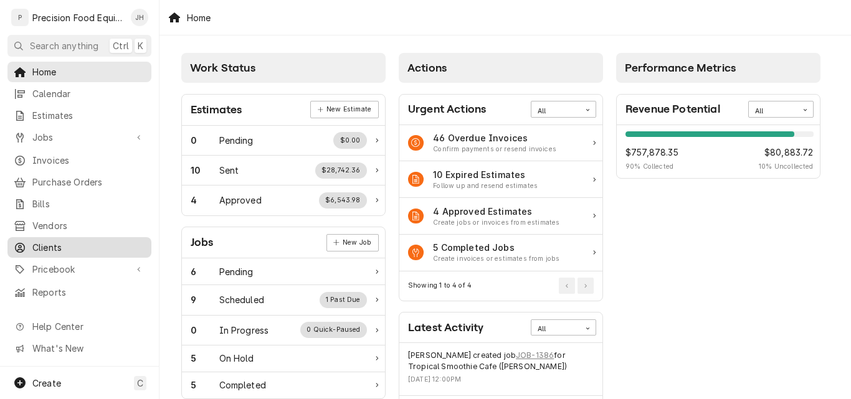
click at [52, 241] on span "Clients" at bounding box center [88, 247] width 113 height 13
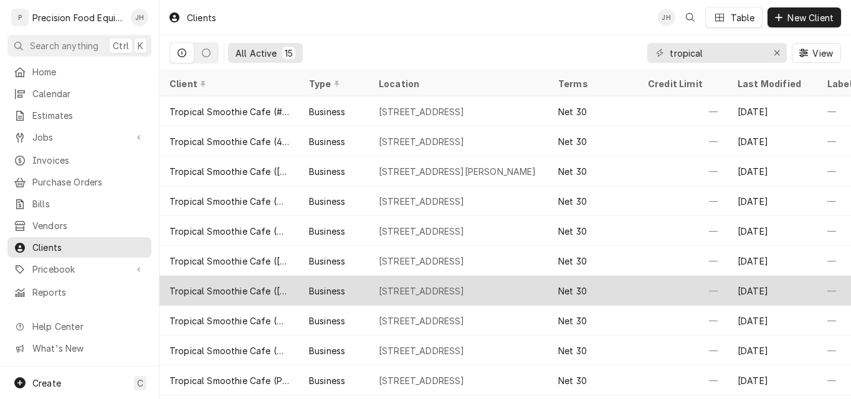
click at [283, 280] on div "Tropical Smoothie Cafe ([PERSON_NAME]) Duplicate" at bounding box center [229, 291] width 140 height 30
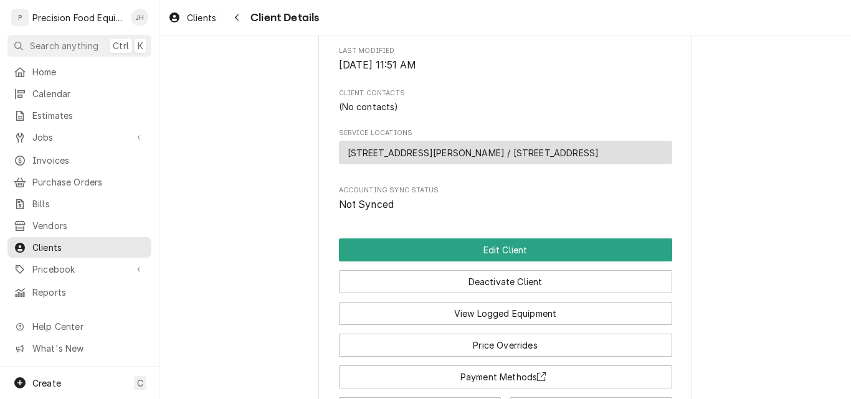
scroll to position [374, 0]
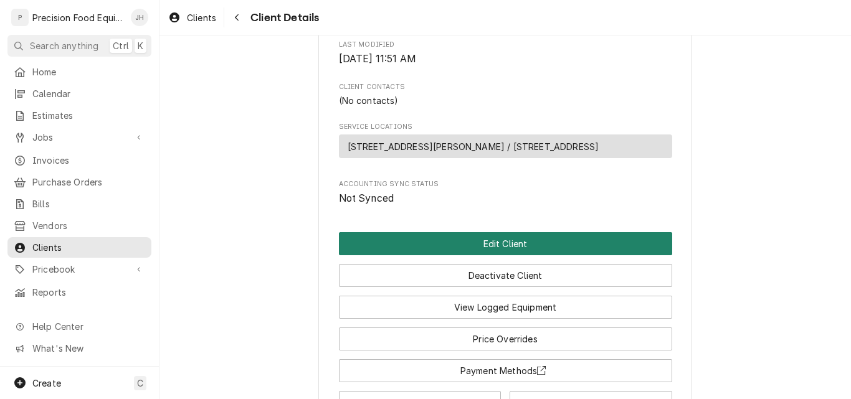
click at [504, 255] on button "Edit Client" at bounding box center [505, 243] width 333 height 23
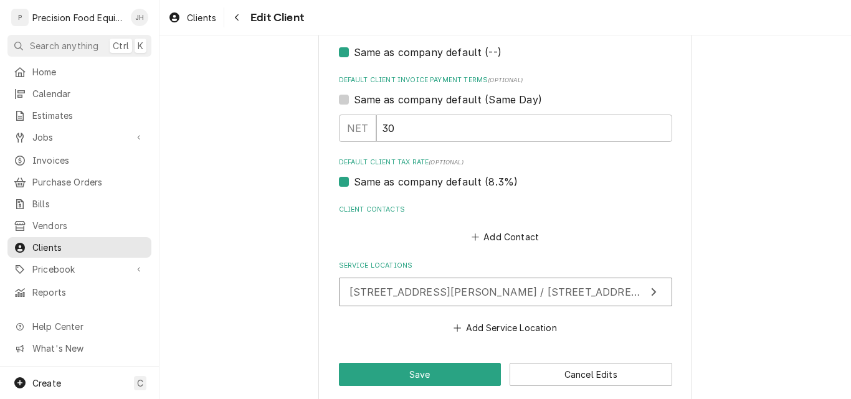
scroll to position [773, 0]
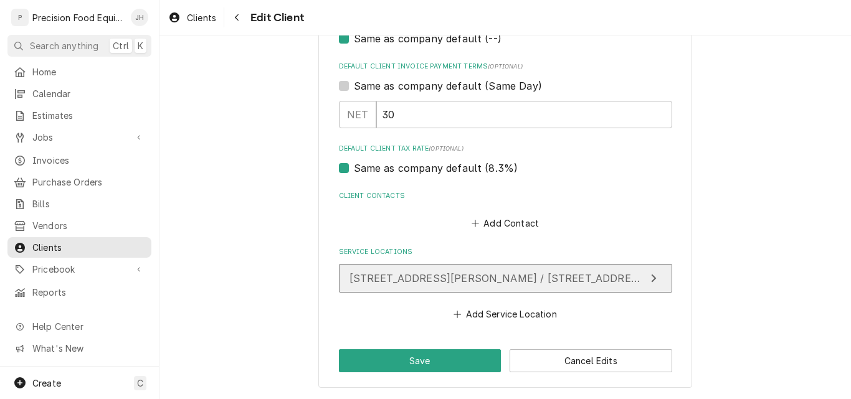
click at [537, 276] on span "[STREET_ADDRESS][PERSON_NAME] / [STREET_ADDRESS]" at bounding box center [499, 278] width 300 height 12
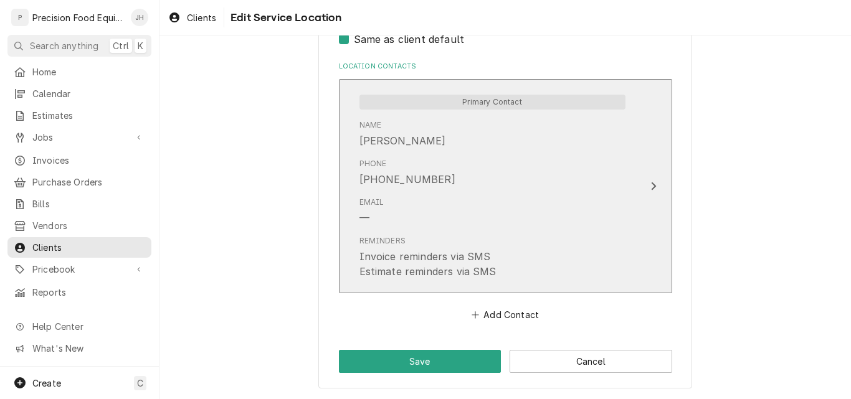
scroll to position [635, 0]
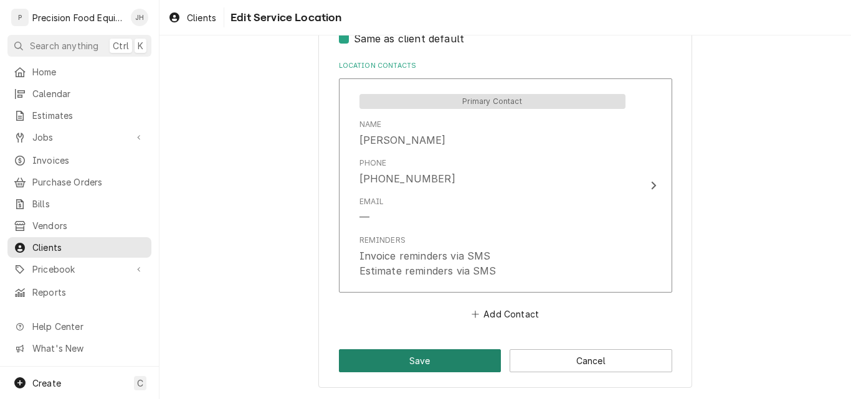
click at [419, 364] on button "Save" at bounding box center [420, 360] width 163 height 23
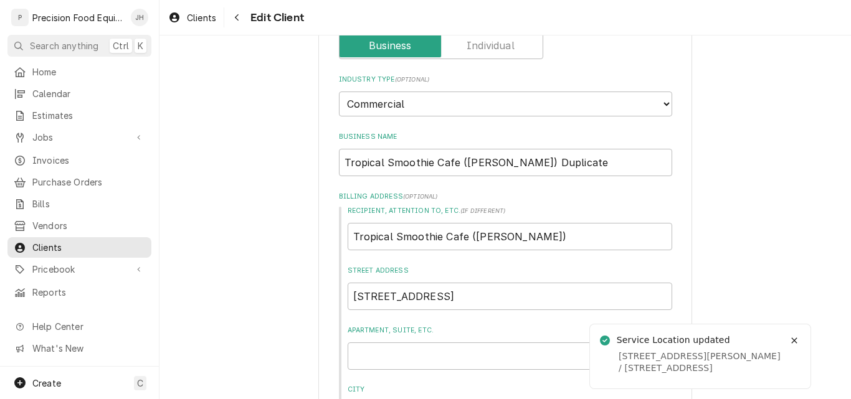
scroll to position [125, 0]
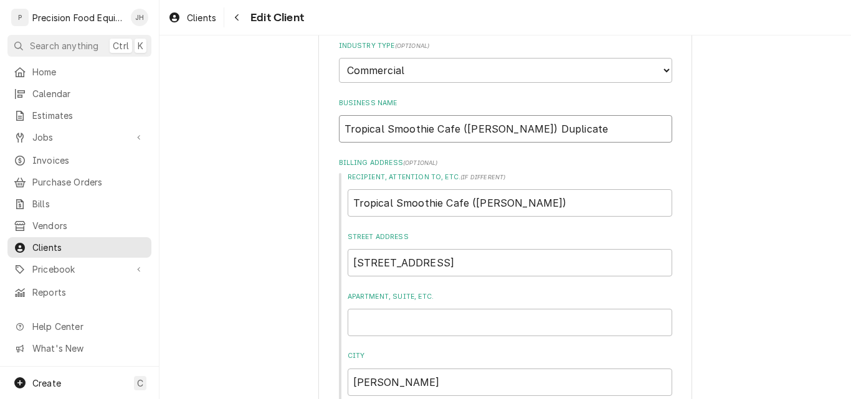
drag, startPoint x: 564, startPoint y: 134, endPoint x: 497, endPoint y: 132, distance: 67.3
click at [497, 132] on input "Tropical Smoothie Cafe ([PERSON_NAME]) Duplicate" at bounding box center [505, 128] width 333 height 27
type textarea "x"
type input "Tropical Smoothie Cafe ([PERSON_NAME]) N"
type textarea "x"
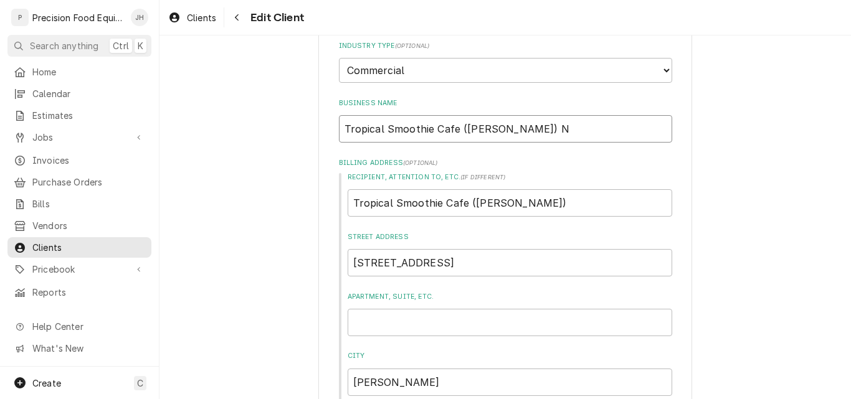
type input "Tropical Smoothie Cafe ([PERSON_NAME]) Ne"
type textarea "x"
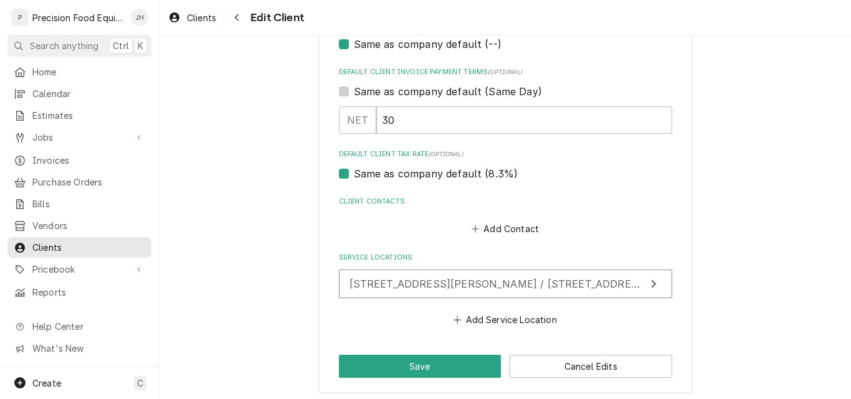
scroll to position [773, 0]
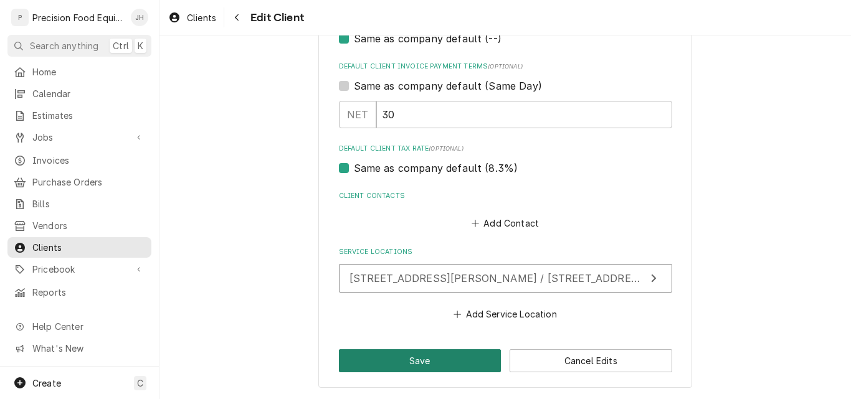
type input "Tropical Smoothie Cafe ([PERSON_NAME]) New"
click at [411, 361] on button "Save" at bounding box center [420, 360] width 163 height 23
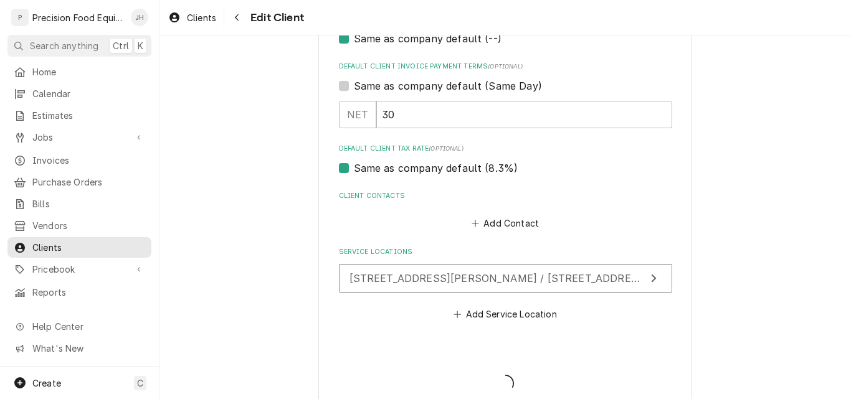
type textarea "x"
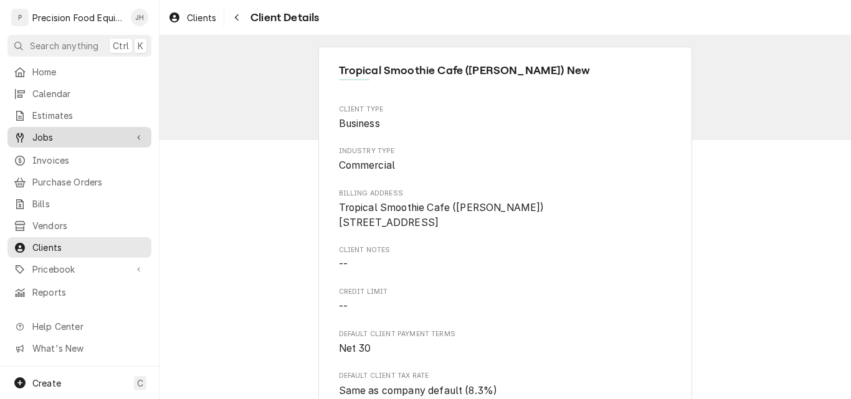
click at [55, 131] on span "Jobs" at bounding box center [79, 137] width 94 height 13
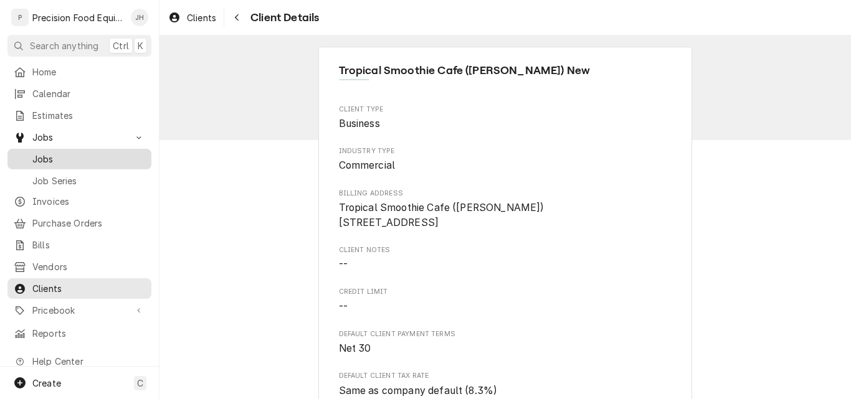
click at [55, 153] on span "Jobs" at bounding box center [88, 159] width 113 height 13
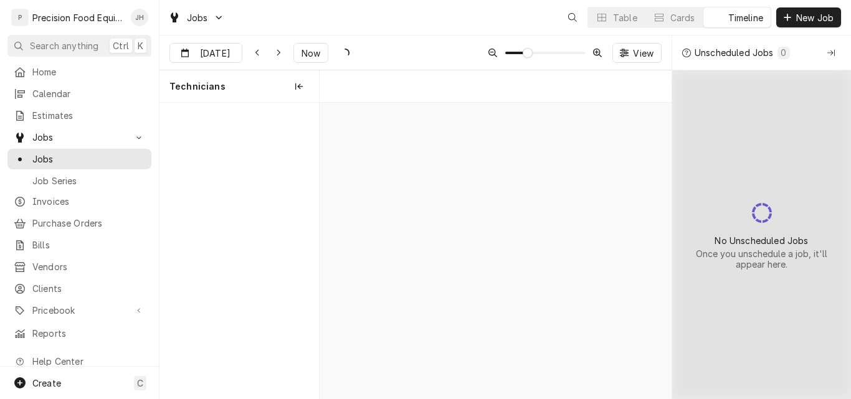
scroll to position [0, 6982]
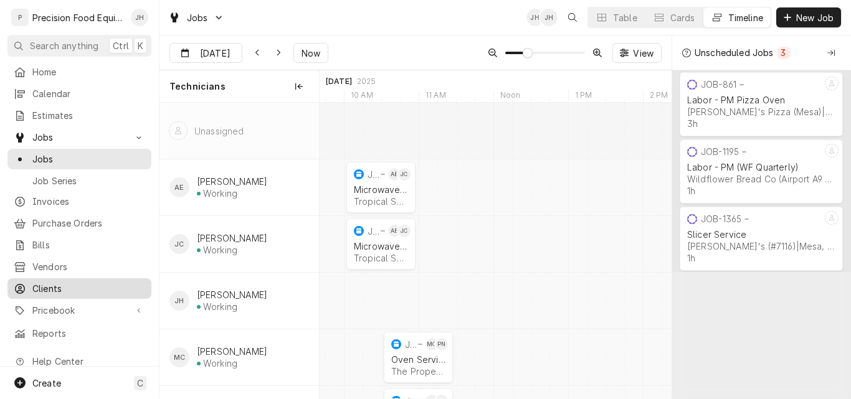
click at [50, 285] on span "Clients" at bounding box center [88, 288] width 113 height 13
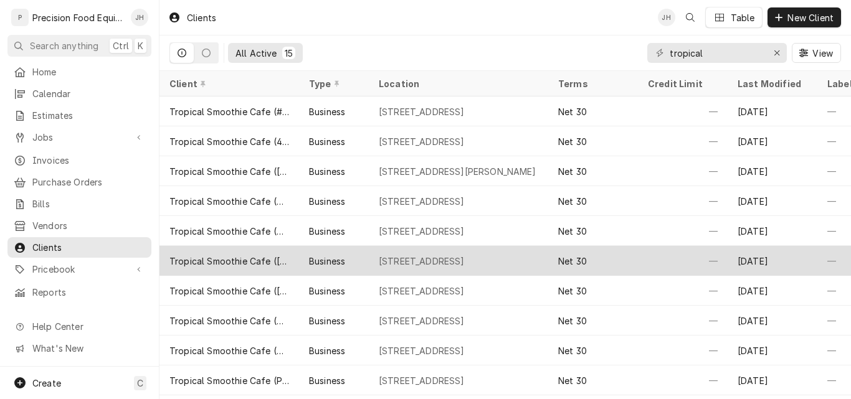
click at [286, 255] on div "Tropical Smoothie Cafe ([PERSON_NAME])" at bounding box center [229, 261] width 120 height 13
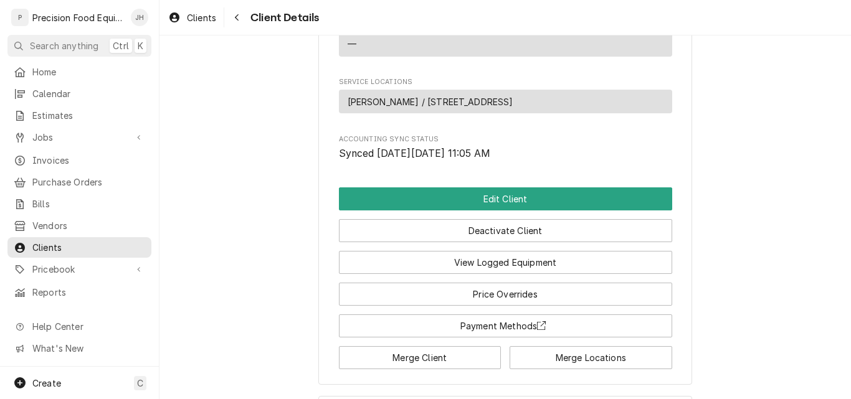
scroll to position [623, 0]
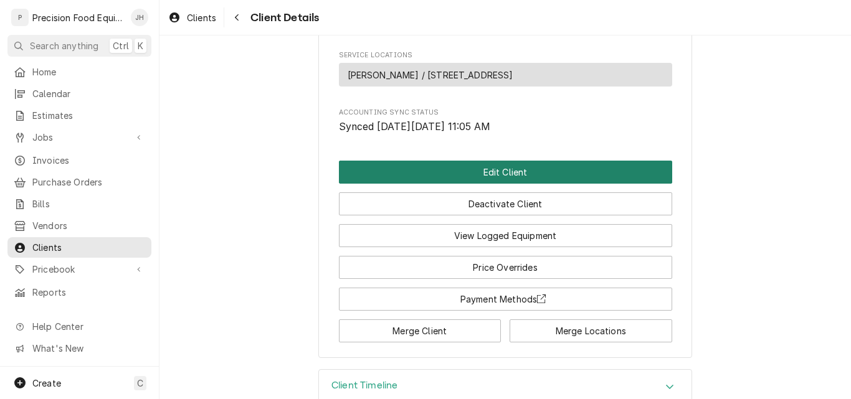
click at [468, 171] on button "Edit Client" at bounding box center [505, 172] width 333 height 23
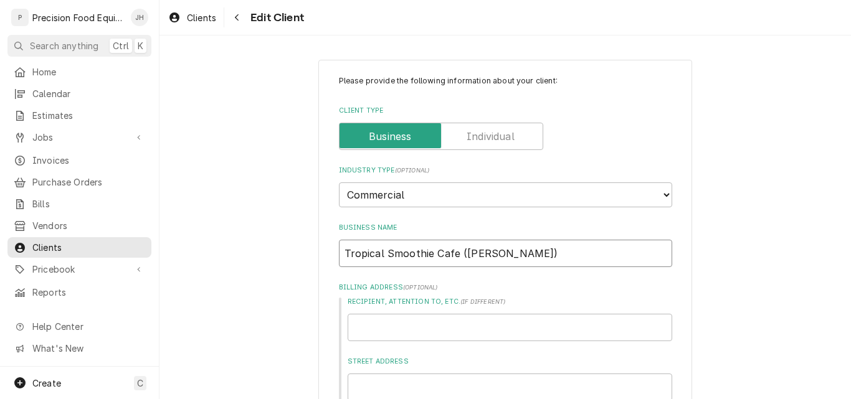
click at [457, 255] on input "Tropical Smoothie Cafe ([PERSON_NAME])" at bounding box center [505, 253] width 333 height 27
click at [455, 254] on input "Tropical Smoothie Cafe ([PERSON_NAME])" at bounding box center [505, 253] width 333 height 27
type textarea "x"
type input "Tropical Smoothie Cafe O([PERSON_NAME])"
type textarea "x"
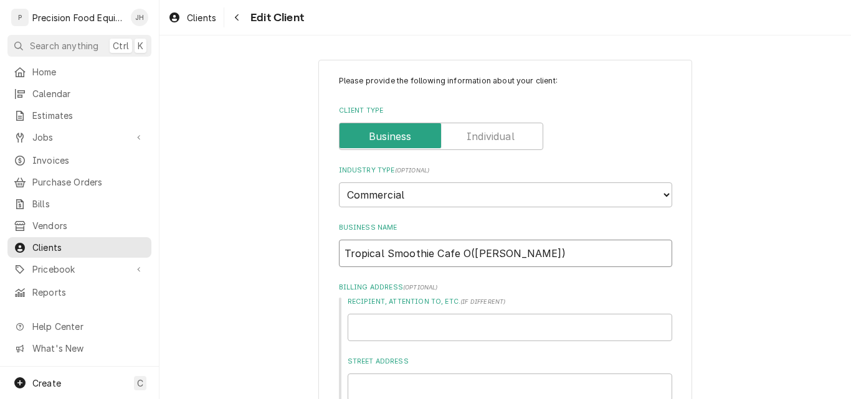
type input "Tropical Smoothie Cafe OL([PERSON_NAME])"
type textarea "x"
type input "Tropical Smoothie Cafe OLD([PERSON_NAME])"
type textarea "x"
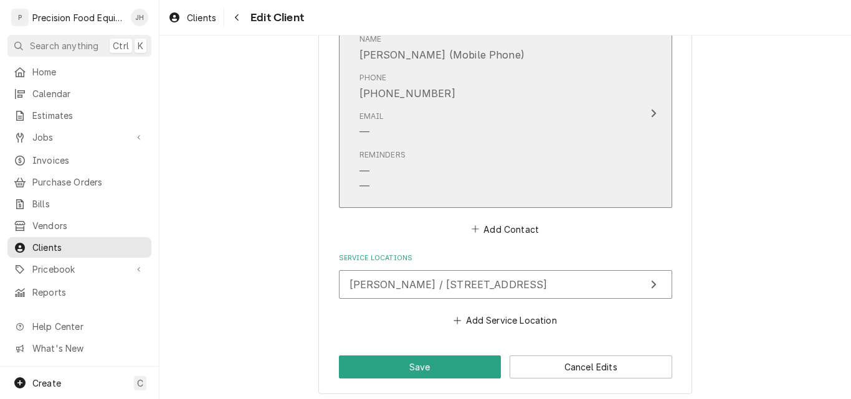
scroll to position [1010, 0]
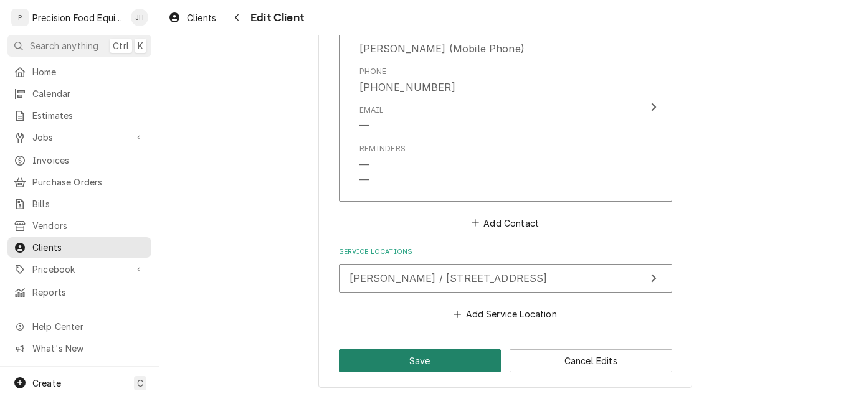
type input "Tropical Smoothie Cafe OLD ([PERSON_NAME])"
click at [423, 361] on button "Save" at bounding box center [420, 360] width 163 height 23
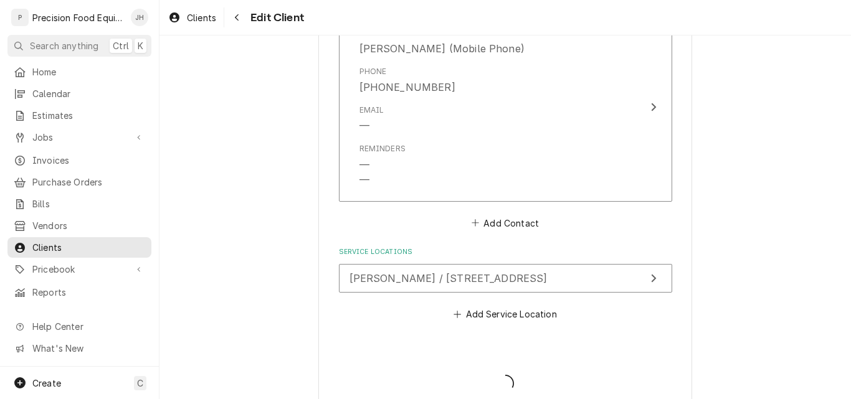
type textarea "x"
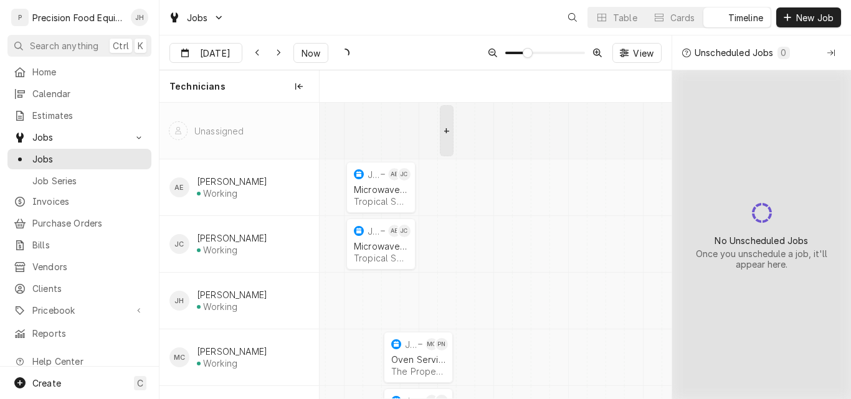
scroll to position [0, 6982]
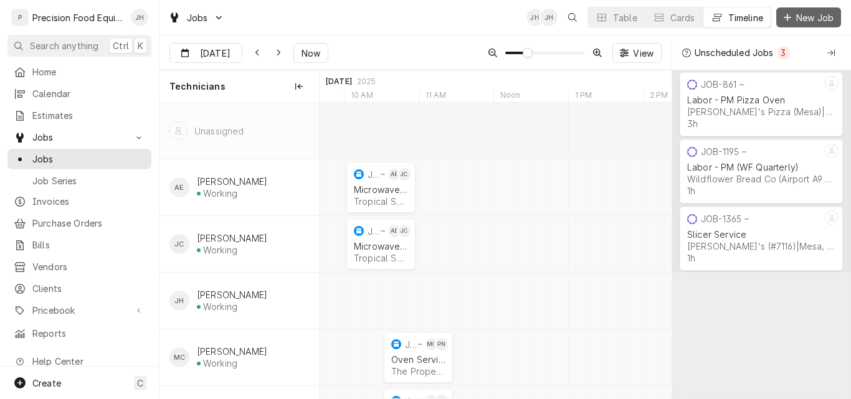
click at [810, 17] on span "New Job" at bounding box center [814, 17] width 42 height 13
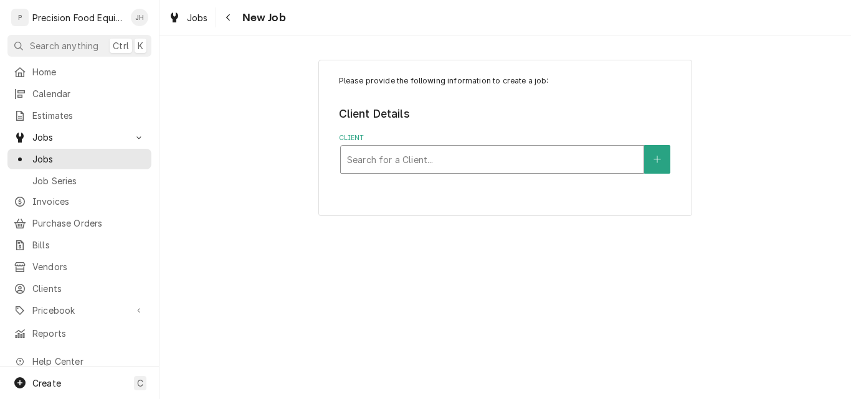
click at [427, 167] on div "Client" at bounding box center [492, 159] width 290 height 22
type input "tropica"
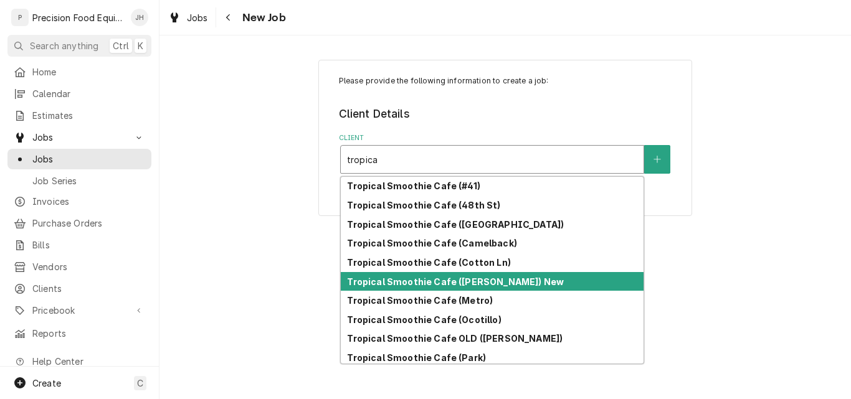
click at [499, 275] on div "Tropical Smoothie Cafe ([PERSON_NAME]) New" at bounding box center [492, 281] width 303 height 19
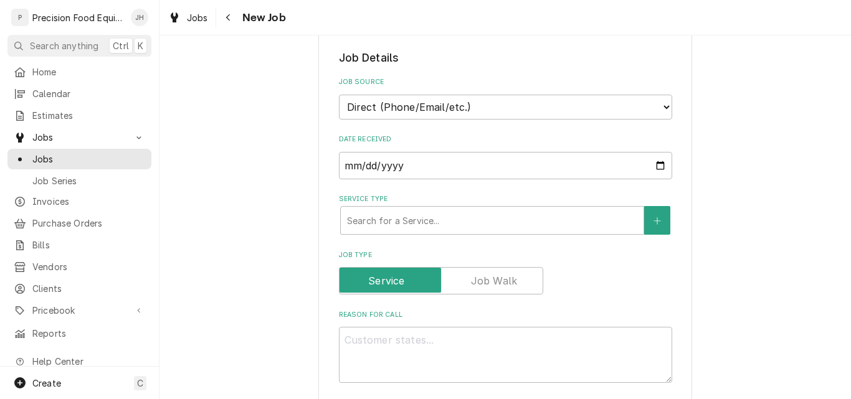
scroll to position [249, 0]
click at [417, 215] on div "Service Type" at bounding box center [492, 219] width 290 height 22
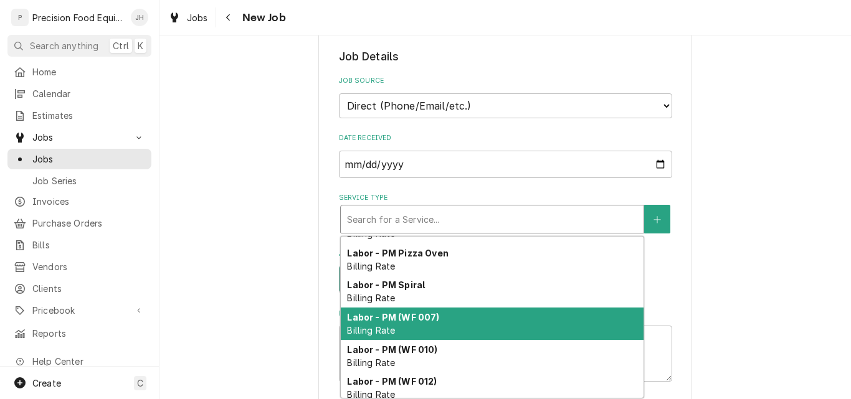
scroll to position [455, 0]
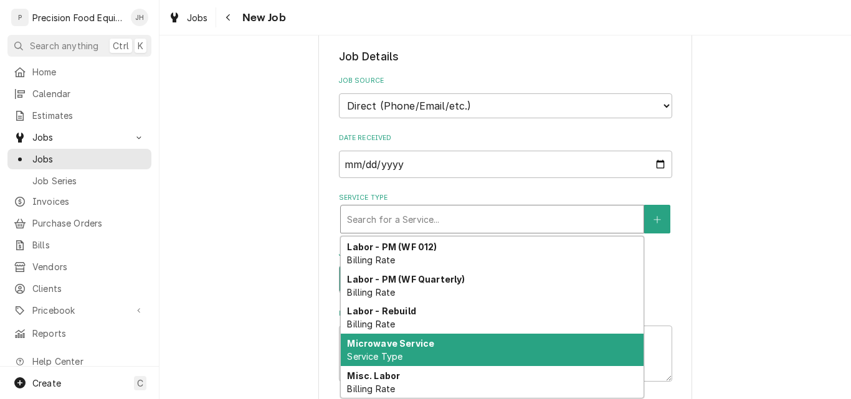
click at [404, 343] on strong "Microwave Service" at bounding box center [390, 343] width 87 height 11
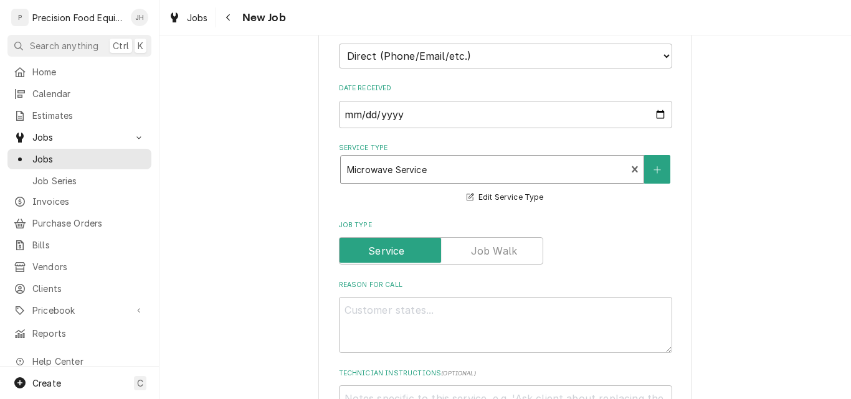
scroll to position [374, 0]
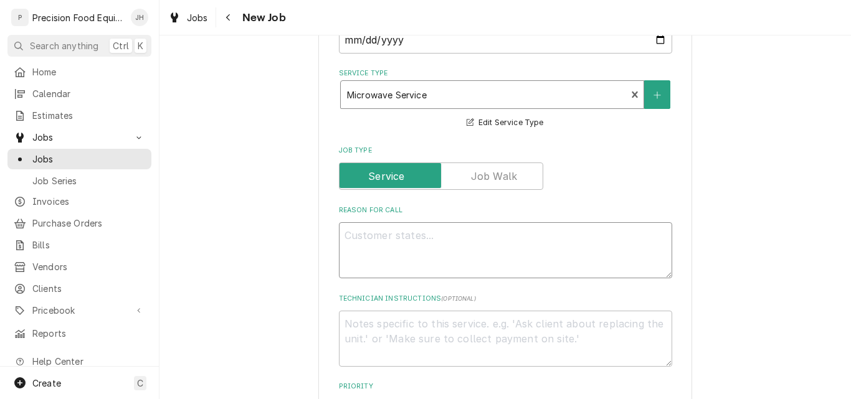
click at [383, 240] on textarea "Reason For Call" at bounding box center [505, 250] width 333 height 56
type textarea "x"
type textarea "M"
type textarea "x"
type textarea "MX"
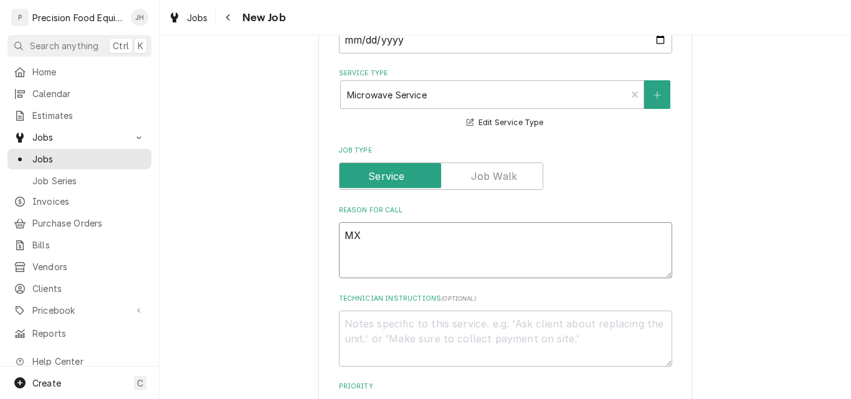
type textarea "x"
type textarea "MXP"
type textarea "x"
type textarea "MXP"
type textarea "x"
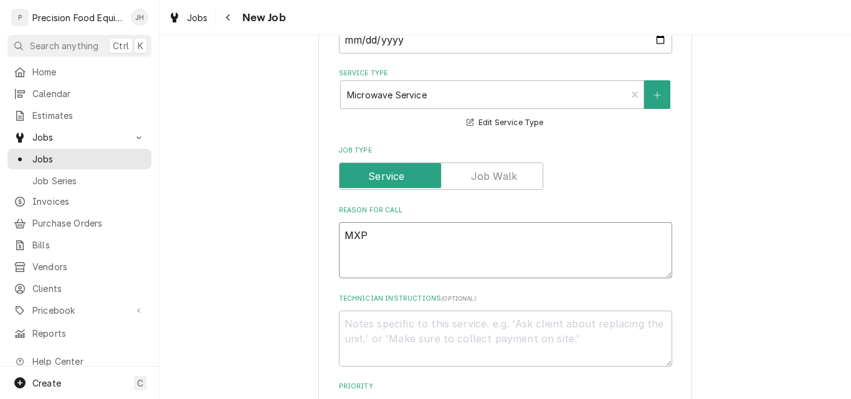
type textarea "MXP o"
type textarea "x"
type textarea "MXP ov"
type textarea "x"
type textarea "MXP ove"
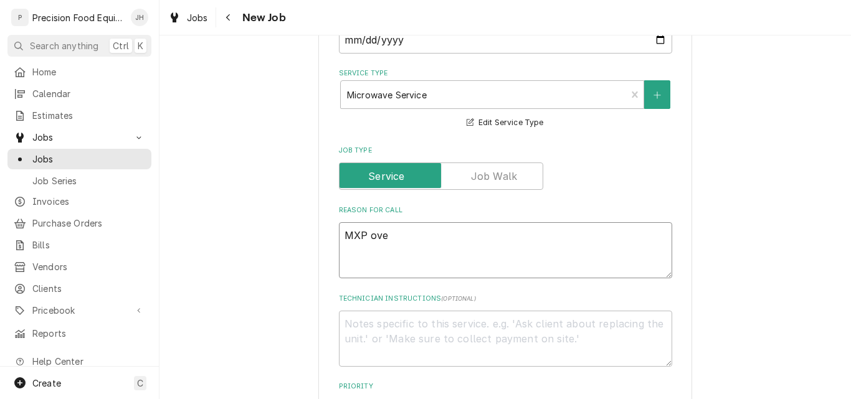
type textarea "x"
type textarea "MXP oven"
type textarea "x"
type textarea "MXP oven,"
type textarea "x"
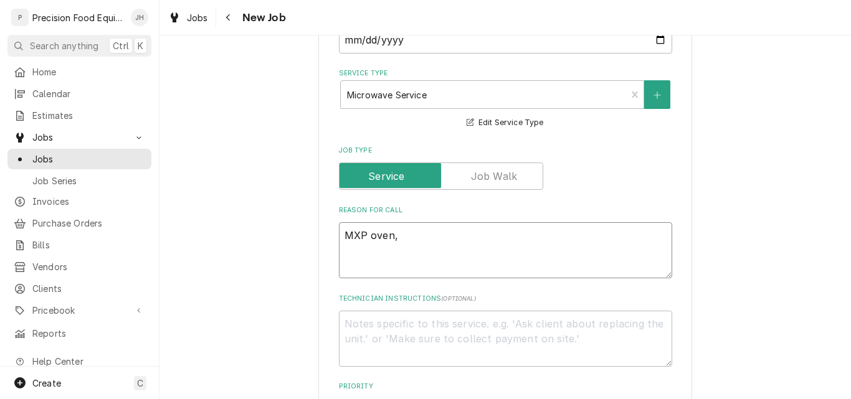
type textarea "MXP oven, c"
type textarea "x"
type textarea "MXP oven, cu"
type textarea "x"
type textarea "MXP oven, cus"
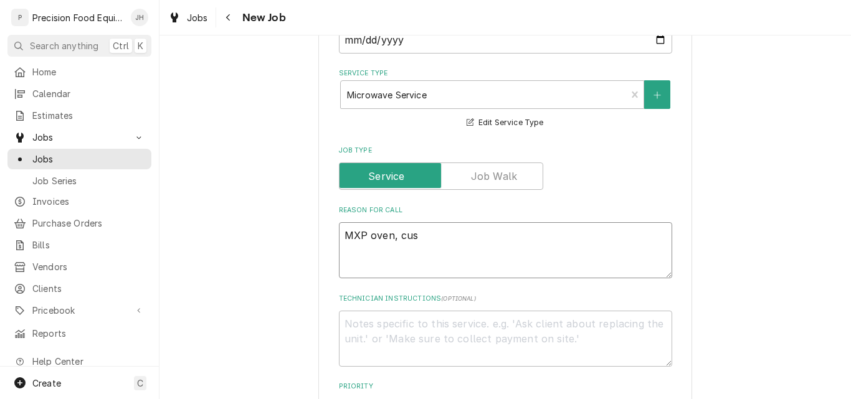
type textarea "x"
type textarea "MXP oven, cust"
type textarea "x"
type textarea "MXP oven, custo"
type textarea "x"
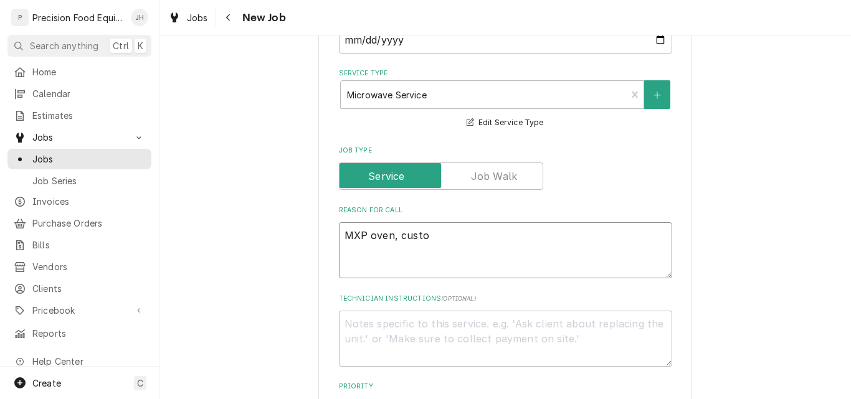
type textarea "MXP oven, custom"
type textarea "x"
type textarea "MXP oven, custome"
type textarea "x"
type textarea "MXP oven, customer"
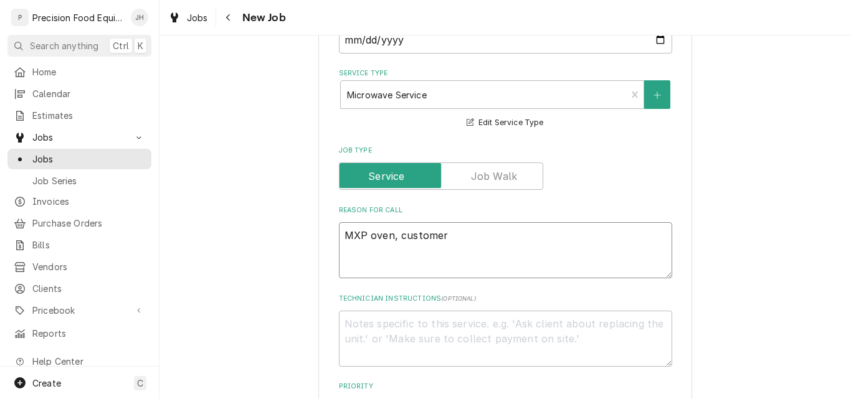
type textarea "x"
type textarea "MXP oven, customer"
type textarea "x"
type textarea "MXP oven, customer s"
type textarea "x"
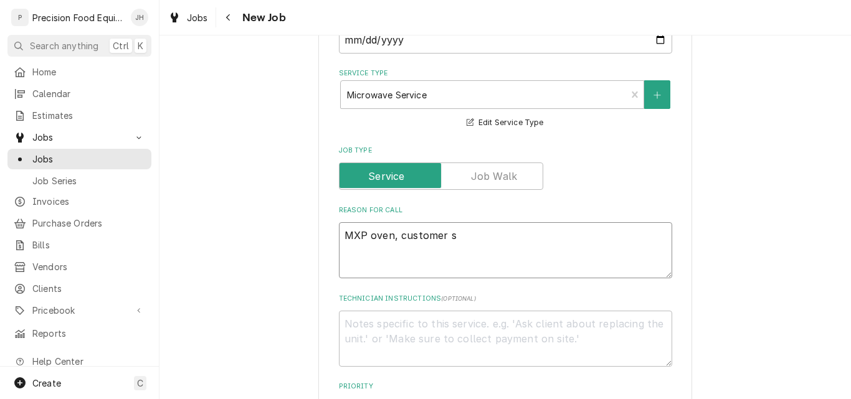
type textarea "MXP oven, customer st"
type textarea "x"
type textarea "MXP oven, customer sta"
type textarea "x"
type textarea "MXP oven, customer stat"
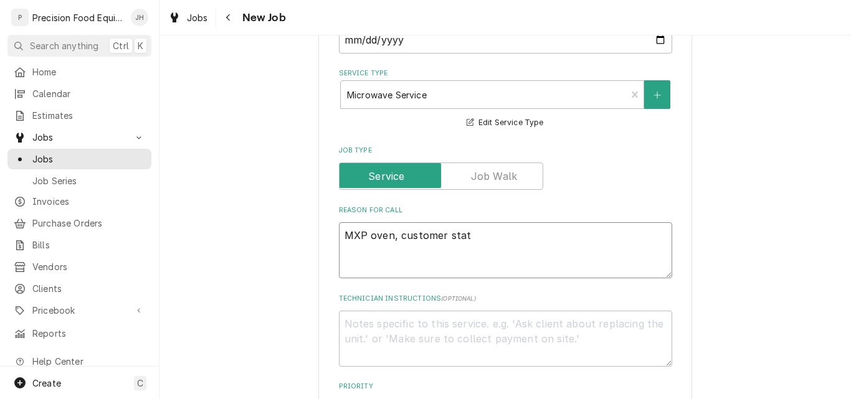
type textarea "x"
type textarea "MXP oven, customer state"
type textarea "x"
type textarea "MXP oven, customer stated"
type textarea "x"
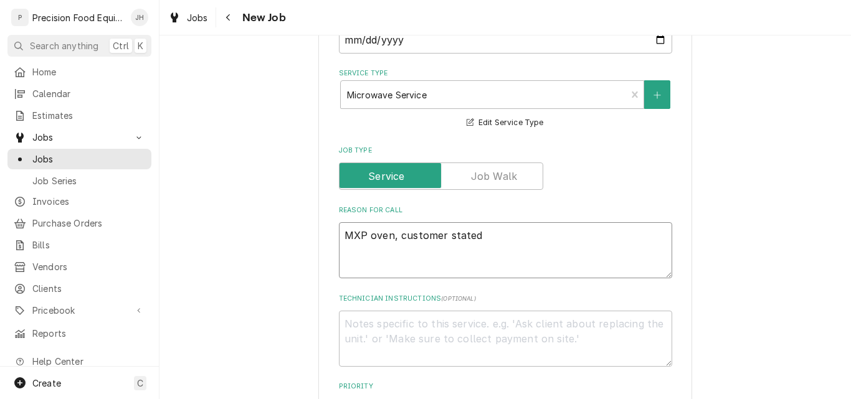
type textarea "MXP oven, customer stated"
type textarea "x"
type textarea "MXP oven, customer stated i"
type textarea "x"
type textarea "MXP oven, customer stated it"
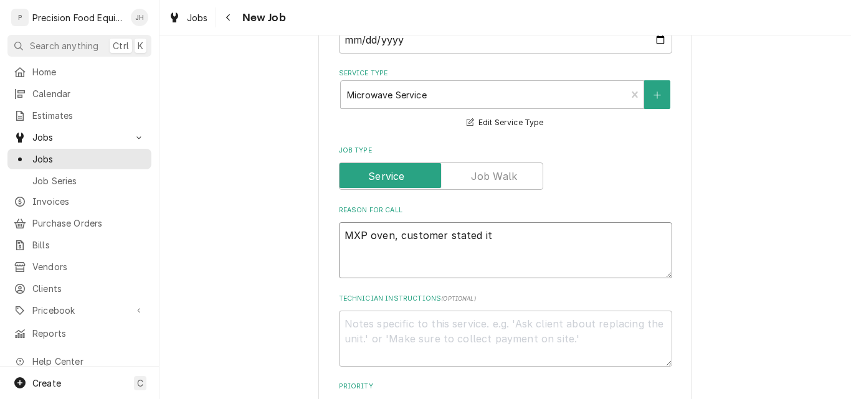
type textarea "x"
type textarea "MXP oven, customer stated it"
type textarea "x"
type textarea "MXP oven, customer stated it is"
type textarea "x"
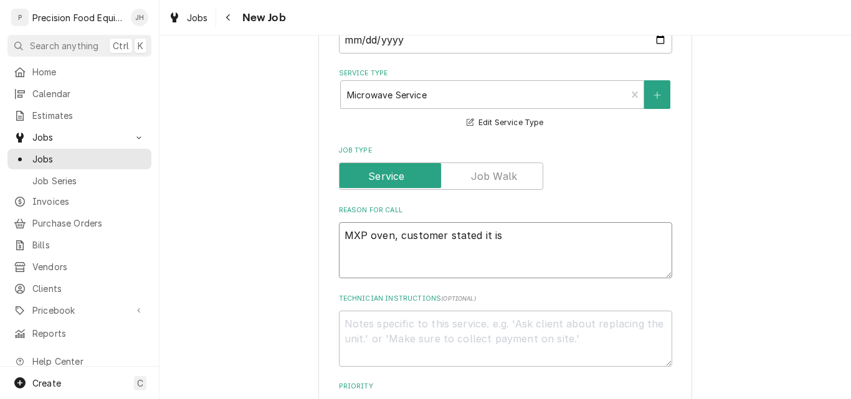
type textarea "MXP oven, customer stated it is"
type textarea "x"
type textarea "MXP oven, customer stated it is t"
type textarea "x"
type textarea "MXP oven, customer stated it is to"
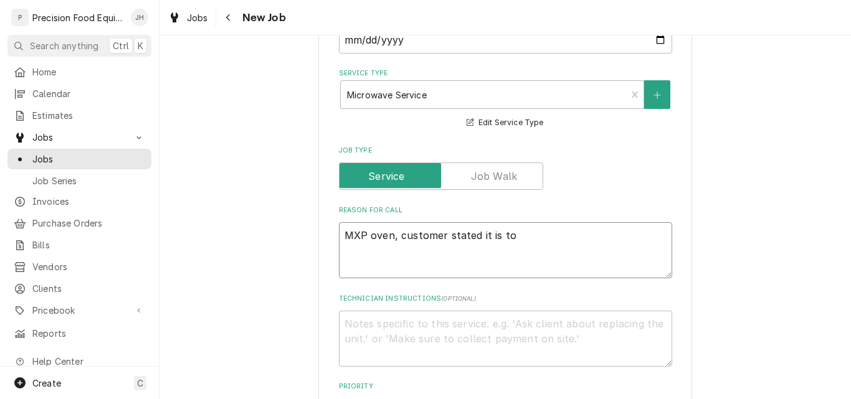
type textarea "x"
type textarea "MXP oven, customer stated it is too"
type textarea "x"
type textarea "MXP oven, customer stated it is too"
type textarea "x"
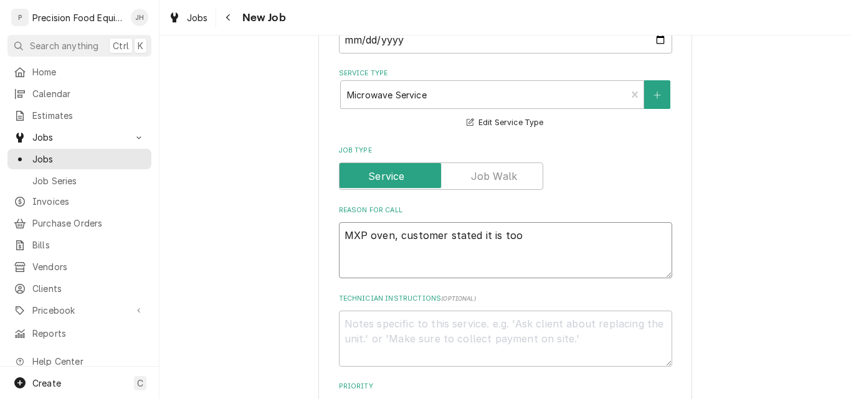
type textarea "MXP oven, customer stated it is too h"
type textarea "x"
type textarea "MXP oven, customer stated it is too ho"
type textarea "x"
type textarea "MXP oven, customer stated it is too hot"
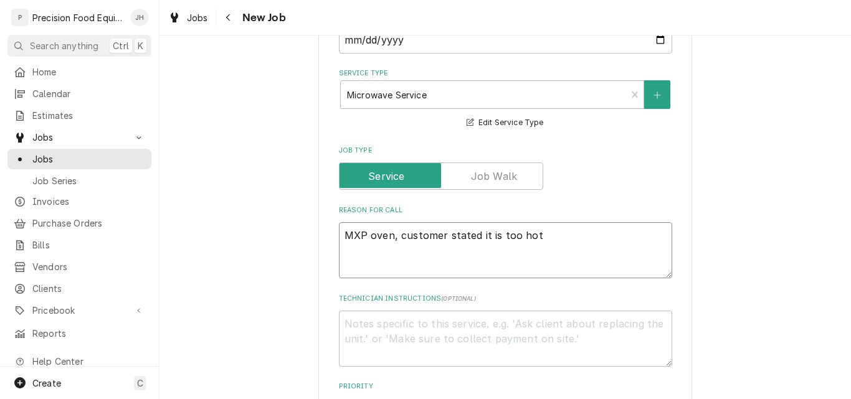
type textarea "x"
type textarea "MXP oven, customer stated it is too hot"
type textarea "x"
type textarea "MXP oven, customer stated it is too hot i"
type textarea "x"
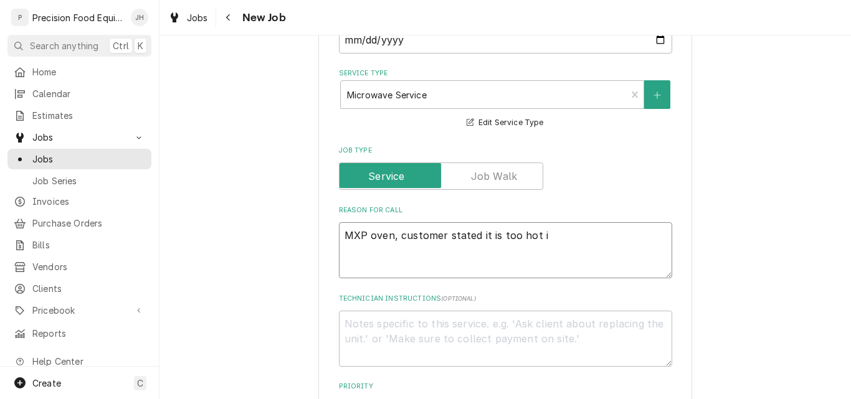
type textarea "MXP oven, customer stated it is too hot in"
type textarea "x"
type textarea "MXP oven, customer stated it is too hot in"
type textarea "x"
type textarea "MXP oven, customer stated it is too hot in t"
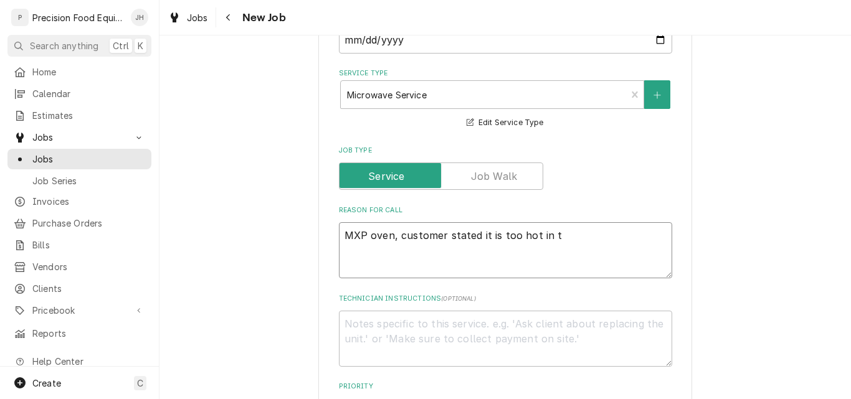
type textarea "x"
type textarea "MXP oven, customer stated it is too hot in th"
type textarea "x"
type textarea "MXP oven, customer stated it is too hot in the"
type textarea "x"
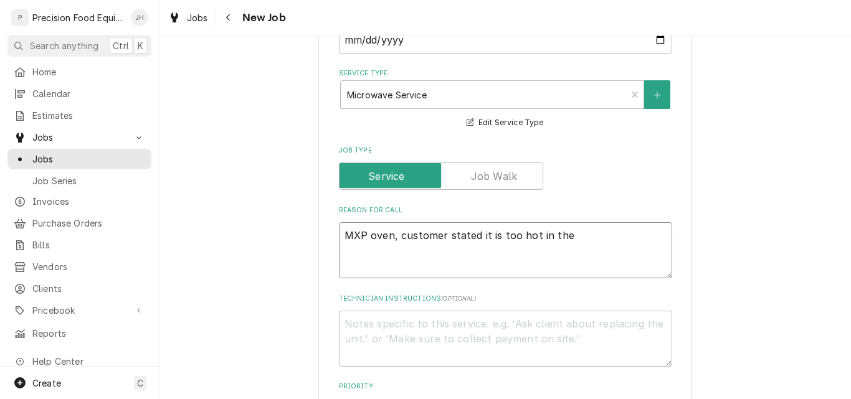
type textarea "MXP oven, customer stated it is too hot in the o"
type textarea "x"
type textarea "MXP oven, customer stated it is too hot in the ov"
type textarea "x"
type textarea "MXP oven, customer stated it is too hot in the ove"
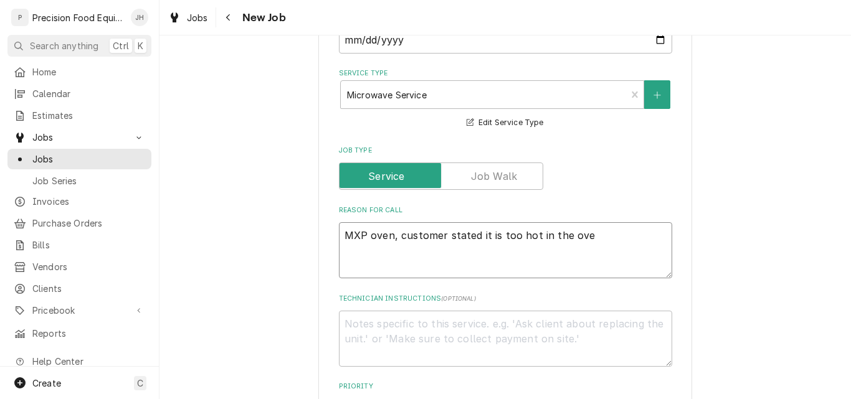
type textarea "x"
type textarea "MXP oven, customer stated it is too hot in the oven"
type textarea "x"
type textarea "MXP oven, customer stated it is too hot in the oven."
type textarea "x"
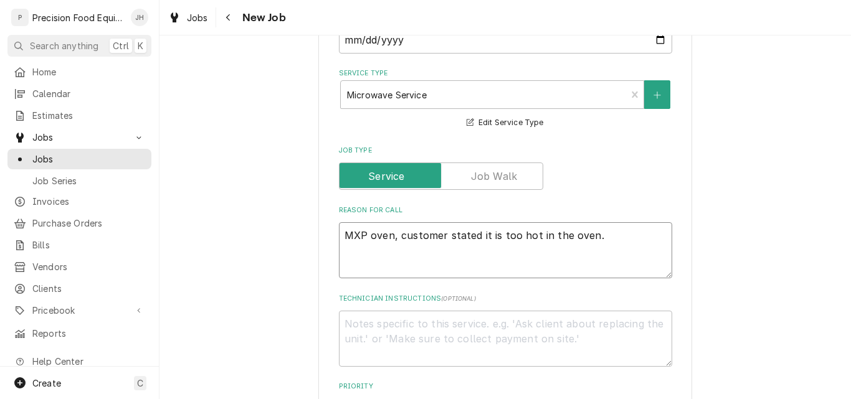
type textarea "MXP oven, customer stated it is too hot in the oven."
type textarea "x"
type textarea "MXP oven, customer stated it is too hot in the oven. C"
type textarea "x"
type textarea "MXP oven, customer stated it is too hot in the oven. Ch"
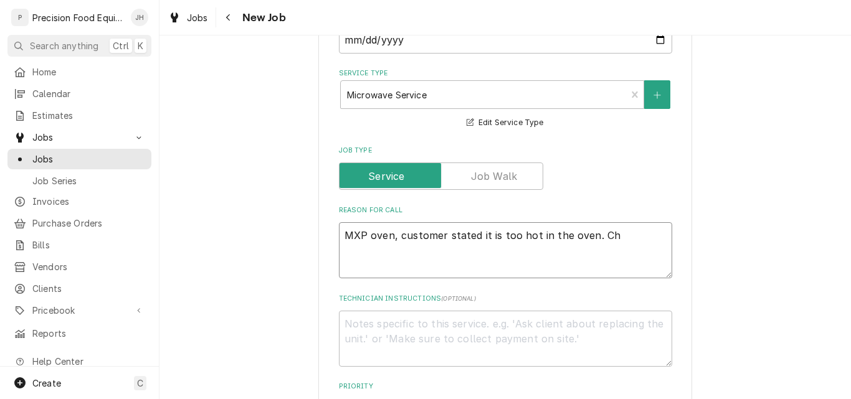
type textarea "x"
type textarea "MXP oven, customer stated it is too hot in the oven. Che"
type textarea "x"
type textarea "MXP oven, customer stated it is too hot in the oven. Chec"
type textarea "x"
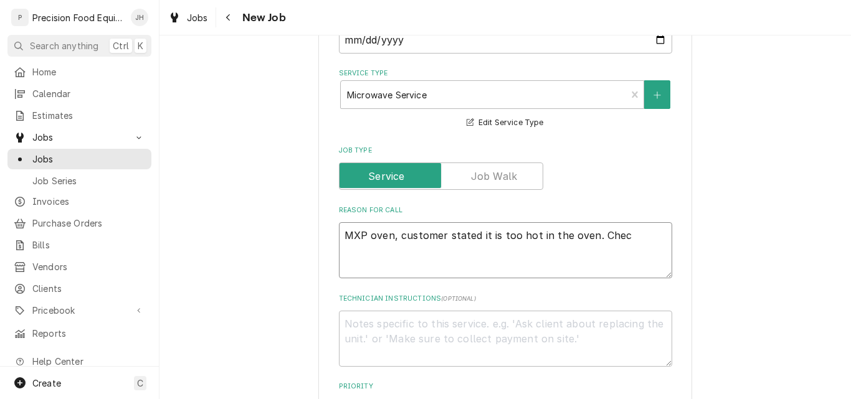
type textarea "MXP oven, customer stated it is too hot in the oven. Check"
type textarea "x"
type textarea "MXP oven, customer stated it is too hot in the oven. Check"
type textarea "x"
type textarea "MXP oven, customer stated it is too hot in the oven. Check t"
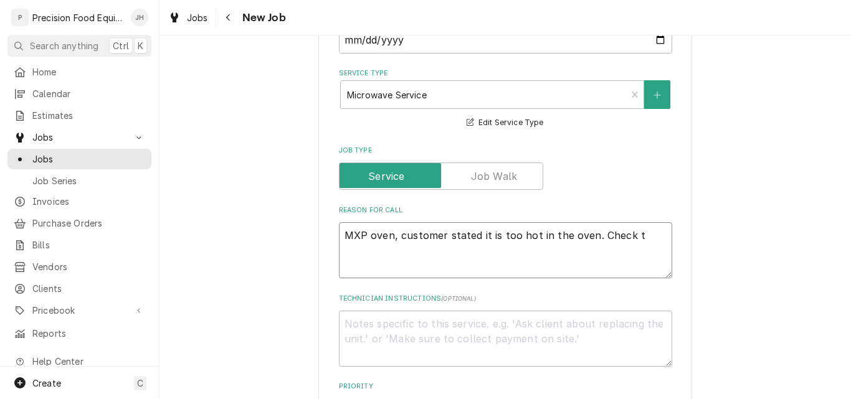
type textarea "x"
type textarea "MXP oven, customer stated it is too hot in the oven. Check te"
type textarea "x"
type textarea "MXP oven, customer stated it is too hot in the oven. Check tem"
type textarea "x"
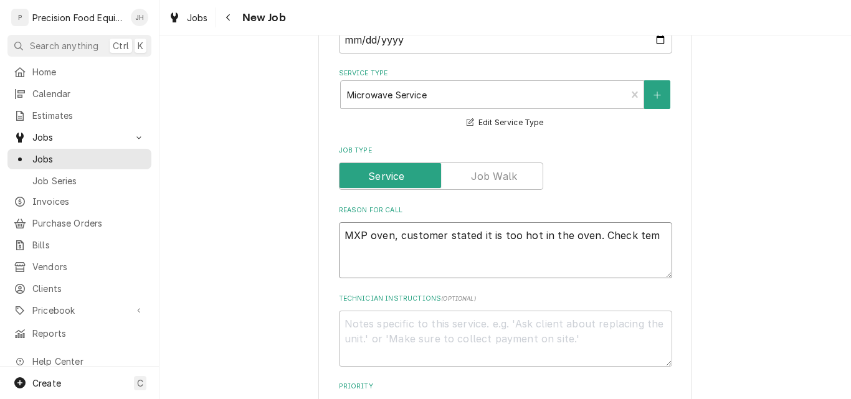
type textarea "MXP oven, customer stated it is too hot in the oven. Check temp"
type textarea "x"
type textarea "MXP oven, customer stated it is too hot in the oven. Check temp"
type textarea "x"
type textarea "MXP oven, customer stated it is too hot in the oven. Check temp s"
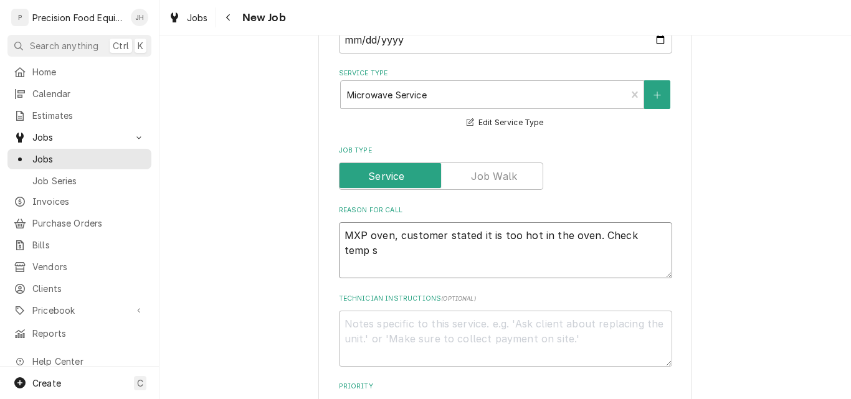
type textarea "x"
type textarea "MXP oven, customer stated it is too hot in the oven. Check temp se"
type textarea "x"
type textarea "MXP oven, customer stated it is too hot in the oven. Check temp set"
type textarea "x"
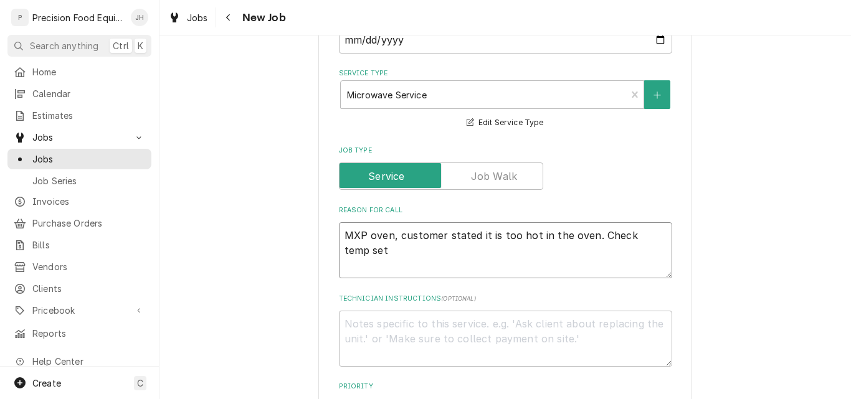
type textarea "MXP oven, customer stated it is too hot in the oven. Check temp sett"
type textarea "x"
type textarea "MXP oven, customer stated it is too hot in the oven. Check temp setti"
type textarea "x"
type textarea "MXP oven, customer stated it is too hot in the oven. Check temp settin"
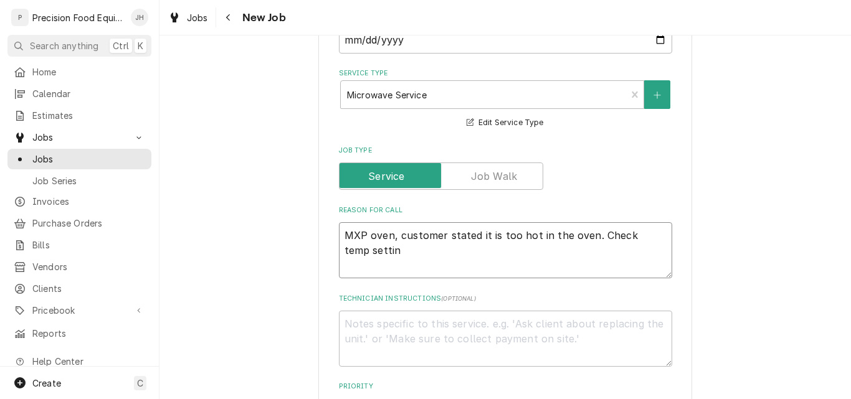
type textarea "x"
type textarea "MXP oven, customer stated it is too hot in the oven. Check temp setting"
type textarea "x"
type textarea "MXP oven, customer stated it is too hot in the oven. Check temp settings"
type textarea "x"
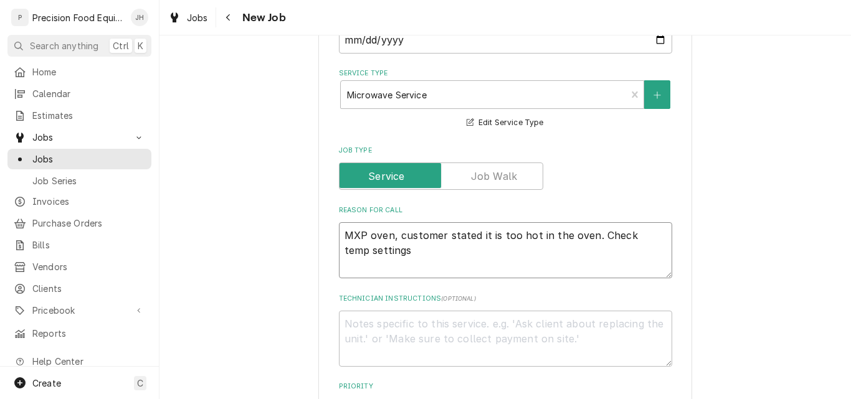
type textarea "MXP oven, customer stated it is too hot in the oven. Check temp settings"
type textarea "x"
type textarea "MXP oven, customer stated it is too hot in the oven. Check temp settings a"
type textarea "x"
type textarea "MXP oven, customer stated it is too hot in the oven. Check temp settings an"
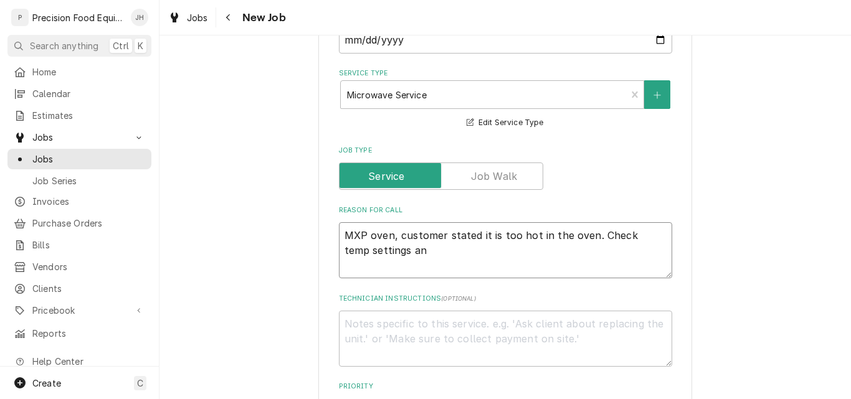
type textarea "x"
type textarea "MXP oven, customer stated it is too hot in the oven. Check temp settings and"
type textarea "x"
type textarea "MXP oven, customer stated it is too hot in the oven. Check temp settings and"
type textarea "x"
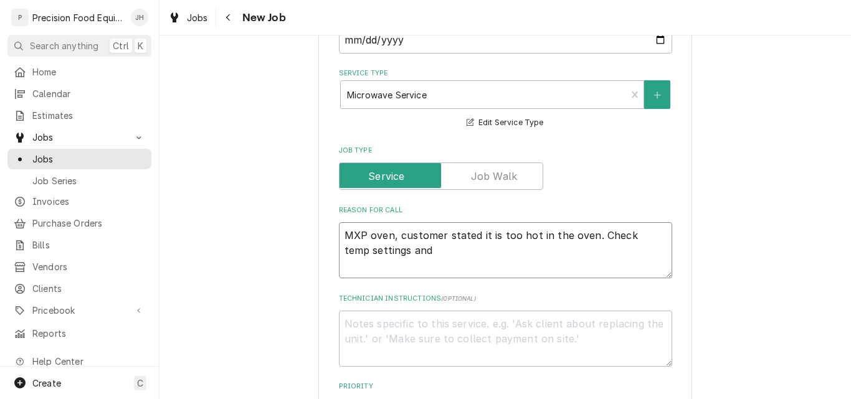
type textarea "MXP oven, customer stated it is too hot in the oven. Check temp settings and t"
type textarea "x"
type textarea "MXP oven, customer stated it is too hot in the oven. Check temp settings and th"
type textarea "x"
type textarea "MXP oven, customer stated it is too hot in the oven. Check temp settings and the"
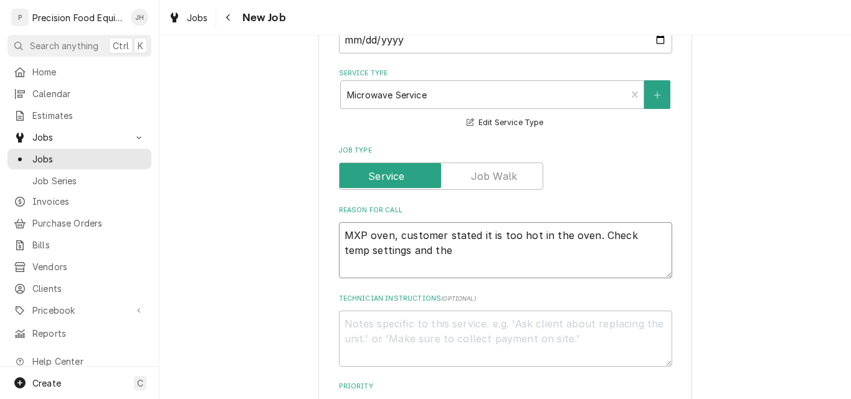
type textarea "x"
type textarea "MXP oven, customer stated it is too hot in the oven. Check temp settings and the"
type textarea "x"
type textarea "MXP oven, customer stated it is too hot in the oven. Check temp settings and the"
type textarea "x"
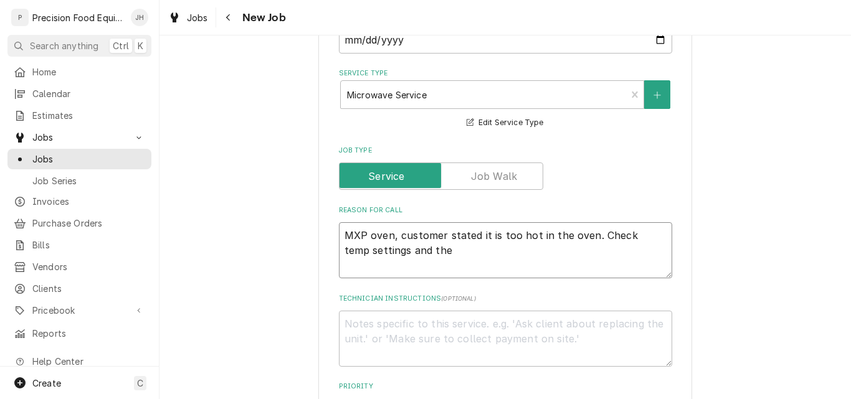
type textarea "MXP oven, customer stated it is too hot in the oven. Check temp settings and th…"
type textarea "x"
type textarea "MXP oven, customer stated it is too hot in the oven. Check temp settings and th…"
type textarea "x"
type textarea "MXP oven, customer stated it is too hot in the oven. Check temp settings and th…"
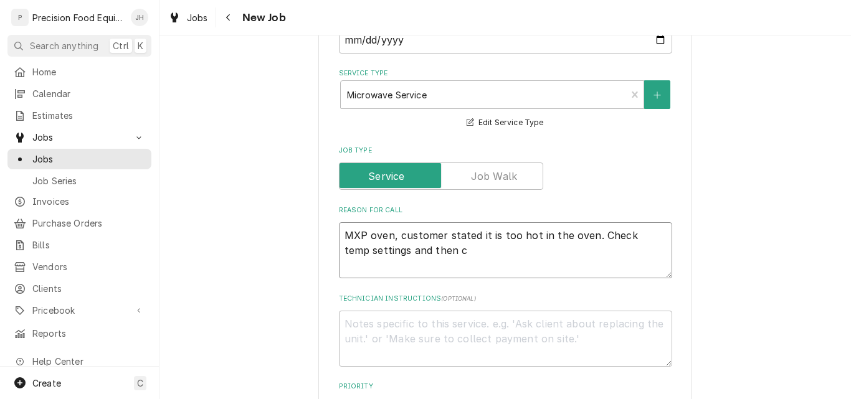
type textarea "x"
type textarea "MXP oven, customer stated it is too hot in the oven. Check temp settings and th…"
type textarea "x"
type textarea "MXP oven, customer stated it is too hot in the oven. Check temp settings and th…"
type textarea "x"
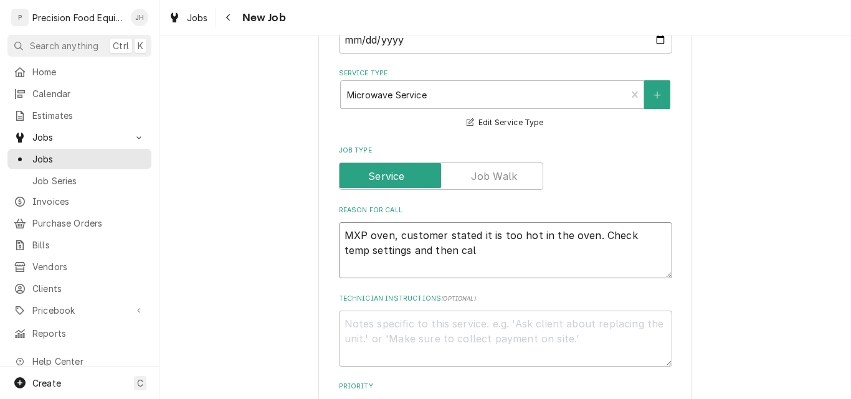
type textarea "MXP oven, customer stated it is too hot in the oven. Check temp settings and th…"
type textarea "x"
type textarea "MXP oven, customer stated it is too hot in the oven. Check temp settings and th…"
type textarea "x"
type textarea "MXP oven, customer stated it is too hot in the oven. Check temp settings and th…"
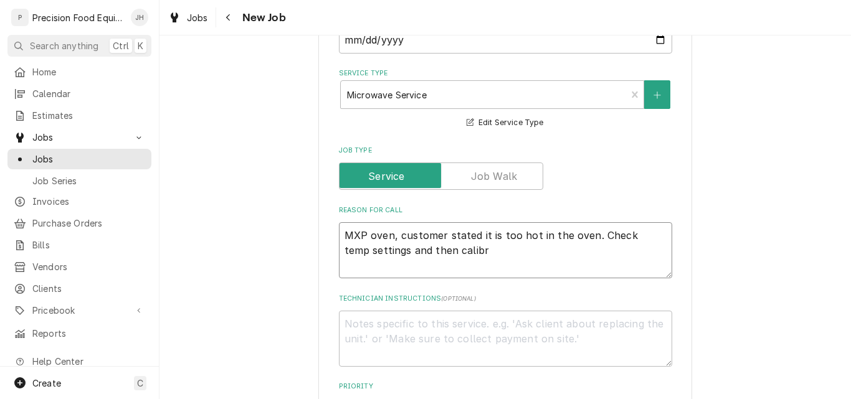
type textarea "x"
type textarea "MXP oven, customer stated it is too hot in the oven. Check temp settings and th…"
type textarea "x"
type textarea "MXP oven, customer stated it is too hot in the oven. Check temp settings and th…"
type textarea "x"
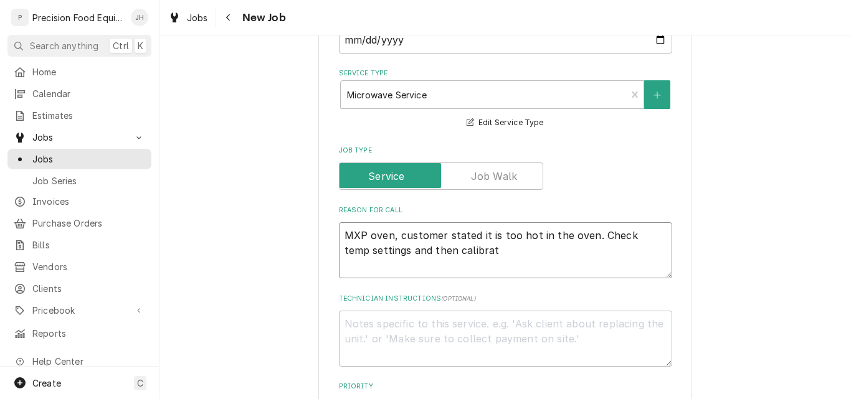
type textarea "MXP oven, customer stated it is too hot in the oven. Check temp settings and th…"
type textarea "x"
type textarea "MXP oven, customer stated it is too hot in the oven. Check temp settings and th…"
type textarea "x"
type textarea "MXP oven, customer stated it is too hot in the oven. Check temp settings and th…"
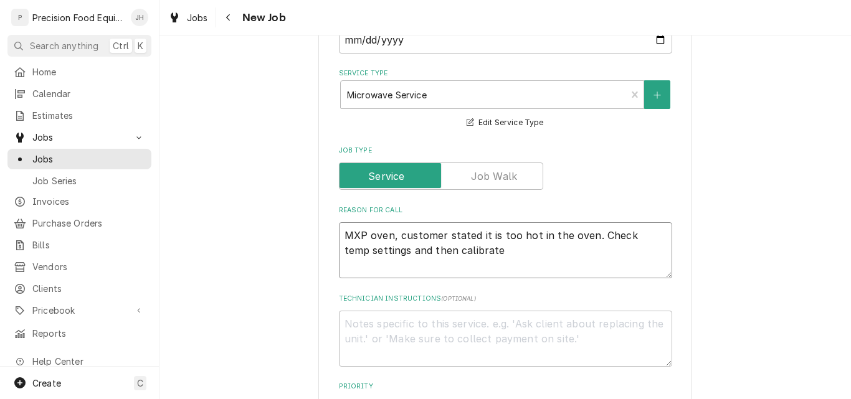
type textarea "x"
type textarea "MXP oven, customer stated it is too hot in the oven. Check temp settings and th…"
type textarea "x"
type textarea "MXP oven, customer stated it is too hot in the oven. Check temp settings and th…"
type textarea "x"
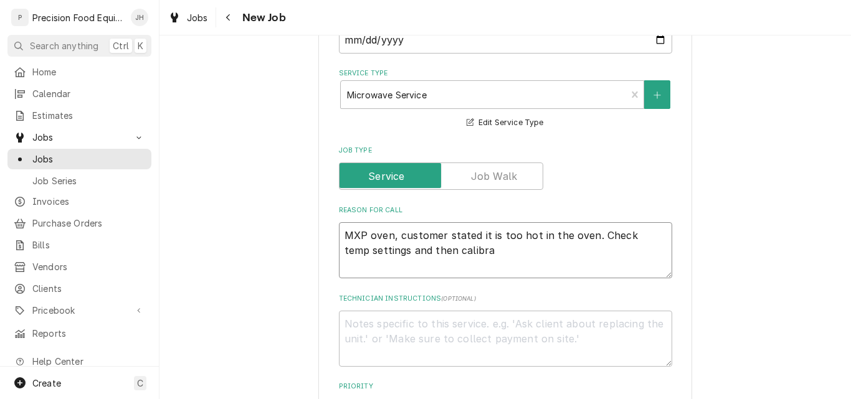
type textarea "MXP oven, customer stated it is too hot in the oven. Check temp settings and th…"
type textarea "x"
type textarea "MXP oven, customer stated it is too hot in the oven. Check temp settings and th…"
type textarea "x"
type textarea "MXP oven, customer stated it is too hot in the oven. Check temp settings and th…"
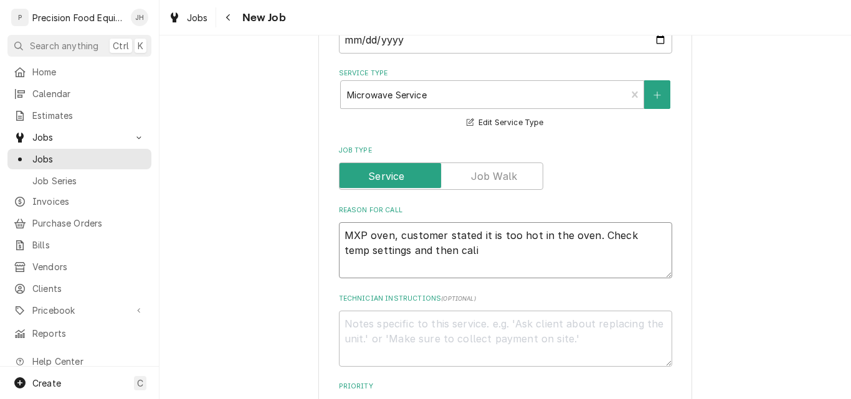
type textarea "x"
type textarea "MXP oven, customer stated it is too hot in the oven. Check temp settings and th…"
type textarea "x"
type textarea "MXP oven, customer stated it is too hot in the oven. Check temp settings and th…"
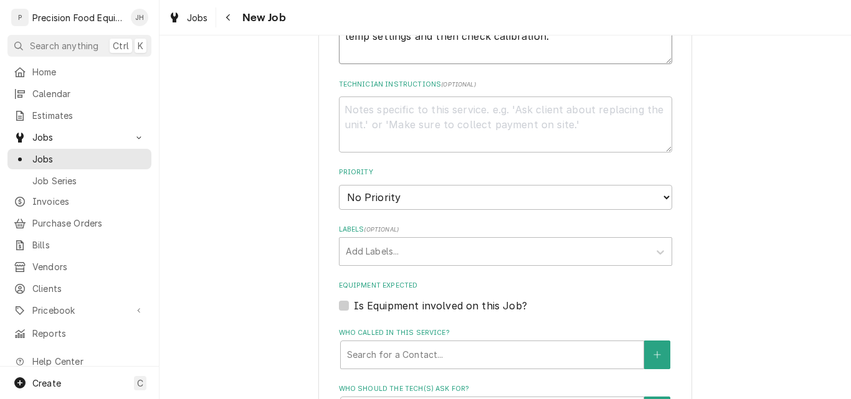
scroll to position [561, 0]
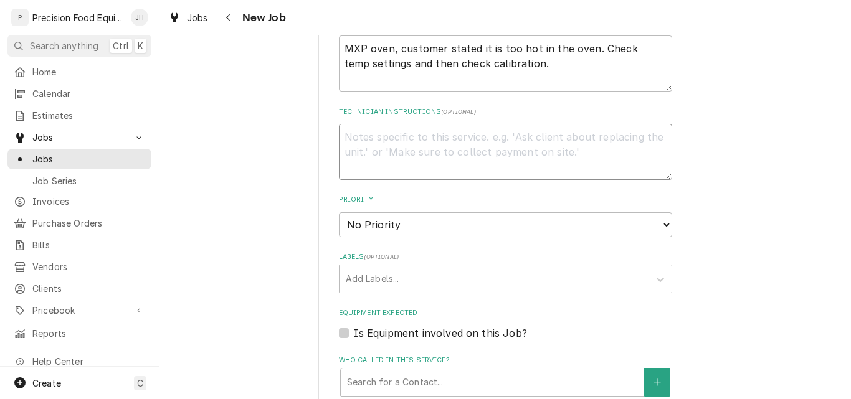
click at [405, 148] on textarea "Technician Instructions ( optional )" at bounding box center [505, 152] width 333 height 56
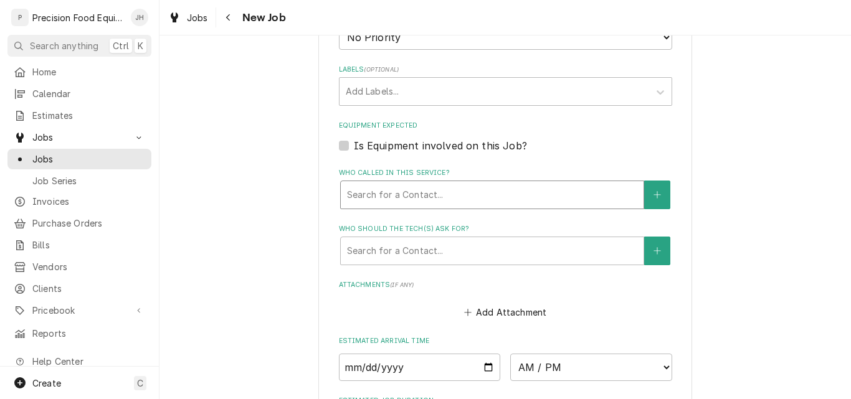
scroll to position [872, 0]
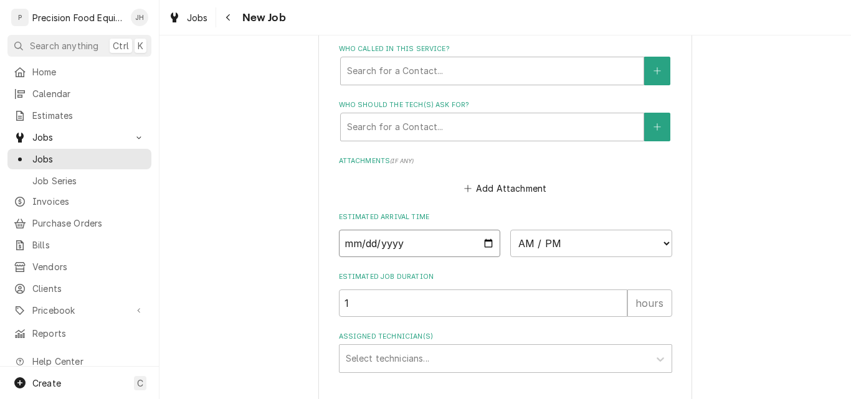
click at [485, 244] on input "Date" at bounding box center [420, 243] width 162 height 27
click at [565, 240] on select "AM / PM 6:00 AM 6:15 AM 6:30 AM 6:45 AM 7:00 AM 7:15 AM 7:30 AM 7:45 AM 8:00 AM…" at bounding box center [591, 243] width 162 height 27
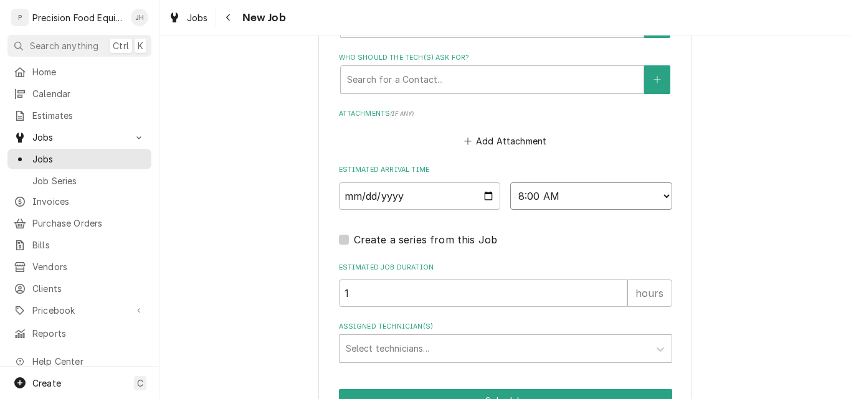
scroll to position [991, 0]
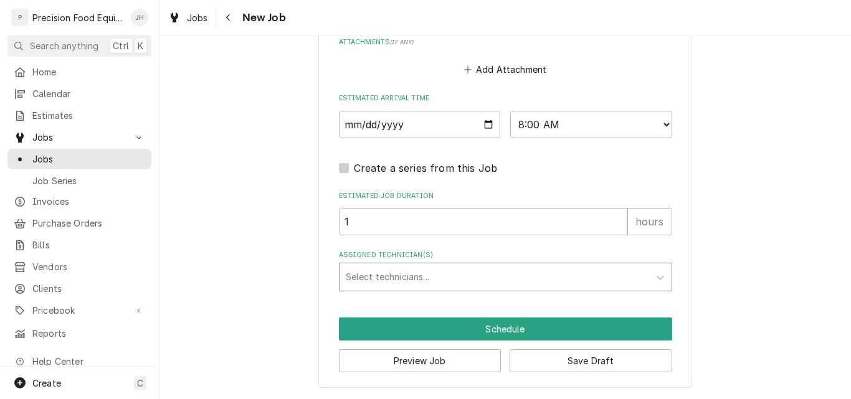
click at [363, 275] on div "Assigned Technician(s)" at bounding box center [494, 277] width 297 height 22
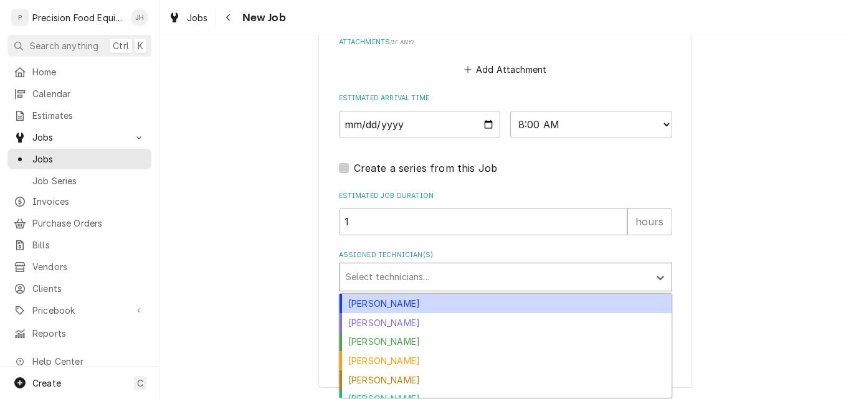
click at [420, 306] on div "[PERSON_NAME]" at bounding box center [505, 303] width 332 height 19
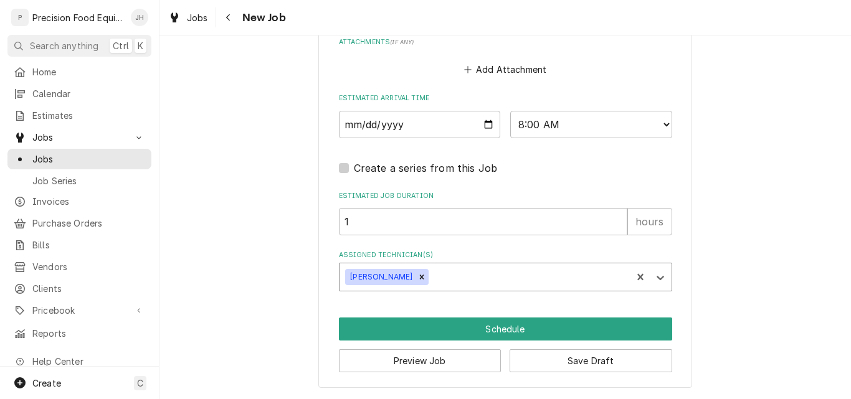
click at [435, 282] on div "Assigned Technician(s)" at bounding box center [528, 277] width 194 height 22
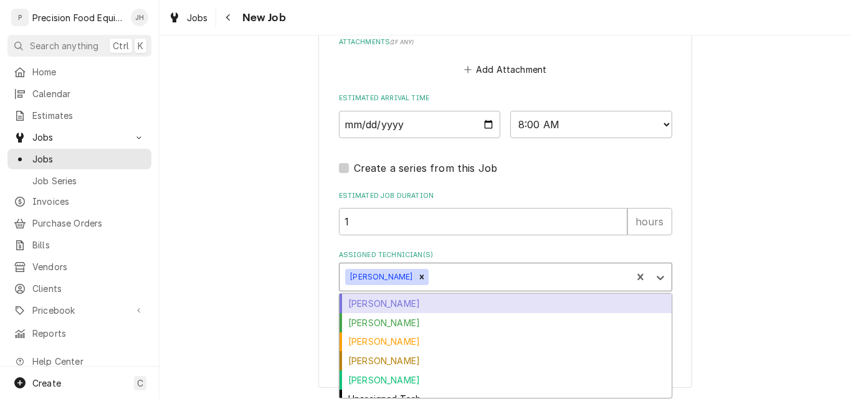
click at [424, 301] on div "[PERSON_NAME]" at bounding box center [505, 303] width 332 height 19
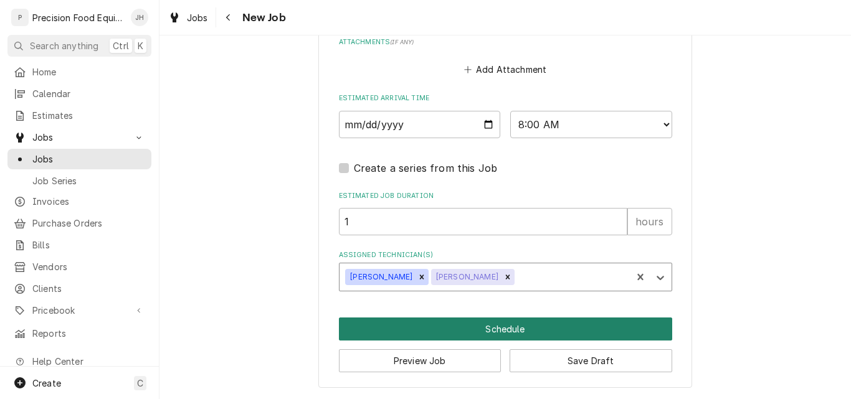
click at [492, 327] on button "Schedule" at bounding box center [505, 329] width 333 height 23
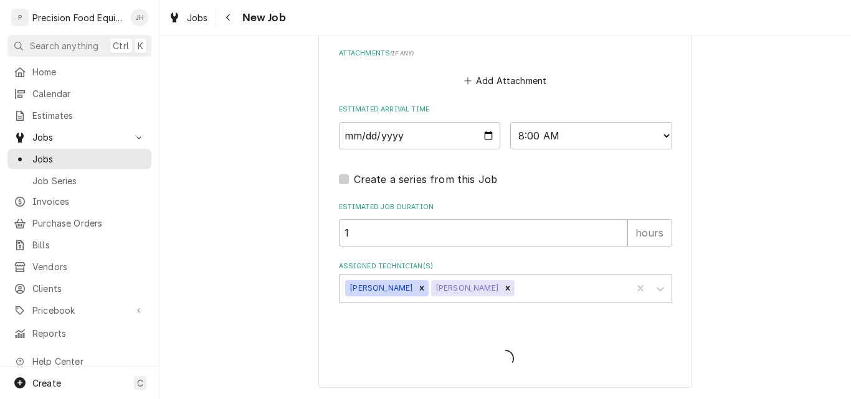
scroll to position [980, 0]
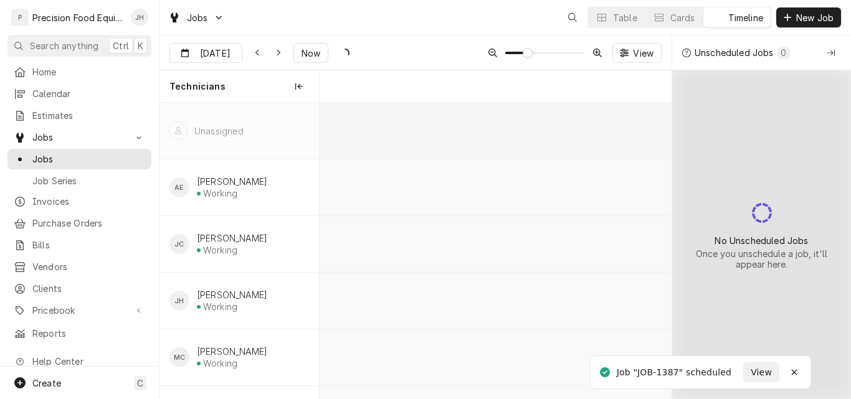
scroll to position [0, 6982]
